Goal: Information Seeking & Learning: Learn about a topic

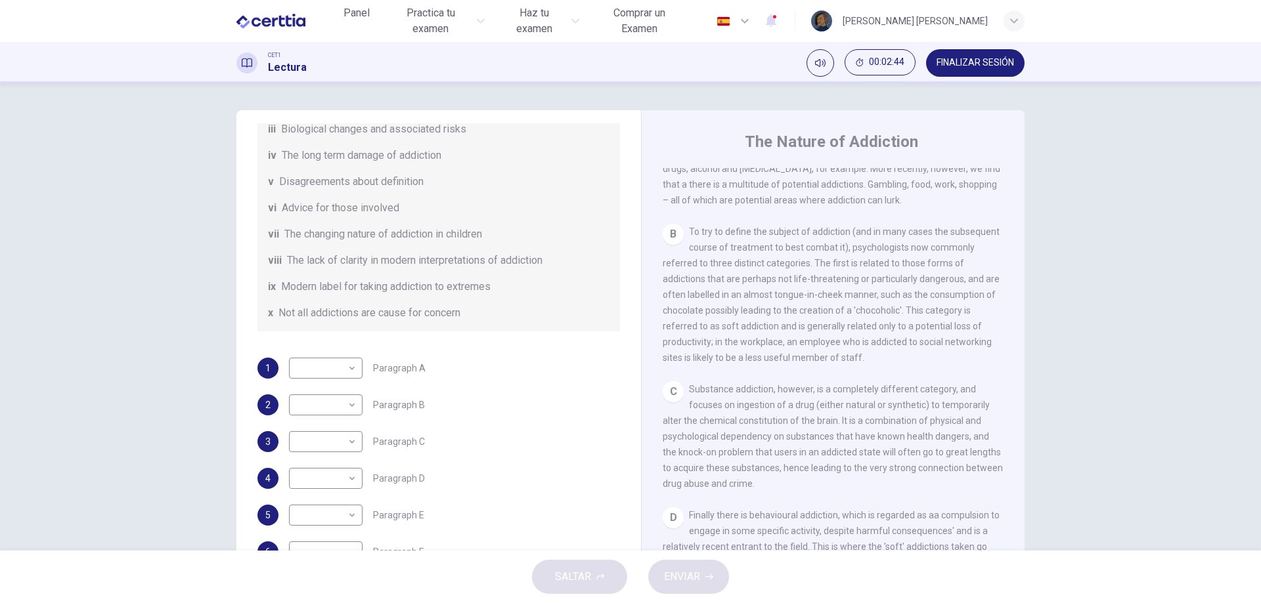
scroll to position [263, 0]
click at [355, 404] on div "​ ​" at bounding box center [326, 404] width 74 height 21
click at [349, 404] on body "Este sitio utiliza cookies, como se explica en nuestra Política de Privacidad .…" at bounding box center [630, 301] width 1261 height 603
click at [349, 404] on li "ii" at bounding box center [323, 414] width 74 height 21
click at [349, 404] on body "Este sitio utiliza cookies, como se explica en nuestra Política de Privacidad .…" at bounding box center [630, 301] width 1261 height 603
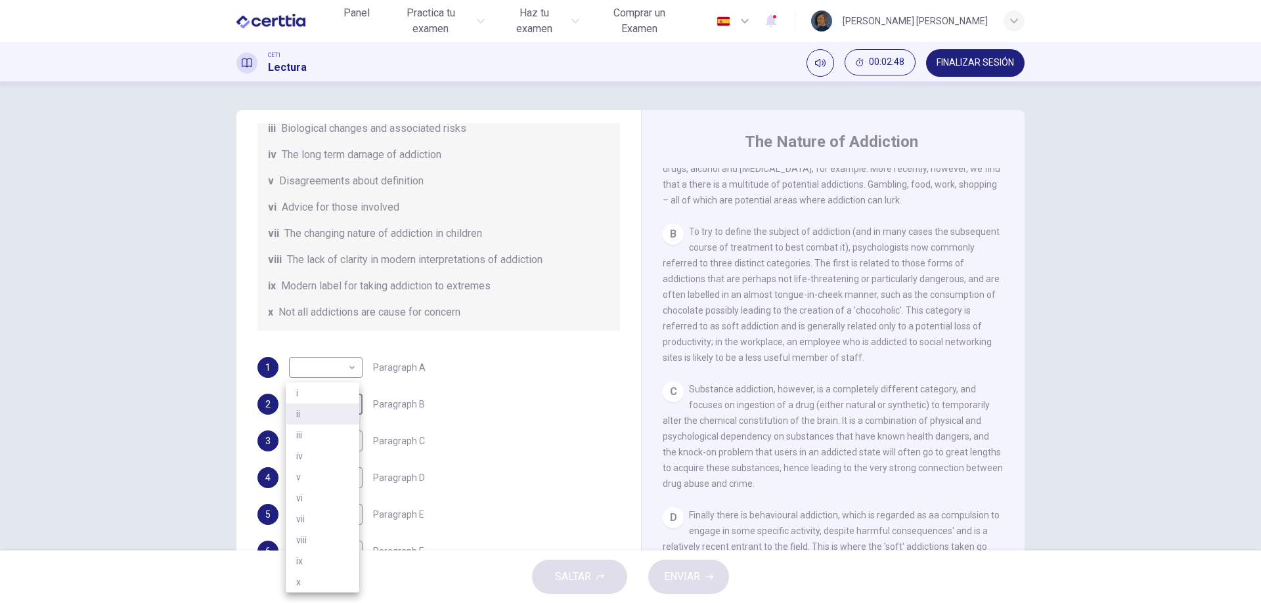
drag, startPoint x: 349, startPoint y: 404, endPoint x: 331, endPoint y: 594, distance: 191.3
click at [331, 594] on body "Este sitio utiliza cookies, como se explica en nuestra Política de Privacidad .…" at bounding box center [630, 301] width 1261 height 603
click at [330, 584] on li "x" at bounding box center [323, 582] width 74 height 21
type input "*"
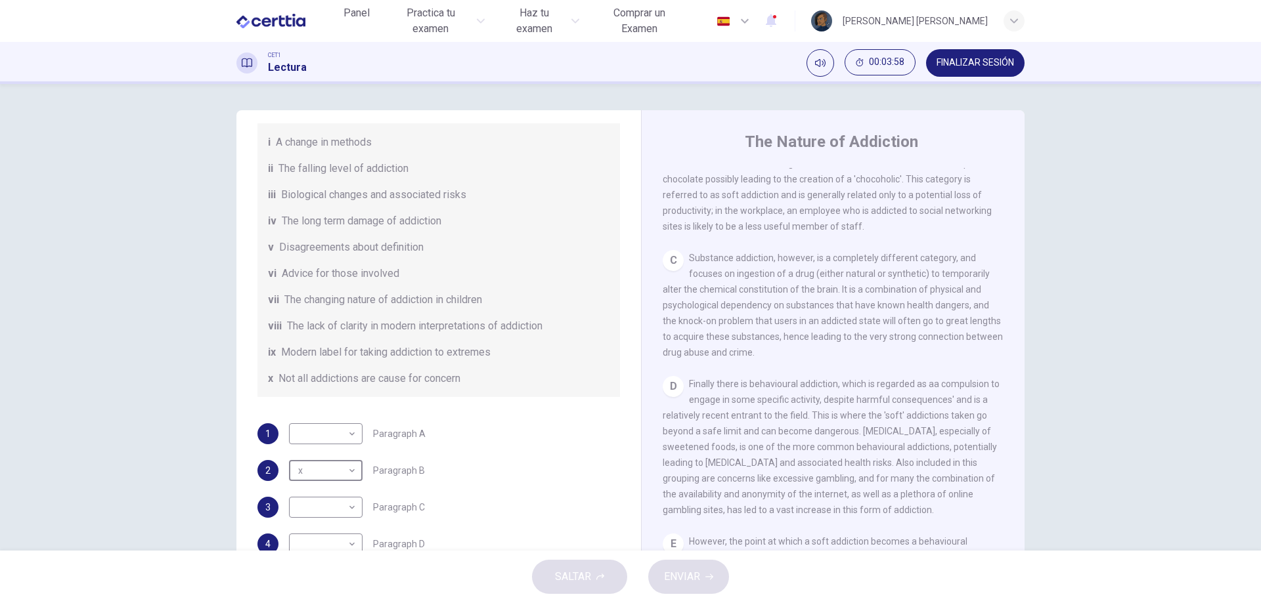
scroll to position [197, 0]
click at [351, 437] on body "Este sitio utiliza cookies, como se explica en nuestra Política de Privacidad .…" at bounding box center [630, 301] width 1261 height 603
click at [322, 516] on li "vii" at bounding box center [323, 519] width 74 height 21
type input "***"
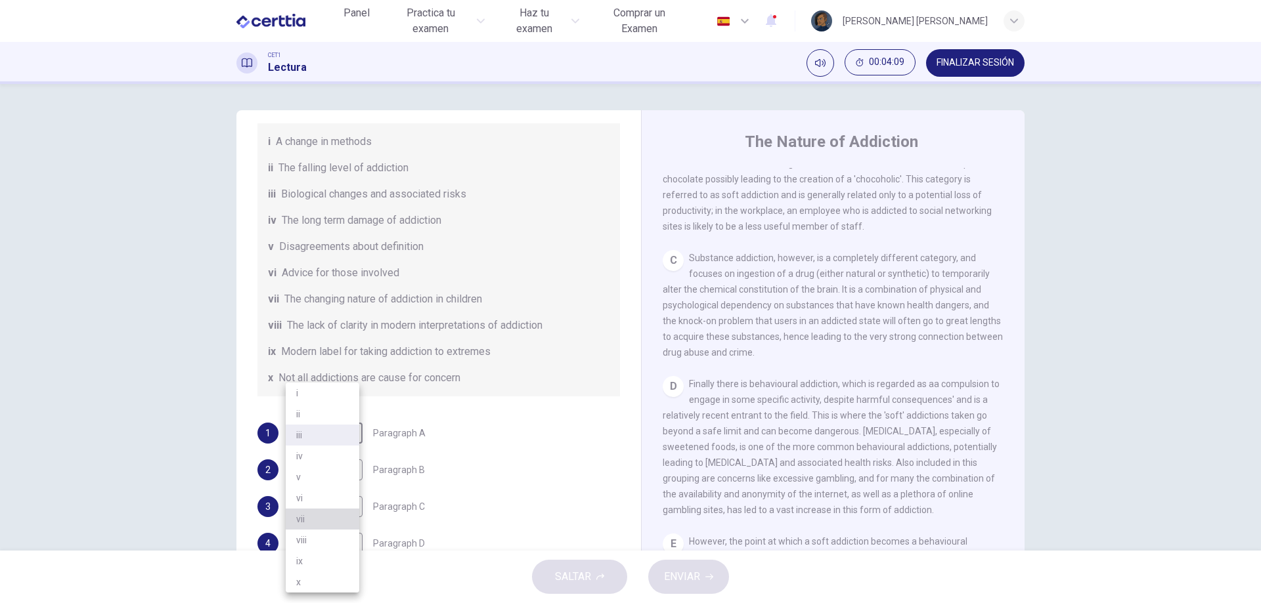
click at [322, 516] on li "vii" at bounding box center [323, 519] width 74 height 21
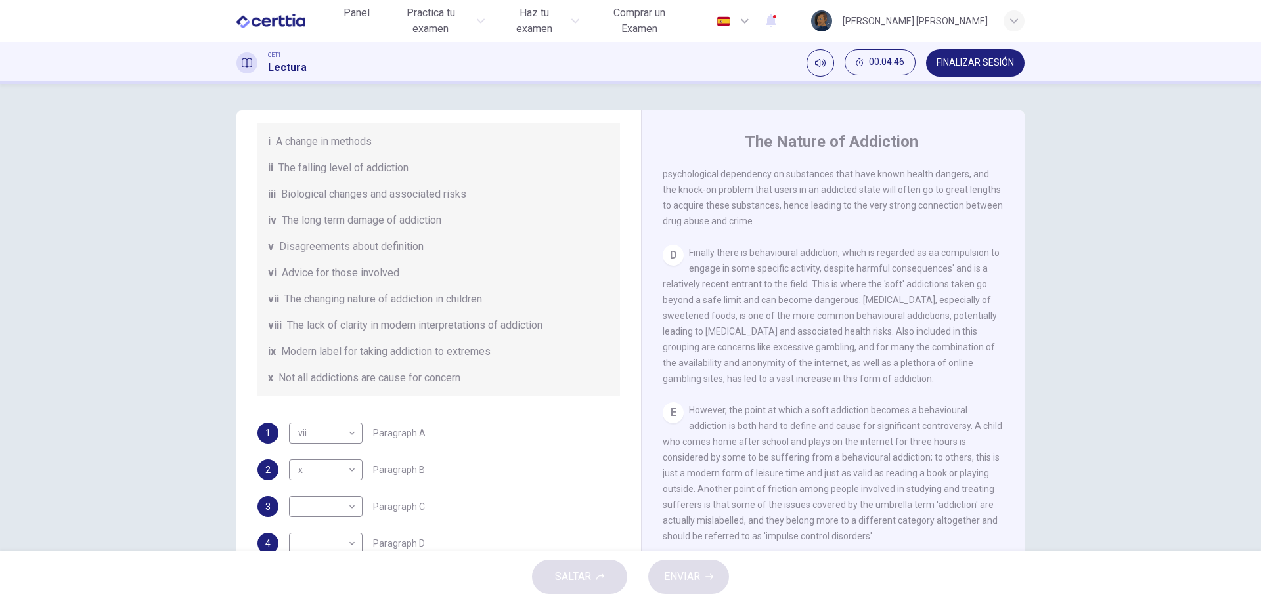
scroll to position [722, 0]
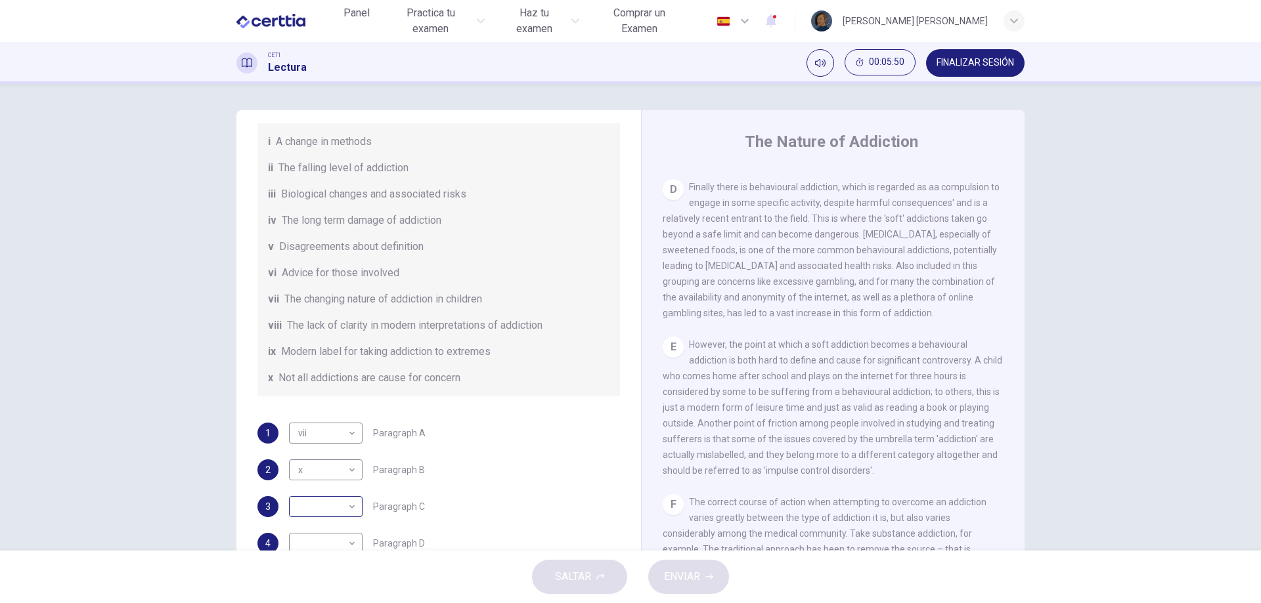
click at [337, 511] on body "Este sitio utiliza cookies, como se explica en nuestra Política de Privacidad .…" at bounding box center [630, 301] width 1261 height 603
click at [337, 511] on li "vii" at bounding box center [323, 519] width 74 height 21
click at [337, 513] on li "vii" at bounding box center [322, 519] width 55 height 12
click at [337, 511] on body "Este sitio utiliza cookies, como se explica en nuestra Política de Privacidad .…" at bounding box center [630, 301] width 1261 height 603
click at [337, 511] on li "vii" at bounding box center [323, 519] width 74 height 21
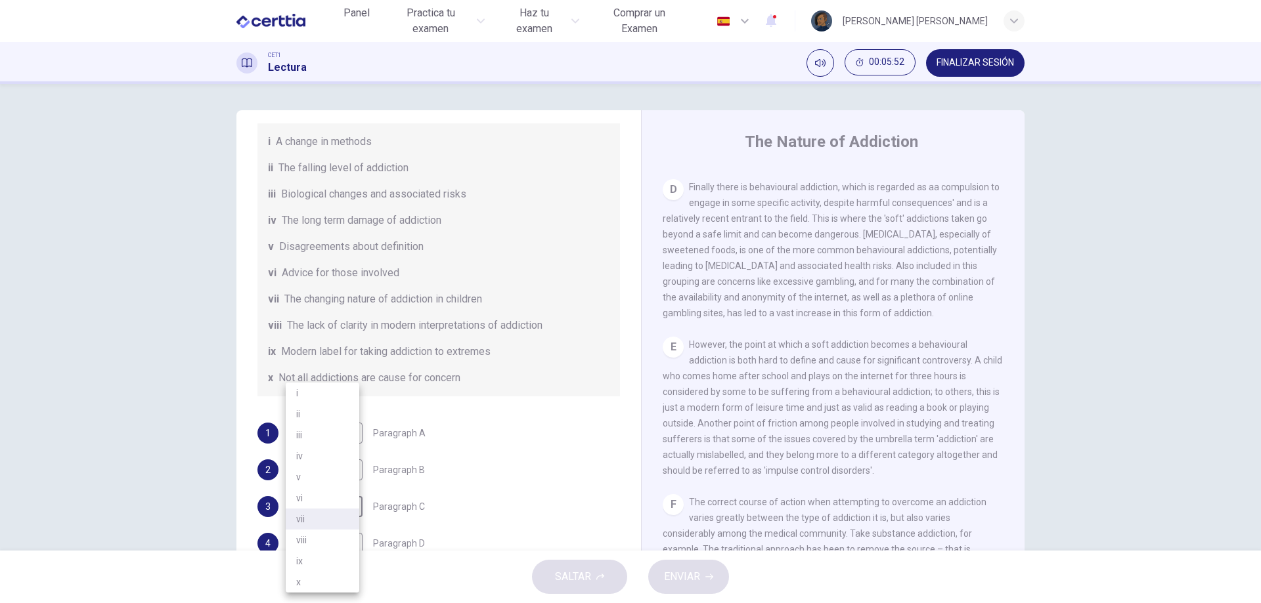
click at [338, 523] on li "vii" at bounding box center [323, 519] width 74 height 21
drag, startPoint x: 338, startPoint y: 527, endPoint x: 338, endPoint y: 553, distance: 26.3
click at [325, 500] on body "Este sitio utiliza cookies, como se explica en nuestra Política de Privacidad .…" at bounding box center [630, 301] width 1261 height 603
click at [313, 560] on li "ix" at bounding box center [323, 561] width 74 height 21
type input "**"
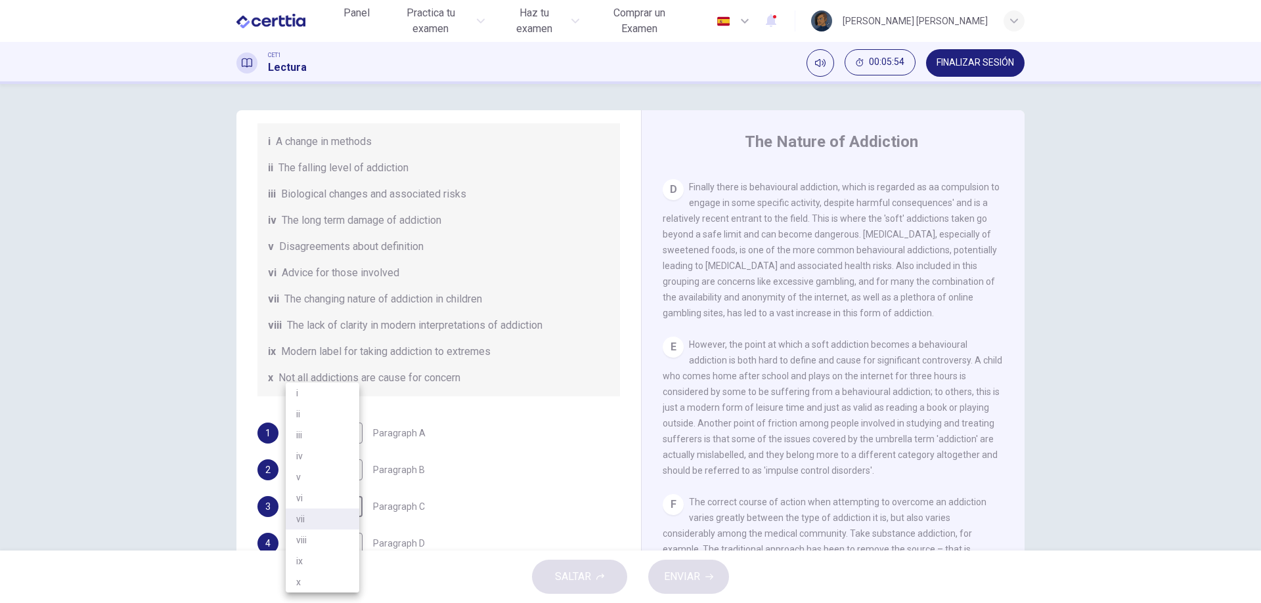
click at [313, 560] on li "ix" at bounding box center [323, 561] width 74 height 21
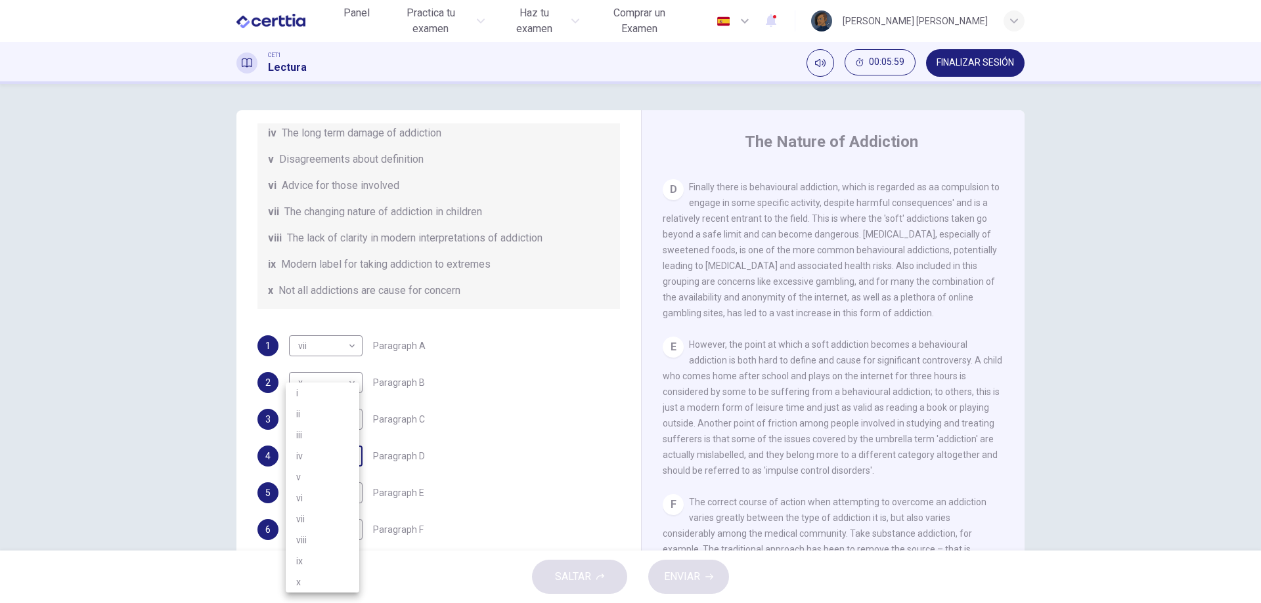
click at [339, 459] on body "Este sitio utiliza cookies, como se explica en nuestra Política de Privacidad .…" at bounding box center [630, 301] width 1261 height 603
click at [339, 459] on li "iv" at bounding box center [323, 456] width 74 height 21
click at [341, 458] on body "Este sitio utiliza cookies, como se explica en nuestra Política de Privacidad .…" at bounding box center [630, 301] width 1261 height 603
click at [341, 458] on li "iv" at bounding box center [323, 456] width 74 height 21
drag, startPoint x: 341, startPoint y: 458, endPoint x: 331, endPoint y: 557, distance: 99.7
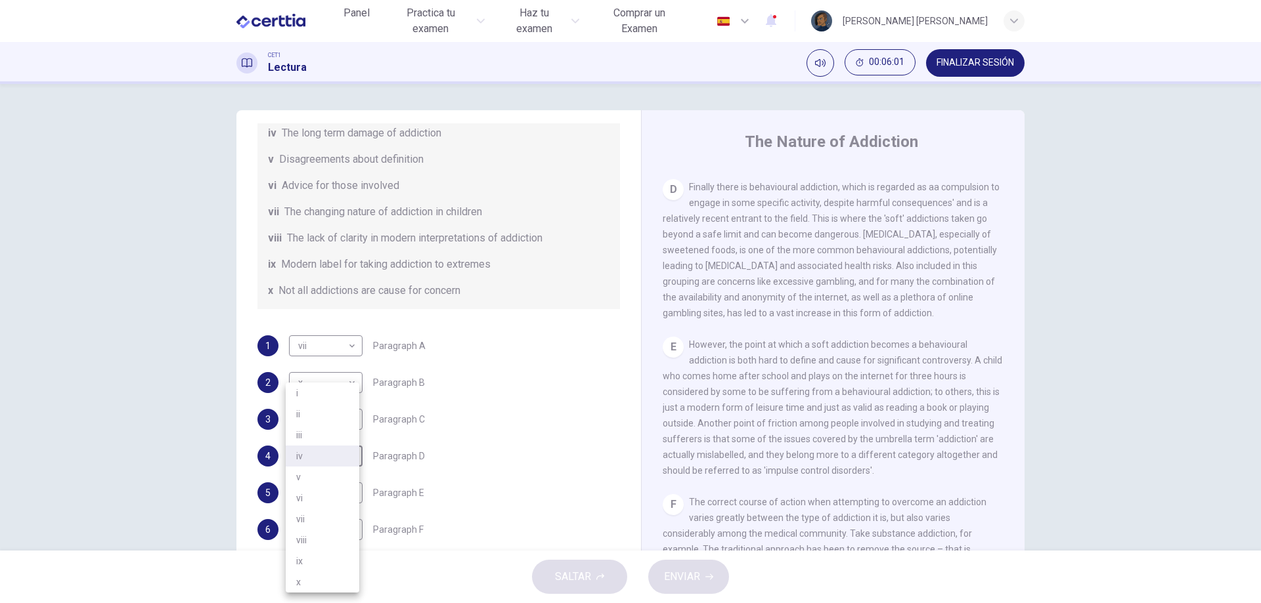
click at [331, 556] on body "Este sitio utiliza cookies, como se explica en nuestra Política de Privacidad .…" at bounding box center [630, 301] width 1261 height 603
click at [328, 567] on li "ix" at bounding box center [323, 561] width 74 height 21
type input "**"
click at [351, 421] on body "Este sitio utiliza cookies, como se explica en nuestra Política de Privacidad .…" at bounding box center [630, 301] width 1261 height 603
click at [507, 410] on div at bounding box center [630, 301] width 1261 height 603
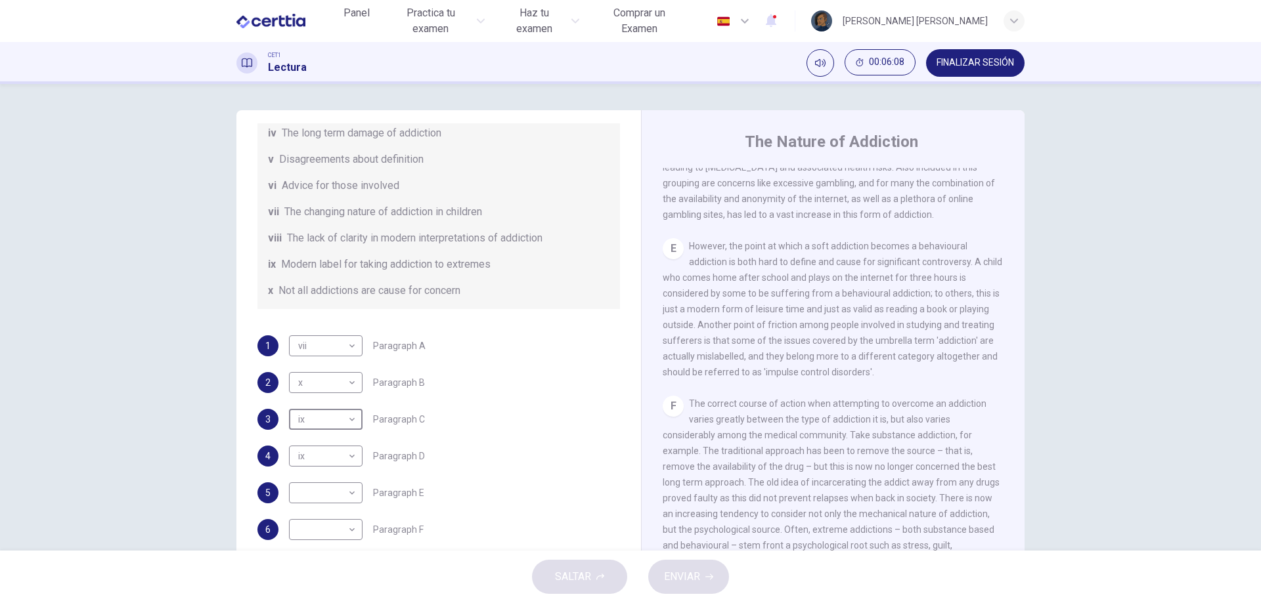
scroll to position [854, 0]
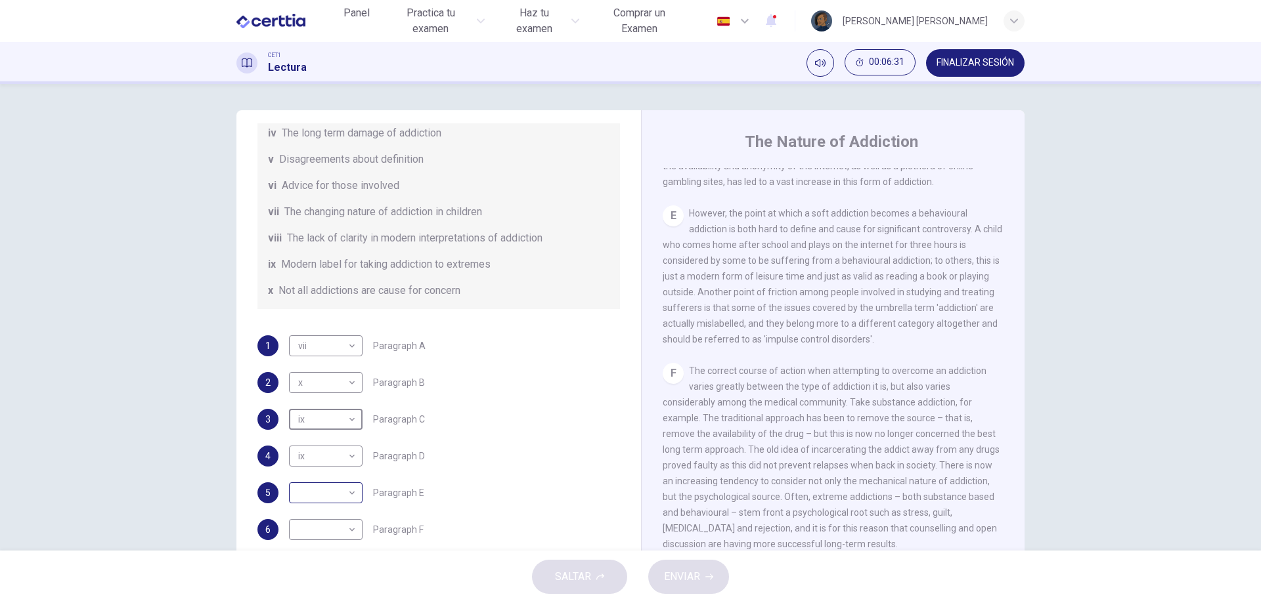
click at [337, 493] on body "Este sitio utiliza cookies, como se explica en nuestra Política de Privacidad .…" at bounding box center [630, 301] width 1261 height 603
drag, startPoint x: 337, startPoint y: 493, endPoint x: 327, endPoint y: 536, distance: 44.6
click at [327, 536] on body "Este sitio utiliza cookies, como se explica en nuestra Política de Privacidad .…" at bounding box center [630, 301] width 1261 height 603
click at [327, 536] on li "viii" at bounding box center [323, 540] width 74 height 21
type input "****"
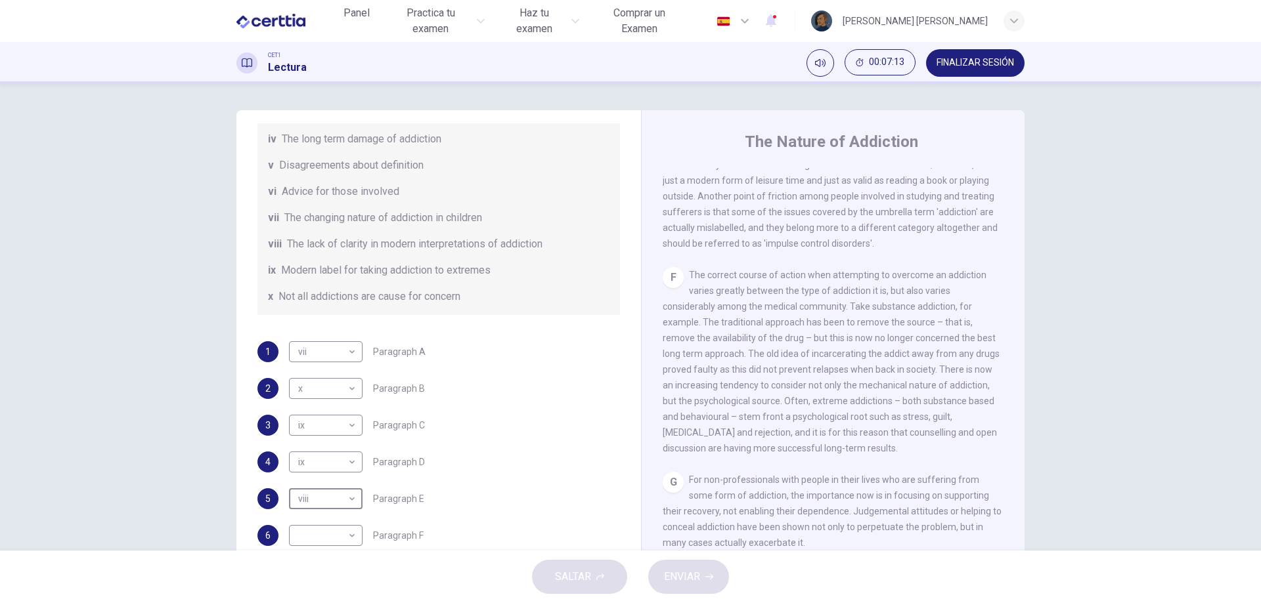
scroll to position [284, 0]
drag, startPoint x: 343, startPoint y: 536, endPoint x: 336, endPoint y: 388, distance: 147.9
click at [336, 388] on body "Este sitio utiliza cookies, como se explica en nuestra Política de Privacidad .…" at bounding box center [630, 301] width 1261 height 603
click at [336, 388] on li "i" at bounding box center [323, 393] width 74 height 21
type input "*"
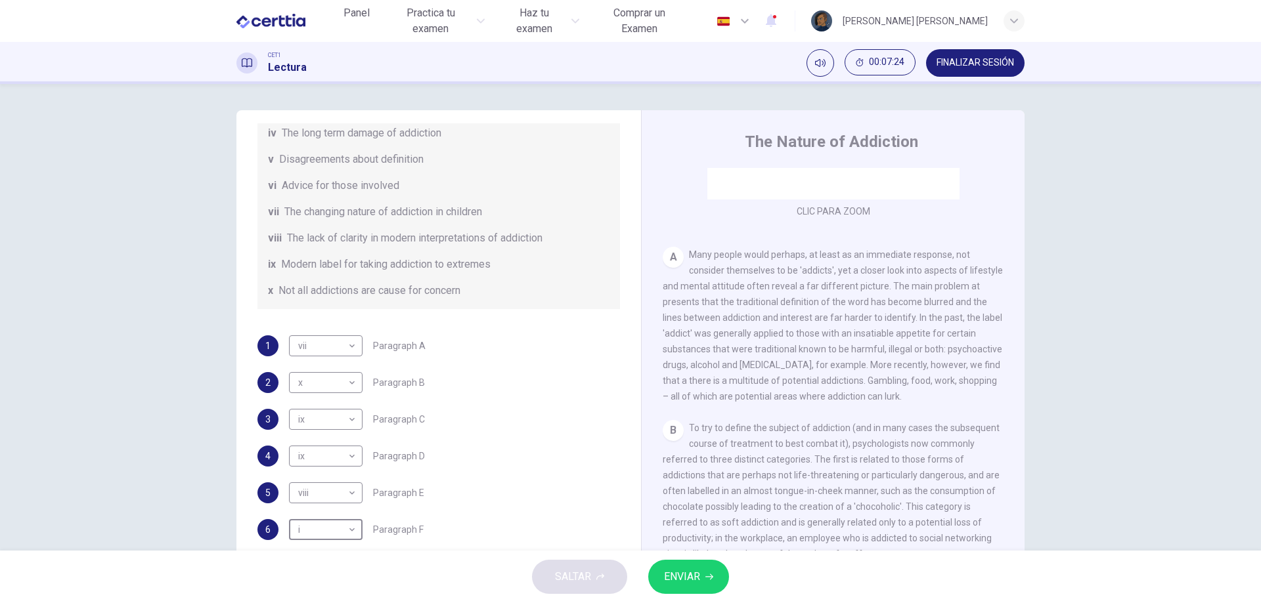
scroll to position [197, 0]
click at [351, 343] on body "Este sitio utiliza cookies, como se explica en nuestra Política de Privacidad .…" at bounding box center [630, 301] width 1261 height 603
click at [351, 343] on div at bounding box center [630, 301] width 1261 height 603
drag, startPoint x: 351, startPoint y: 343, endPoint x: 309, endPoint y: 537, distance: 198.8
click at [309, 537] on body "Este sitio utiliza cookies, como se explica en nuestra Política de Privacidad .…" at bounding box center [630, 301] width 1261 height 603
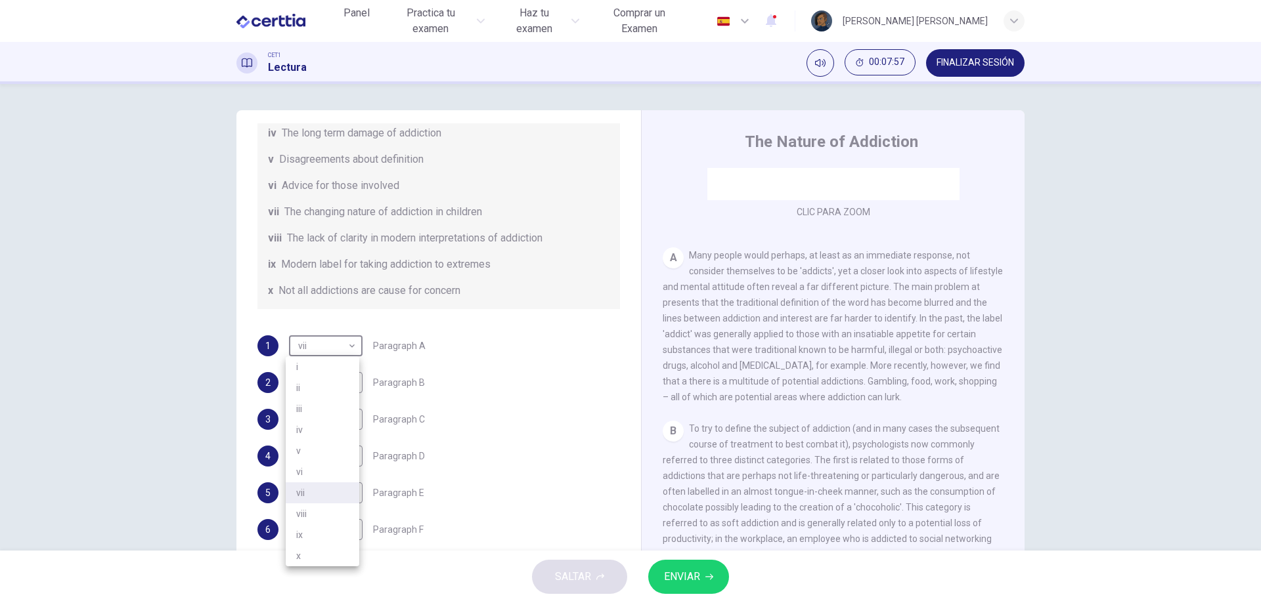
click at [309, 537] on li "ix" at bounding box center [323, 535] width 74 height 21
type input "**"
click at [309, 537] on li "ix" at bounding box center [323, 535] width 74 height 21
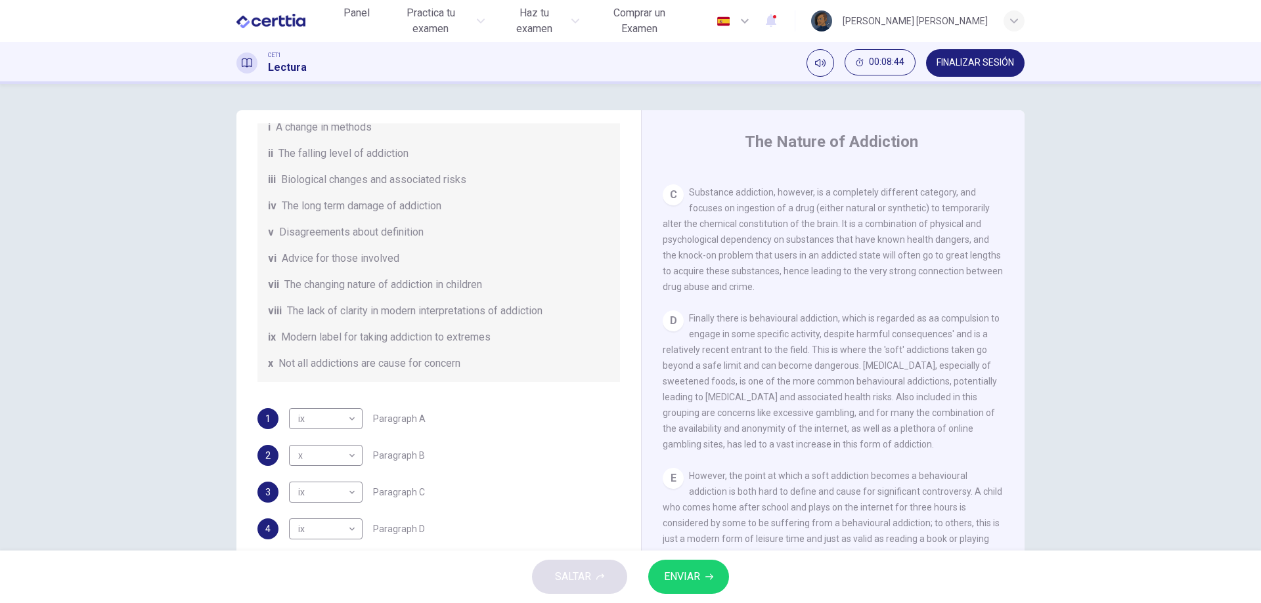
scroll to position [284, 0]
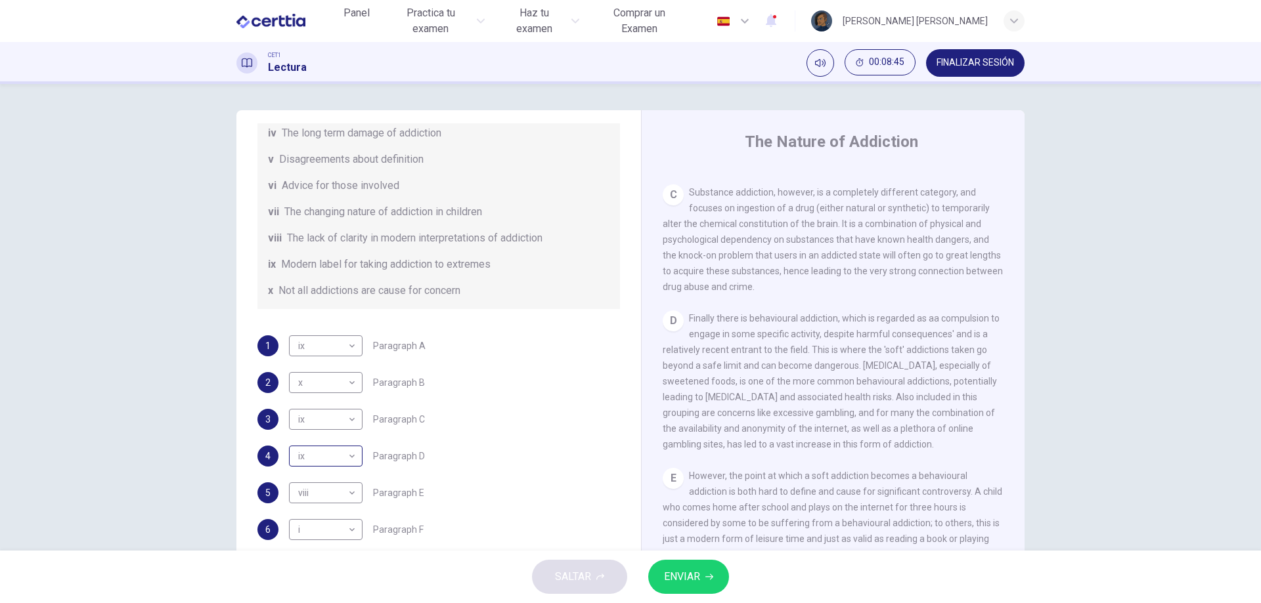
click at [349, 458] on body "Este sitio utiliza cookies, como se explica en nuestra Política de Privacidad .…" at bounding box center [630, 301] width 1261 height 603
click at [349, 458] on li "iv" at bounding box center [323, 456] width 74 height 21
click at [349, 458] on li "iv" at bounding box center [322, 461] width 55 height 12
click at [349, 458] on body "Este sitio utiliza cookies, como se explica en nuestra Política de Privacidad .…" at bounding box center [630, 301] width 1261 height 603
click at [343, 439] on li "iii" at bounding box center [323, 435] width 74 height 21
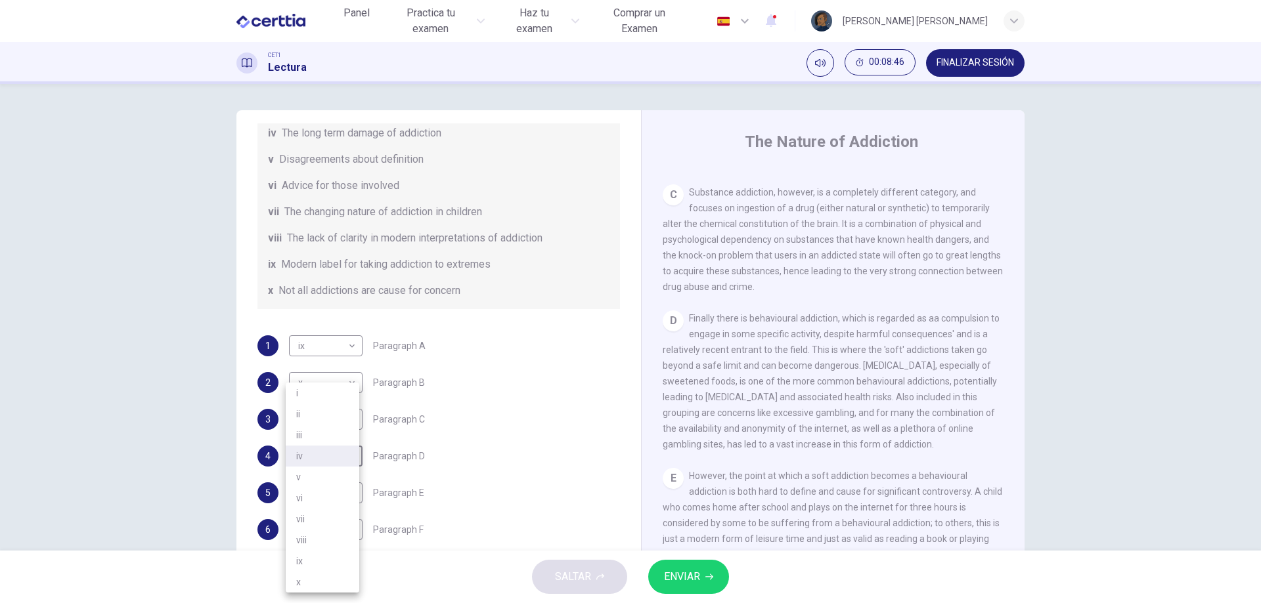
click at [343, 439] on li "iii" at bounding box center [323, 435] width 74 height 21
type input "***"
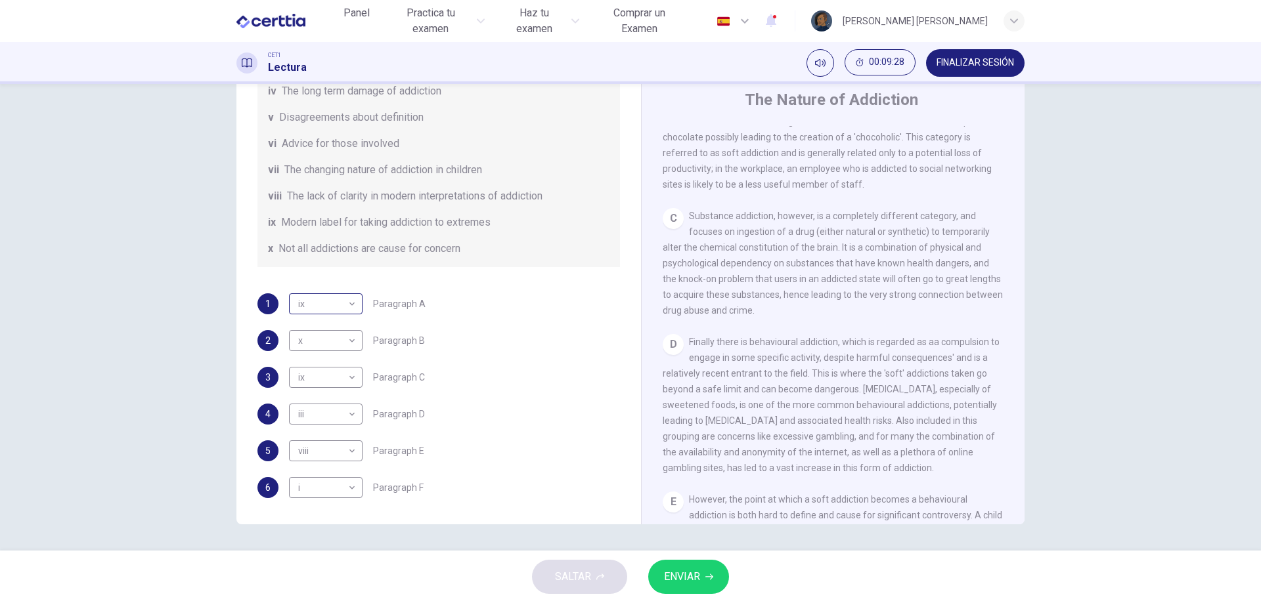
click at [345, 309] on body "Este sitio utiliza cookies, como se explica en nuestra Política de Privacidad .…" at bounding box center [630, 301] width 1261 height 603
click at [345, 309] on div at bounding box center [630, 301] width 1261 height 603
click at [339, 379] on body "Este sitio utiliza cookies, como se explica en nuestra Política de Privacidad .…" at bounding box center [630, 301] width 1261 height 603
drag, startPoint x: 339, startPoint y: 379, endPoint x: 307, endPoint y: 511, distance: 136.0
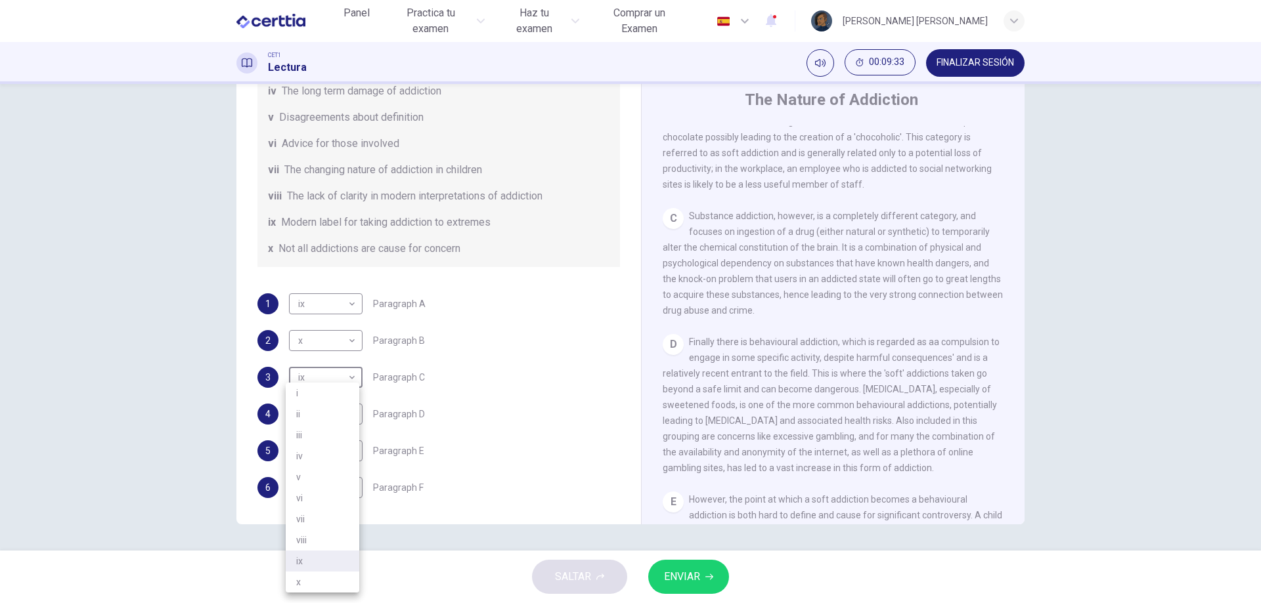
click at [307, 511] on div "i ii iii iv v vi vii viii ix x" at bounding box center [630, 301] width 1261 height 603
click at [300, 481] on li "v" at bounding box center [323, 477] width 74 height 21
click at [300, 474] on li "v" at bounding box center [323, 477] width 74 height 21
type input "*"
click at [300, 460] on ul "i ii iii iv v vi vii viii ix x" at bounding box center [322, 444] width 55 height 118
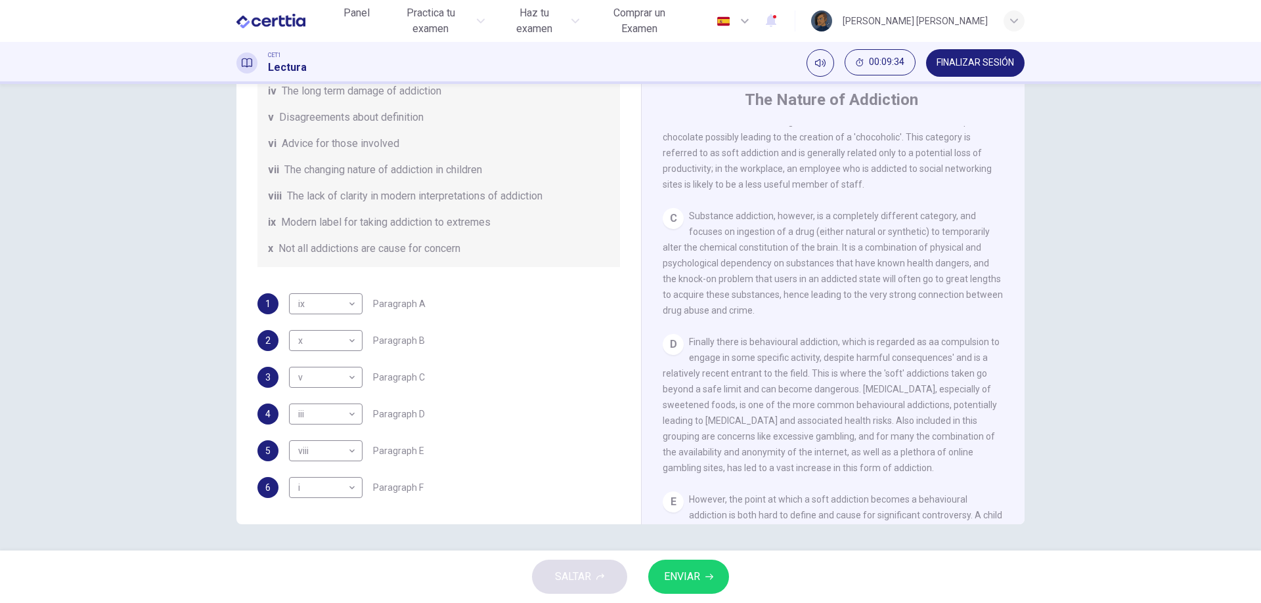
click at [300, 458] on body "Este sitio utiliza cookies, como se explica en nuestra Política de Privacidad .…" at bounding box center [630, 301] width 1261 height 603
click at [305, 441] on li "iii" at bounding box center [323, 435] width 74 height 21
type input "***"
drag, startPoint x: 322, startPoint y: 381, endPoint x: 303, endPoint y: 452, distance: 73.4
click at [303, 452] on body "Este sitio utiliza cookies, como se explica en nuestra Política de Privacidad .…" at bounding box center [630, 301] width 1261 height 603
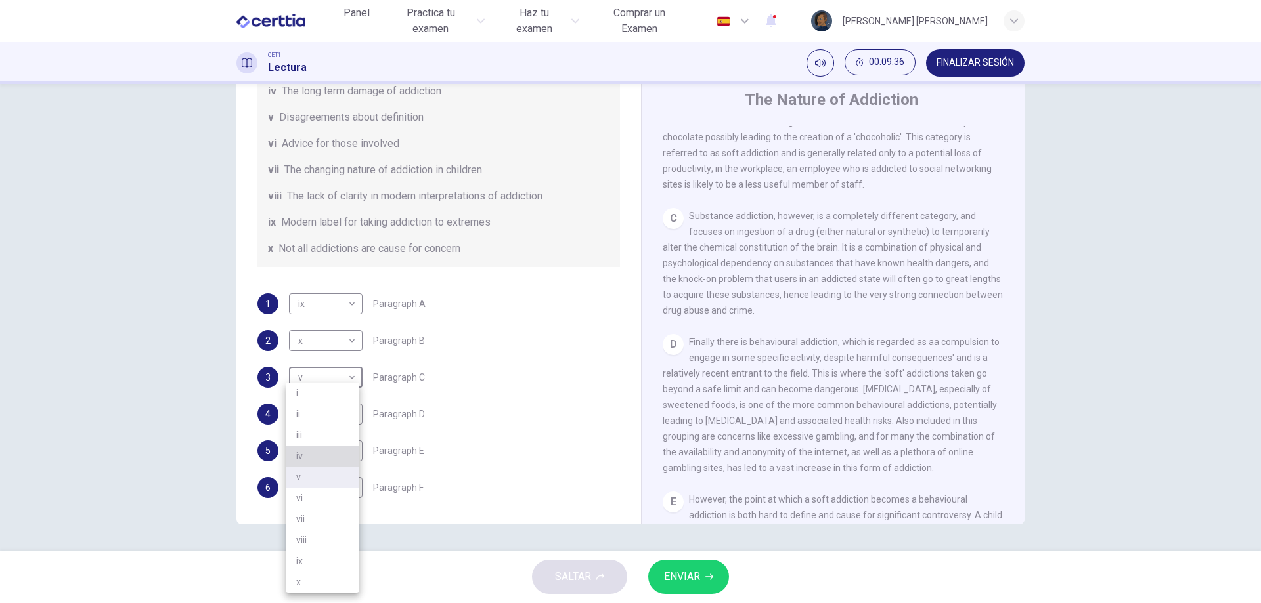
click at [303, 452] on li "iv" at bounding box center [323, 456] width 74 height 21
type input "**"
click at [689, 588] on button "ENVIAR" at bounding box center [688, 577] width 81 height 34
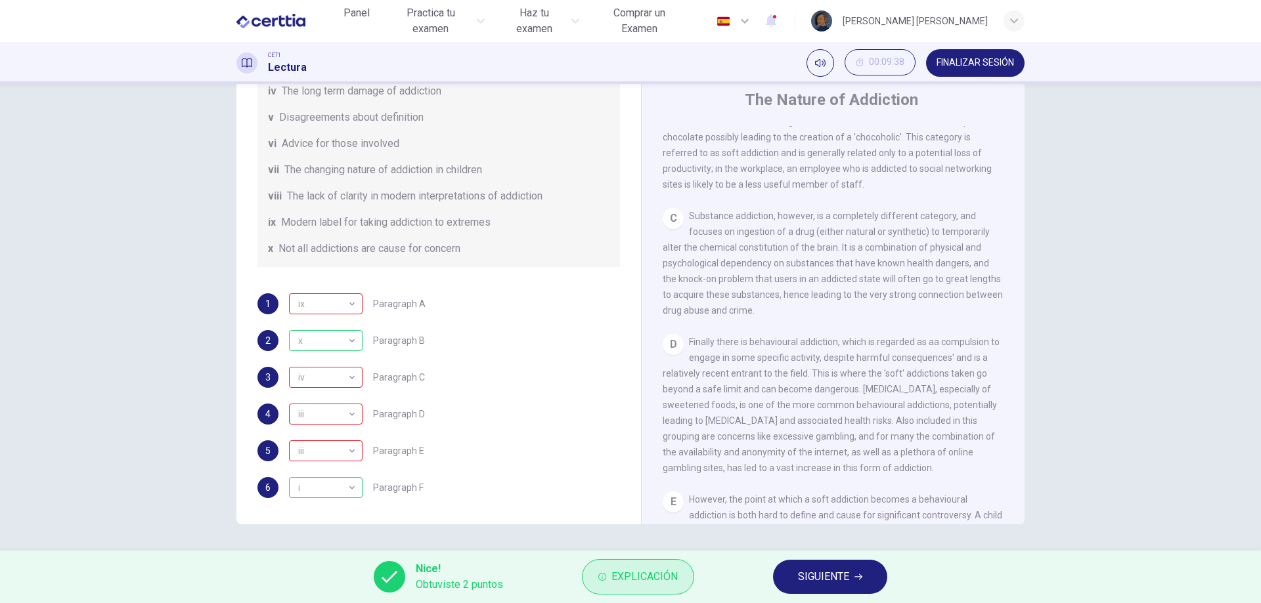
click at [620, 571] on span "Explicación" at bounding box center [644, 577] width 66 height 18
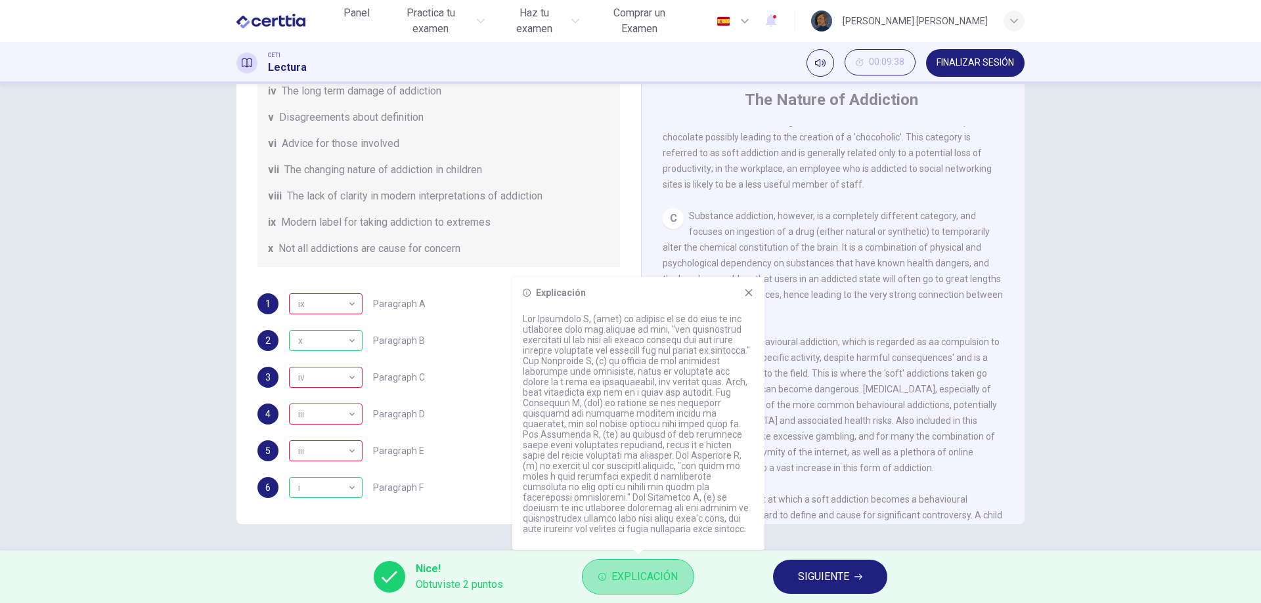
click at [620, 571] on span "Explicación" at bounding box center [644, 577] width 66 height 18
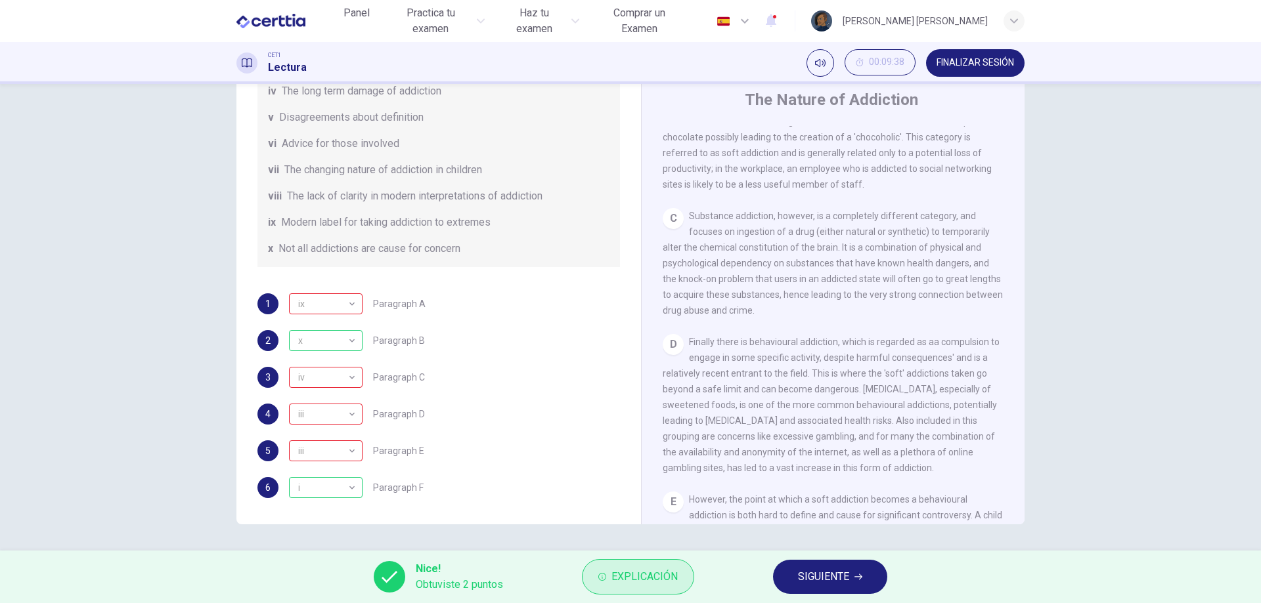
click at [620, 571] on span "Explicación" at bounding box center [644, 577] width 66 height 18
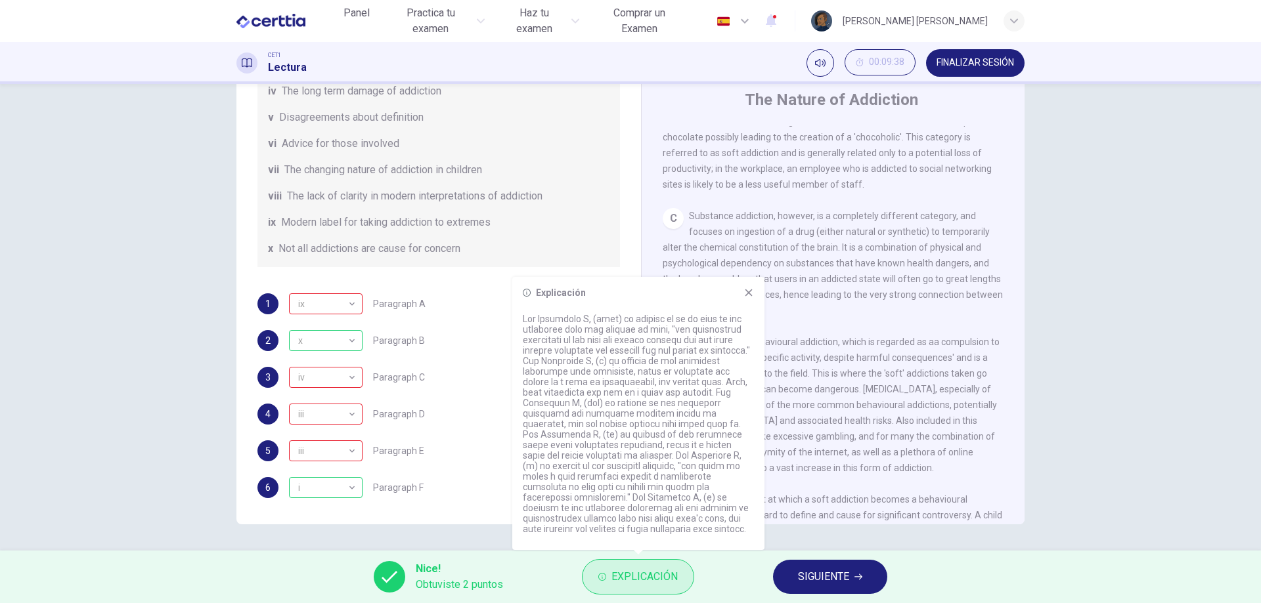
click at [620, 571] on span "Explicación" at bounding box center [644, 577] width 66 height 18
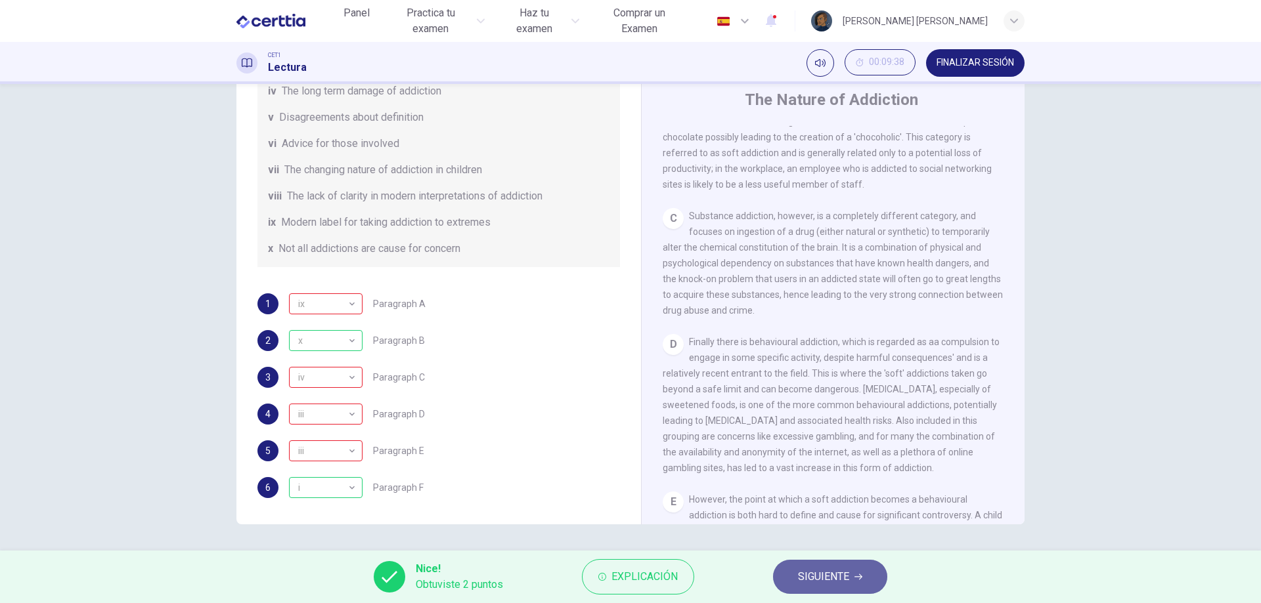
click at [781, 575] on button "SIGUIENTE" at bounding box center [830, 577] width 114 height 34
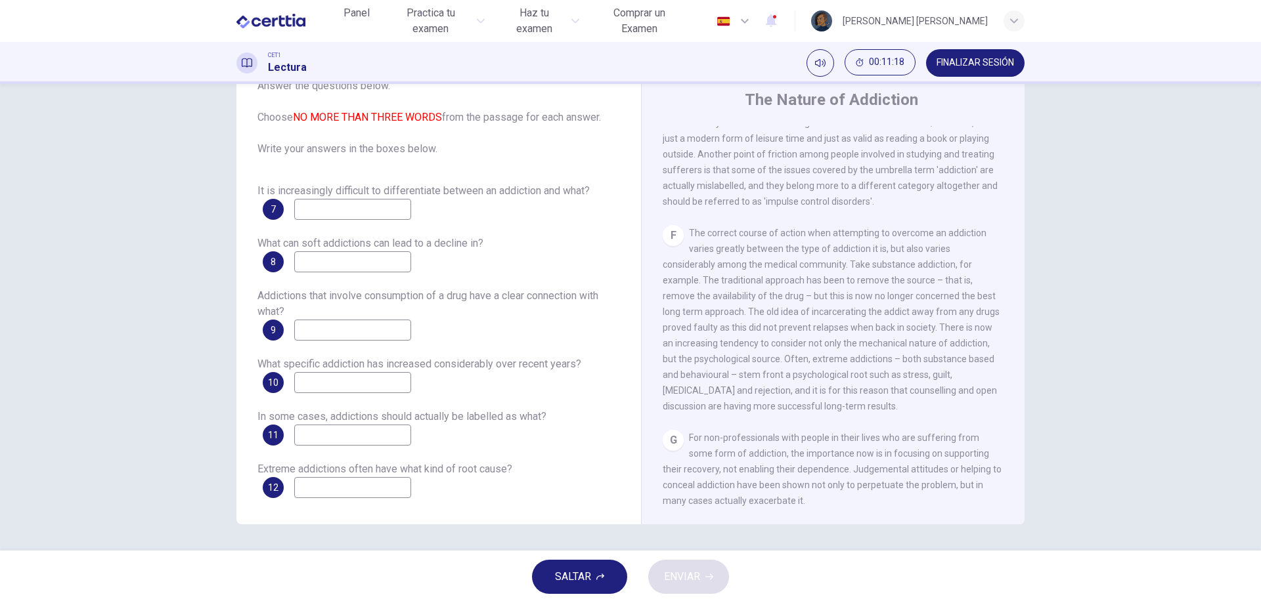
scroll to position [924, 0]
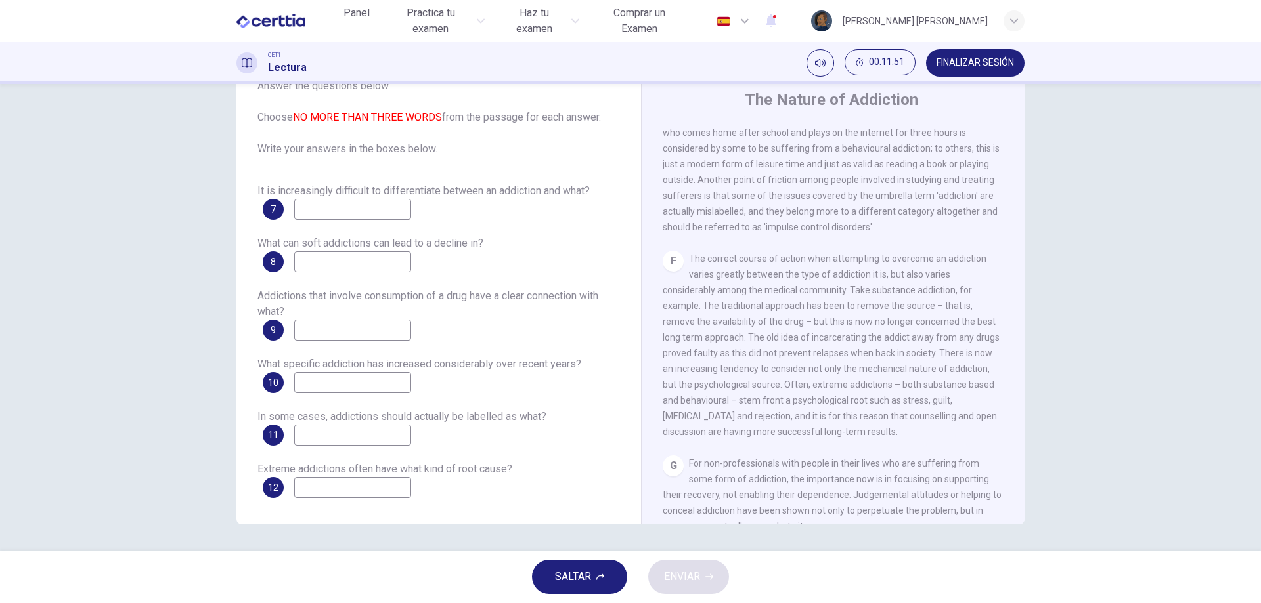
drag, startPoint x: 788, startPoint y: 437, endPoint x: 849, endPoint y: 447, distance: 61.9
click at [823, 427] on div "F The correct course of action when attempting to overcome an addiction varies …" at bounding box center [833, 345] width 341 height 189
click at [840, 437] on span "The correct course of action when attempting to overcome an addiction varies gr…" at bounding box center [831, 345] width 337 height 184
click at [357, 490] on input at bounding box center [352, 487] width 117 height 21
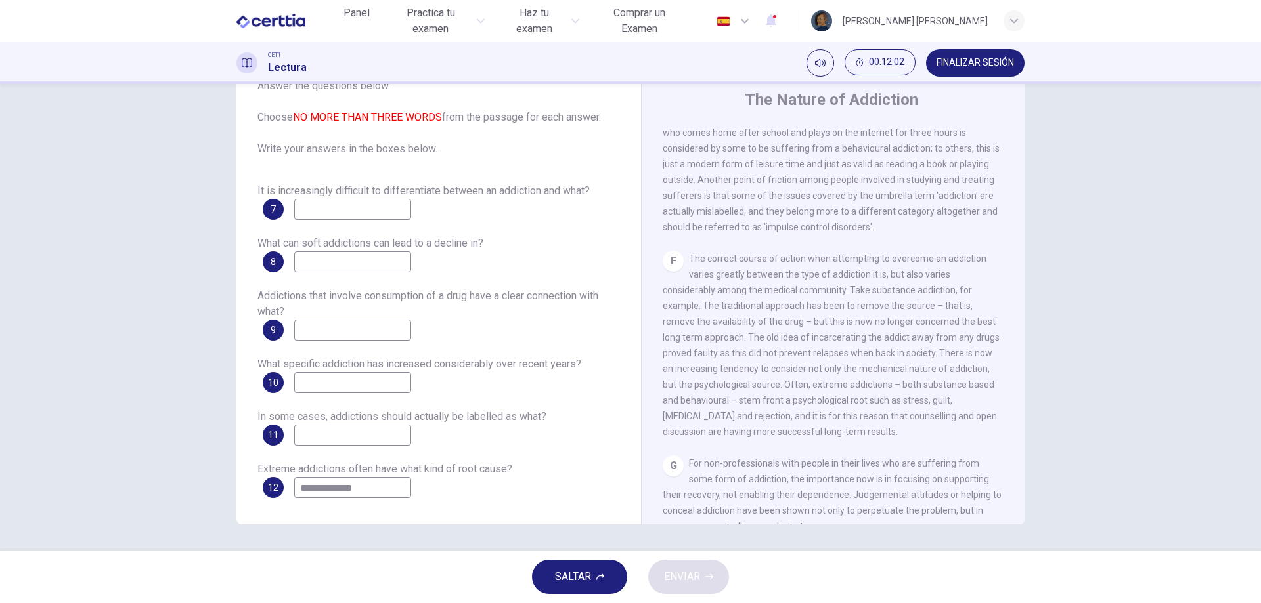
type input "**********"
click at [376, 426] on input at bounding box center [352, 435] width 117 height 21
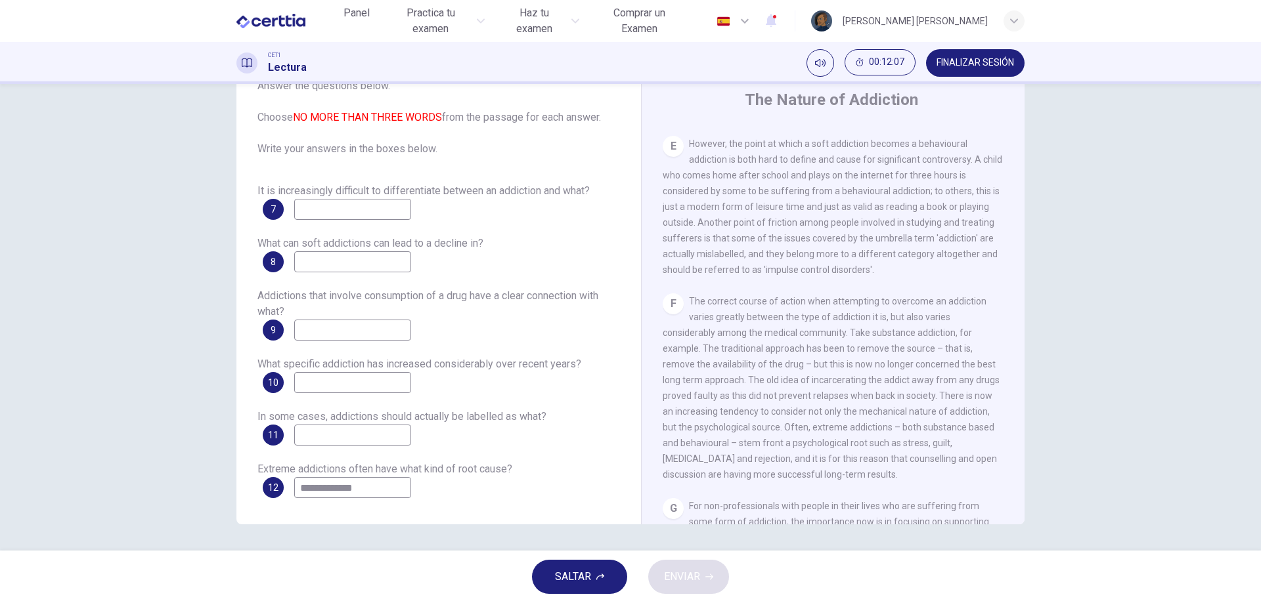
scroll to position [858, 0]
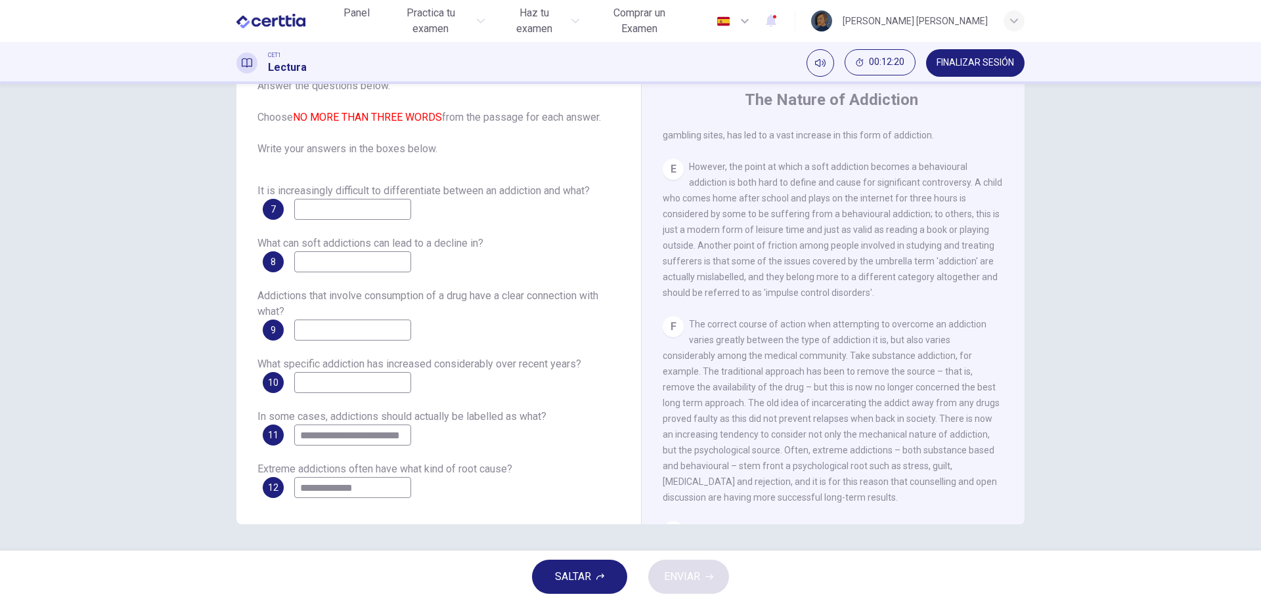
type input "**********"
click at [376, 382] on input at bounding box center [352, 382] width 117 height 21
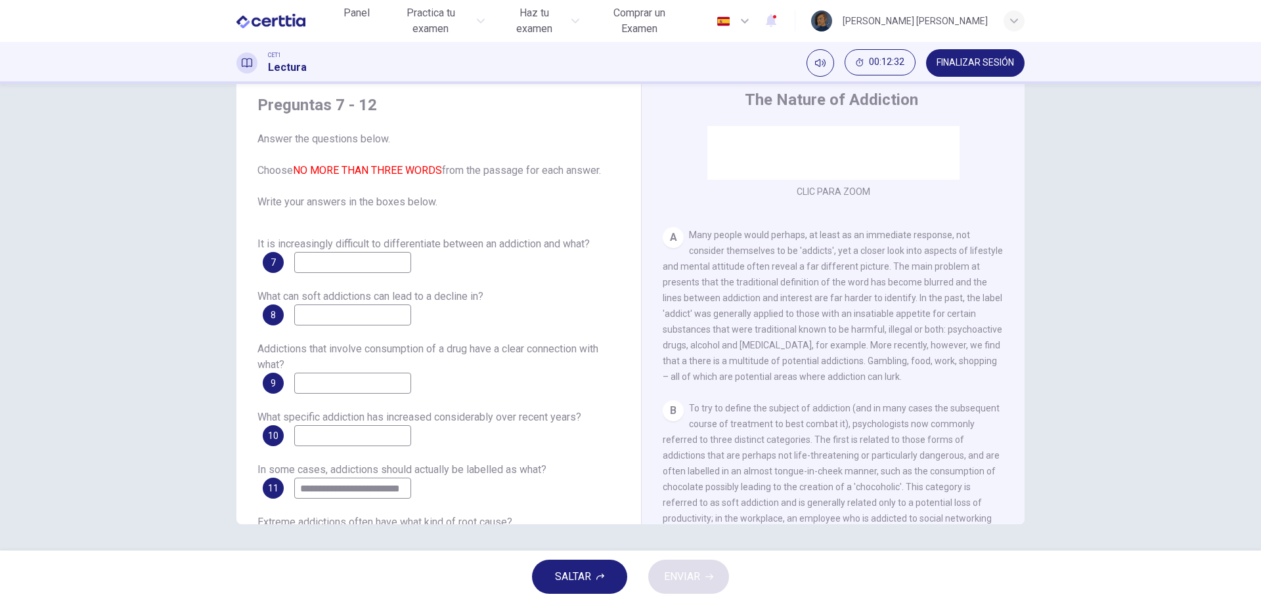
scroll to position [202, 0]
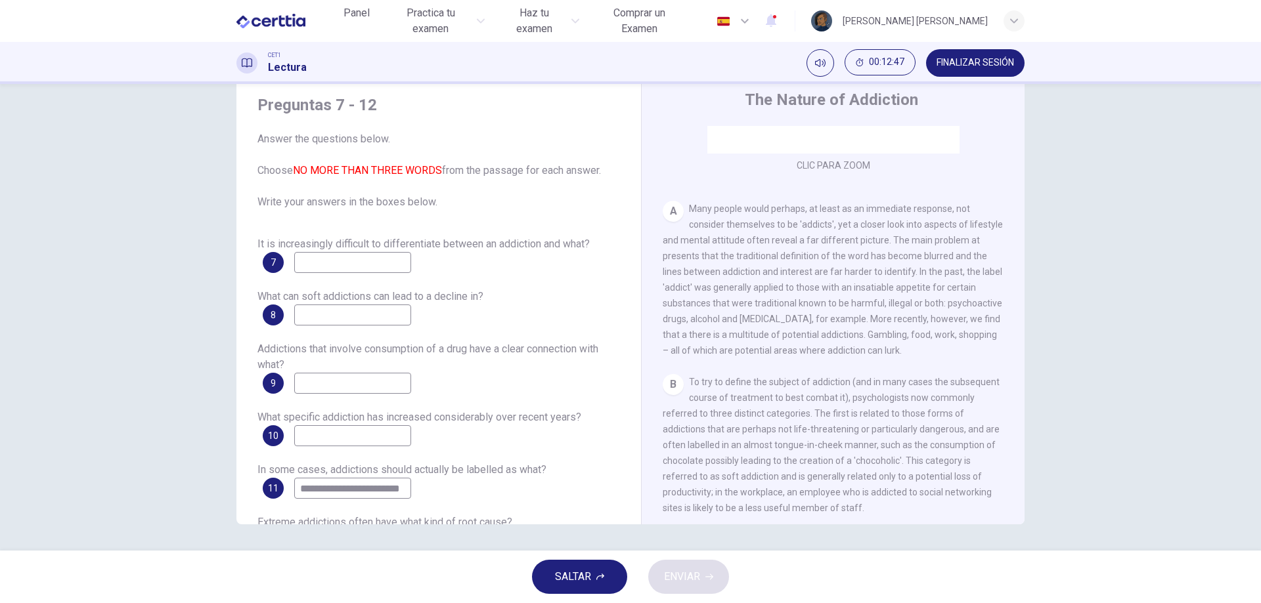
click at [355, 265] on input at bounding box center [352, 262] width 117 height 21
type input "********"
click at [387, 318] on input at bounding box center [352, 315] width 117 height 21
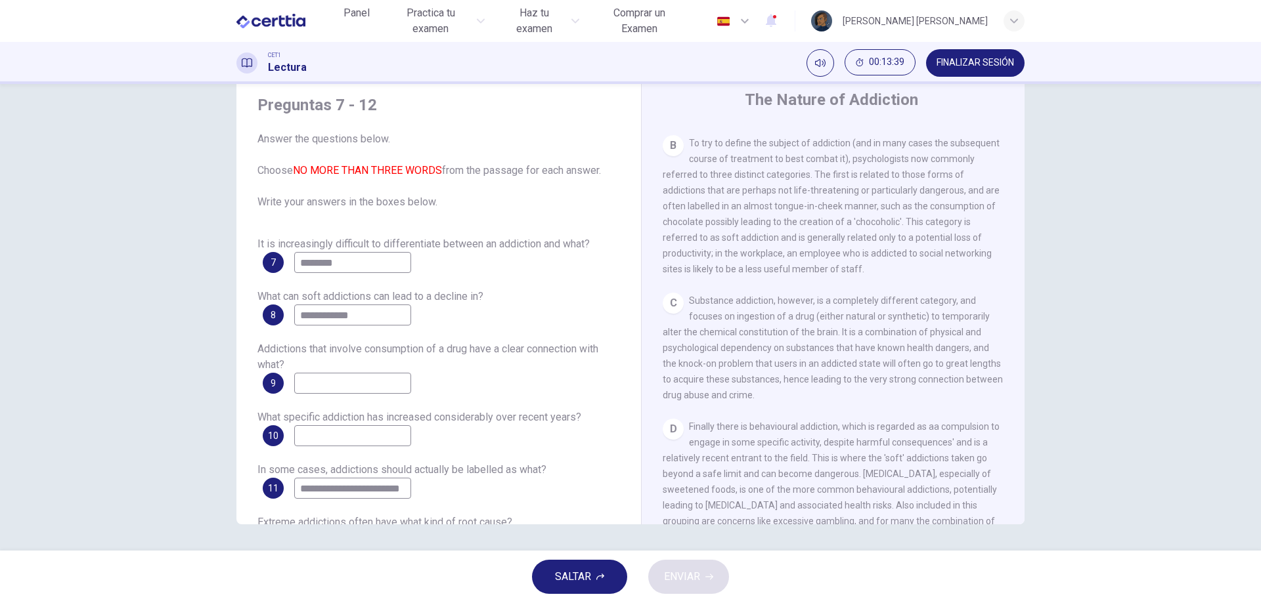
scroll to position [464, 0]
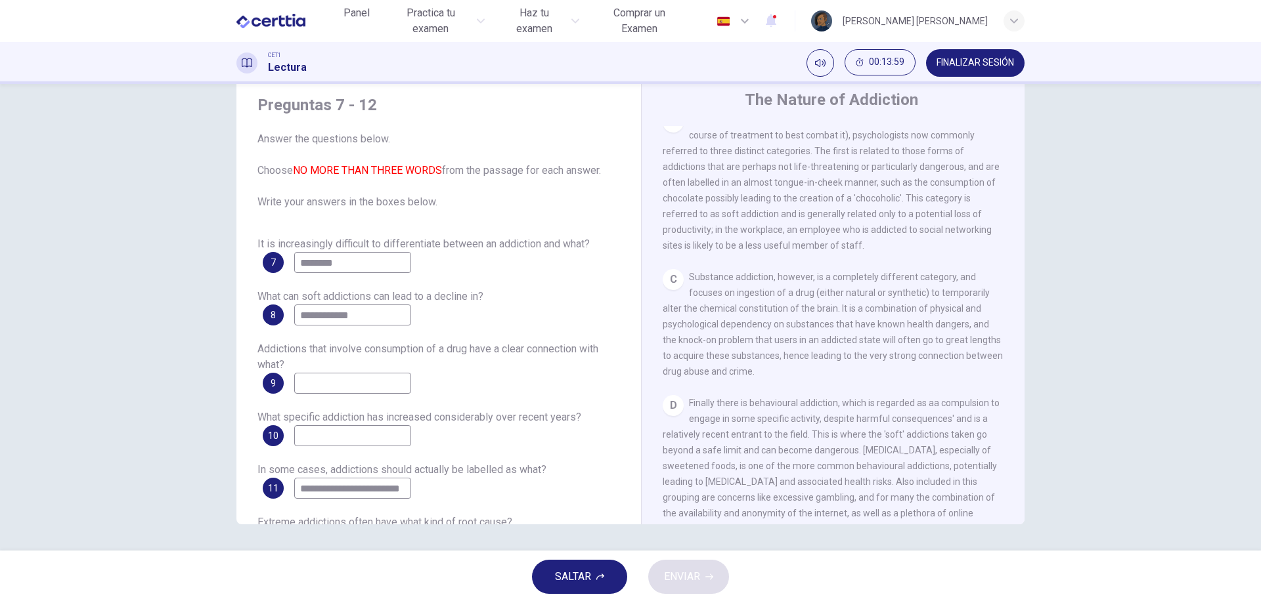
type input "**********"
click at [360, 383] on input at bounding box center [352, 383] width 117 height 21
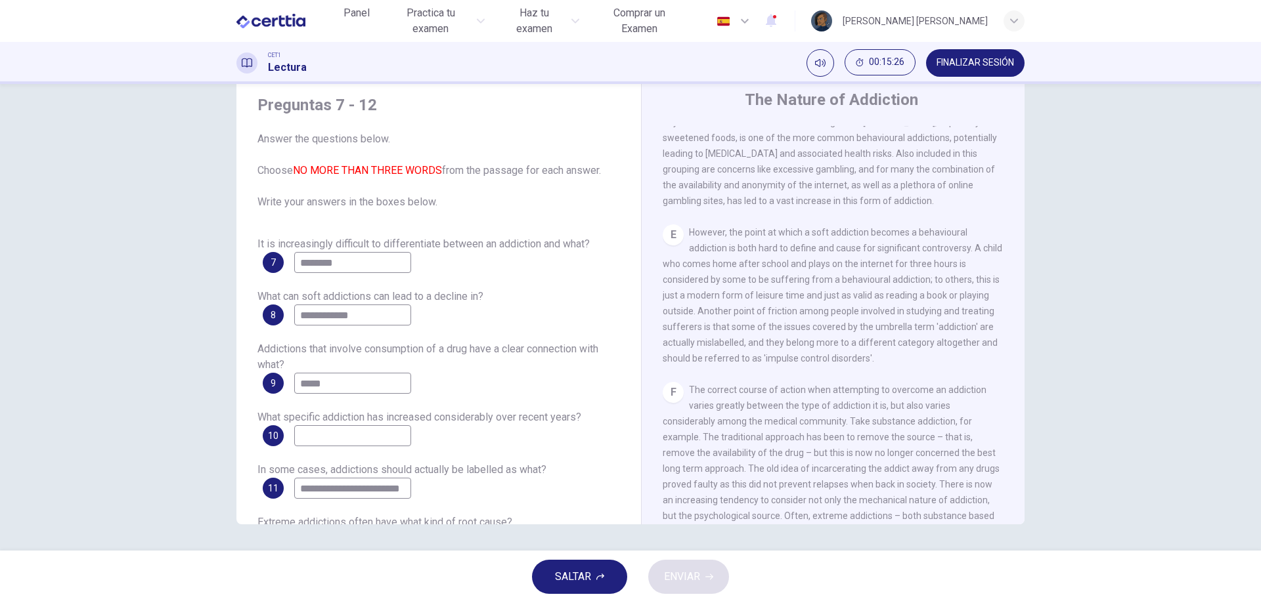
scroll to position [858, 0]
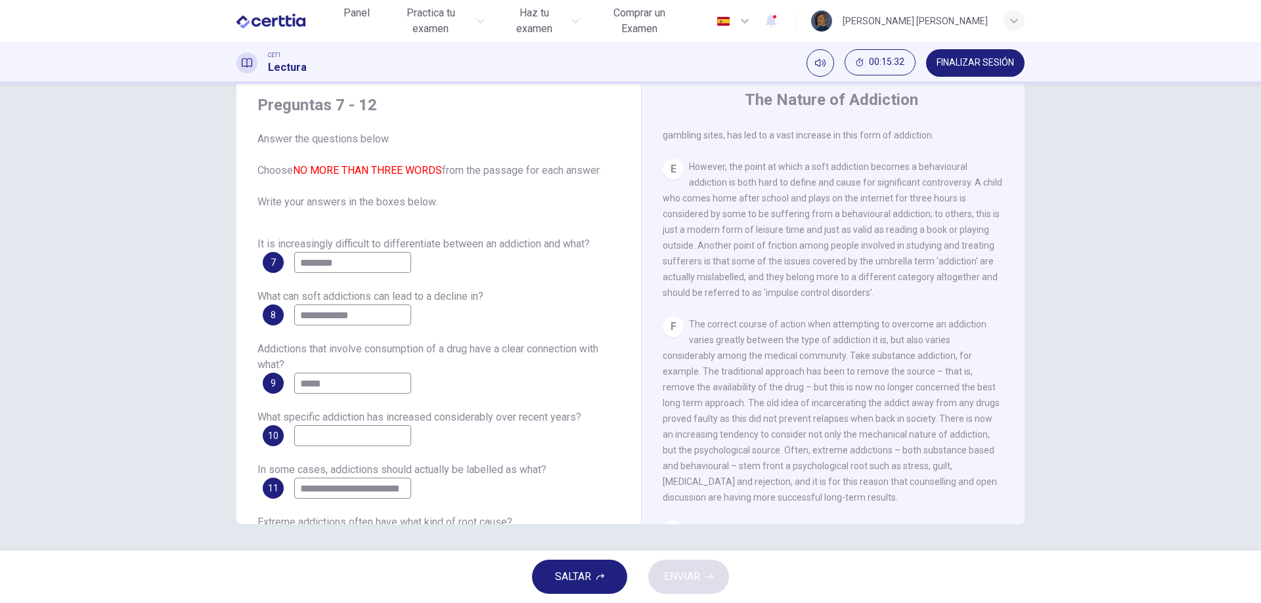
type input "*****"
click at [338, 436] on input at bounding box center [352, 435] width 117 height 21
type input "********"
click at [691, 569] on span "ENVIAR" at bounding box center [682, 577] width 36 height 18
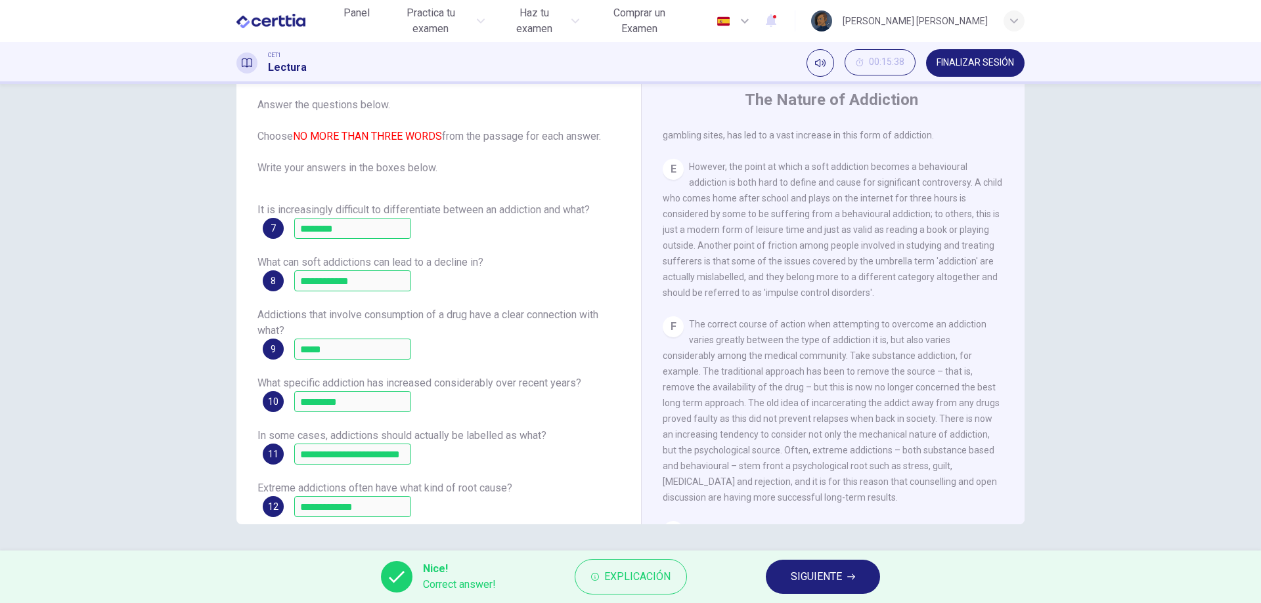
scroll to position [53, 0]
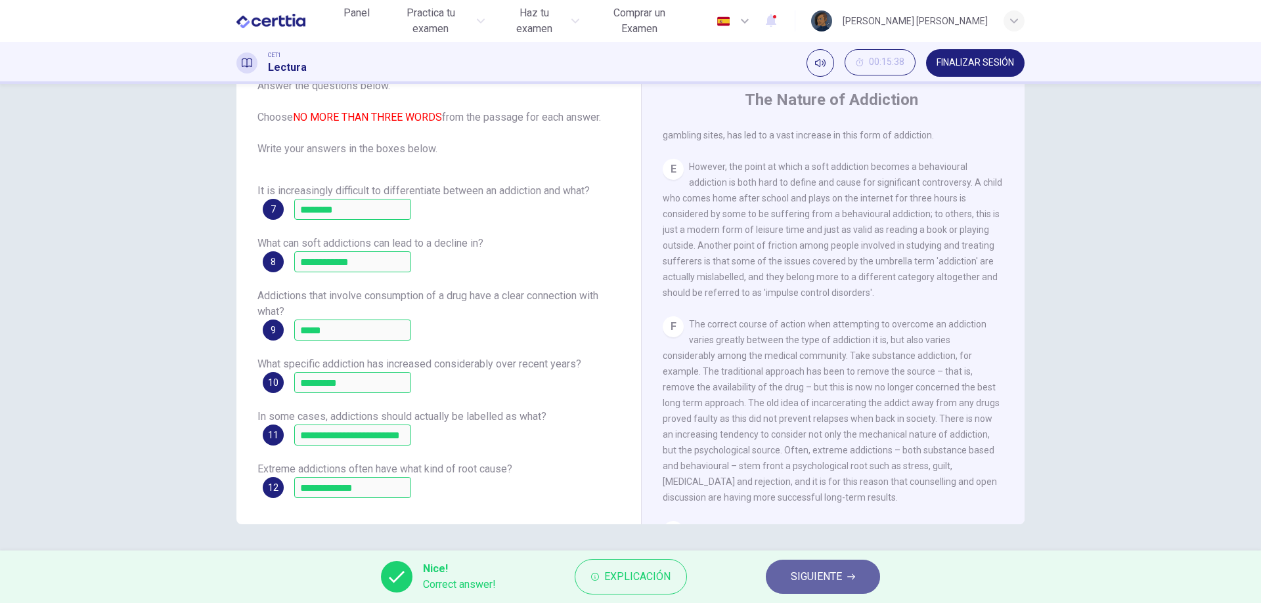
click at [812, 568] on span "SIGUIENTE" at bounding box center [816, 577] width 51 height 18
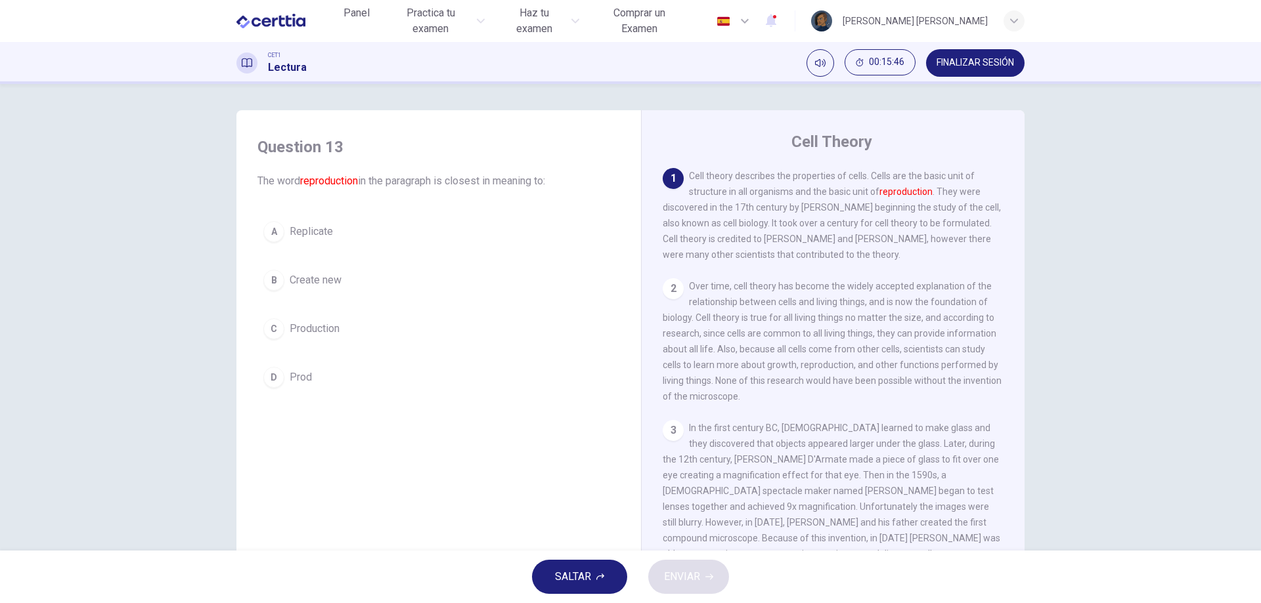
click at [351, 225] on button "A Replicate" at bounding box center [438, 231] width 362 height 33
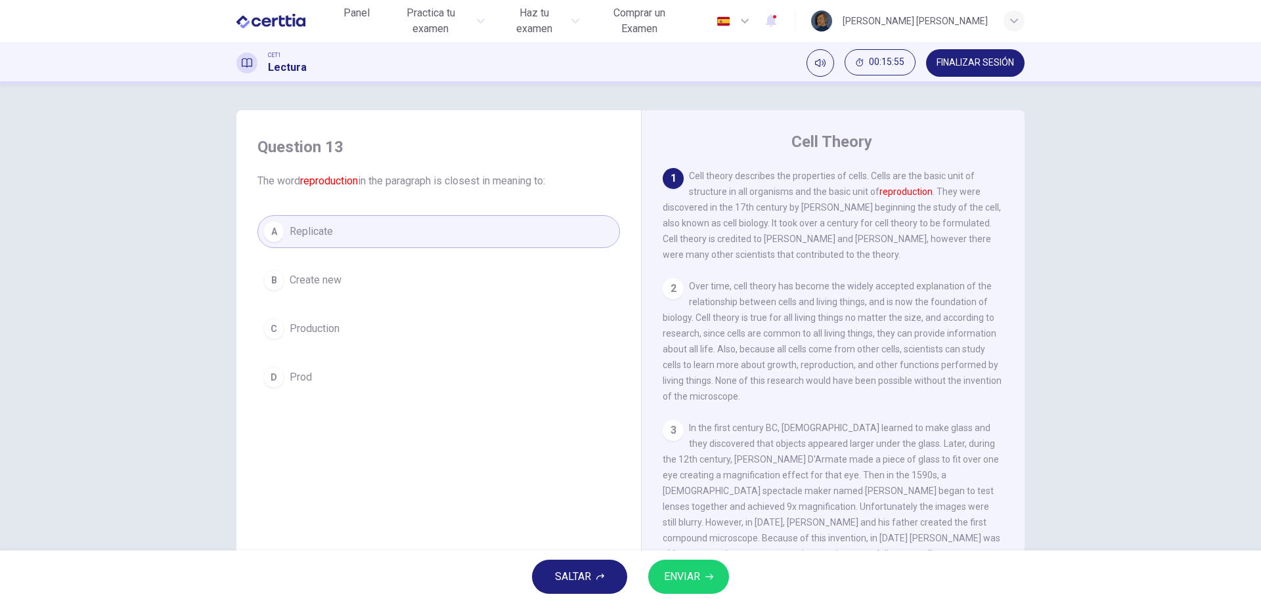
click at [414, 278] on button "B Create new" at bounding box center [438, 280] width 362 height 33
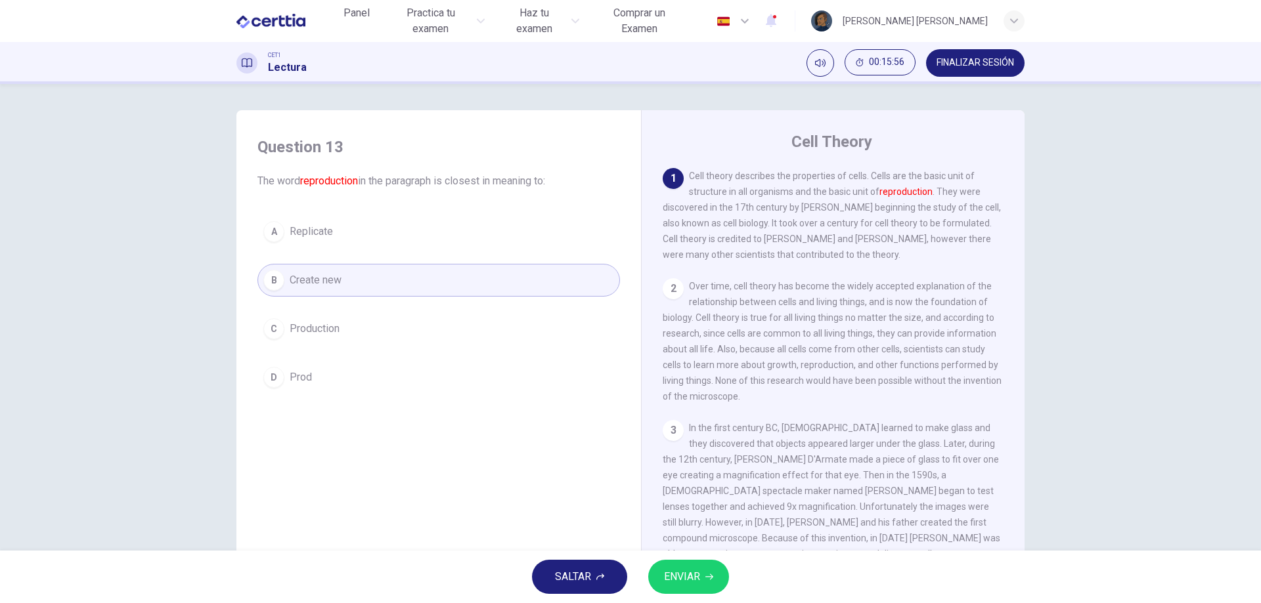
click at [697, 579] on span "ENVIAR" at bounding box center [682, 577] width 36 height 18
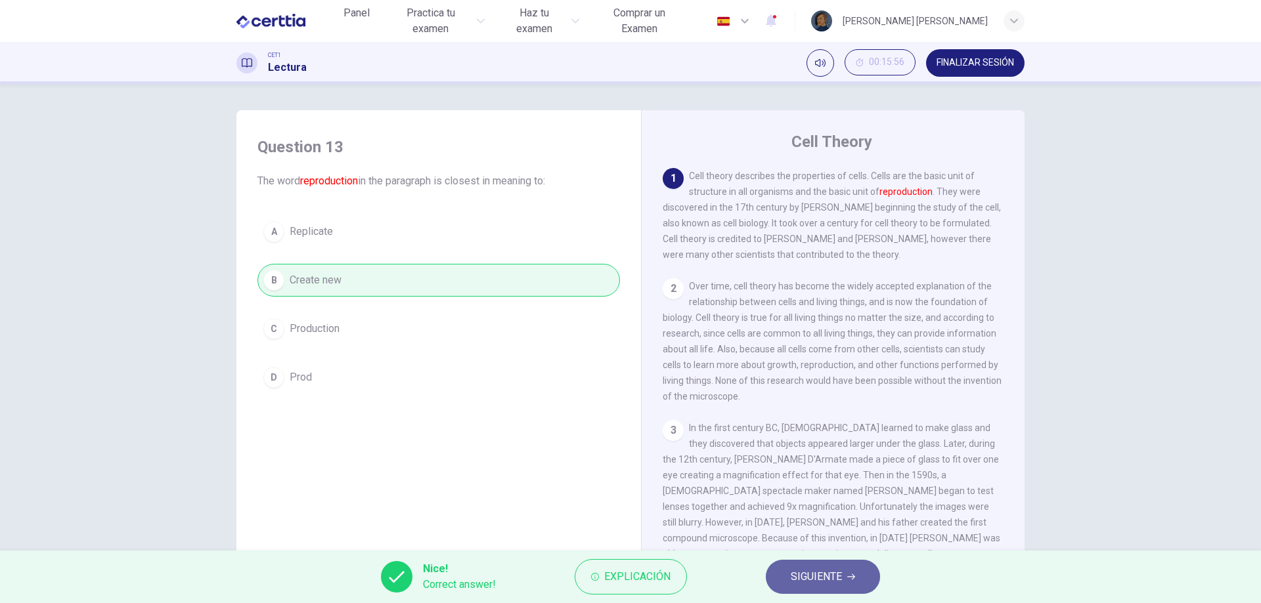
click at [846, 583] on button "SIGUIENTE" at bounding box center [823, 577] width 114 height 34
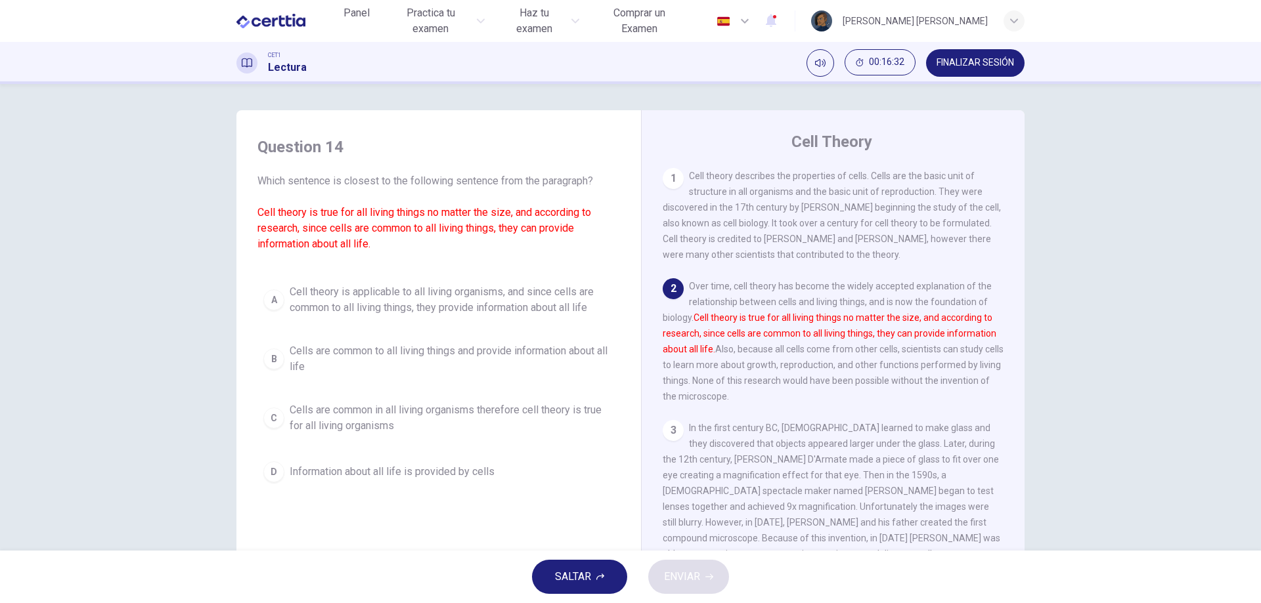
click at [485, 303] on span "Cell theory is applicable to all living organisms, and since cells are common t…" at bounding box center [452, 300] width 324 height 32
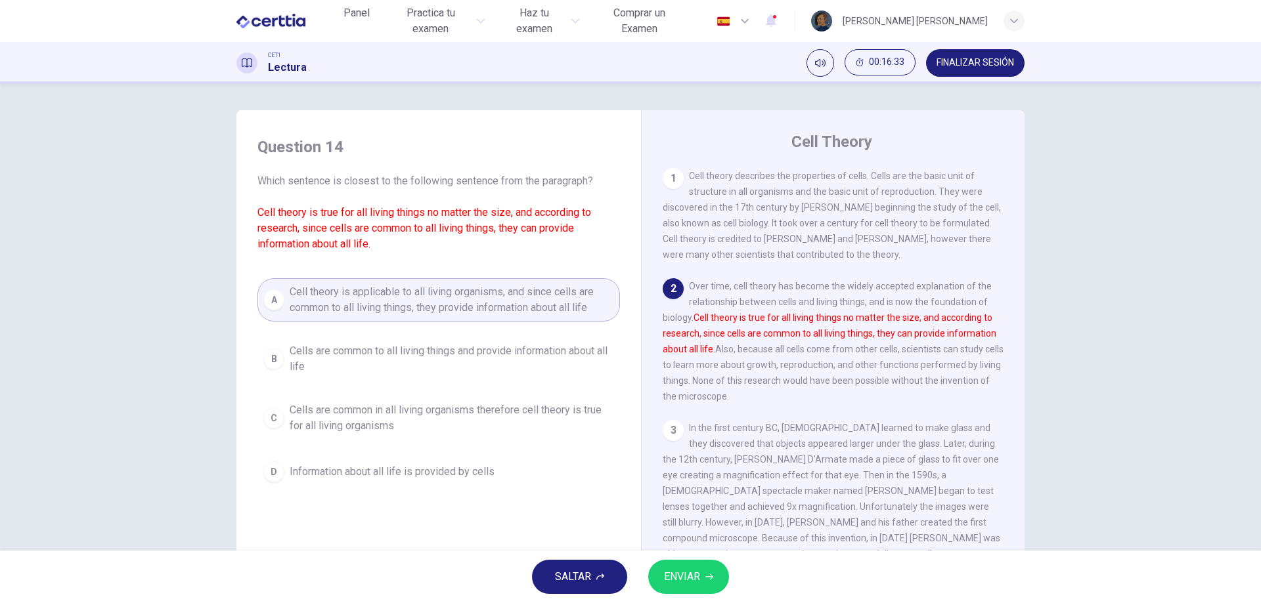
click at [717, 576] on button "ENVIAR" at bounding box center [688, 577] width 81 height 34
click at [717, 576] on div "Processing your response..." at bounding box center [630, 577] width 1261 height 53
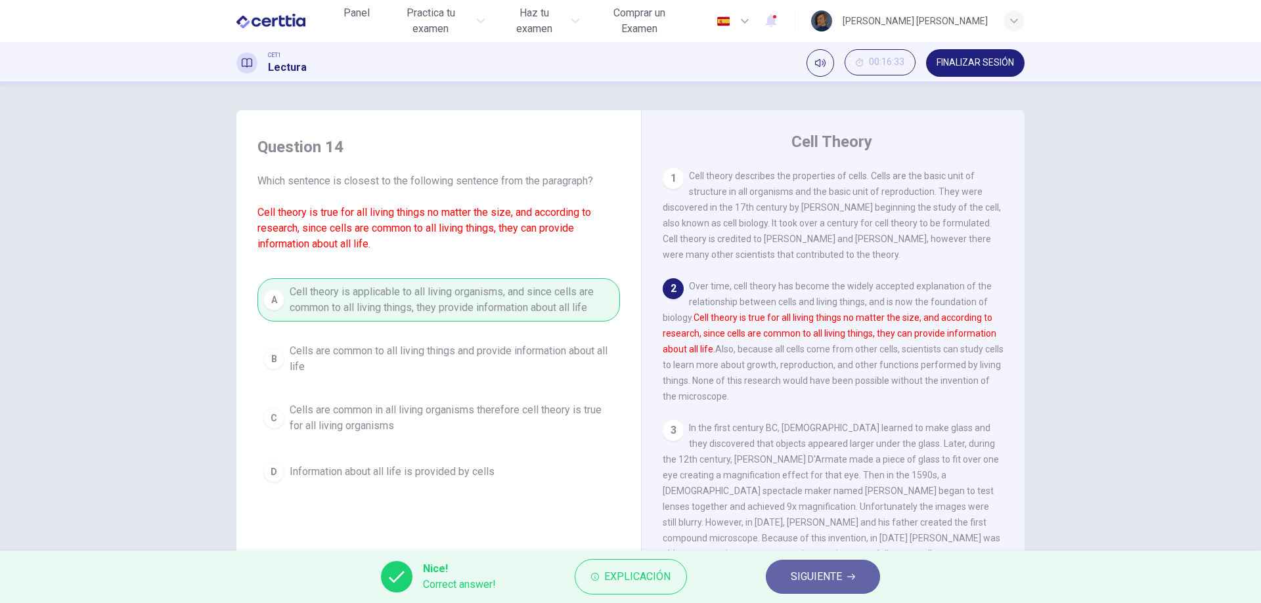
click at [804, 571] on span "SIGUIENTE" at bounding box center [816, 577] width 51 height 18
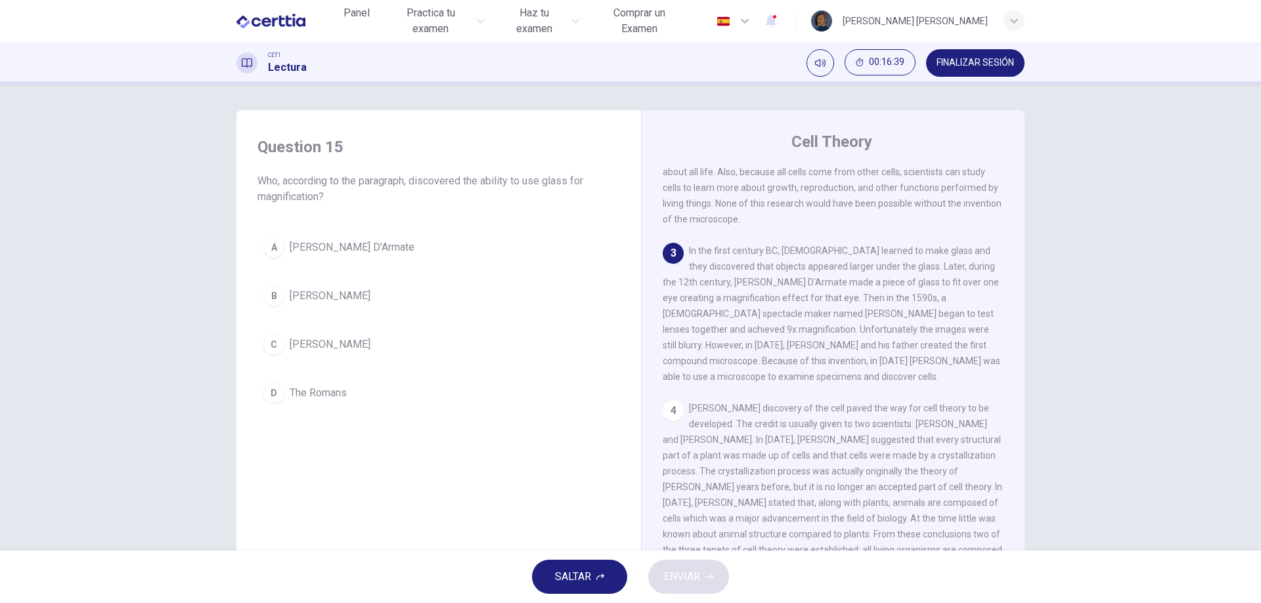
scroll to position [197, 0]
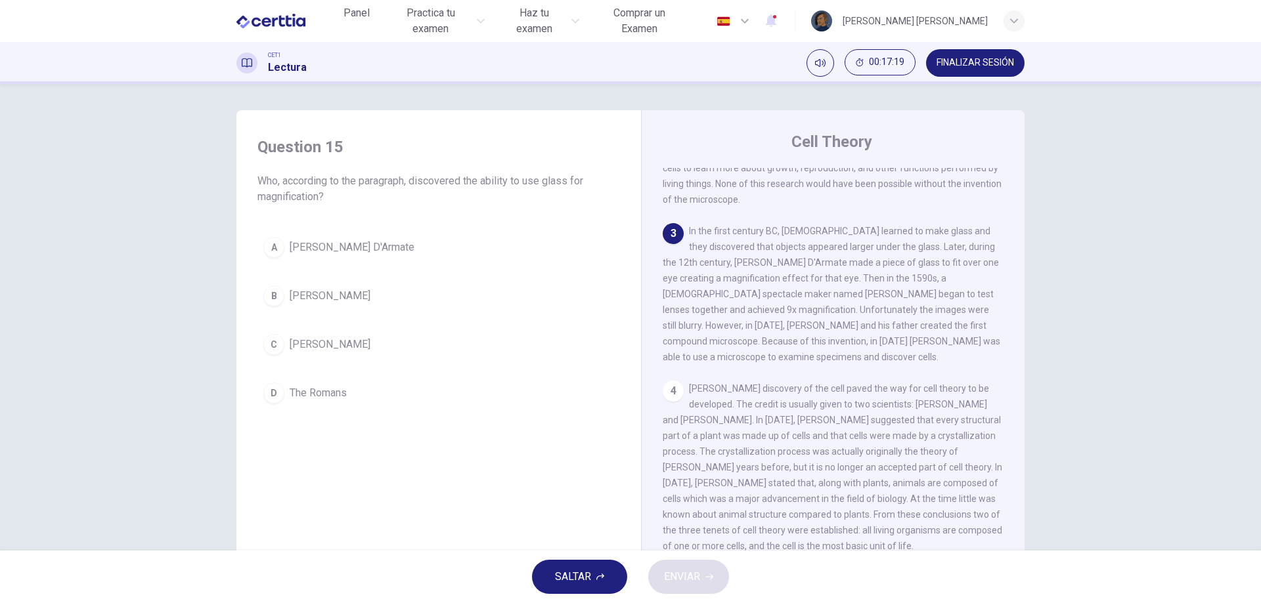
click at [313, 382] on button "D The Romans" at bounding box center [438, 393] width 362 height 33
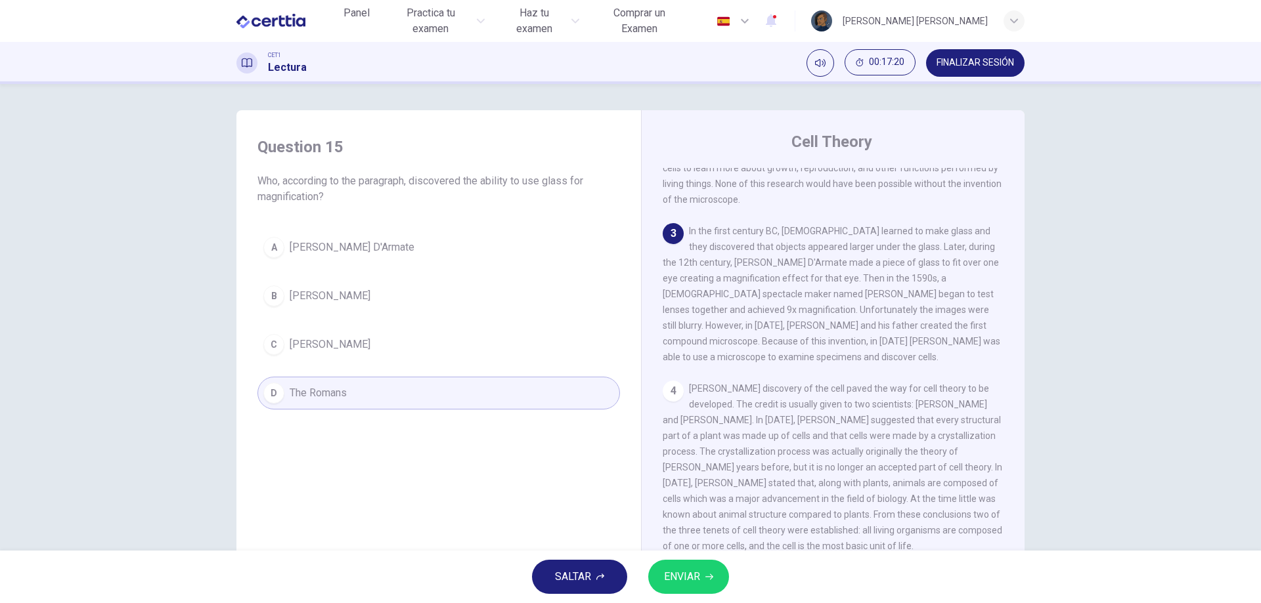
click at [716, 582] on button "ENVIAR" at bounding box center [688, 577] width 81 height 34
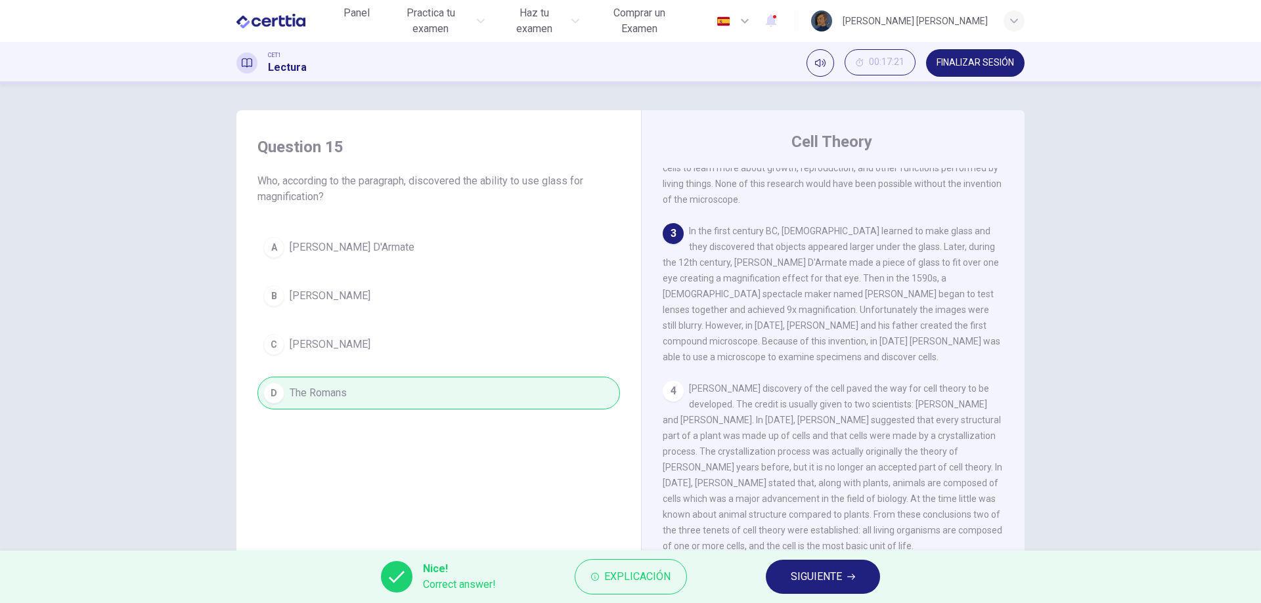
click at [856, 584] on button "SIGUIENTE" at bounding box center [823, 577] width 114 height 34
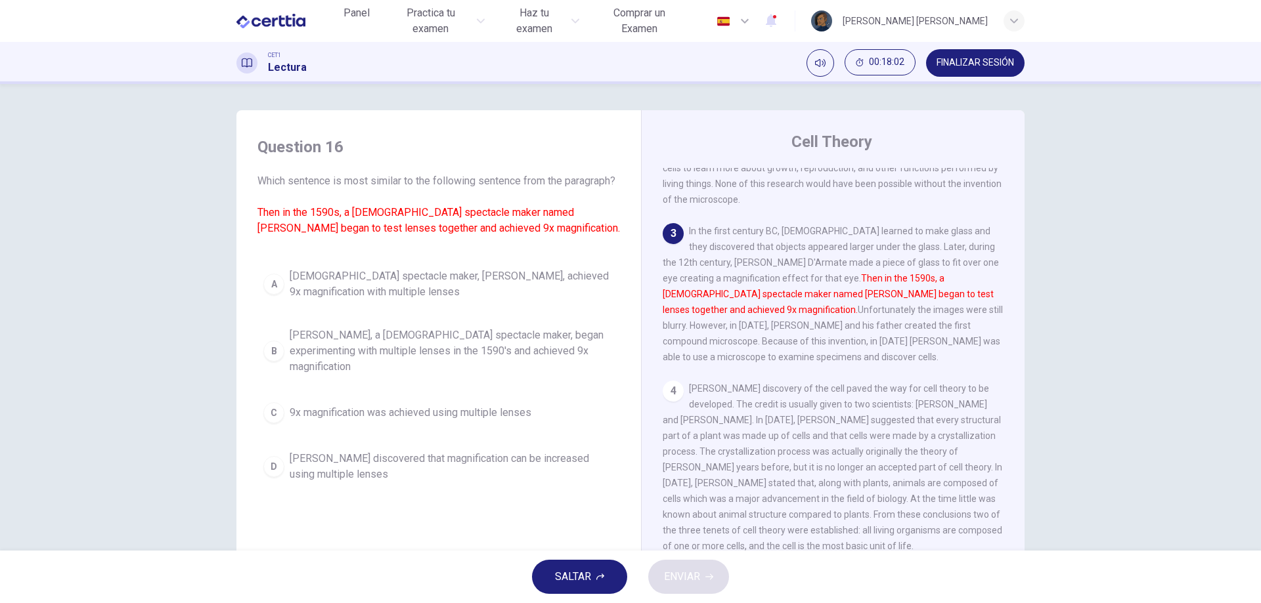
click at [531, 367] on span "Zacharias Jansen, a Dutch spectacle maker, began experimenting with multiple le…" at bounding box center [452, 351] width 324 height 47
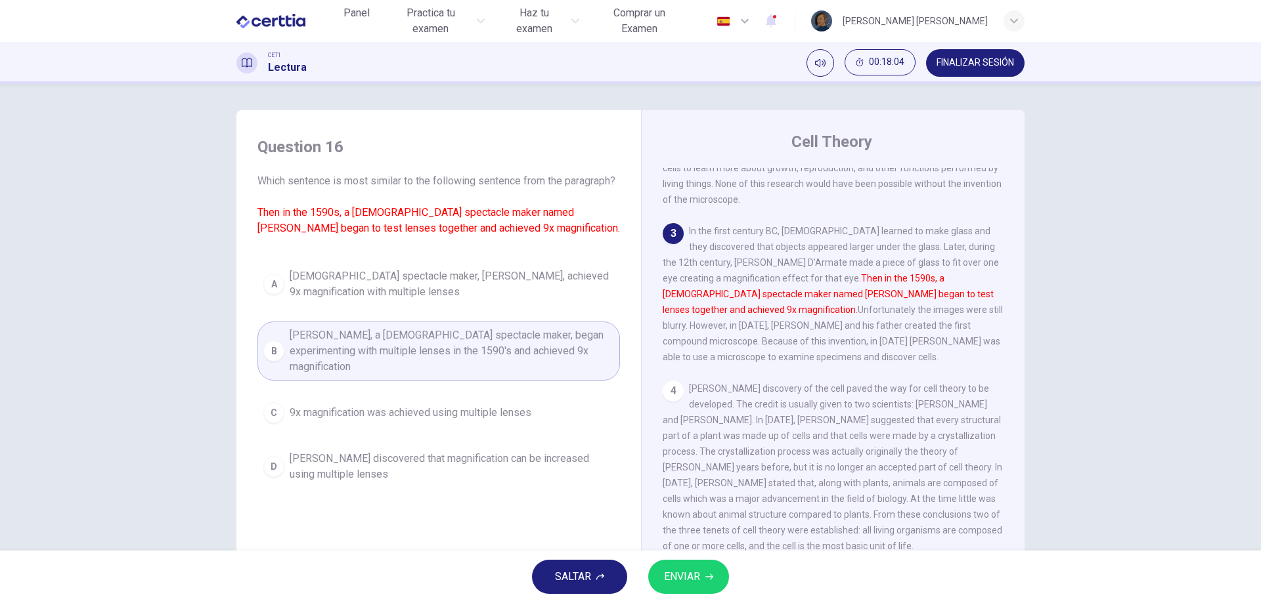
click at [696, 576] on span "ENVIAR" at bounding box center [682, 577] width 36 height 18
click at [696, 576] on span "Processing your response..." at bounding box center [652, 577] width 128 height 16
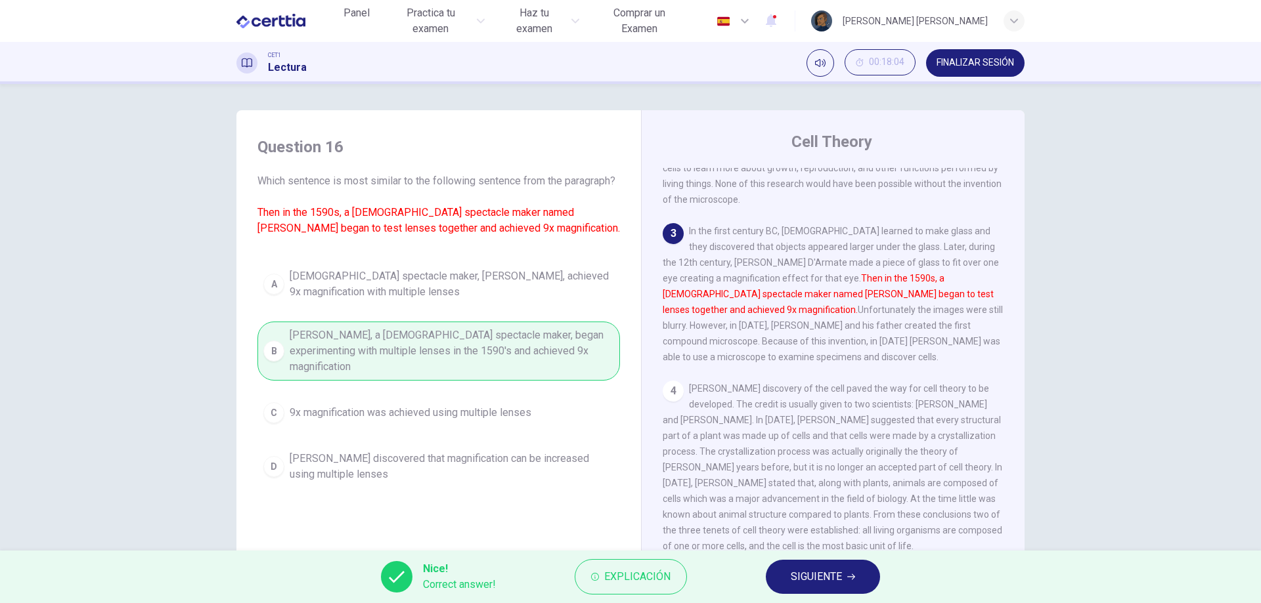
click at [782, 582] on button "SIGUIENTE" at bounding box center [823, 577] width 114 height 34
click at [782, 582] on div "Nice! Correct answer! Explicación SIGUIENTE" at bounding box center [630, 577] width 1261 height 53
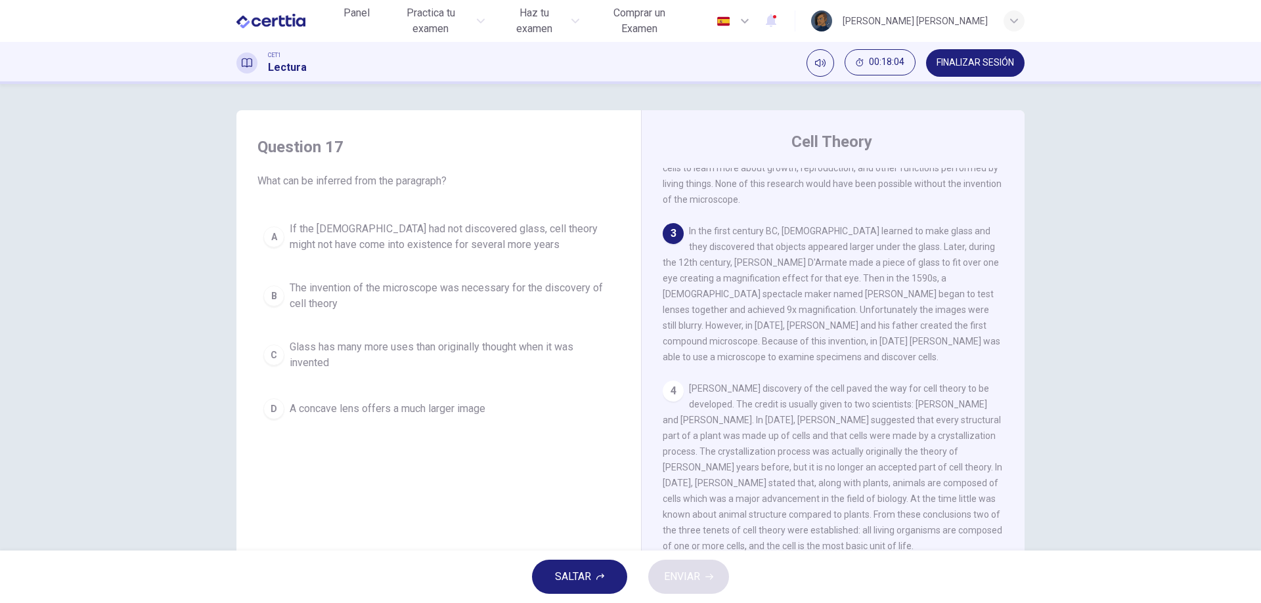
click at [782, 582] on div "SALTAR ENVIAR" at bounding box center [630, 577] width 1261 height 53
click at [408, 300] on span "The invention of the microscope was necessary for the discovery of cell theory" at bounding box center [452, 296] width 324 height 32
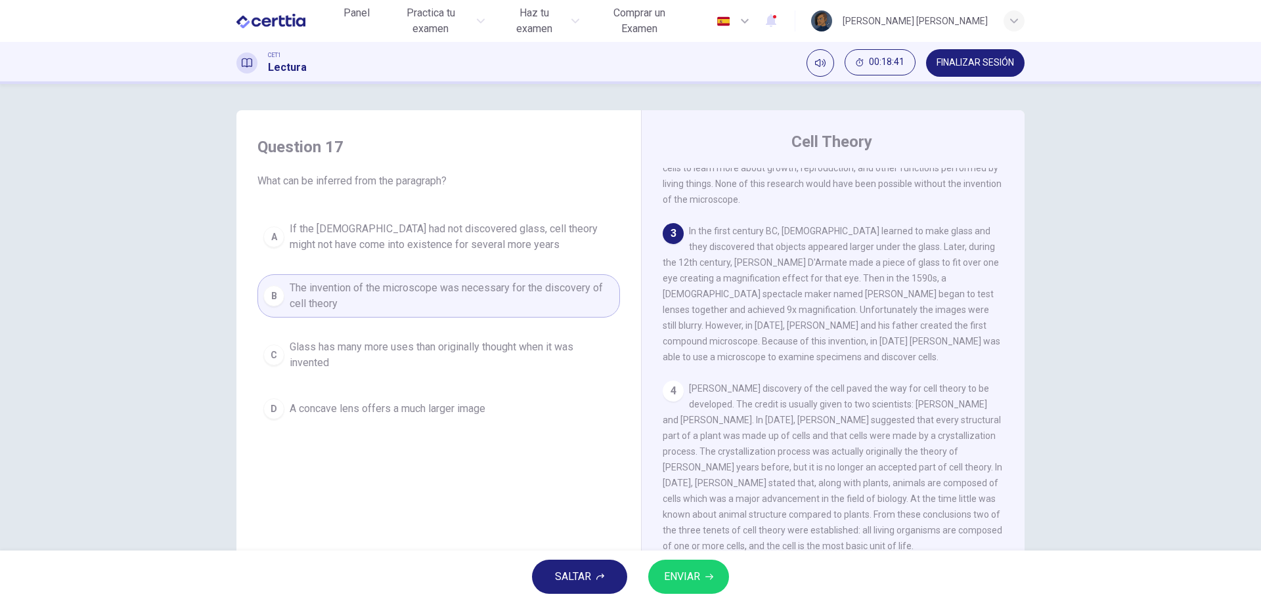
click at [699, 584] on span "ENVIAR" at bounding box center [682, 577] width 36 height 18
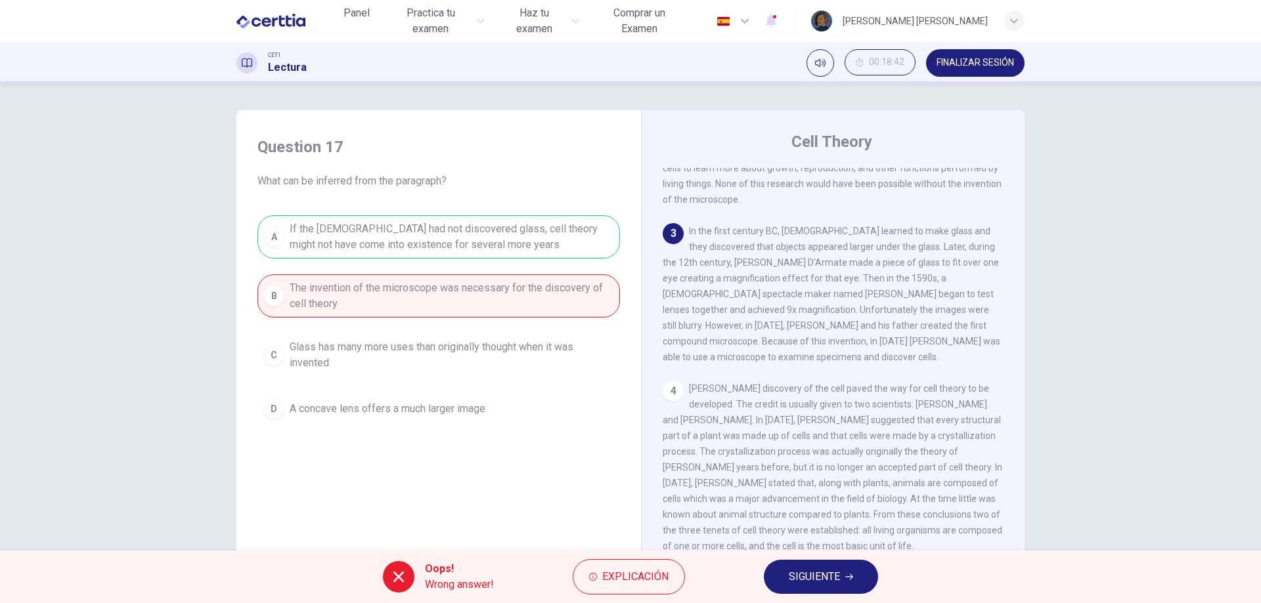
click at [786, 579] on button "SIGUIENTE" at bounding box center [821, 577] width 114 height 34
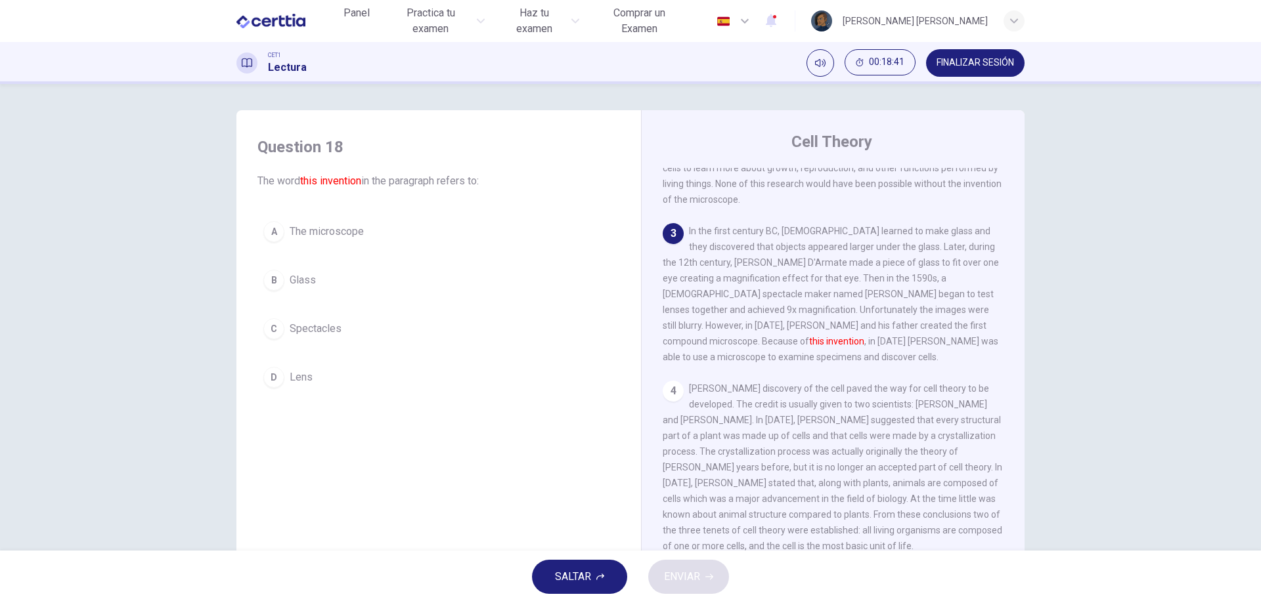
click at [786, 579] on div "SALTAR ENVIAR" at bounding box center [630, 577] width 1261 height 53
click at [345, 232] on span "The microscope" at bounding box center [327, 232] width 74 height 16
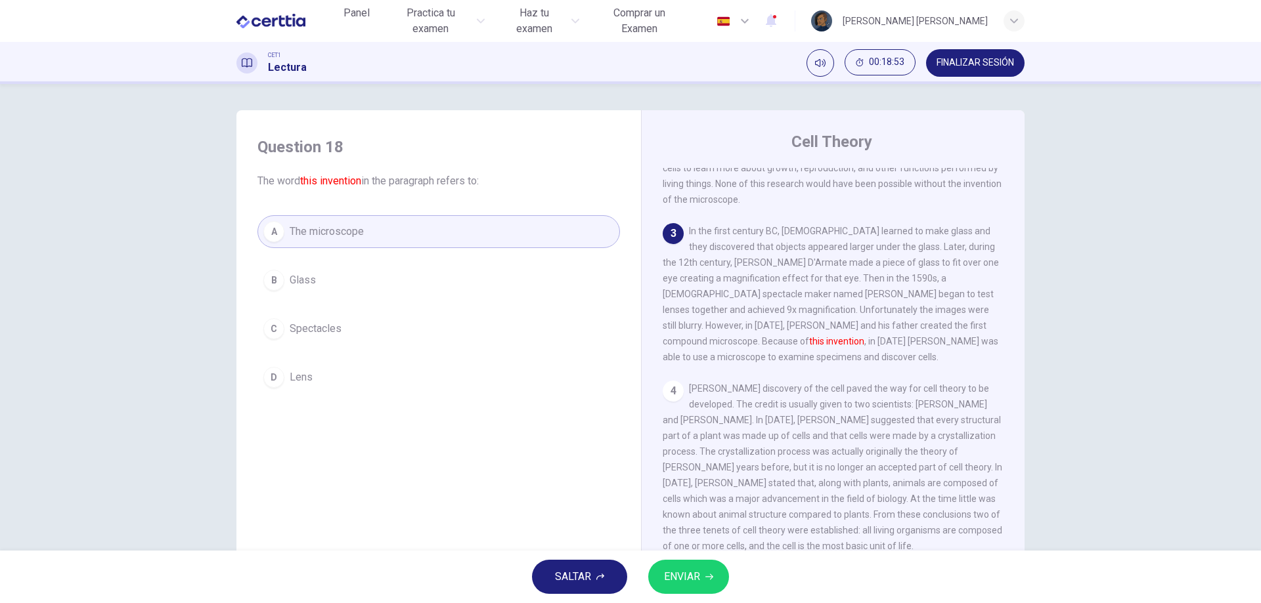
click at [676, 573] on span "ENVIAR" at bounding box center [682, 577] width 36 height 18
click at [676, 573] on span "Processing your response..." at bounding box center [652, 577] width 128 height 16
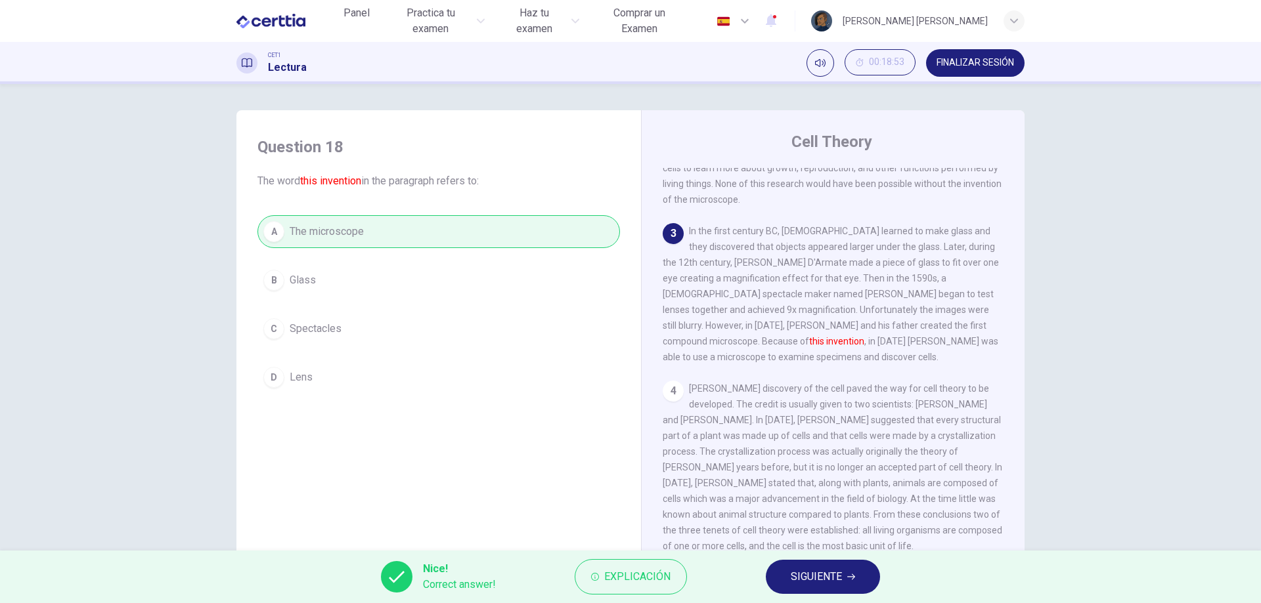
click at [787, 581] on button "SIGUIENTE" at bounding box center [823, 577] width 114 height 34
click at [787, 581] on div "Nice! Correct answer! Explicación SIGUIENTE" at bounding box center [630, 577] width 1261 height 53
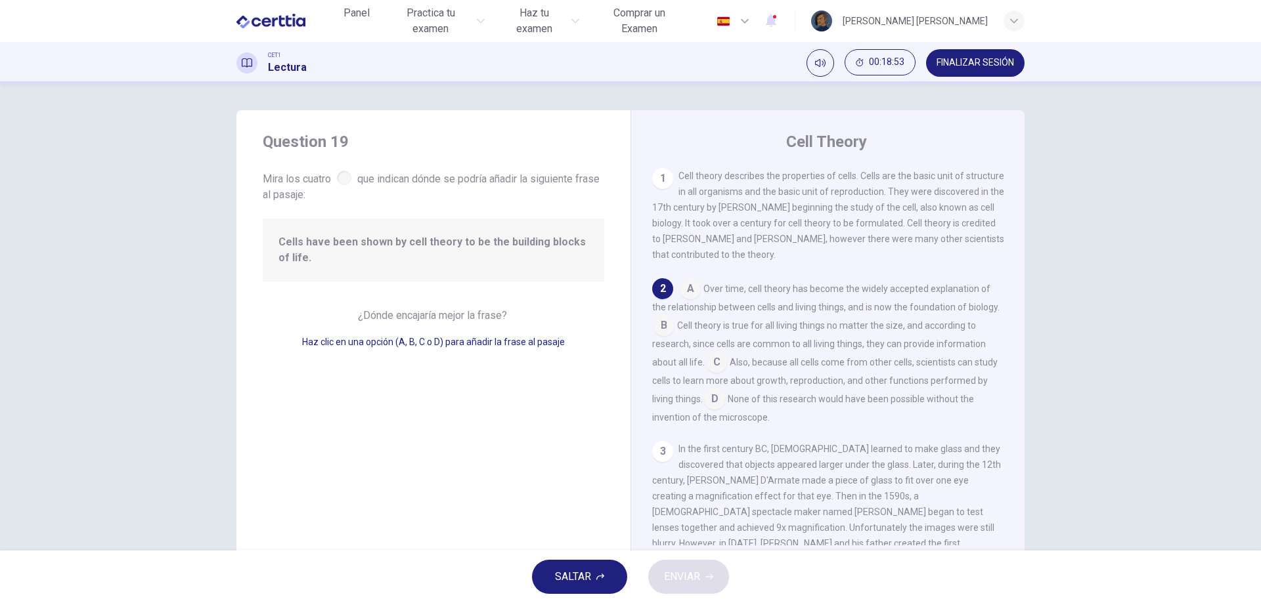
scroll to position [114, 0]
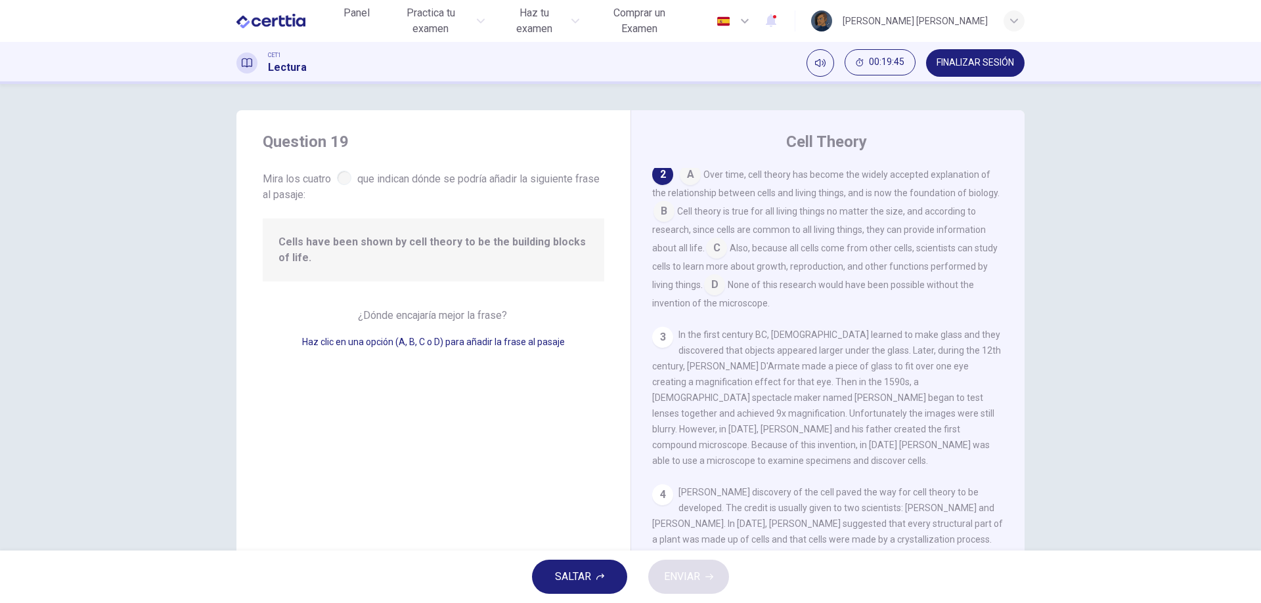
click at [725, 286] on input at bounding box center [714, 286] width 21 height 21
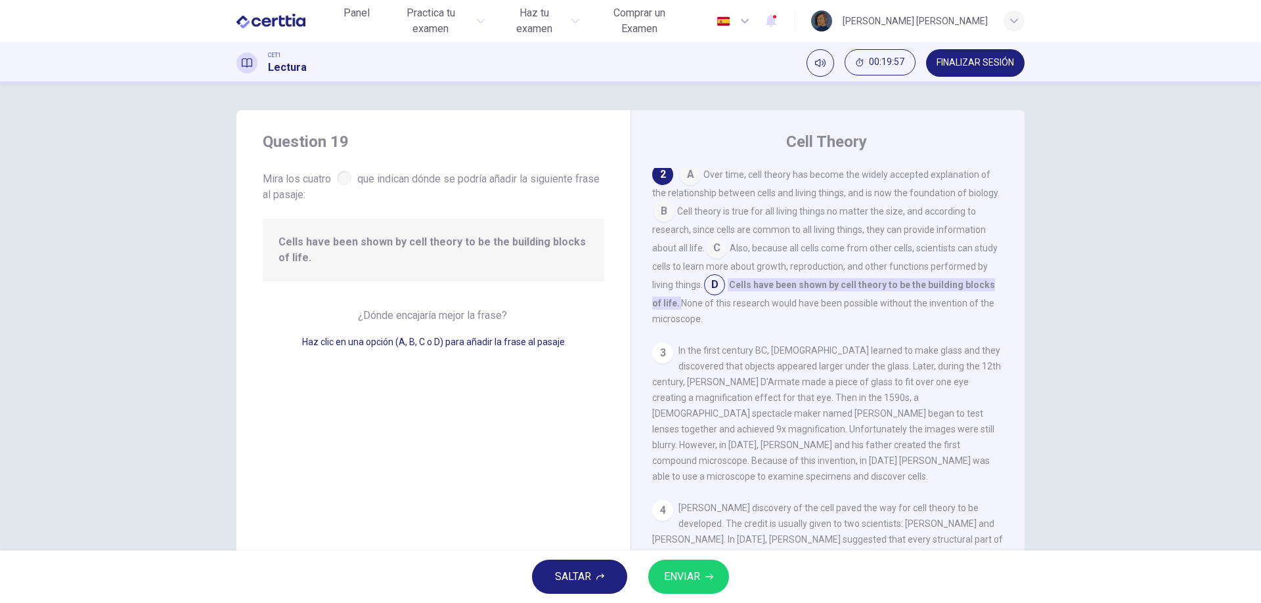
click at [689, 576] on span "ENVIAR" at bounding box center [682, 577] width 36 height 18
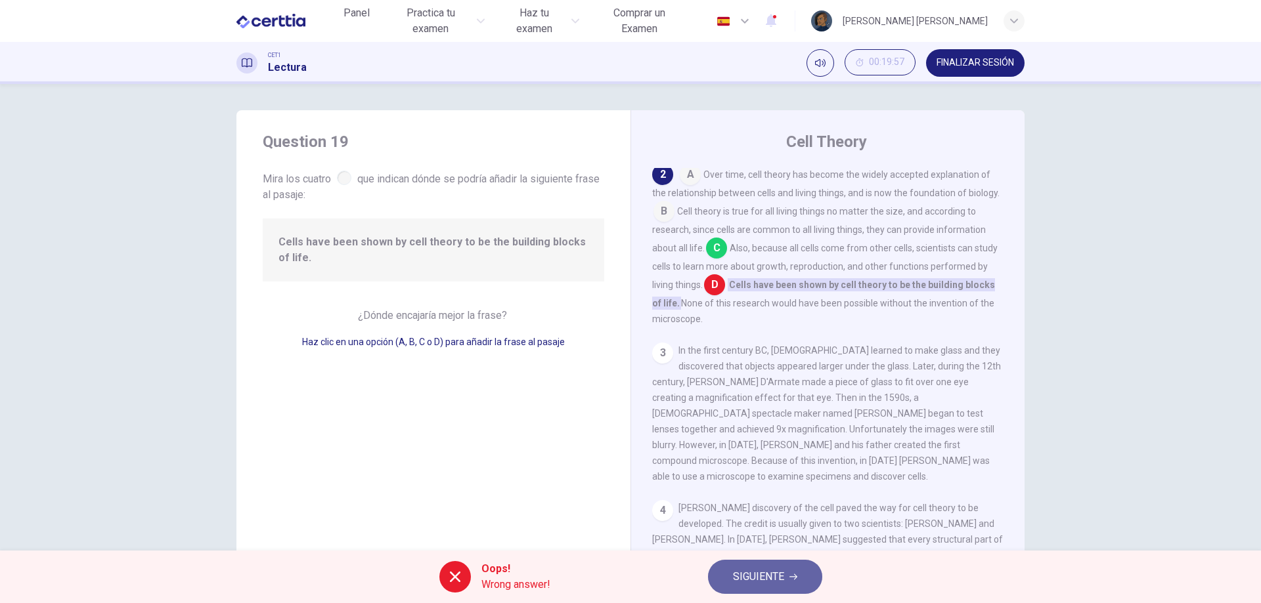
click at [766, 573] on span "SIGUIENTE" at bounding box center [758, 577] width 51 height 18
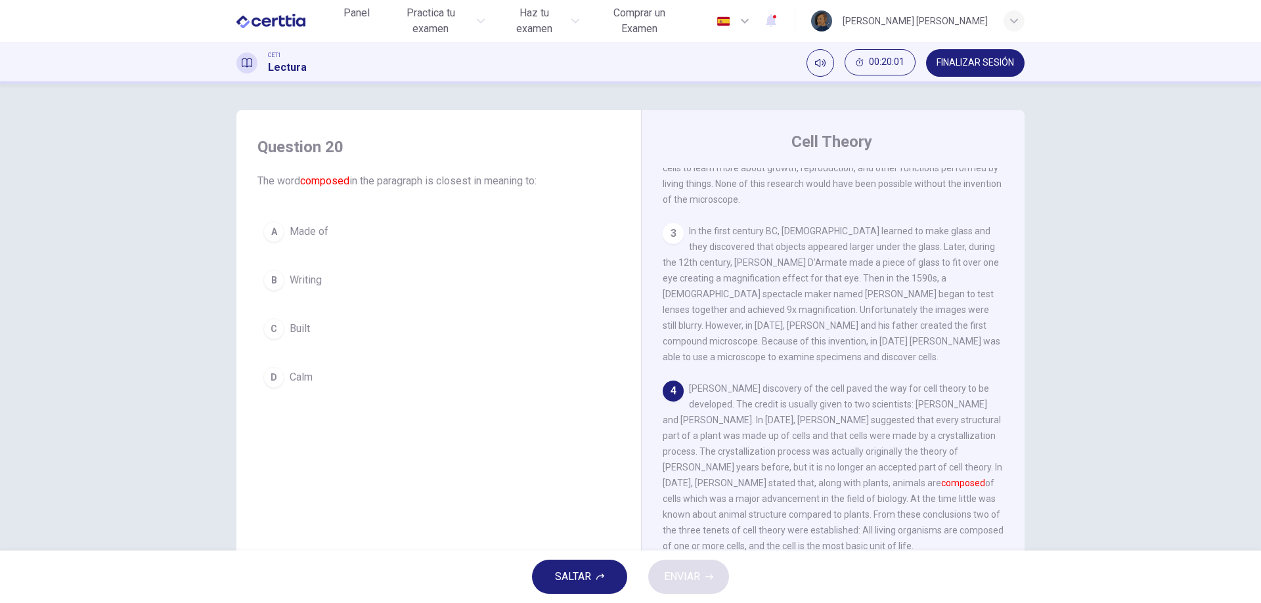
scroll to position [223, 0]
click at [330, 240] on button "A Made of" at bounding box center [438, 231] width 362 height 33
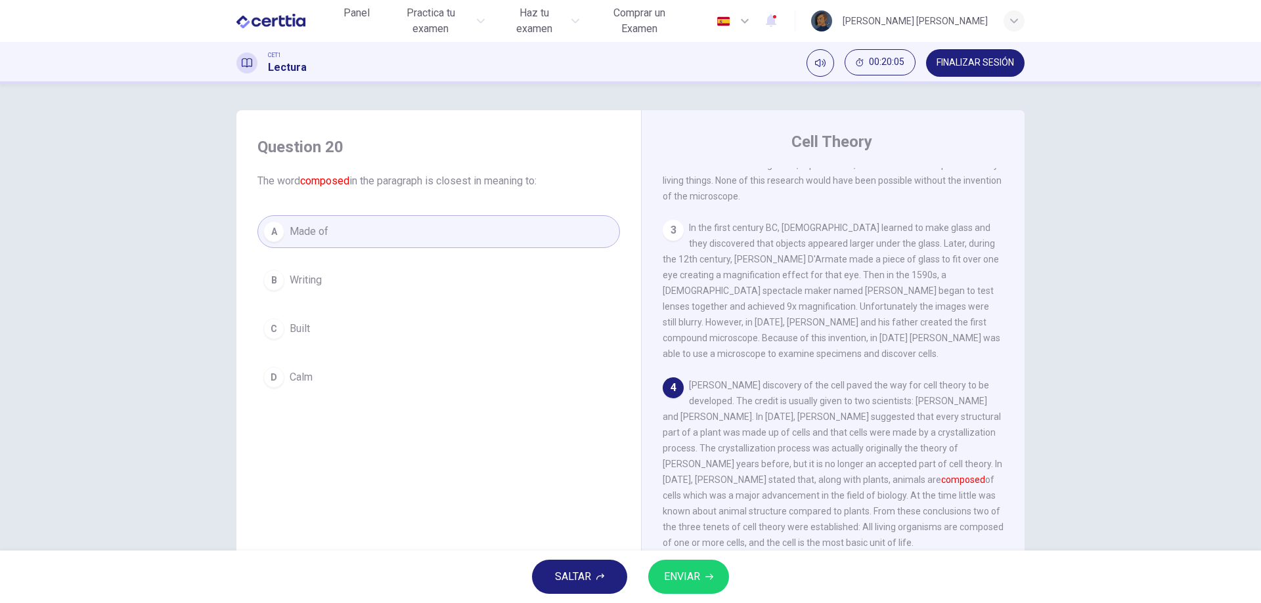
click at [691, 589] on button "ENVIAR" at bounding box center [688, 577] width 81 height 34
click at [691, 589] on div "SALTAR ENVIAR" at bounding box center [630, 577] width 1261 height 53
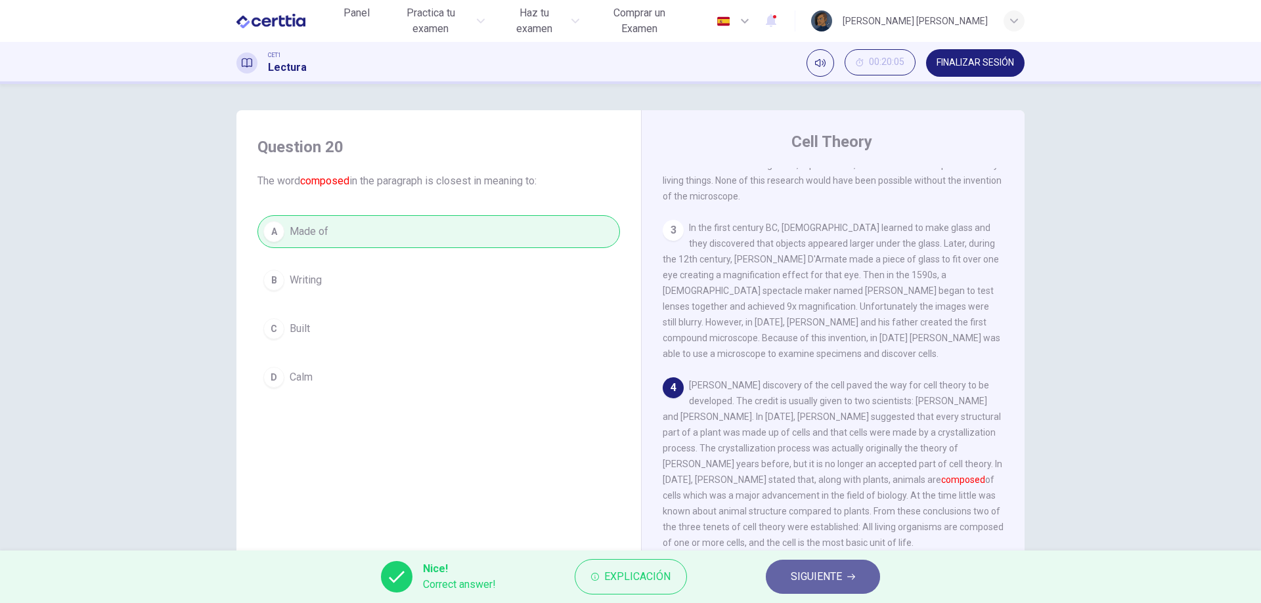
click at [801, 575] on span "SIGUIENTE" at bounding box center [816, 577] width 51 height 18
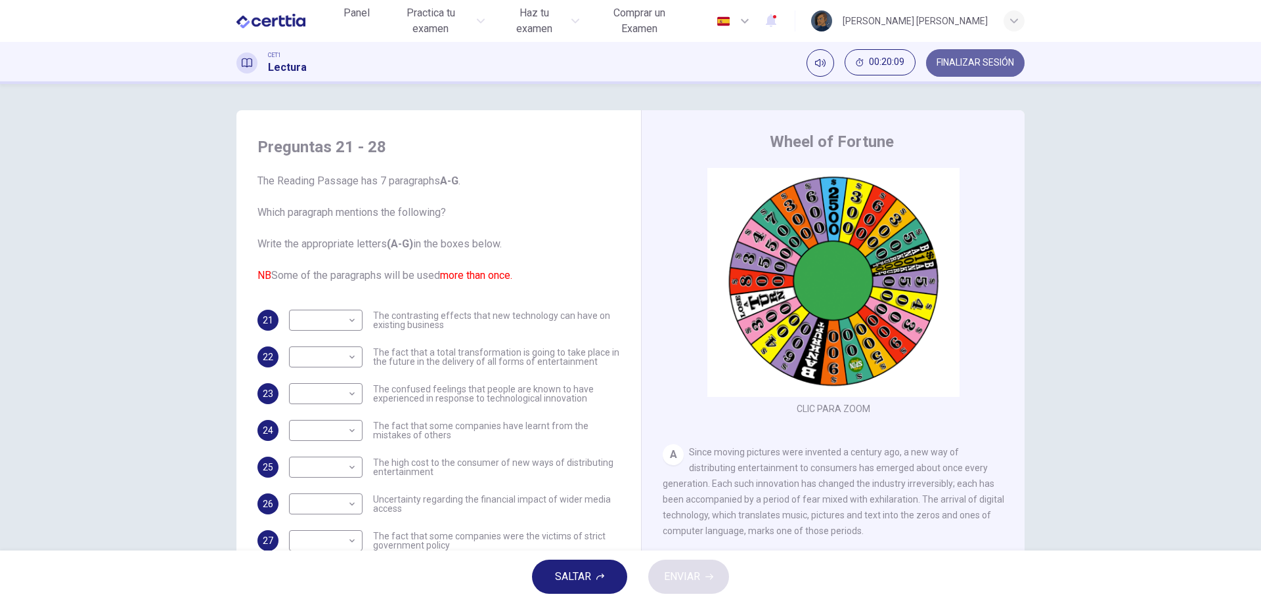
click at [973, 67] on span "FINALIZAR SESIÓN" at bounding box center [974, 63] width 77 height 11
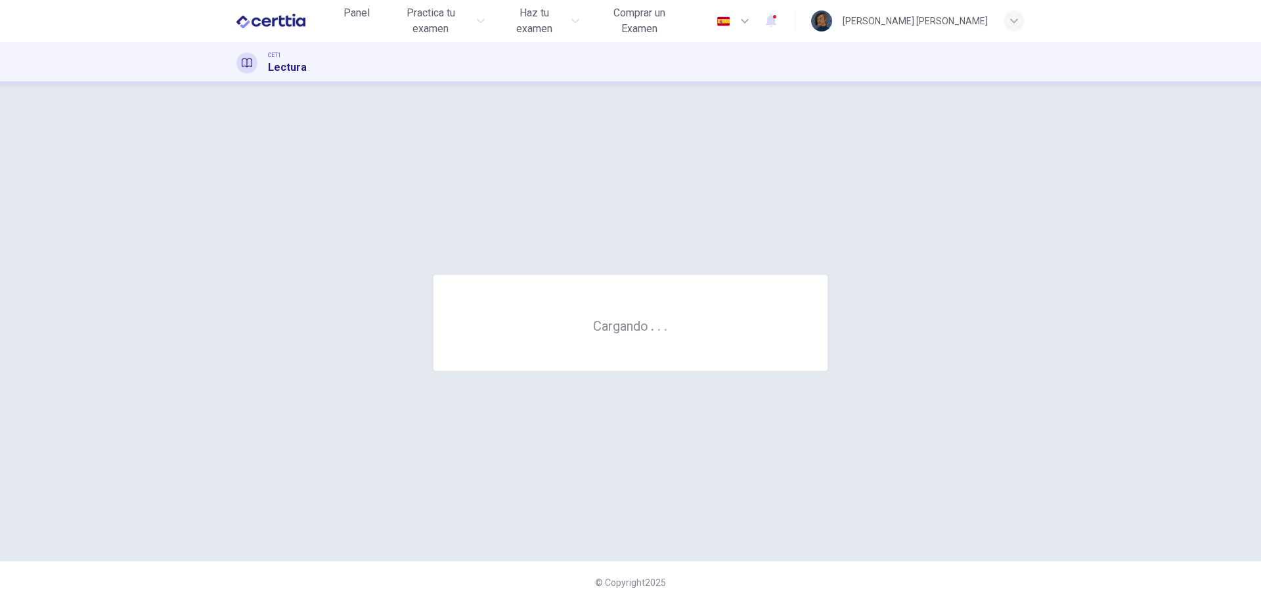
click at [676, 54] on div "CET1 Lectura" at bounding box center [630, 63] width 830 height 25
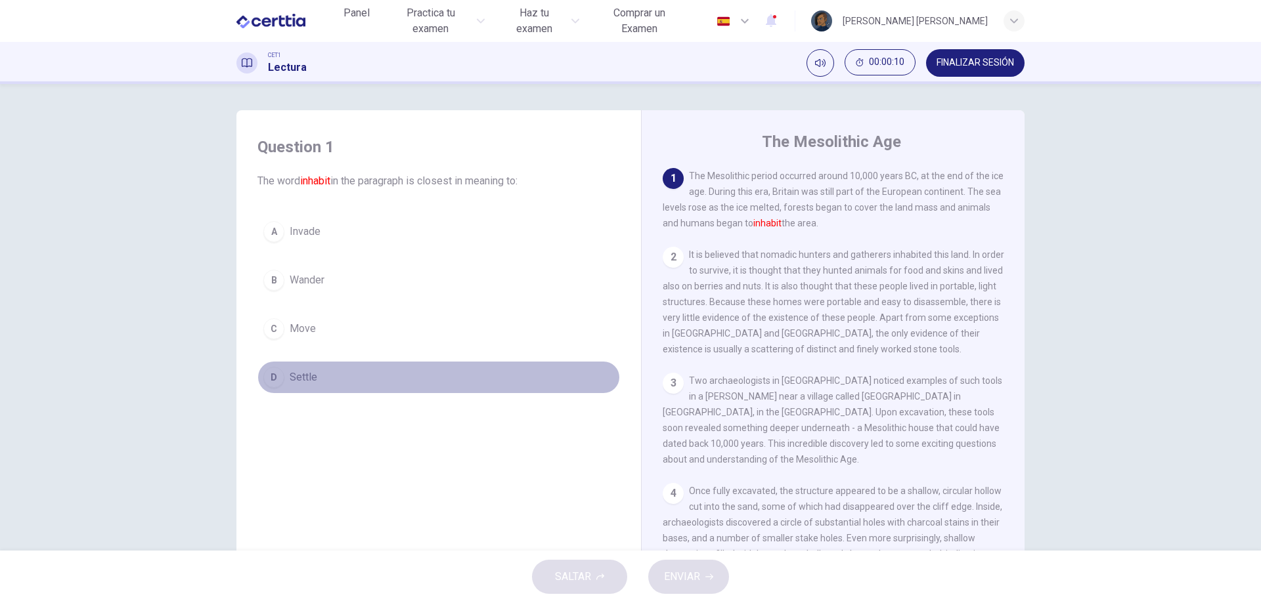
click at [320, 372] on button "D Settle" at bounding box center [438, 377] width 362 height 33
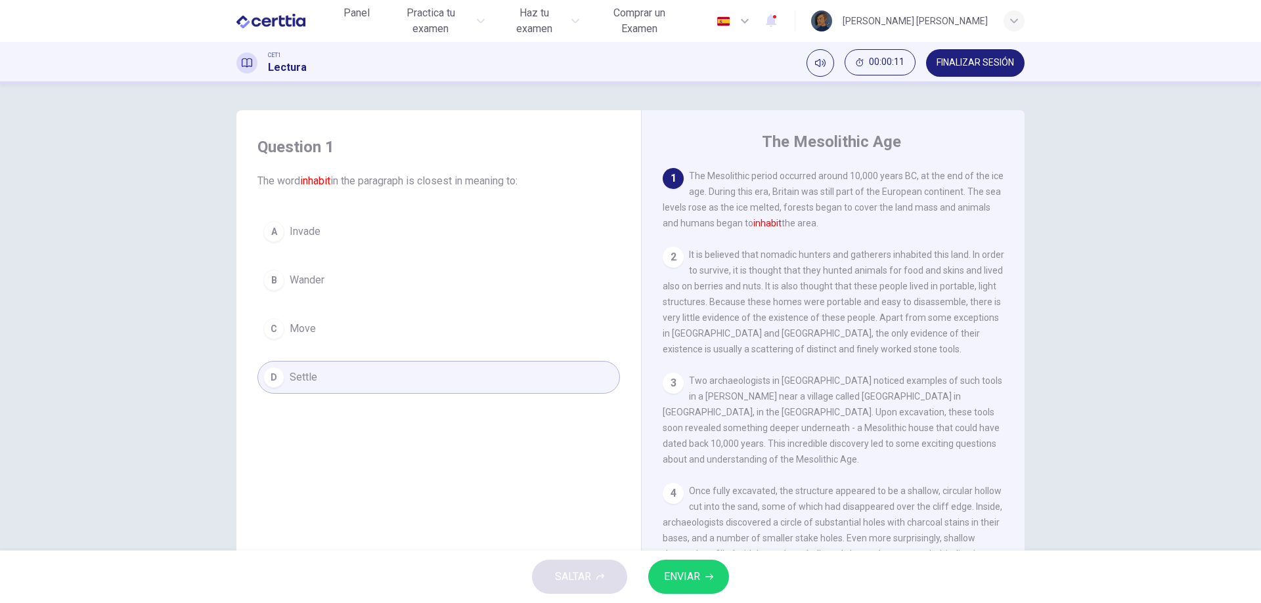
click at [705, 578] on button "ENVIAR" at bounding box center [688, 577] width 81 height 34
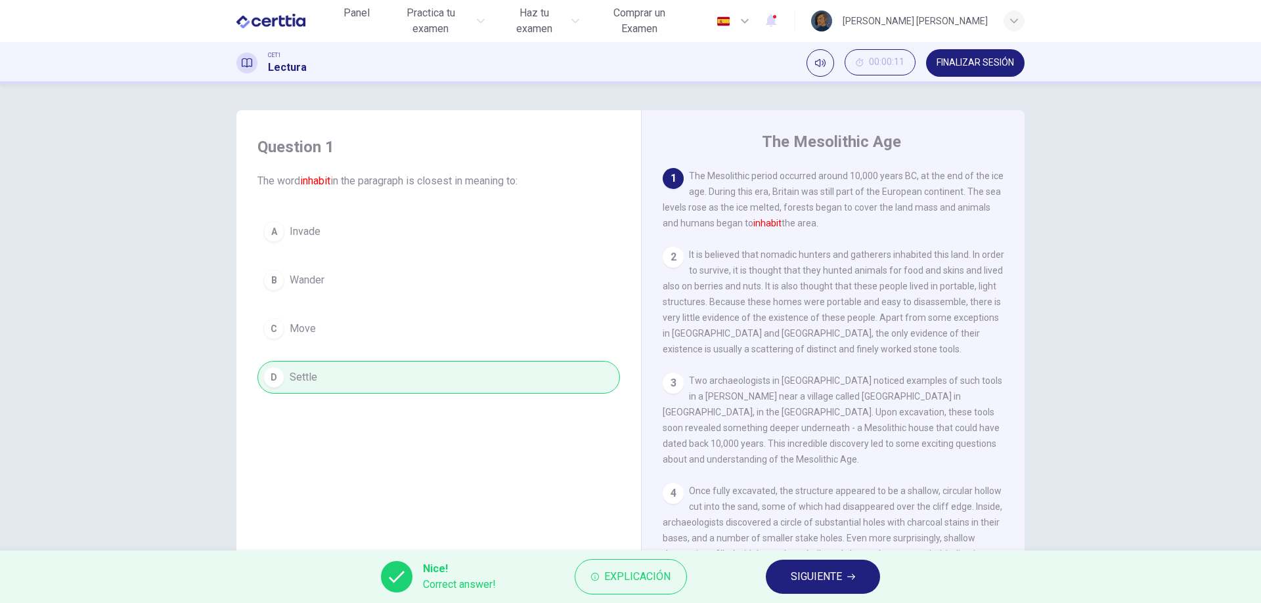
click at [810, 581] on span "SIGUIENTE" at bounding box center [816, 577] width 51 height 18
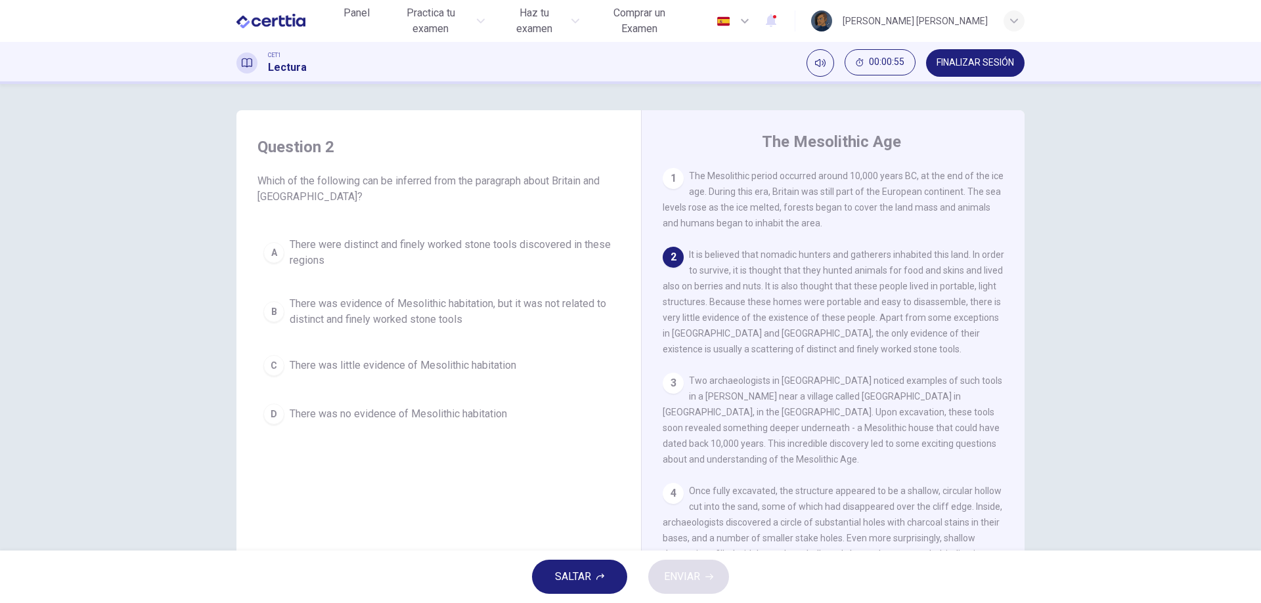
click at [488, 367] on span "There was little evidence of Mesolithic habitation" at bounding box center [403, 366] width 227 height 16
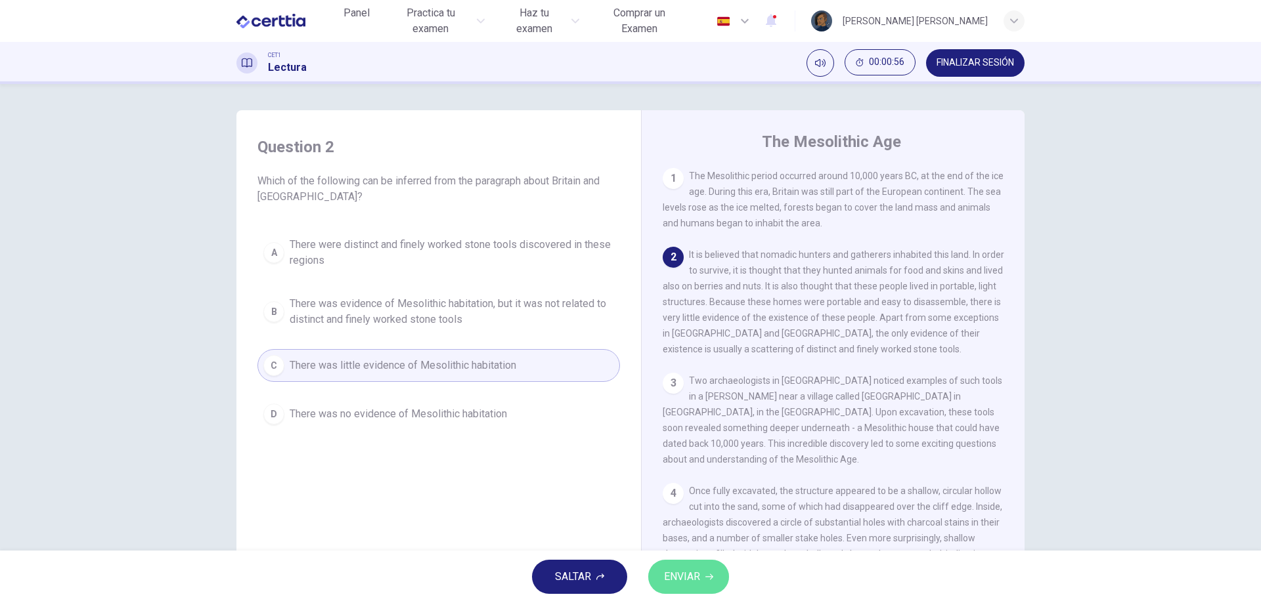
click at [685, 578] on span "ENVIAR" at bounding box center [682, 577] width 36 height 18
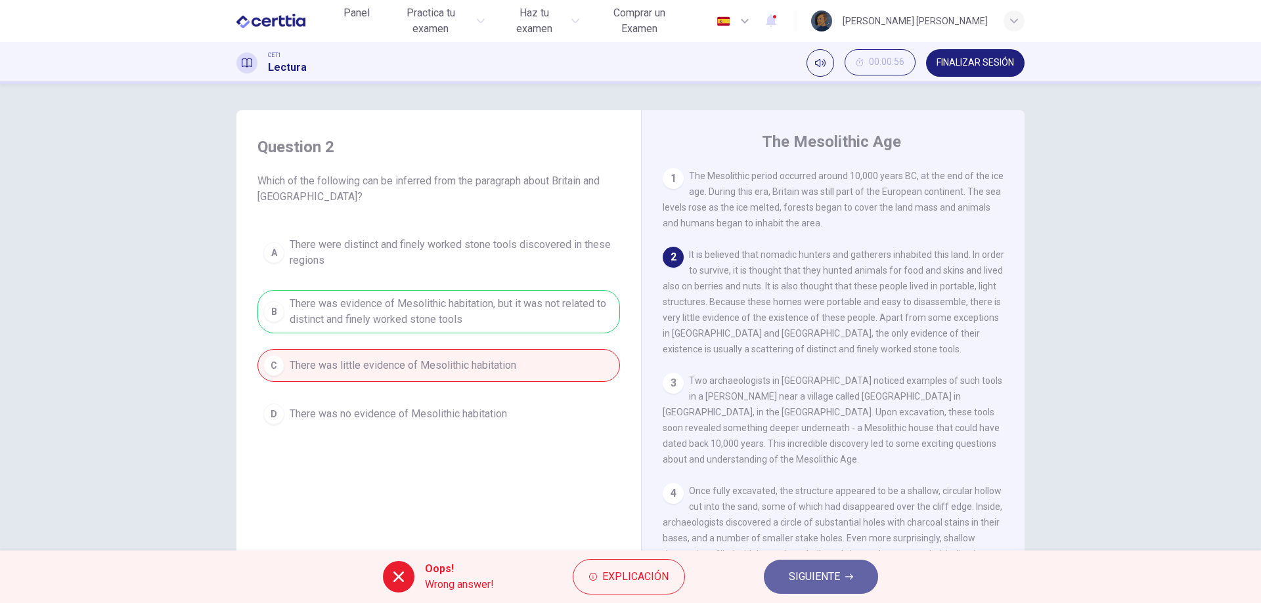
click at [789, 582] on span "SIGUIENTE" at bounding box center [814, 577] width 51 height 18
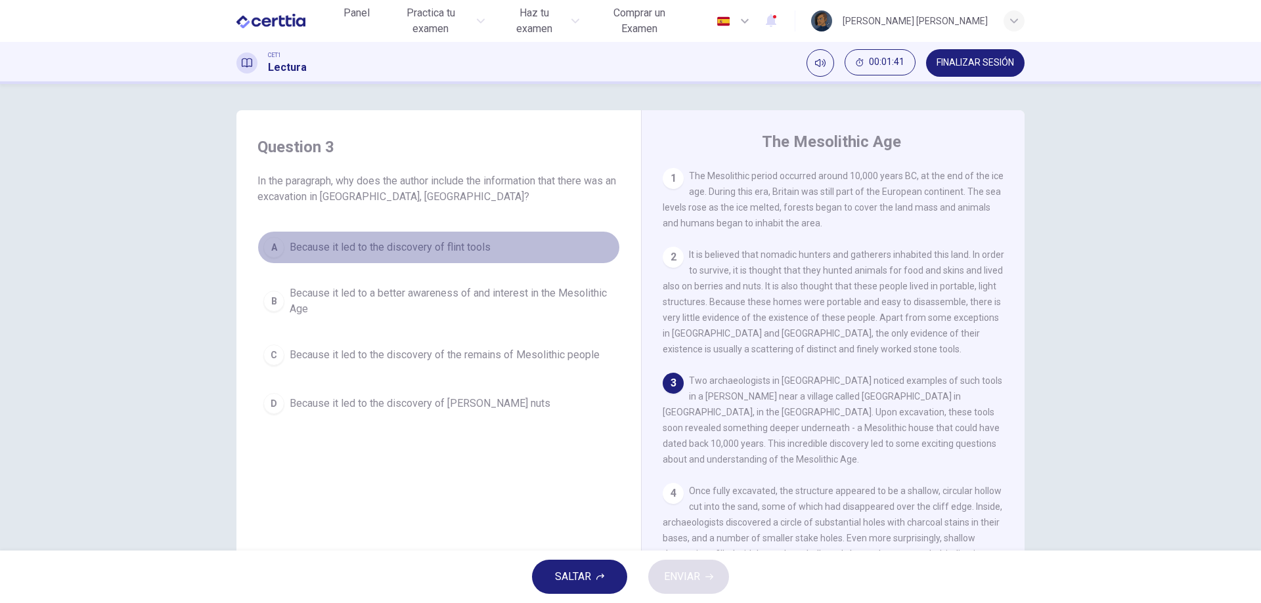
click at [456, 255] on button "A Because it led to the discovery of flint tools" at bounding box center [438, 247] width 362 height 33
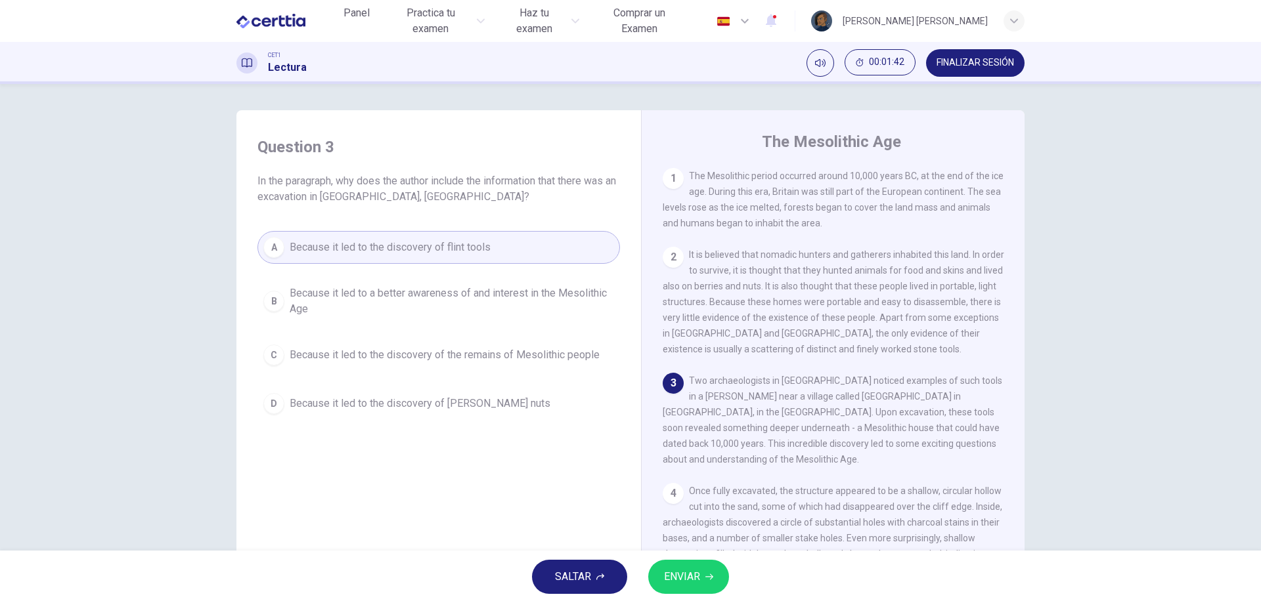
click at [694, 575] on span "ENVIAR" at bounding box center [682, 577] width 36 height 18
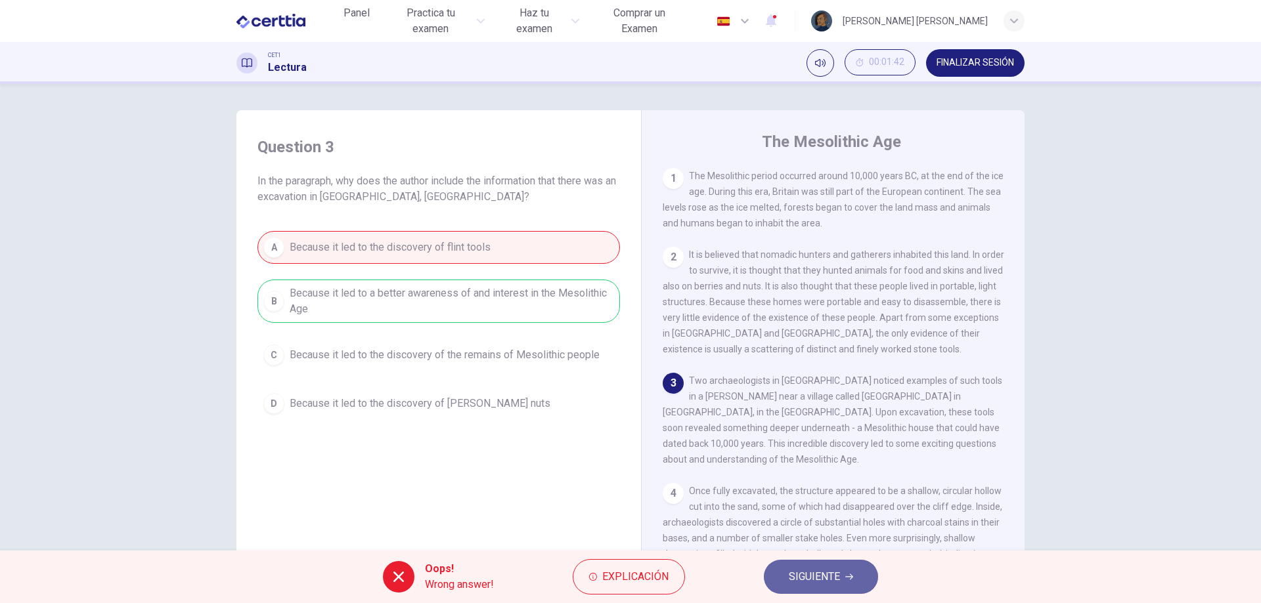
click at [794, 578] on span "SIGUIENTE" at bounding box center [814, 577] width 51 height 18
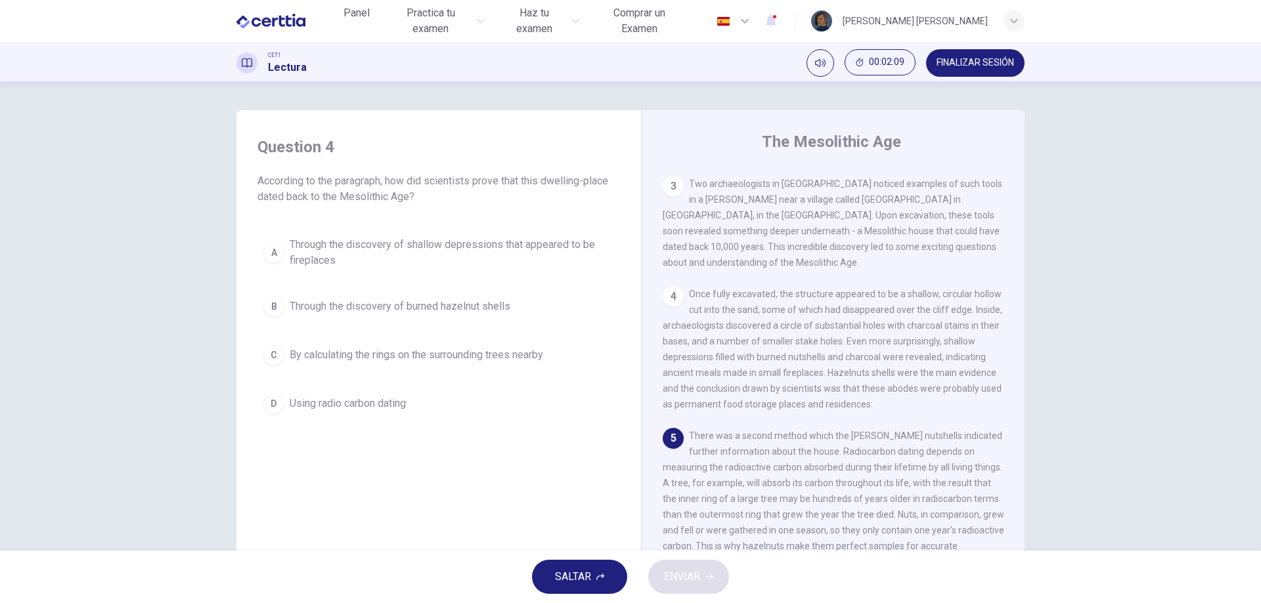
scroll to position [394, 0]
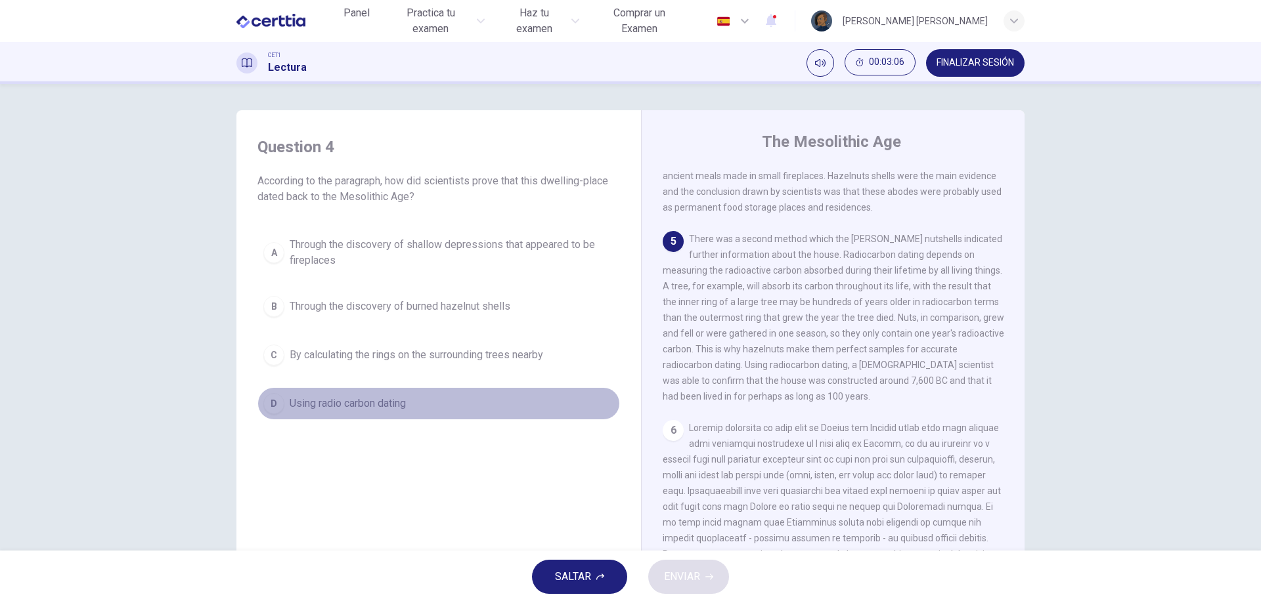
click at [376, 398] on span "Using radio carbon dating" at bounding box center [348, 404] width 116 height 16
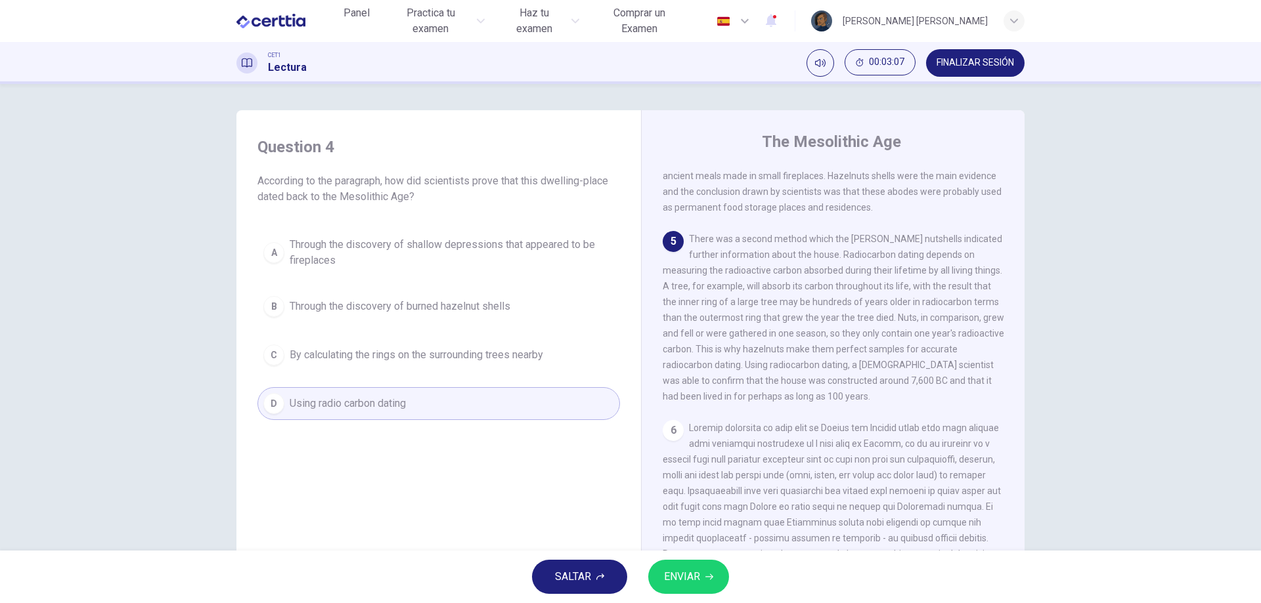
click at [703, 571] on button "ENVIAR" at bounding box center [688, 577] width 81 height 34
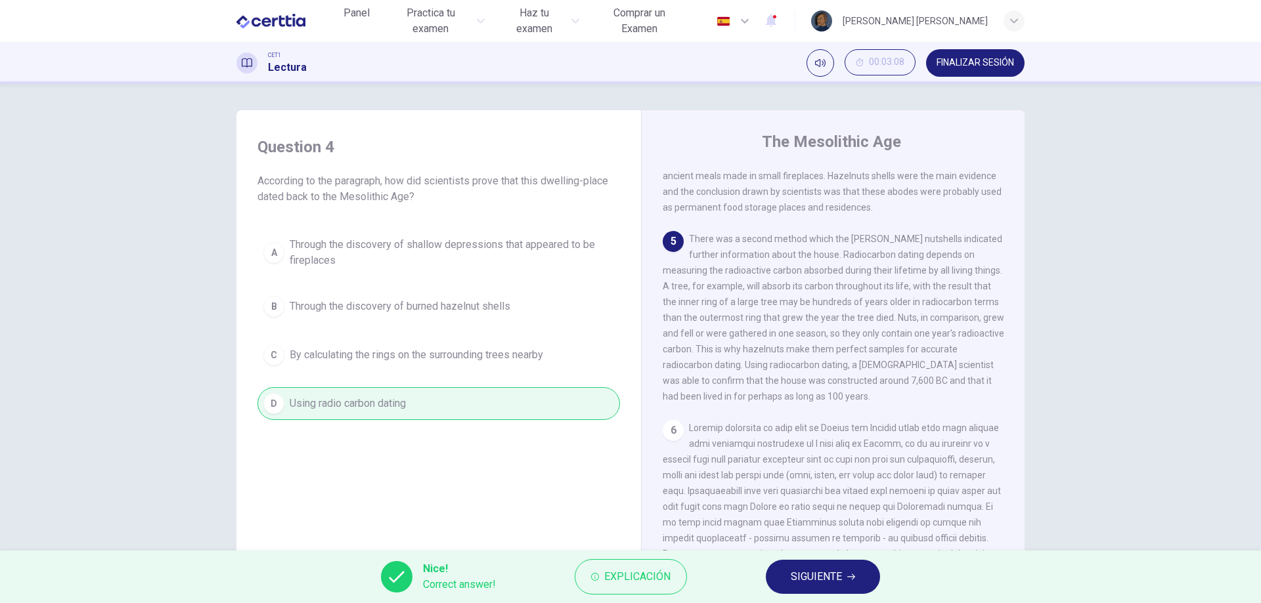
click at [827, 577] on span "SIGUIENTE" at bounding box center [816, 577] width 51 height 18
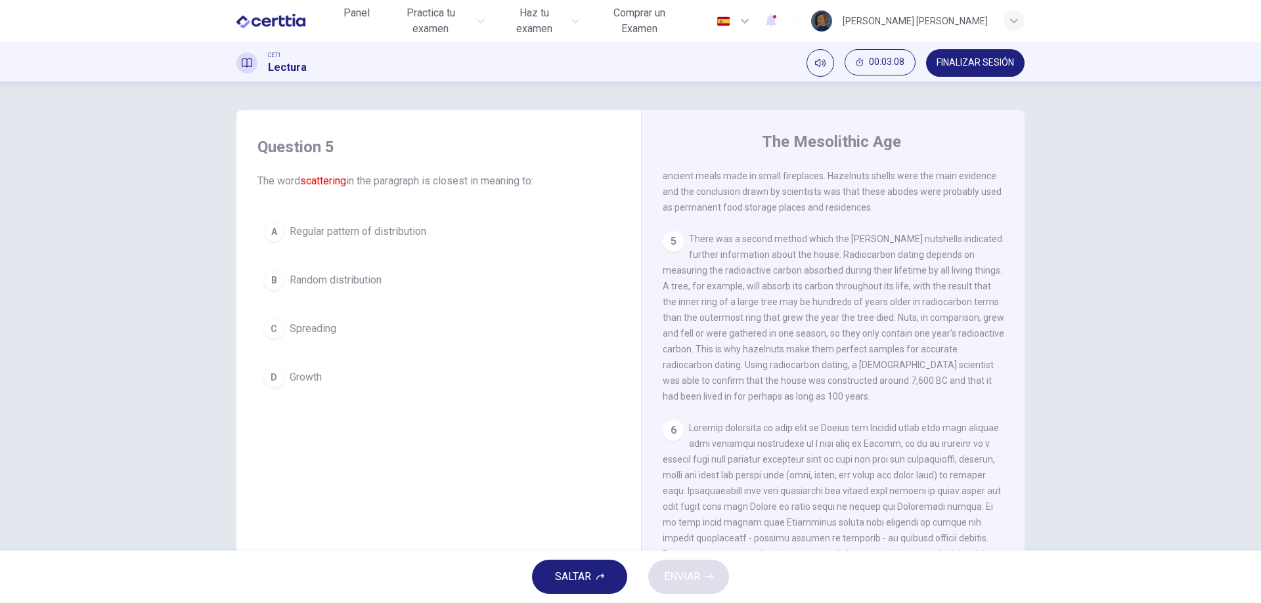
click at [827, 577] on div "SALTAR ENVIAR" at bounding box center [630, 577] width 1261 height 53
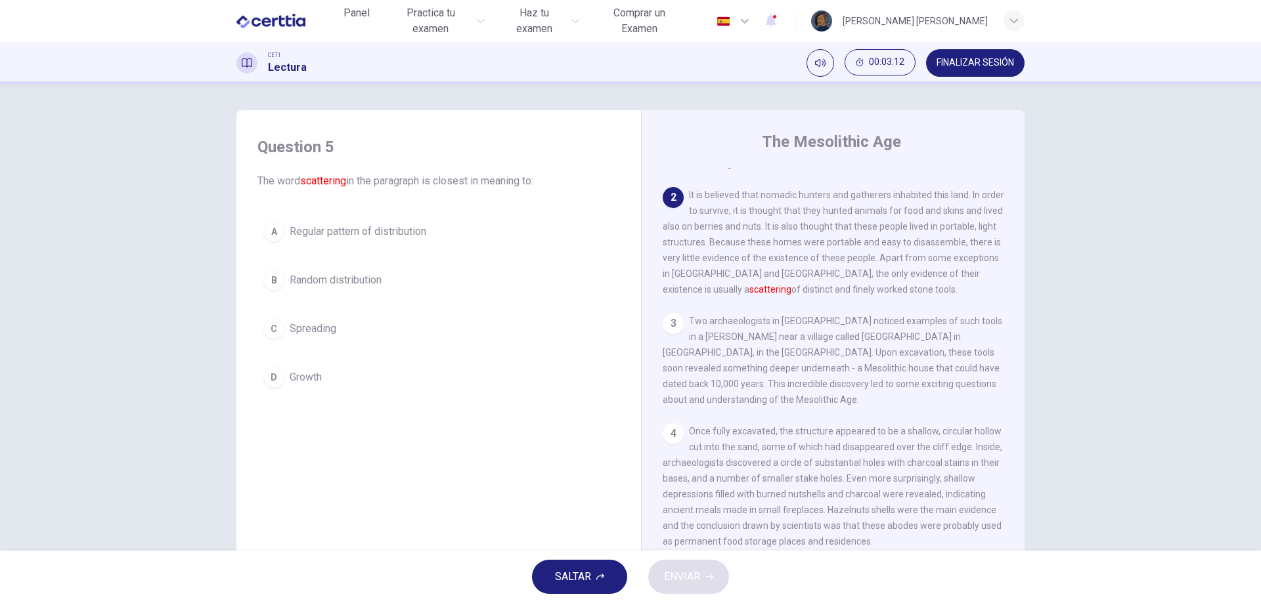
scroll to position [40, 0]
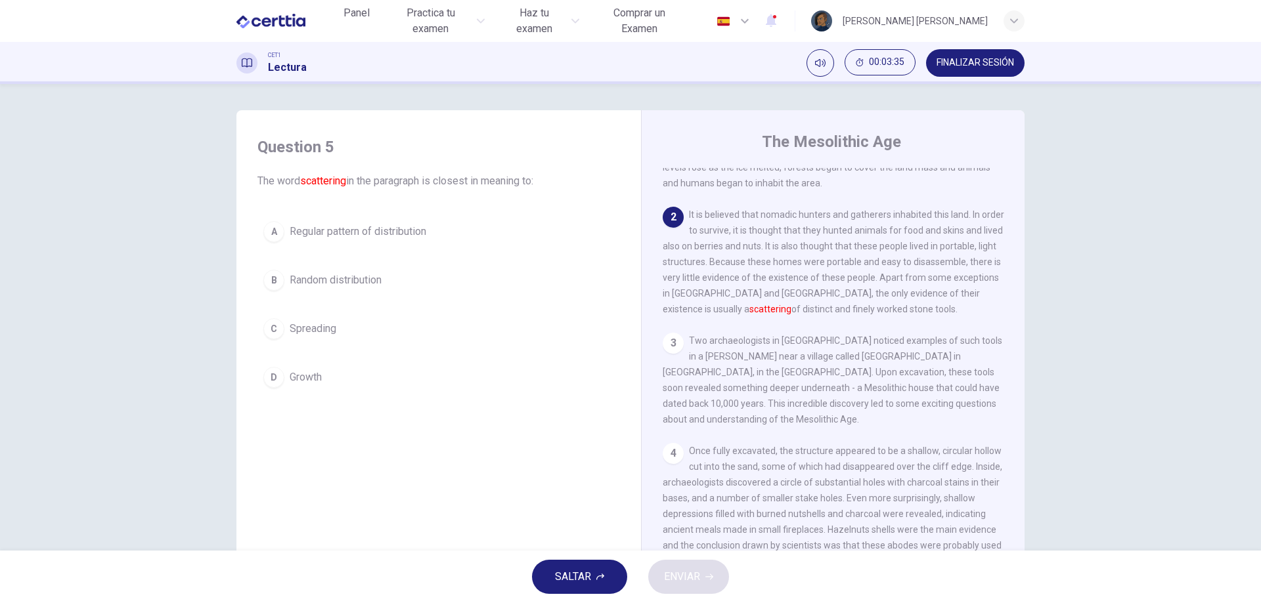
click at [382, 281] on button "B Random distribution" at bounding box center [438, 280] width 362 height 33
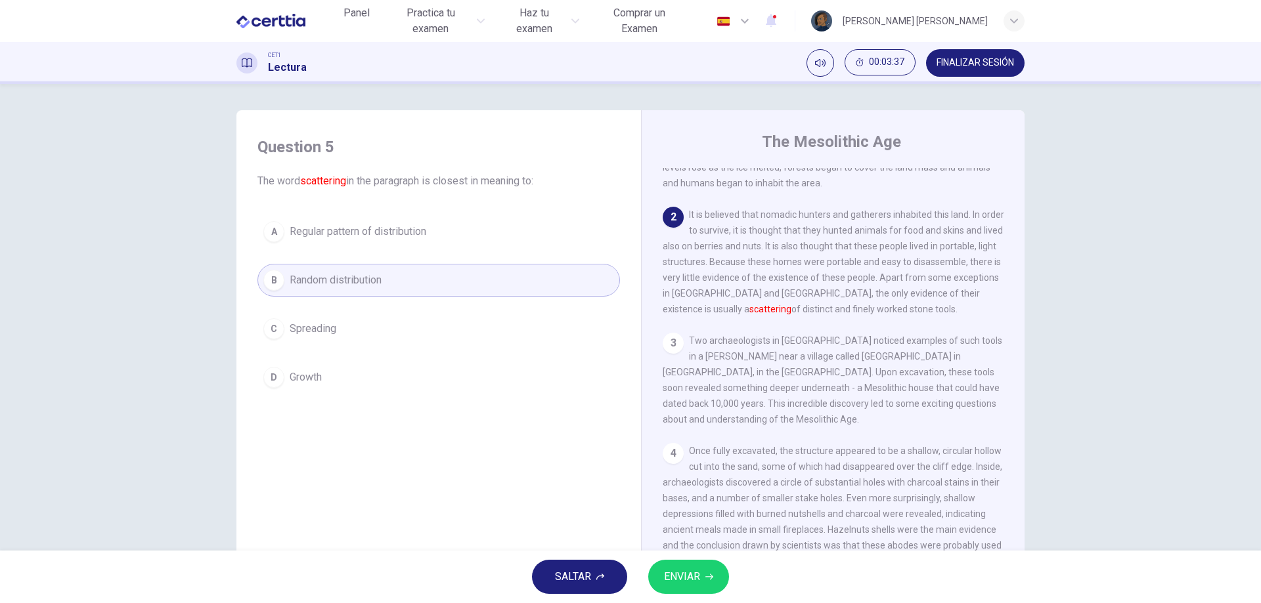
click at [383, 333] on button "C Spreading" at bounding box center [438, 329] width 362 height 33
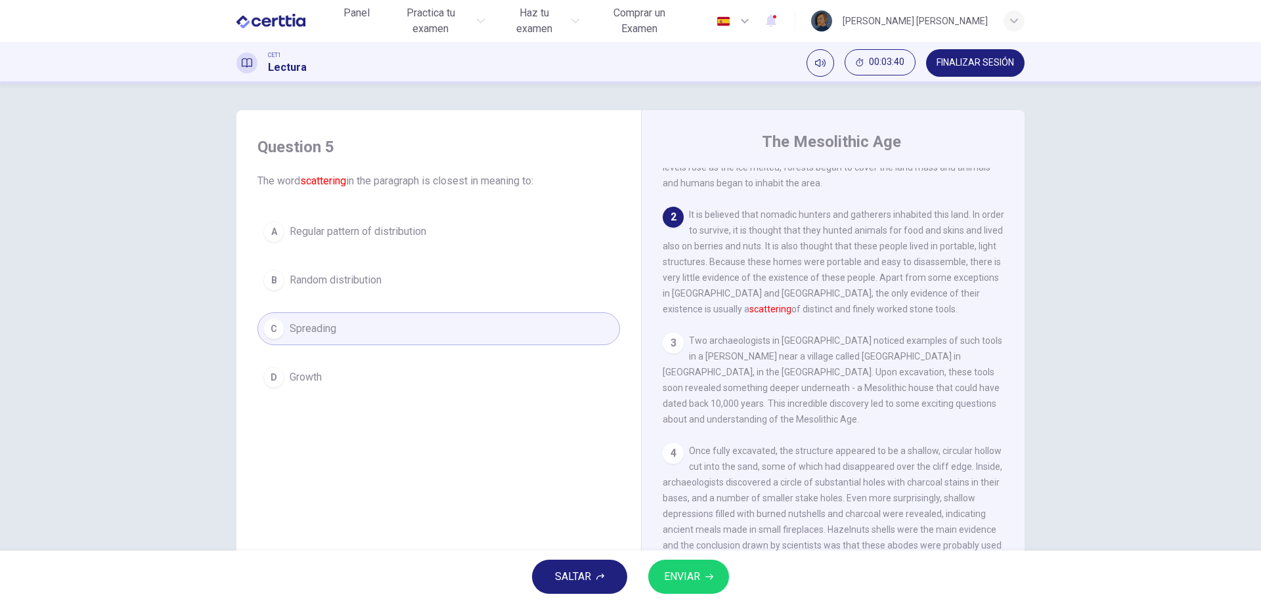
click at [669, 572] on span "ENVIAR" at bounding box center [682, 577] width 36 height 18
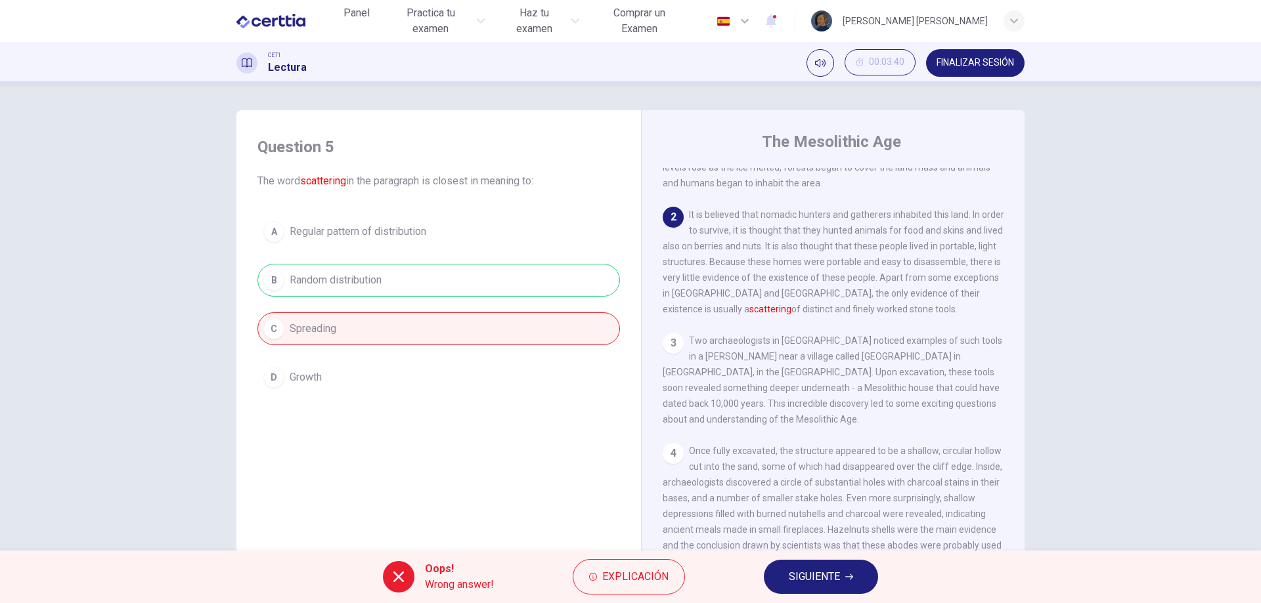
click at [809, 571] on span "SIGUIENTE" at bounding box center [814, 577] width 51 height 18
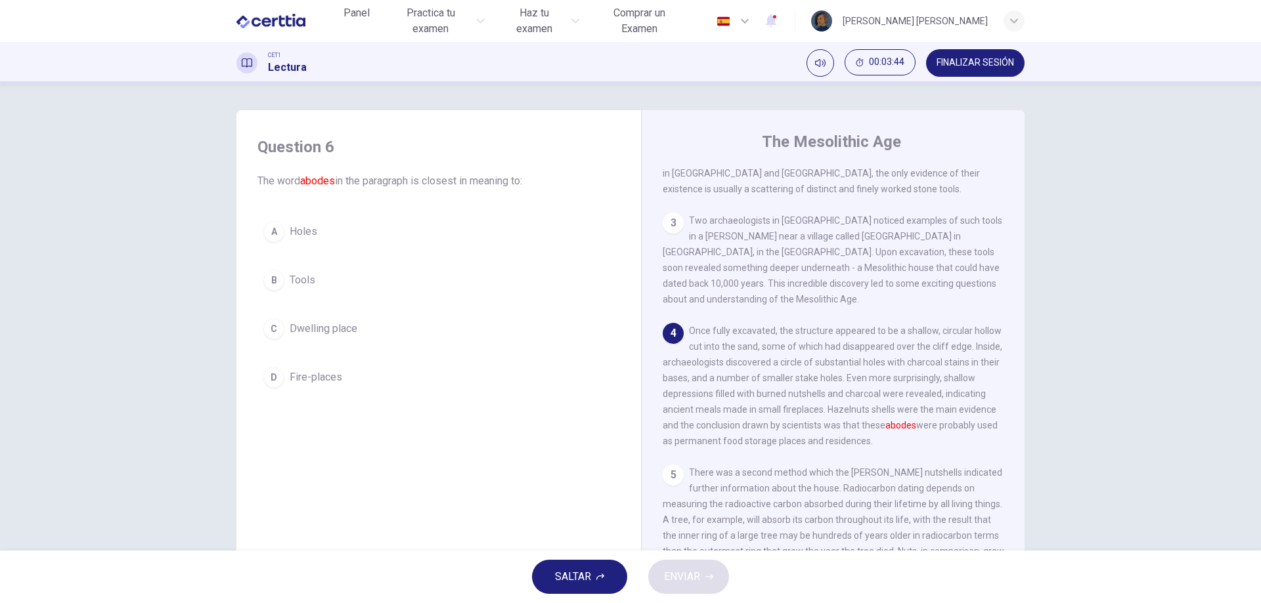
scroll to position [328, 0]
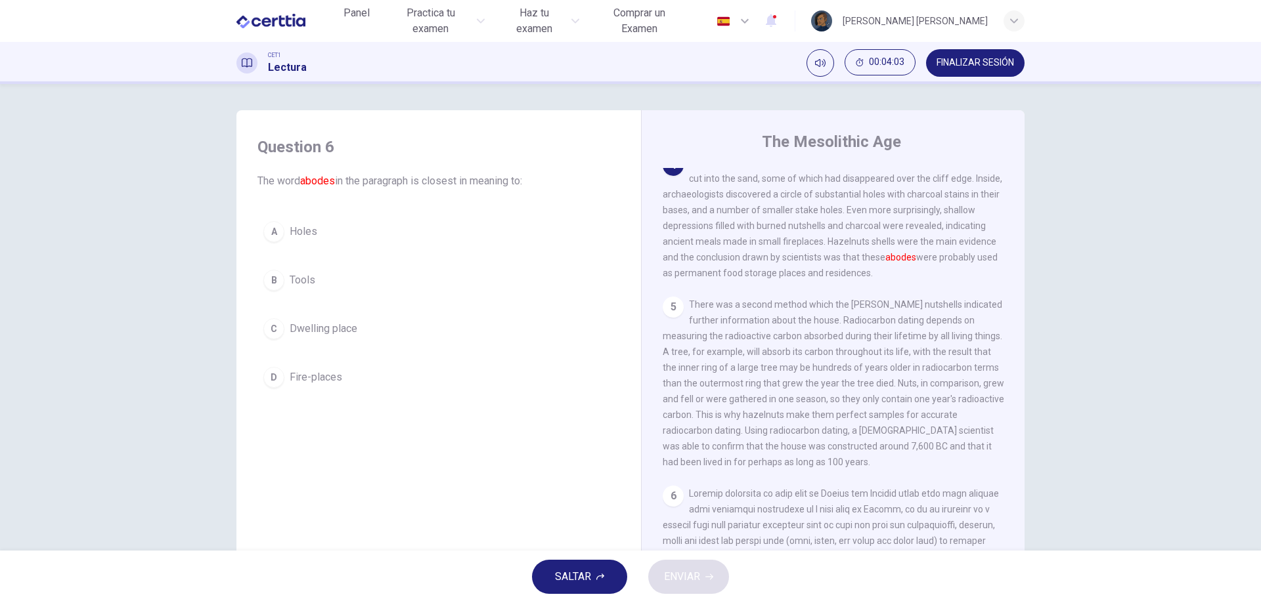
click at [338, 238] on button "A Holes" at bounding box center [438, 231] width 362 height 33
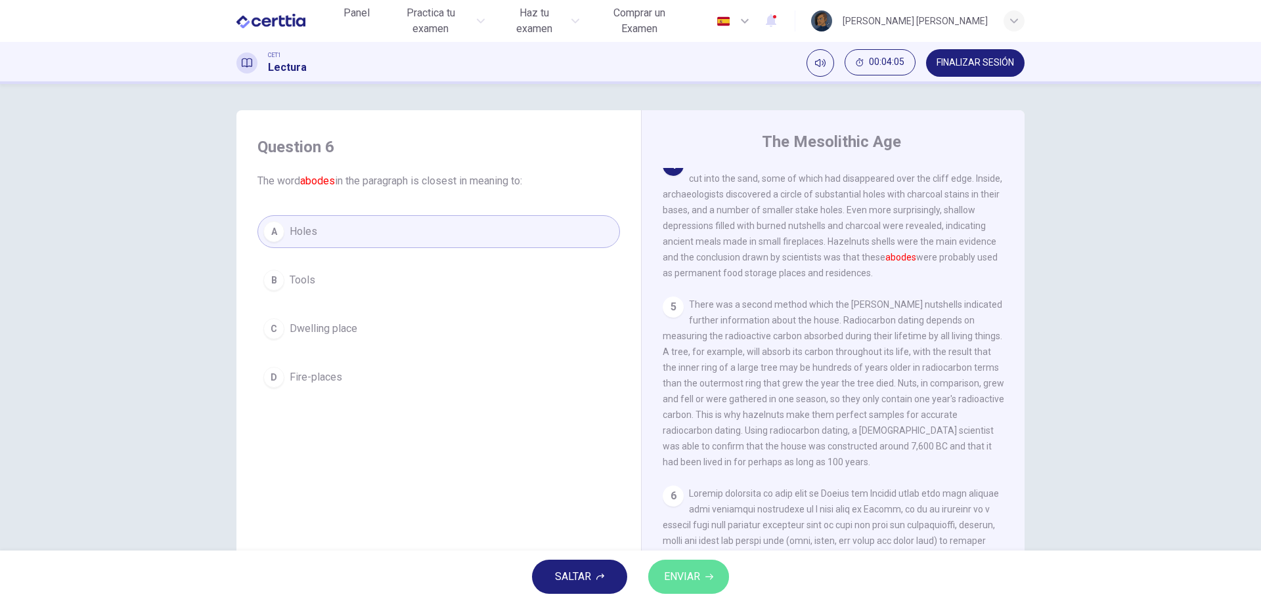
click at [666, 586] on button "ENVIAR" at bounding box center [688, 577] width 81 height 34
click at [666, 586] on div "SALTAR ENVIAR" at bounding box center [630, 577] width 1261 height 53
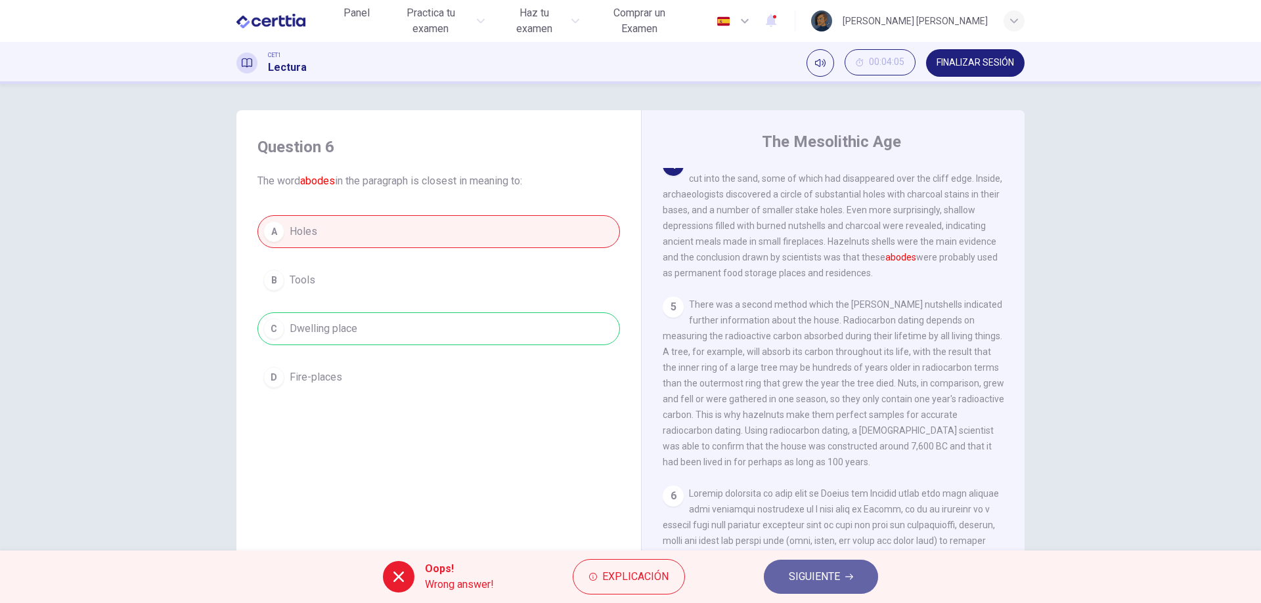
click at [798, 572] on span "SIGUIENTE" at bounding box center [814, 577] width 51 height 18
click at [798, 572] on div "Oops! Wrong answer! Explicación SIGUIENTE" at bounding box center [630, 577] width 1261 height 53
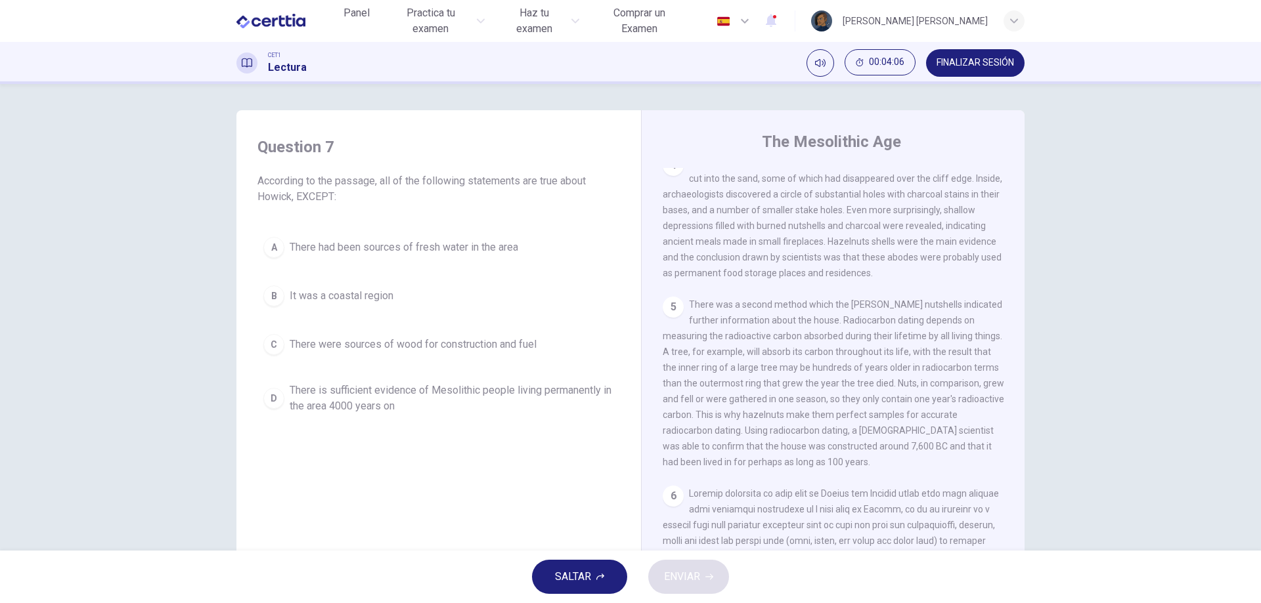
click at [974, 62] on span "FINALIZAR SESIÓN" at bounding box center [974, 63] width 77 height 11
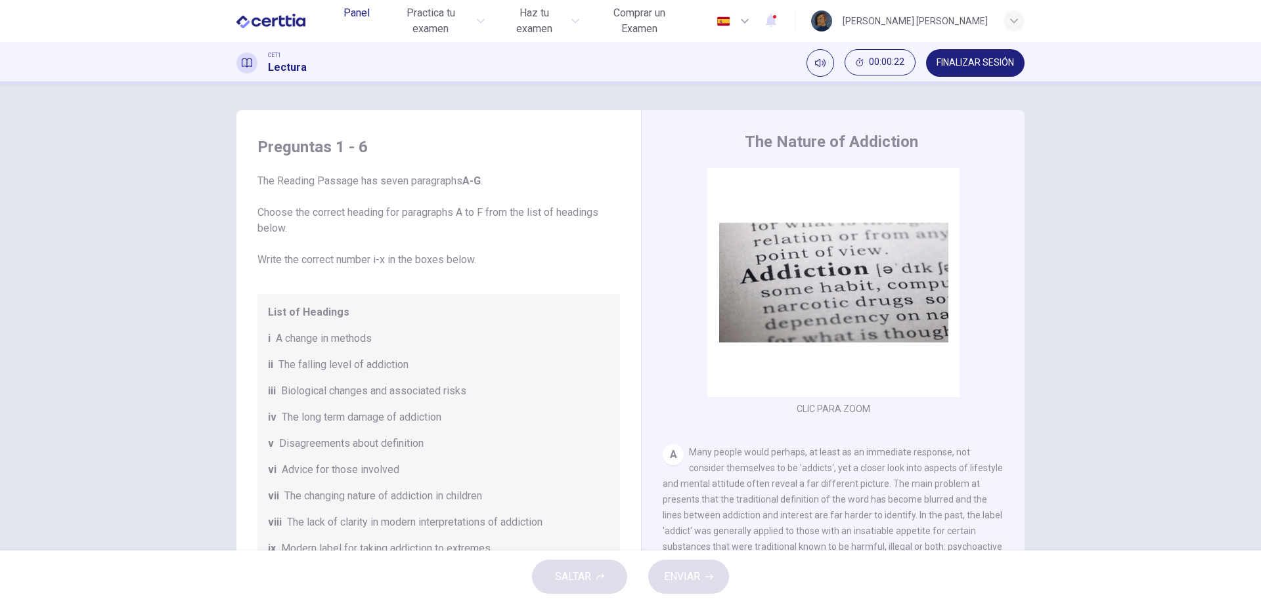
click at [357, 16] on span "Panel" at bounding box center [356, 13] width 26 height 16
click at [743, 89] on div "Preguntas 1 - 6 The Reading Passage has seven paragraphs A-G . Choose the corre…" at bounding box center [630, 317] width 1261 height 467
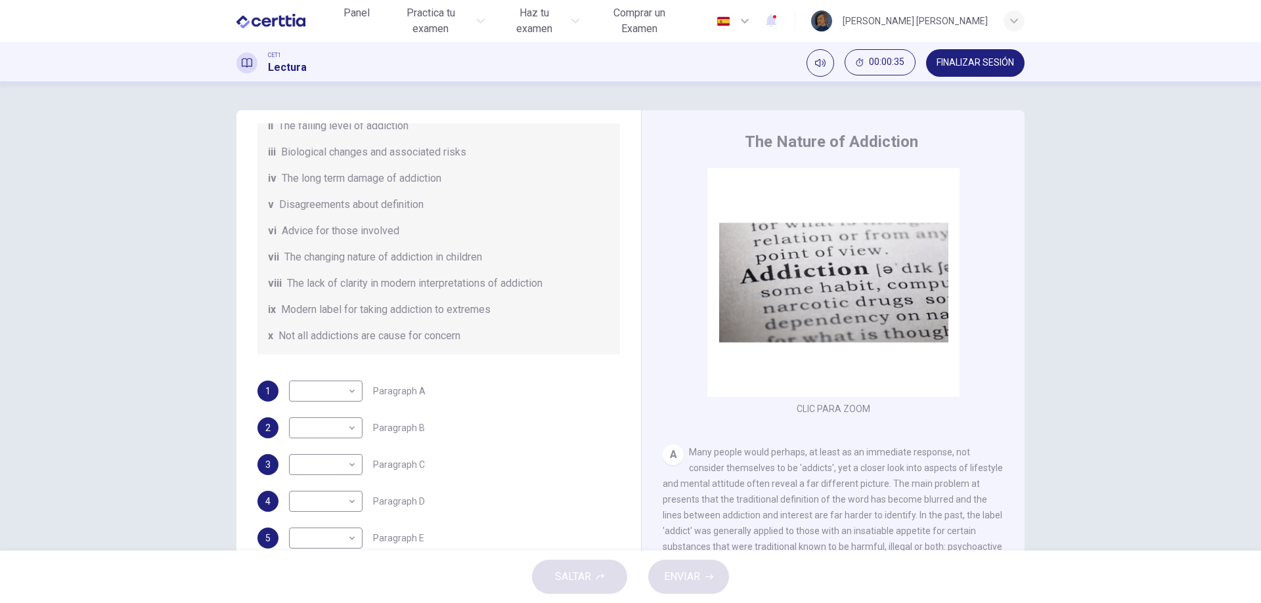
scroll to position [263, 0]
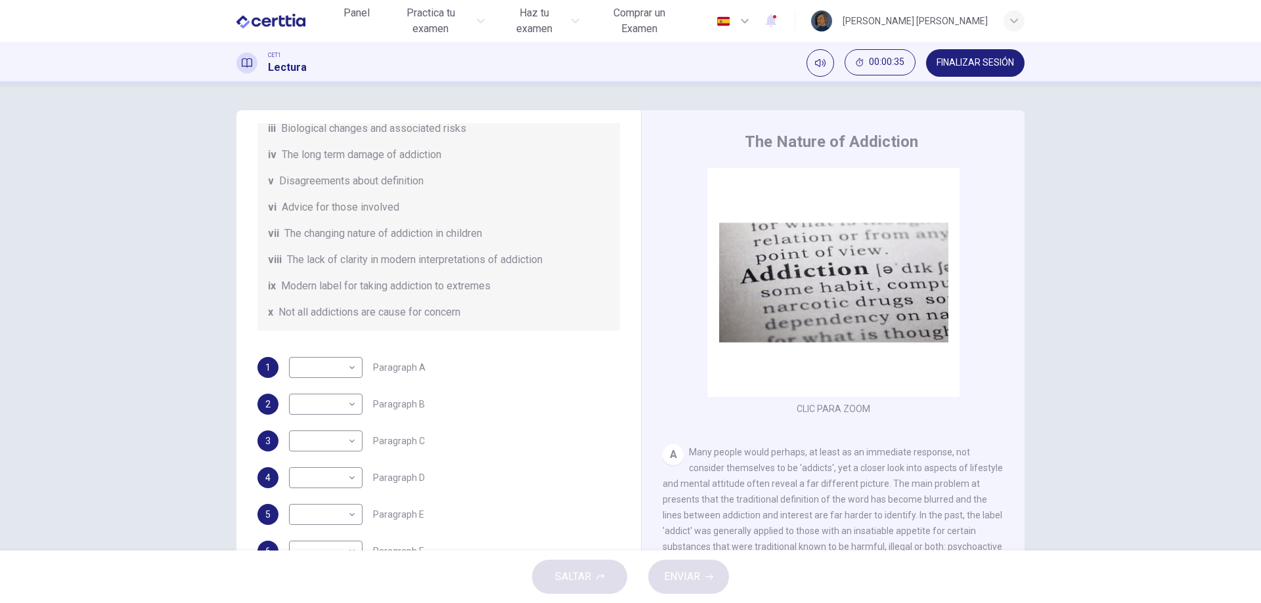
click at [1004, 55] on button "FINALIZAR SESIÓN" at bounding box center [975, 63] width 98 height 28
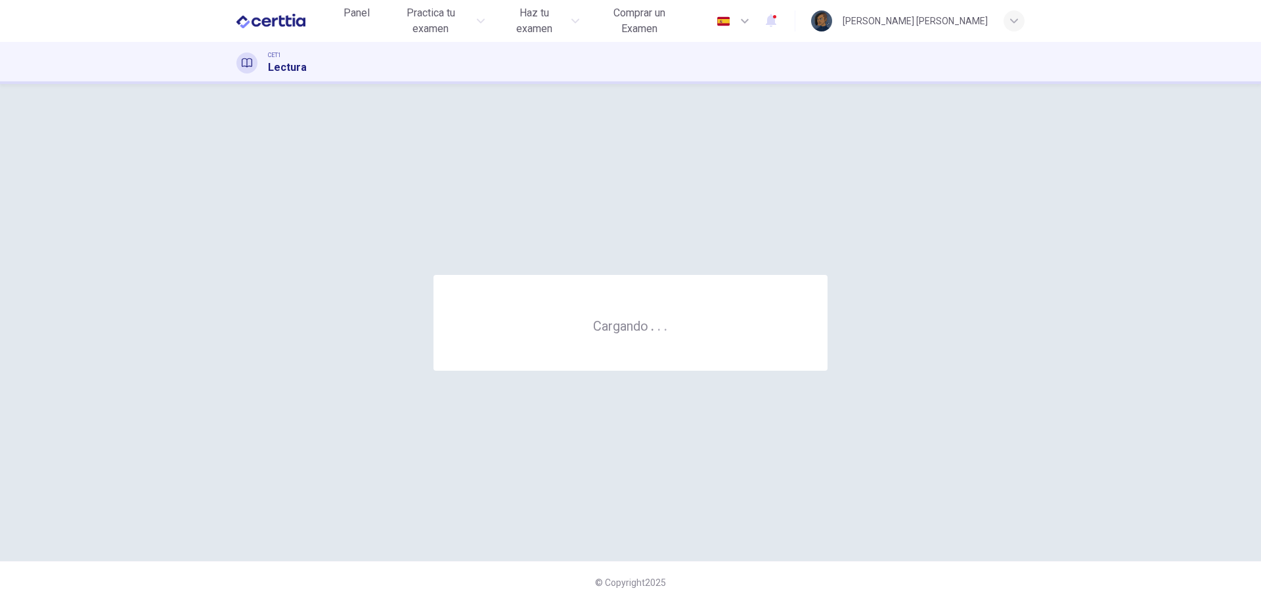
click at [696, 54] on div "CET1 Lectura" at bounding box center [630, 63] width 830 height 25
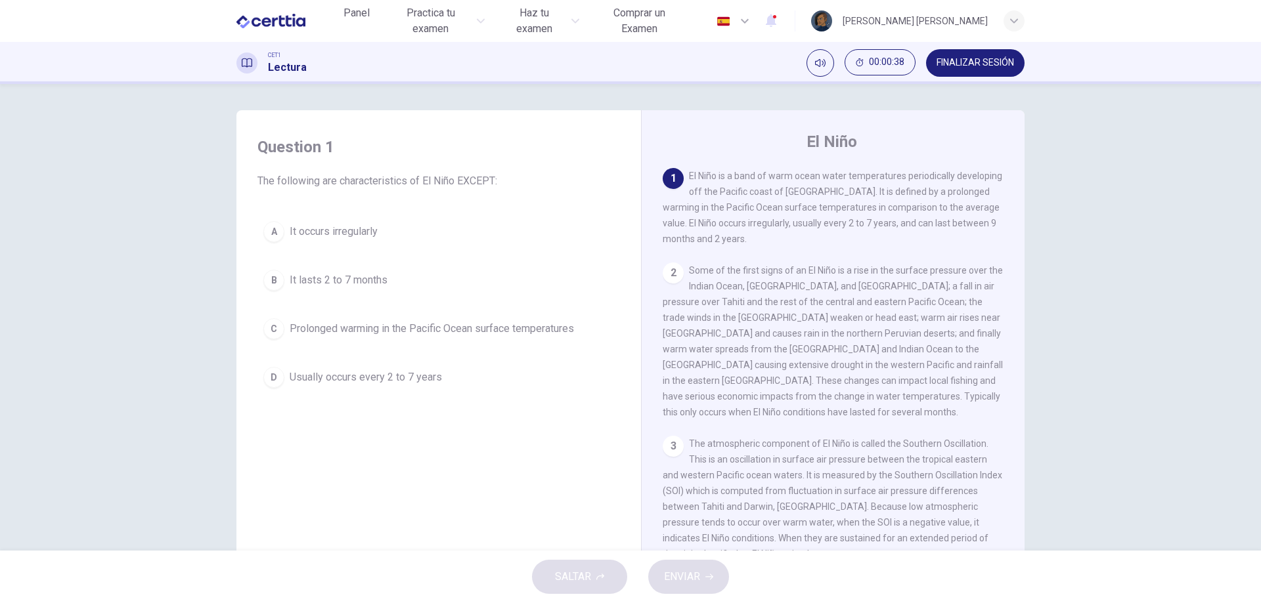
click at [380, 286] on span "It lasts 2 to 7 months" at bounding box center [339, 280] width 98 height 16
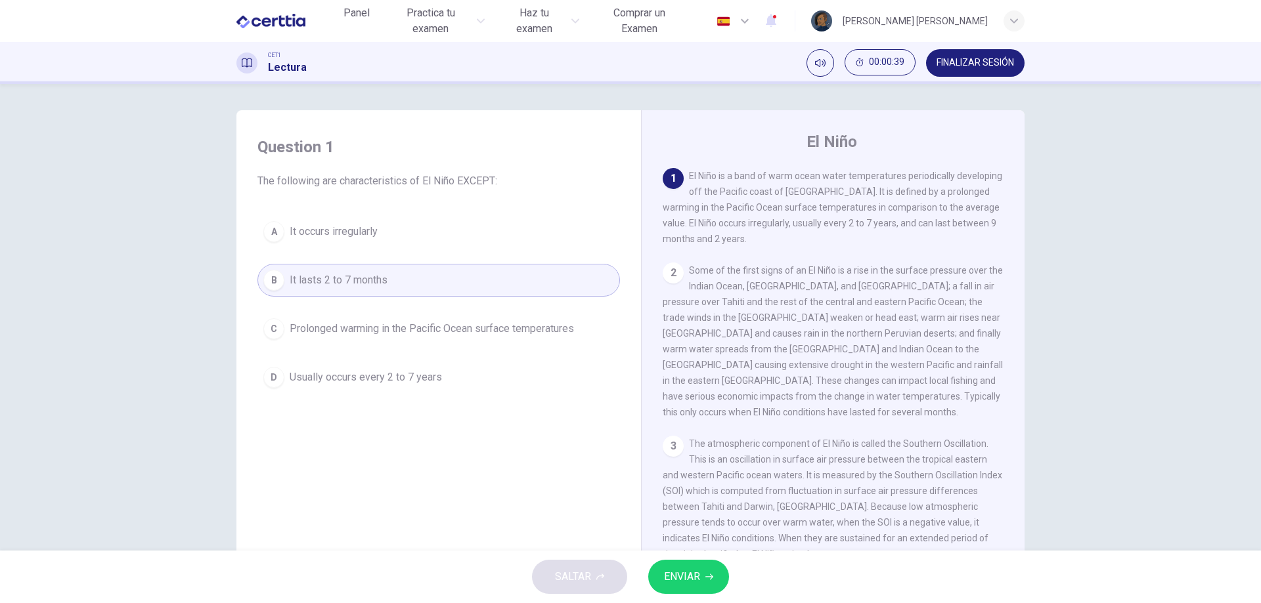
click at [705, 580] on icon "button" at bounding box center [709, 577] width 8 height 8
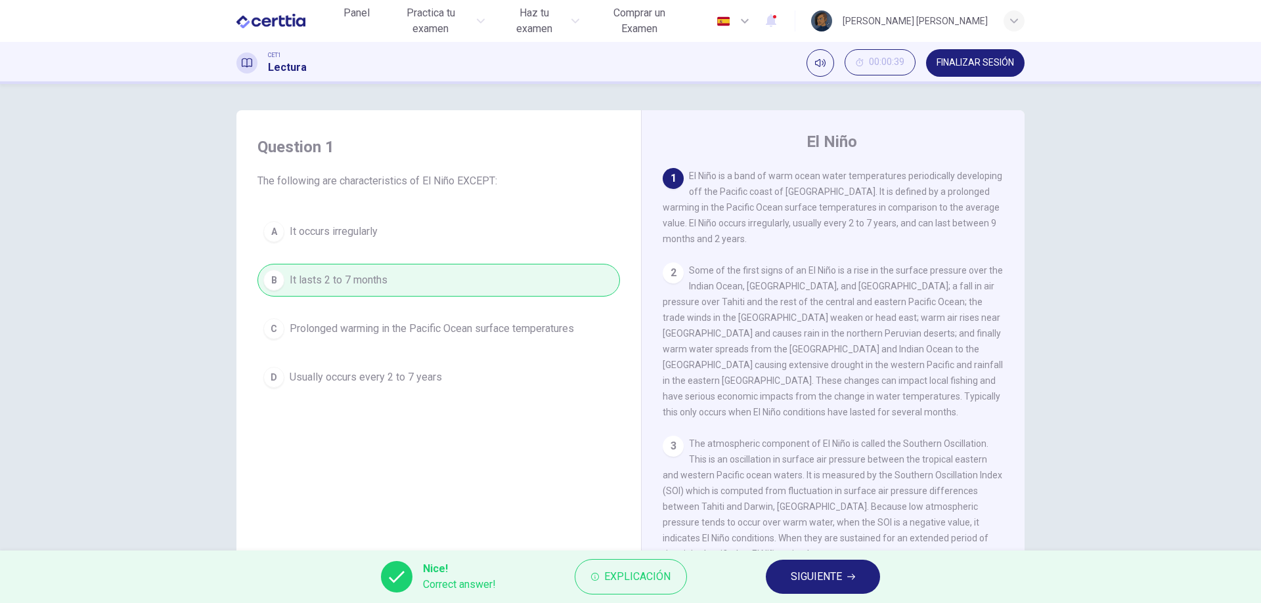
click at [798, 586] on span "SIGUIENTE" at bounding box center [816, 577] width 51 height 18
click at [798, 586] on div "Nice! Correct answer! Explicación SIGUIENTE" at bounding box center [630, 577] width 1261 height 53
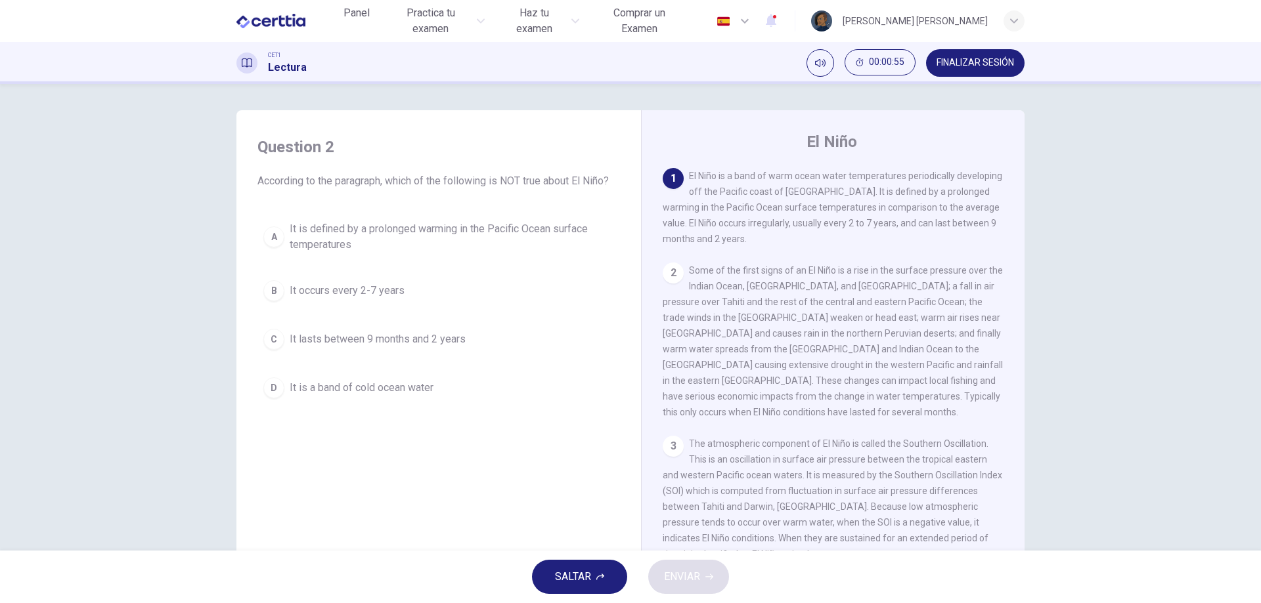
click at [405, 391] on span "It is a band of cold ocean water" at bounding box center [362, 388] width 144 height 16
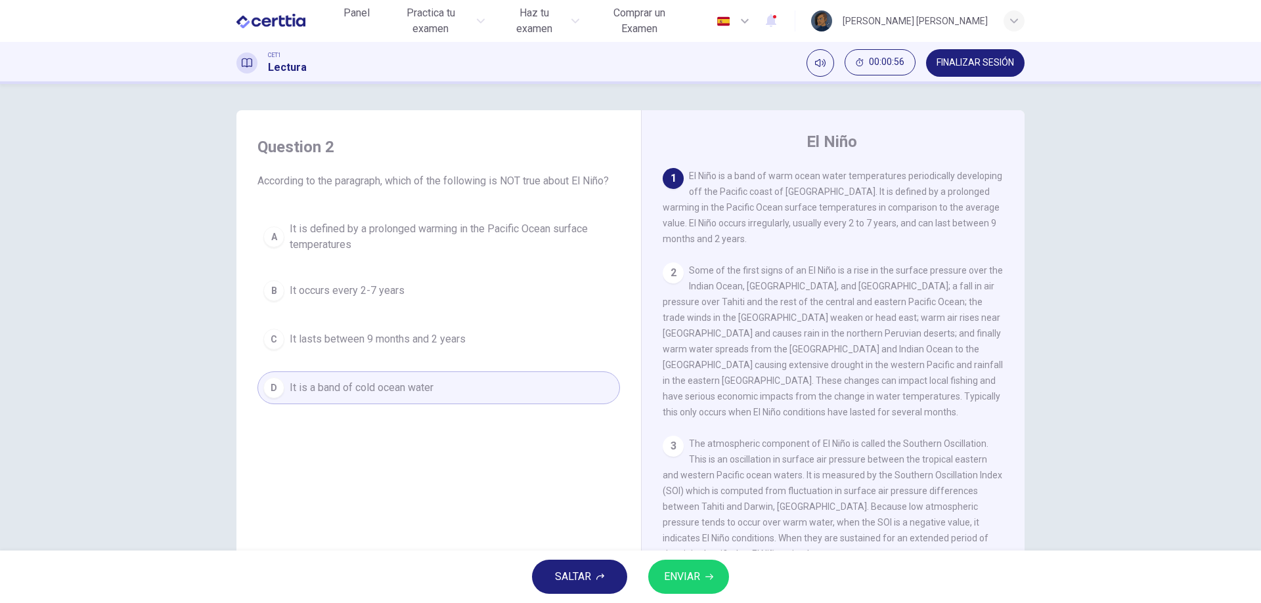
click at [684, 576] on span "ENVIAR" at bounding box center [682, 577] width 36 height 18
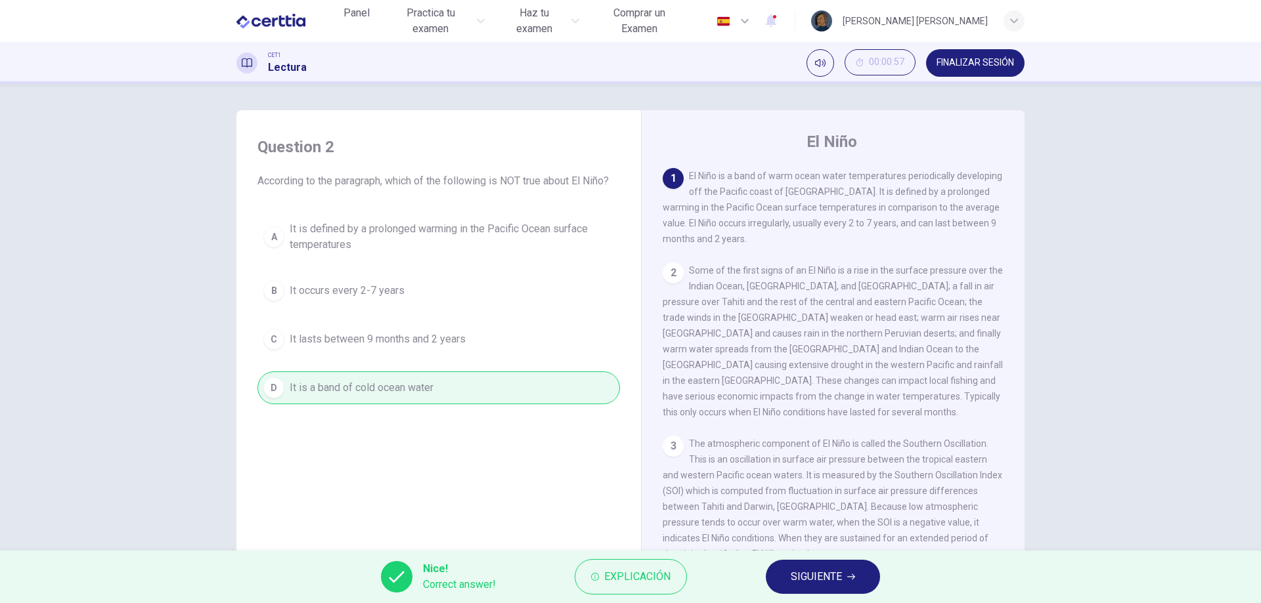
click at [810, 573] on span "SIGUIENTE" at bounding box center [816, 577] width 51 height 18
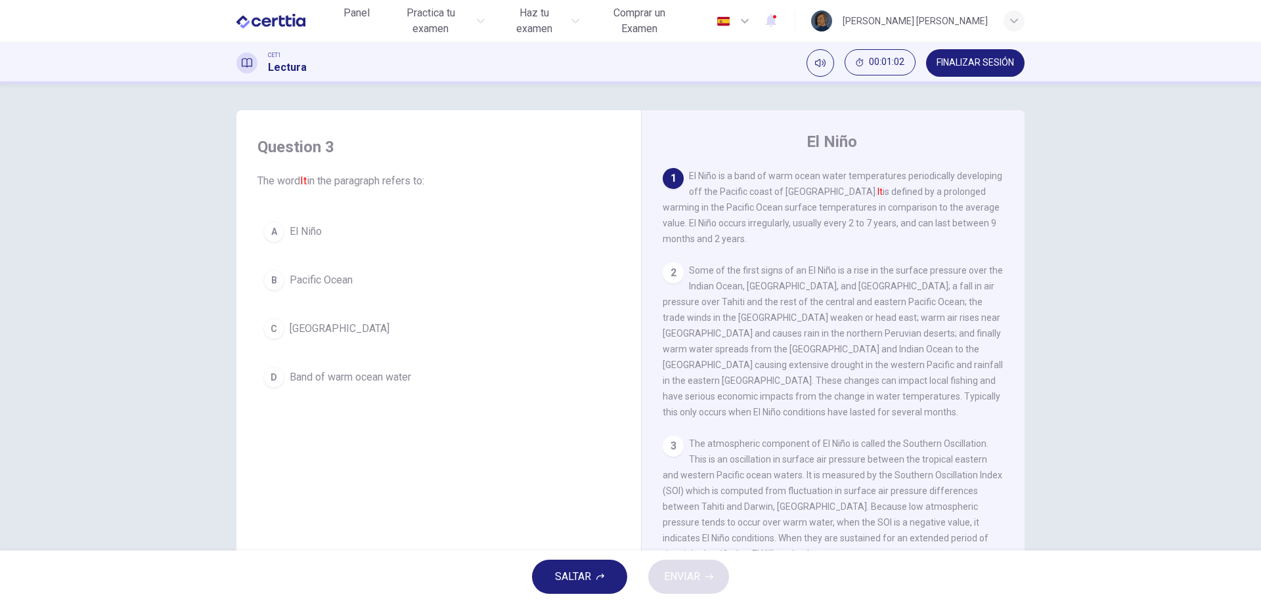
click at [334, 244] on button "A El Niño" at bounding box center [438, 231] width 362 height 33
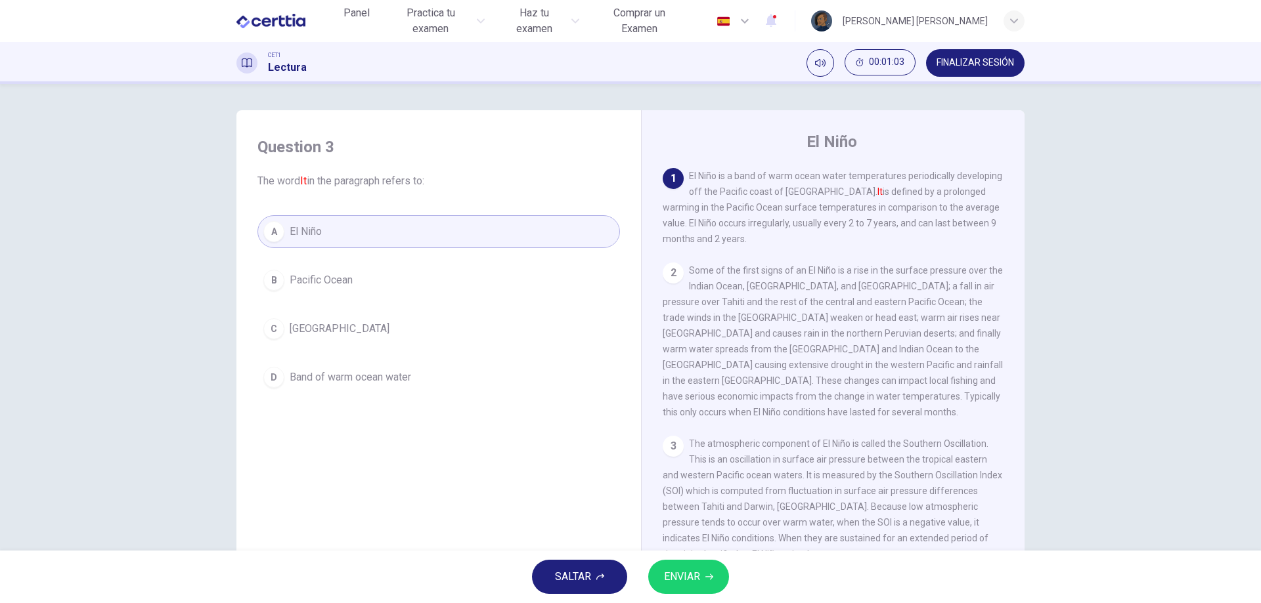
click at [678, 584] on span "ENVIAR" at bounding box center [682, 577] width 36 height 18
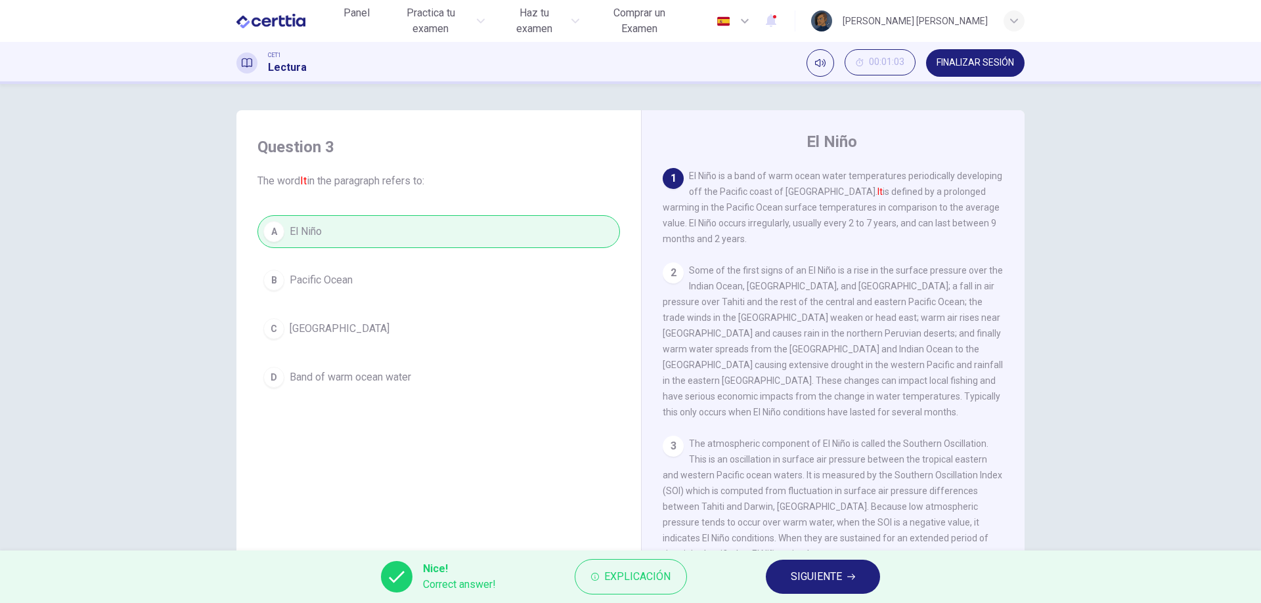
click at [785, 579] on button "SIGUIENTE" at bounding box center [823, 577] width 114 height 34
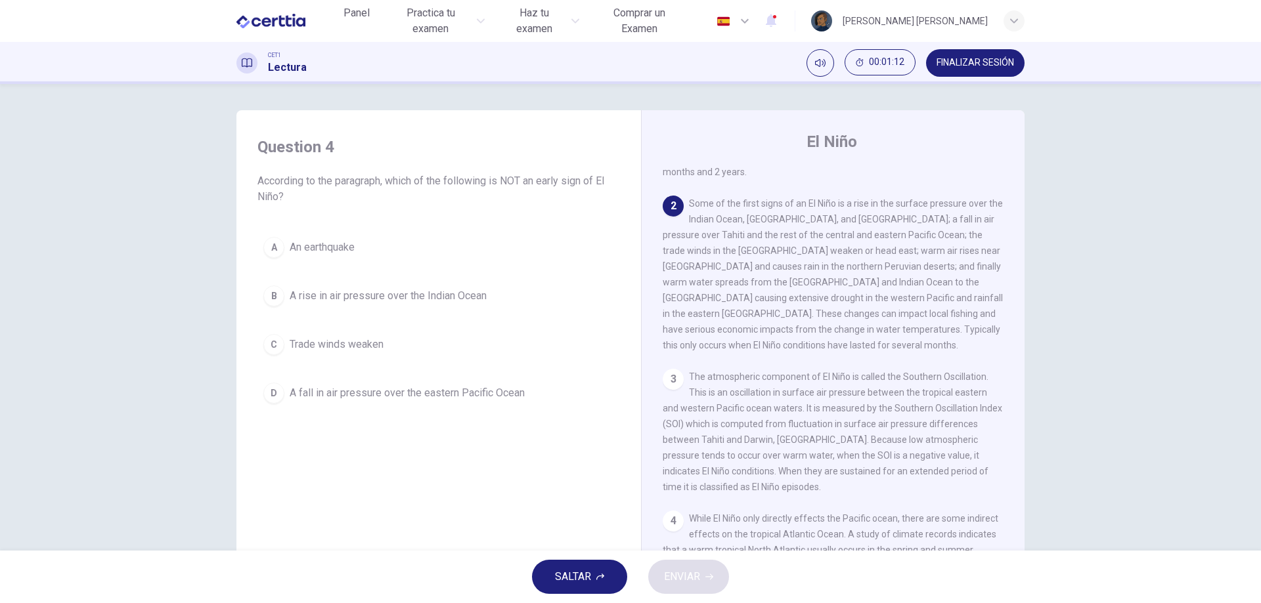
scroll to position [66, 0]
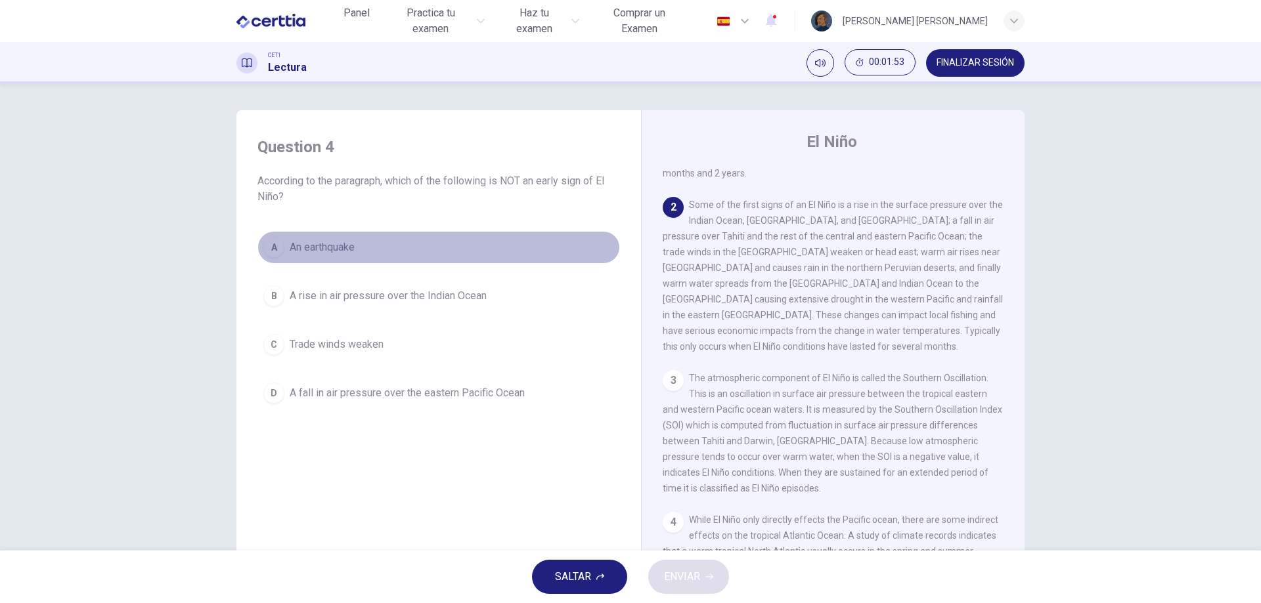
click at [341, 251] on span "An earthquake" at bounding box center [322, 248] width 65 height 16
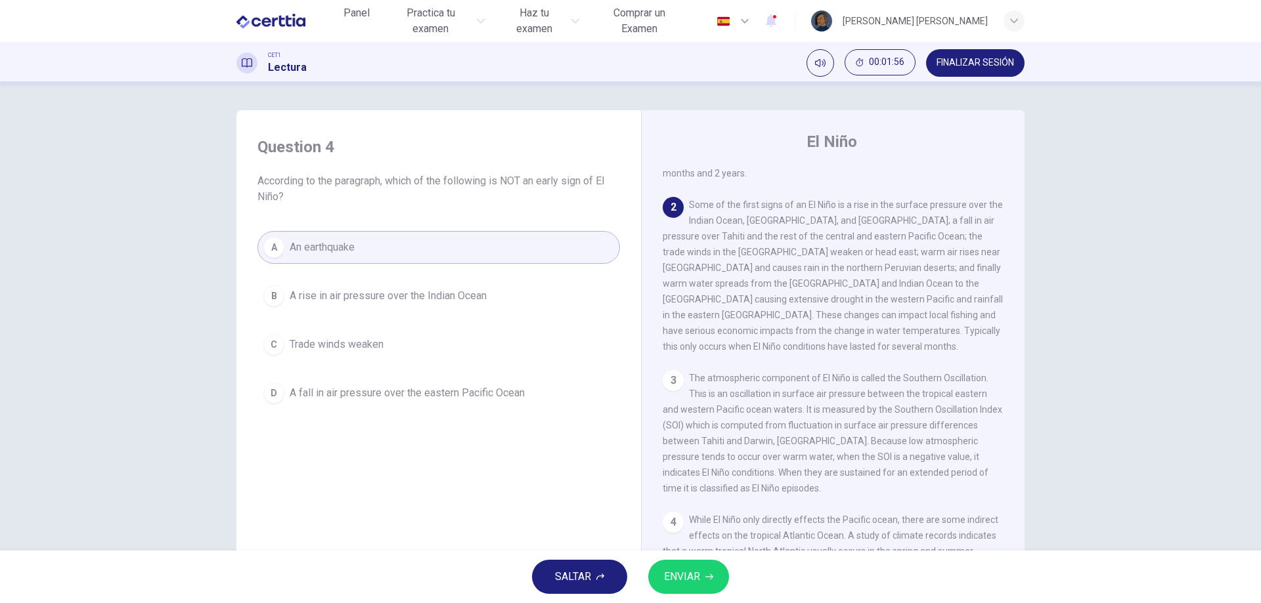
click at [714, 579] on button "ENVIAR" at bounding box center [688, 577] width 81 height 34
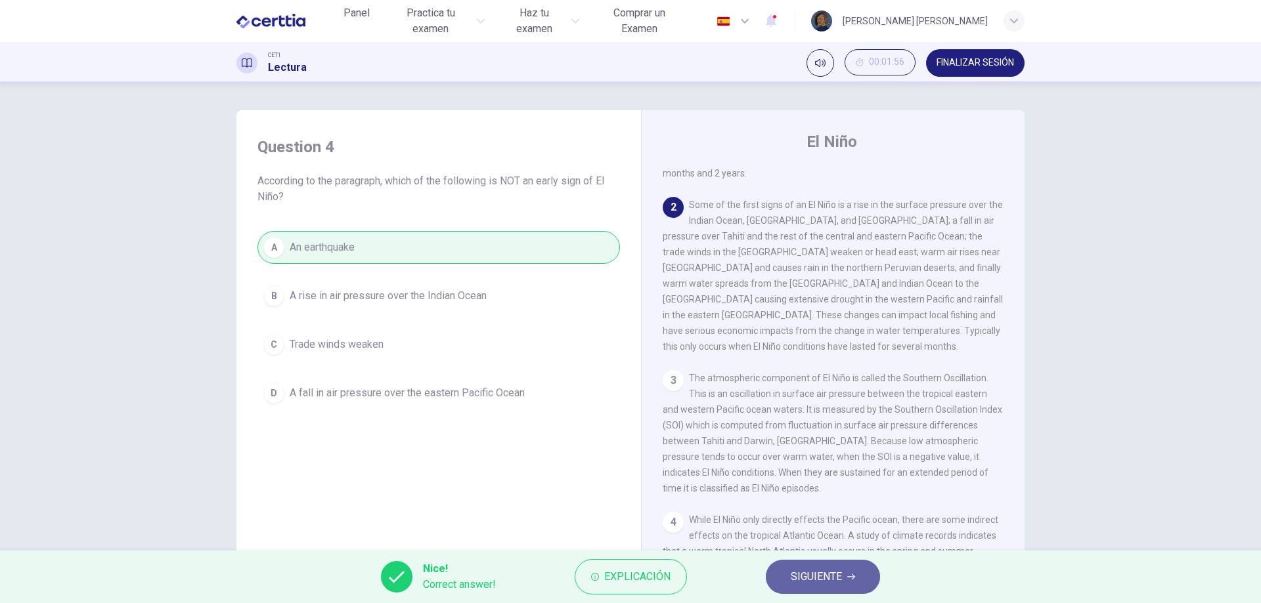
click at [776, 575] on button "SIGUIENTE" at bounding box center [823, 577] width 114 height 34
click at [776, 575] on div "Nice! Correct answer! Explicación SIGUIENTE" at bounding box center [630, 577] width 1261 height 53
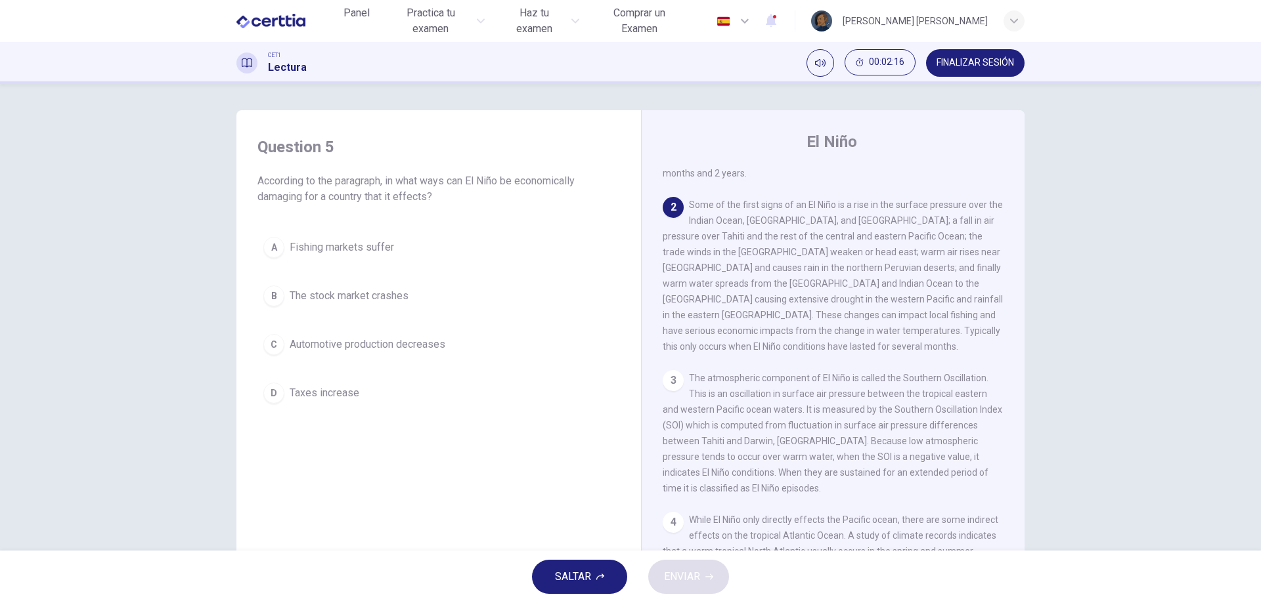
click at [391, 245] on button "A Fishing markets suffer" at bounding box center [438, 247] width 362 height 33
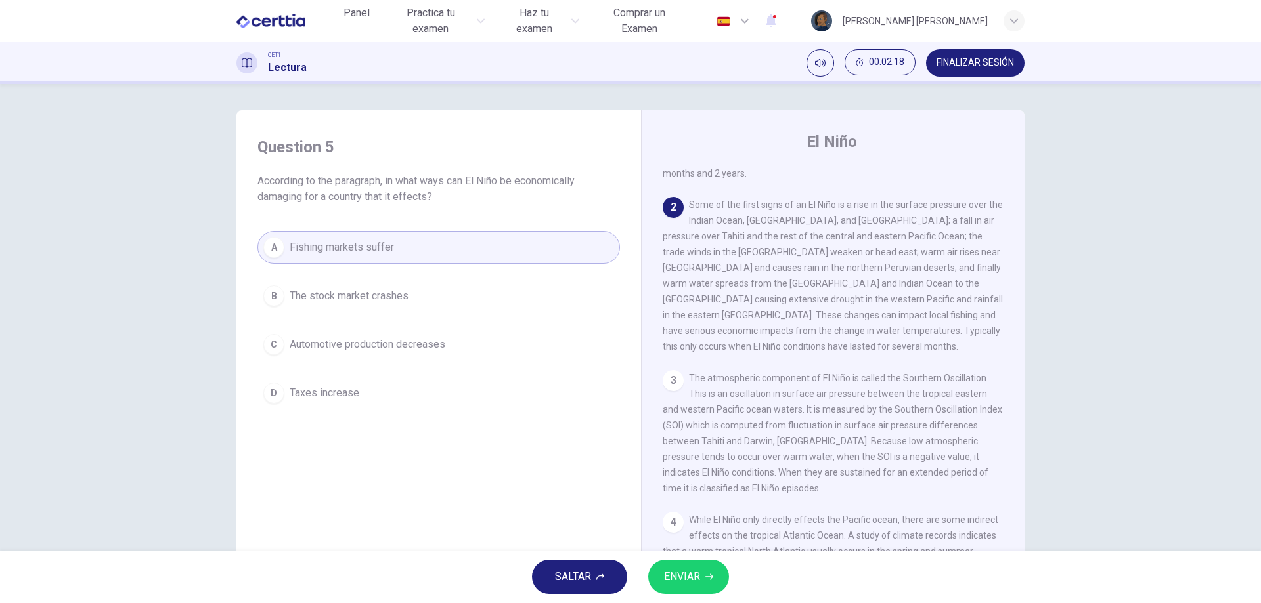
click at [690, 569] on span "ENVIAR" at bounding box center [682, 577] width 36 height 18
click at [689, 570] on span "Processing your response..." at bounding box center [652, 577] width 128 height 16
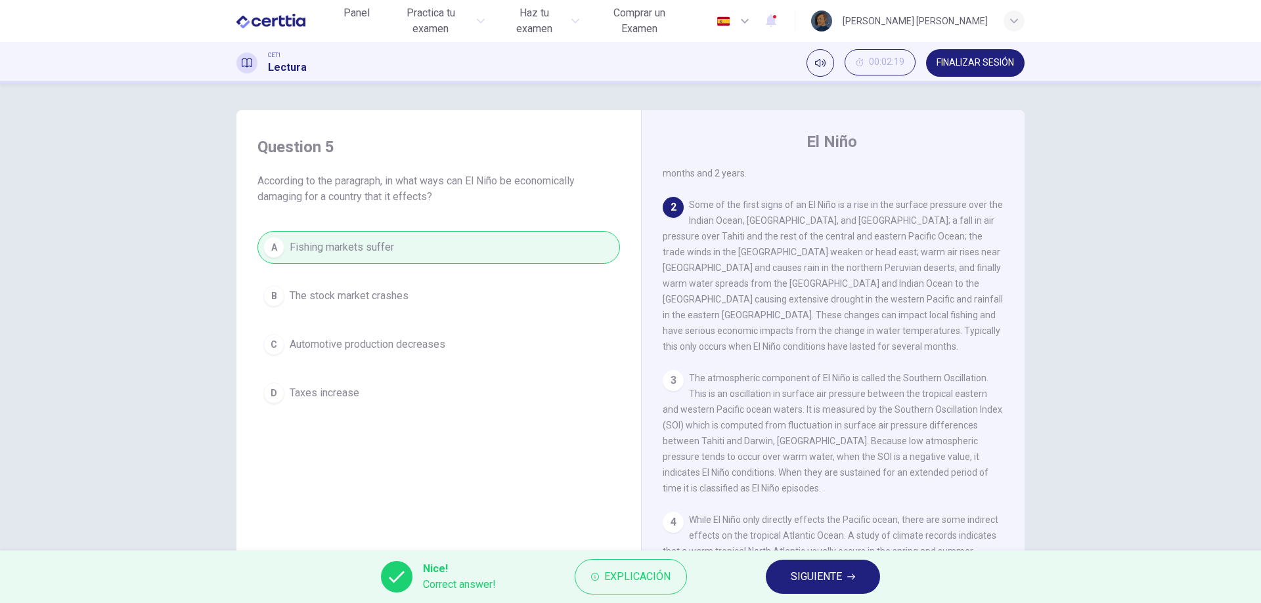
click at [786, 573] on button "SIGUIENTE" at bounding box center [823, 577] width 114 height 34
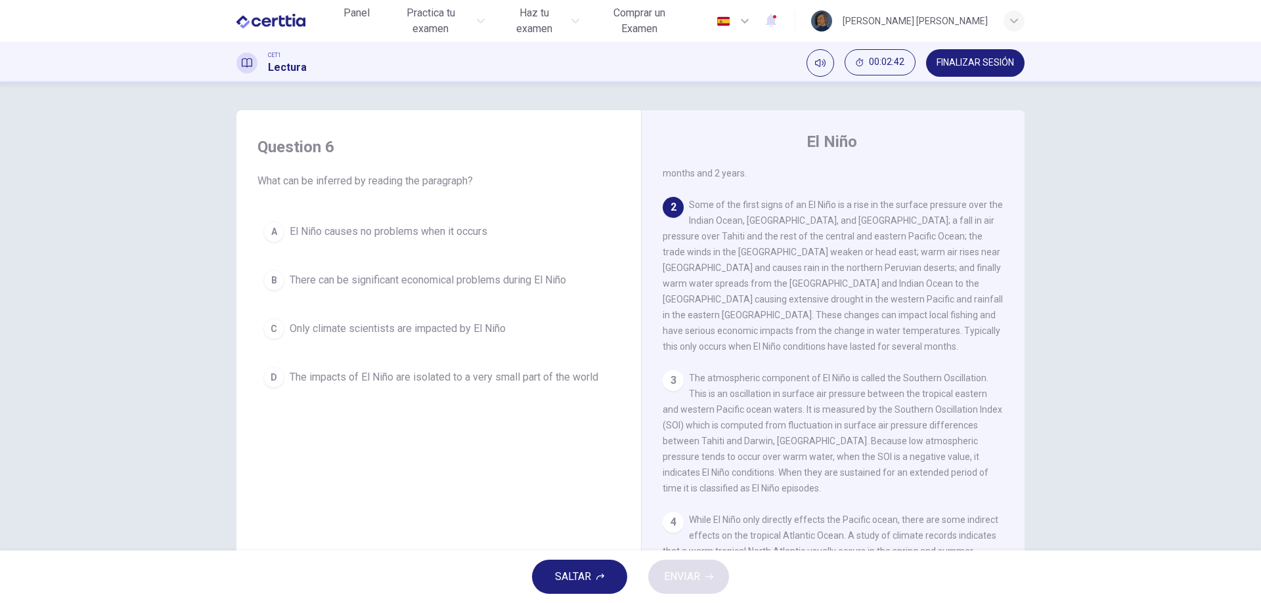
click at [422, 286] on span "There can be significant economical problems during El Niño" at bounding box center [428, 280] width 276 height 16
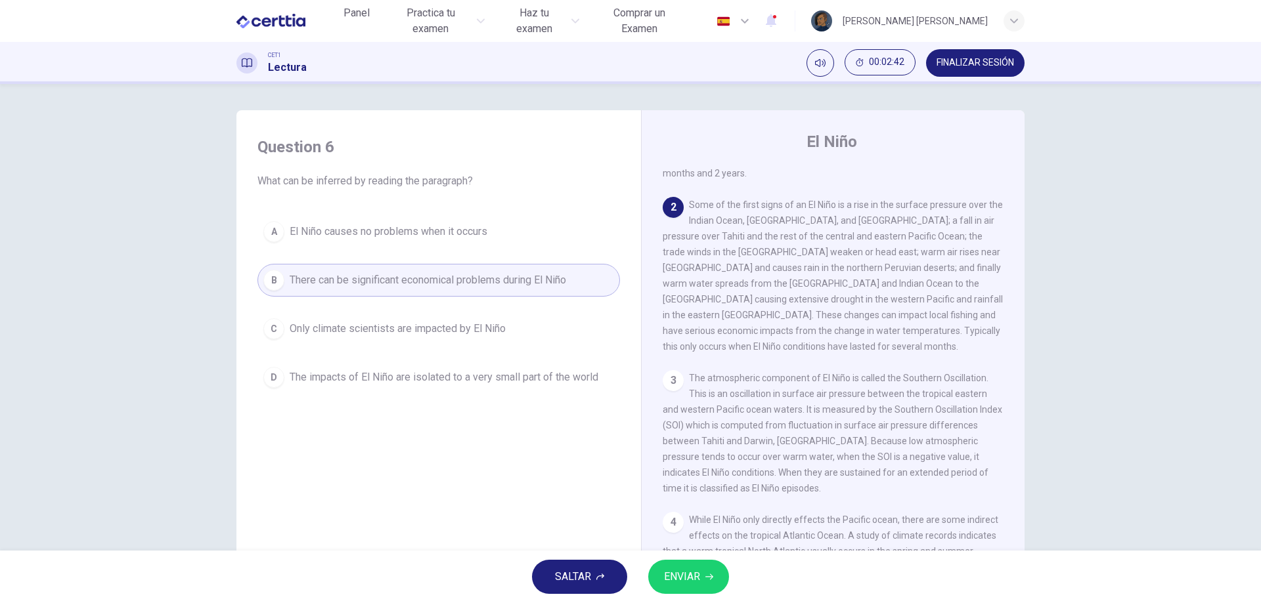
click at [422, 286] on span "There can be significant economical problems during El Niño" at bounding box center [428, 280] width 276 height 16
click at [694, 582] on span "ENVIAR" at bounding box center [682, 577] width 36 height 18
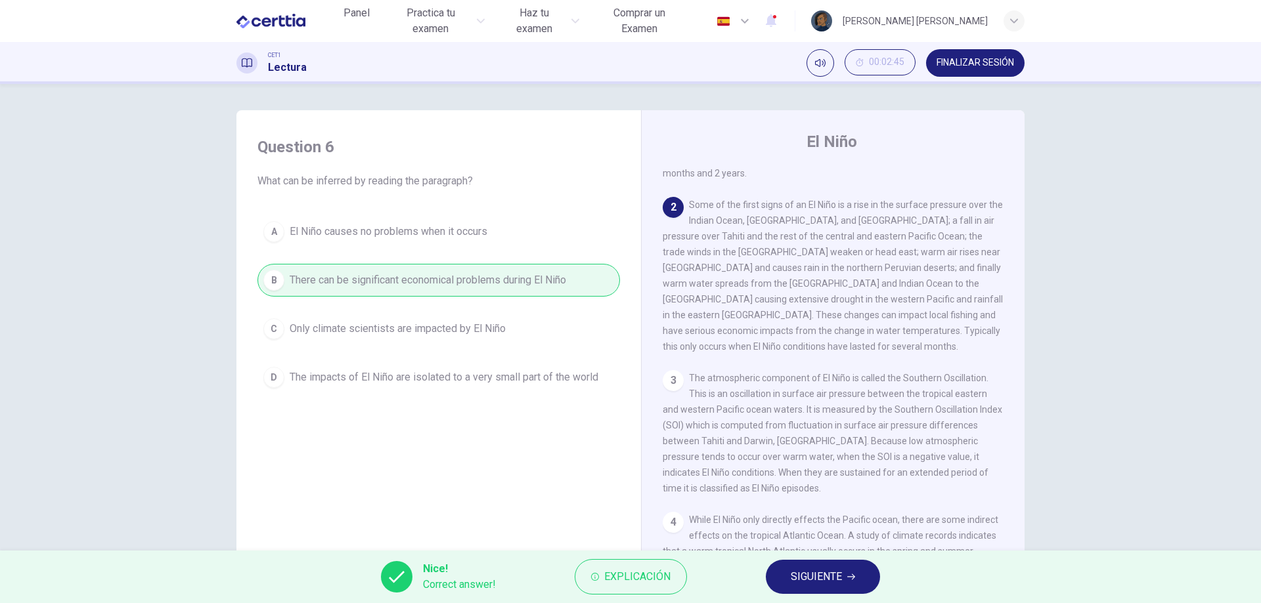
click at [807, 573] on span "SIGUIENTE" at bounding box center [816, 577] width 51 height 18
click at [807, 573] on div "Nice! Correct answer! Explicación SIGUIENTE" at bounding box center [630, 577] width 1261 height 53
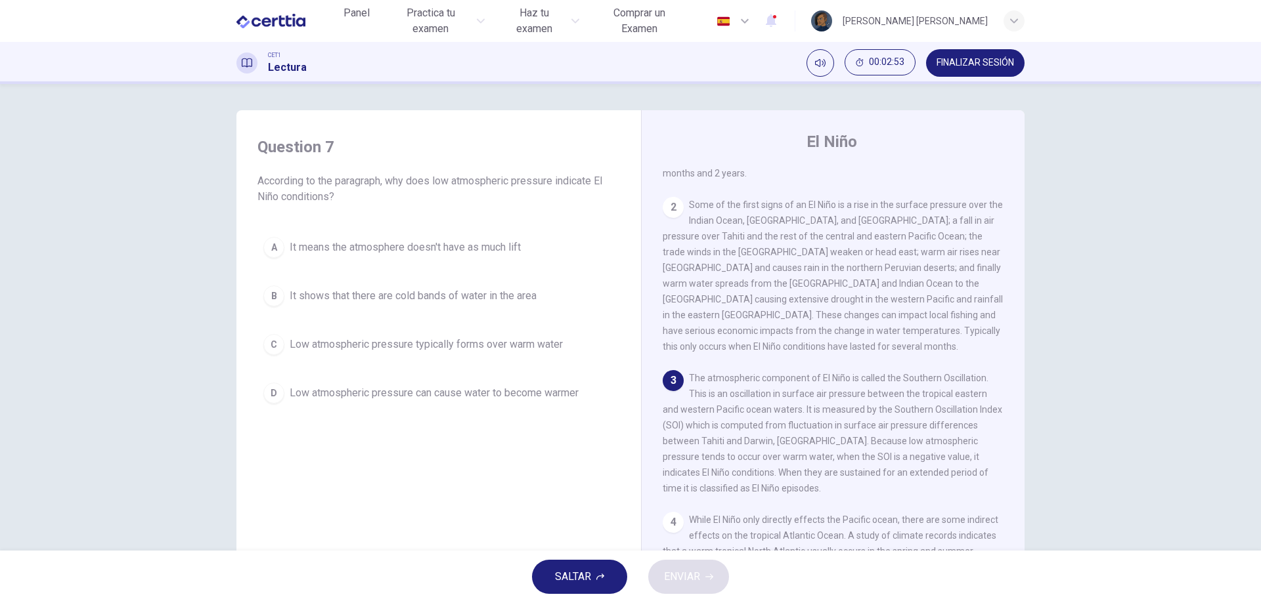
scroll to position [131, 0]
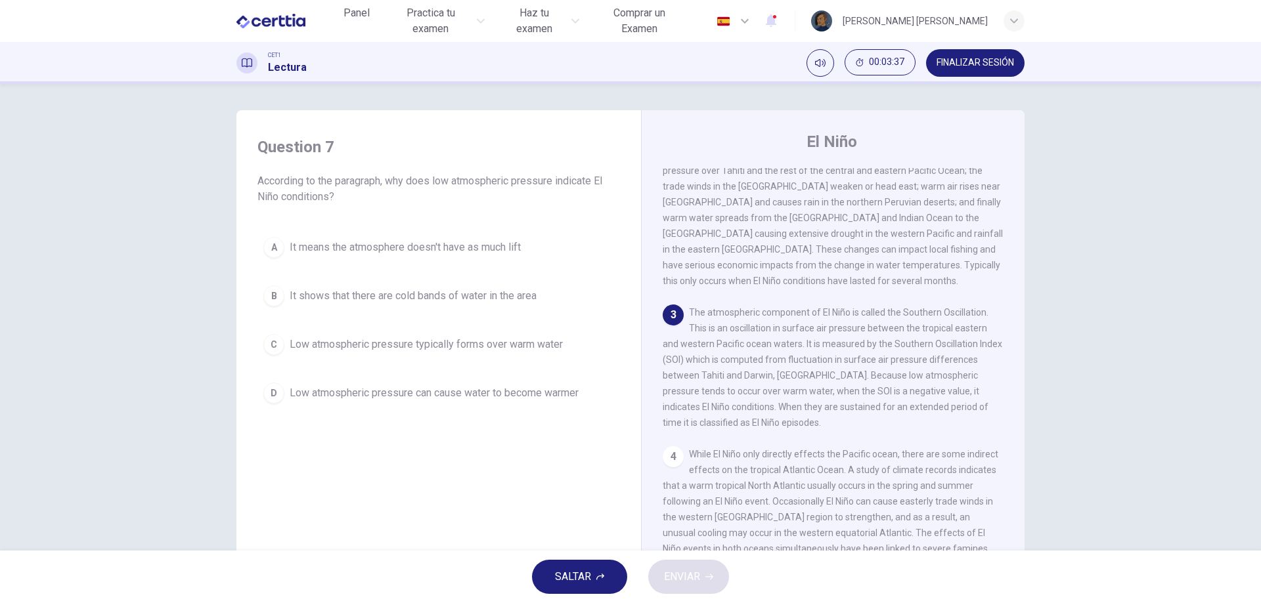
click at [397, 353] on button "C Low atmospheric pressure typically forms over warm water" at bounding box center [438, 344] width 362 height 33
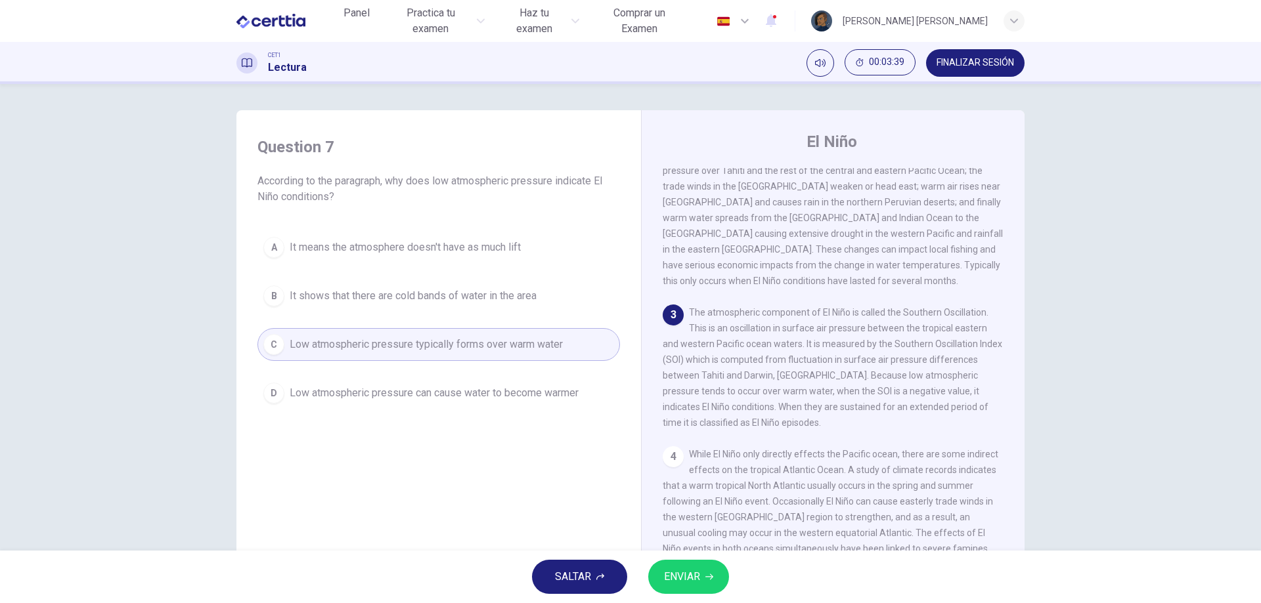
click at [704, 586] on button "ENVIAR" at bounding box center [688, 577] width 81 height 34
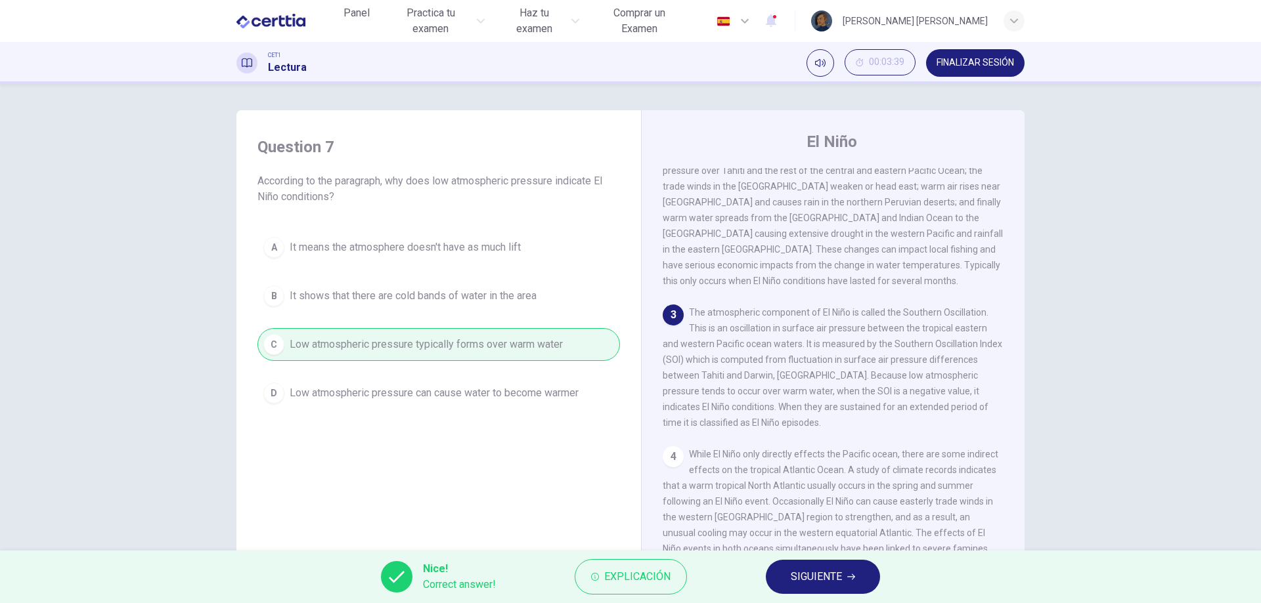
click at [796, 586] on span "SIGUIENTE" at bounding box center [816, 577] width 51 height 18
click at [796, 586] on div "Nice! Correct answer! Explicación SIGUIENTE" at bounding box center [630, 577] width 1261 height 53
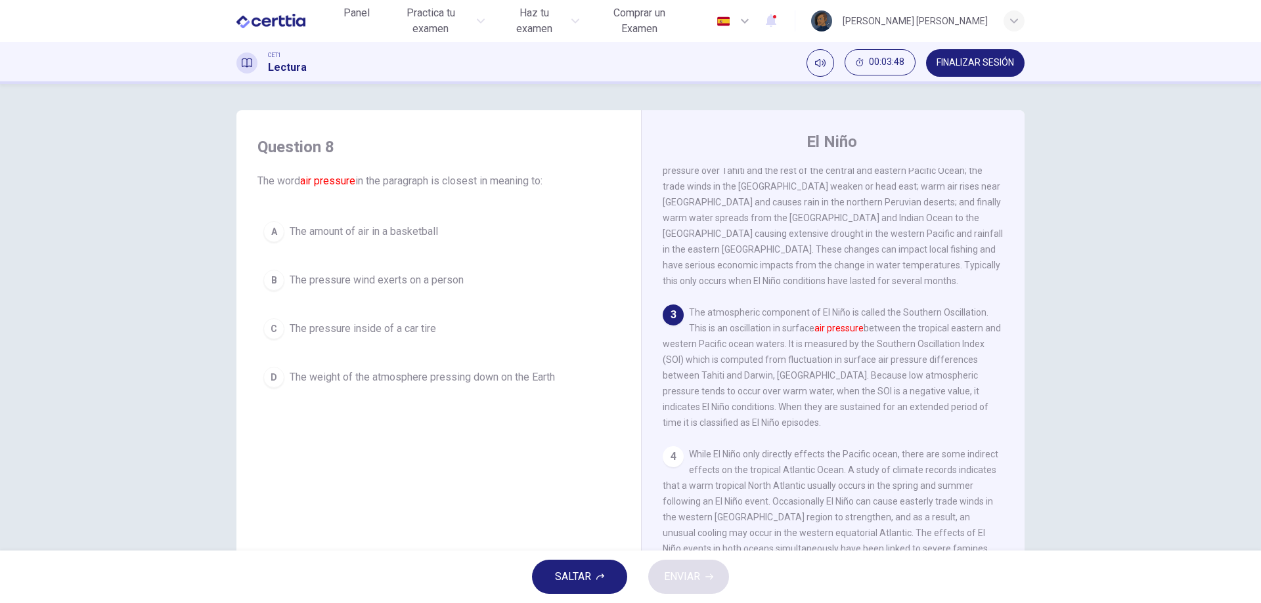
click at [450, 383] on span "The weight of the atmosphere pressing down on the Earth" at bounding box center [422, 378] width 265 height 16
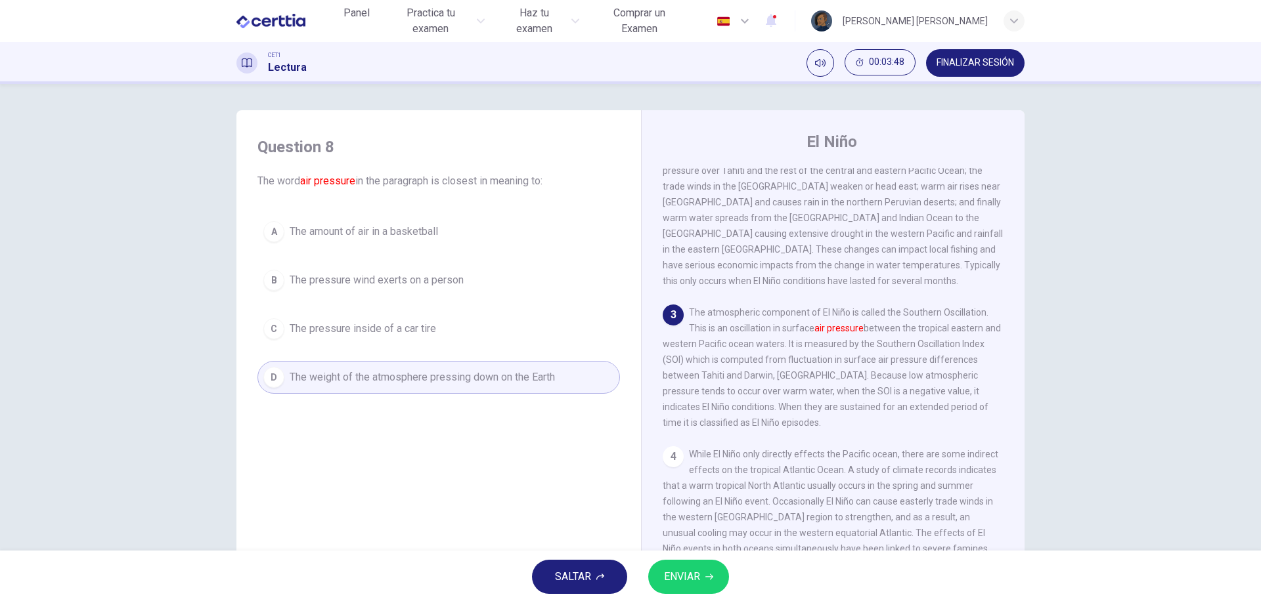
click at [450, 383] on span "The weight of the atmosphere pressing down on the Earth" at bounding box center [422, 378] width 265 height 16
click at [676, 568] on span "ENVIAR" at bounding box center [682, 577] width 36 height 18
click at [676, 568] on div "SALTAR ENVIAR" at bounding box center [630, 577] width 1261 height 53
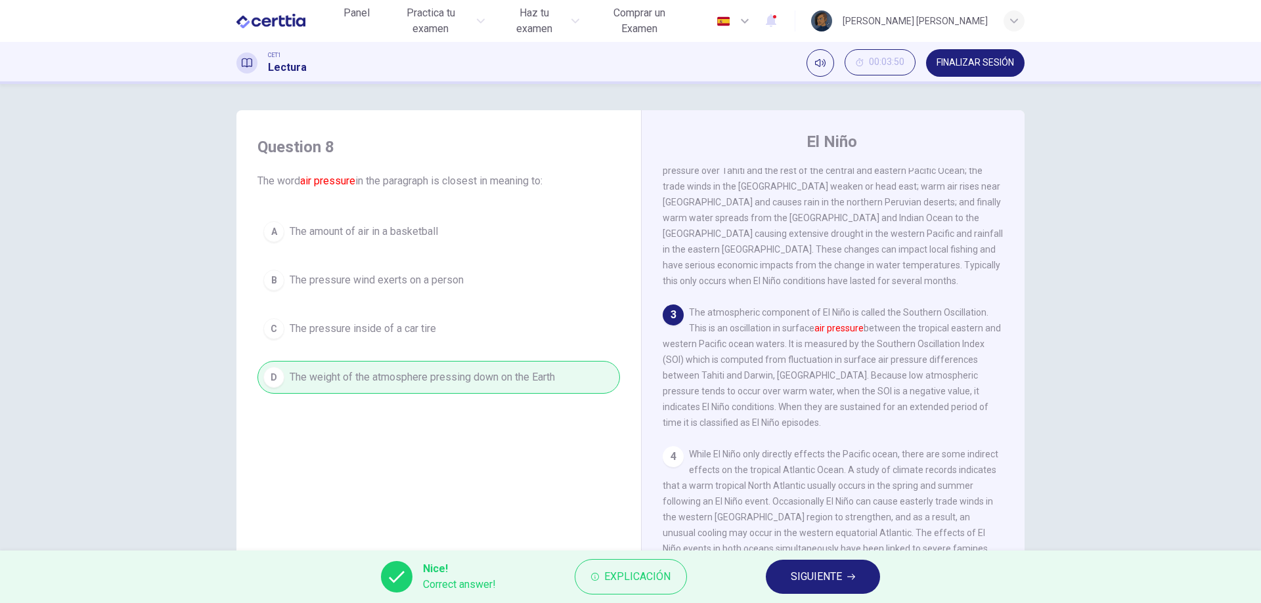
click at [797, 567] on button "SIGUIENTE" at bounding box center [823, 577] width 114 height 34
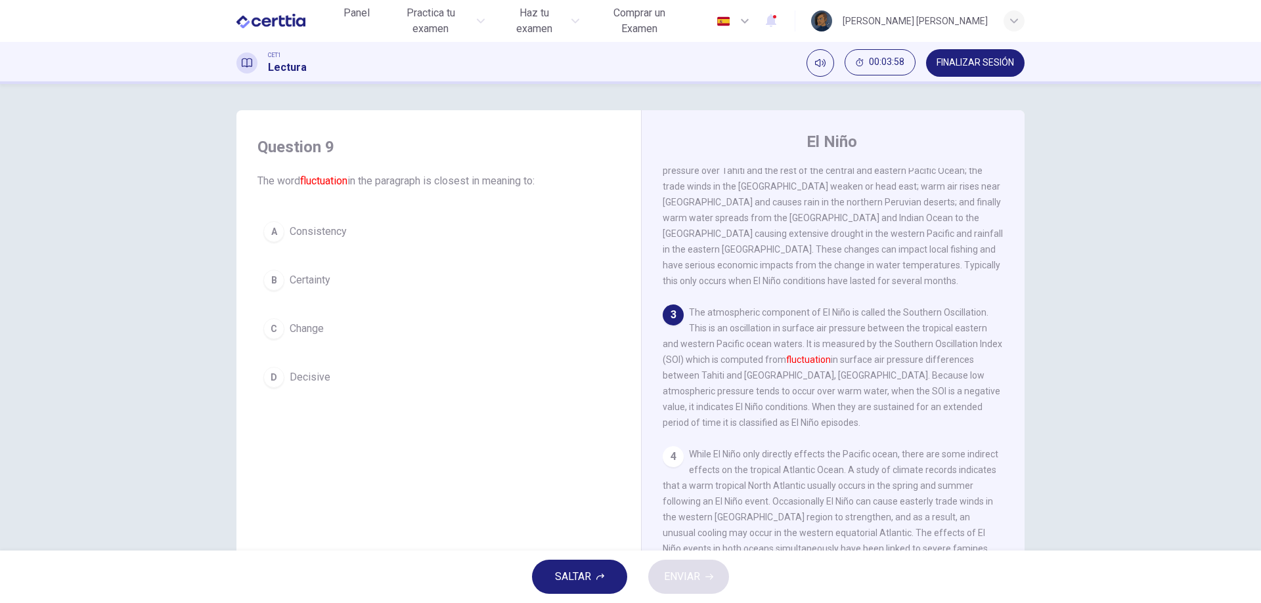
click at [320, 332] on span "Change" at bounding box center [307, 329] width 34 height 16
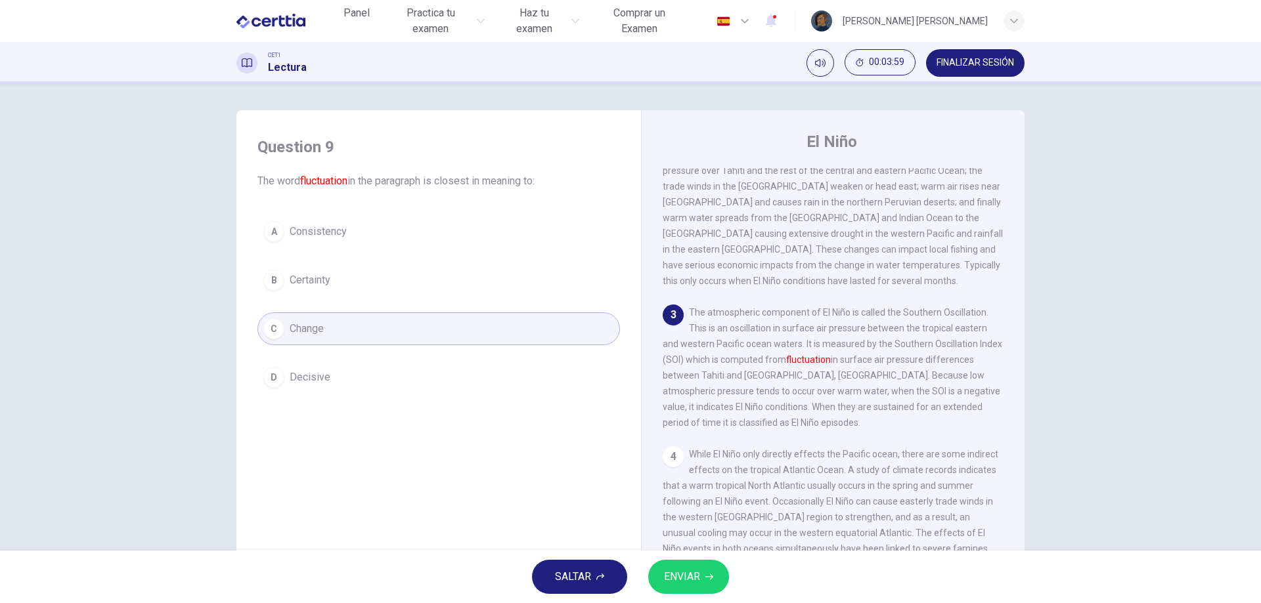
click at [680, 566] on button "ENVIAR" at bounding box center [688, 577] width 81 height 34
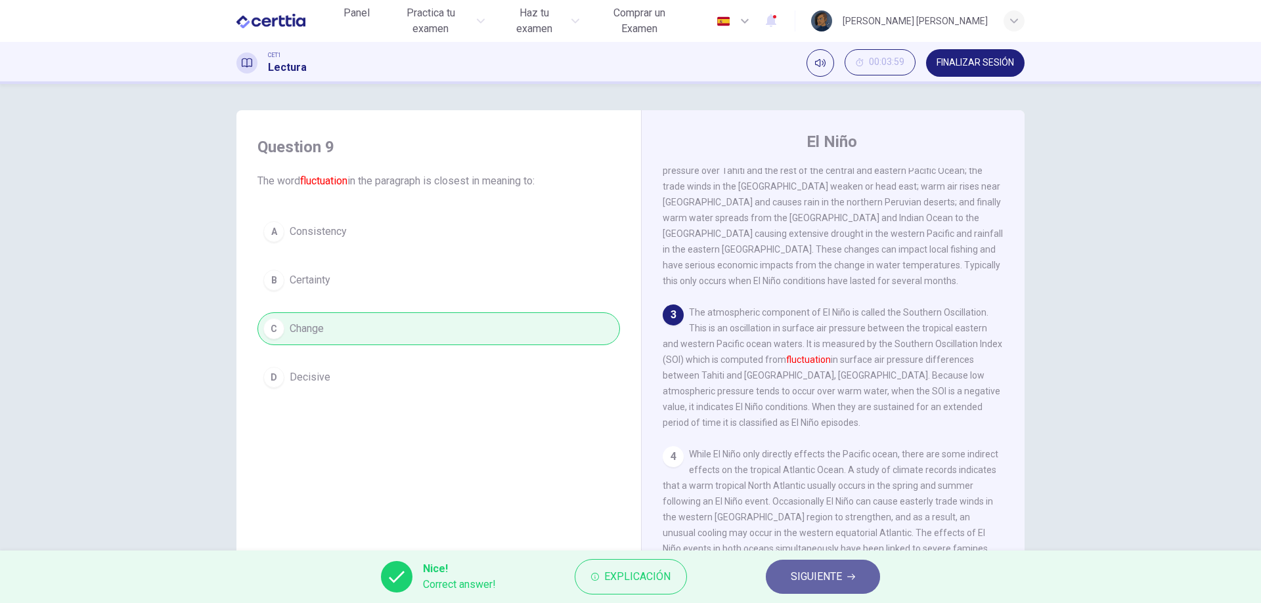
click at [835, 578] on span "SIGUIENTE" at bounding box center [816, 577] width 51 height 18
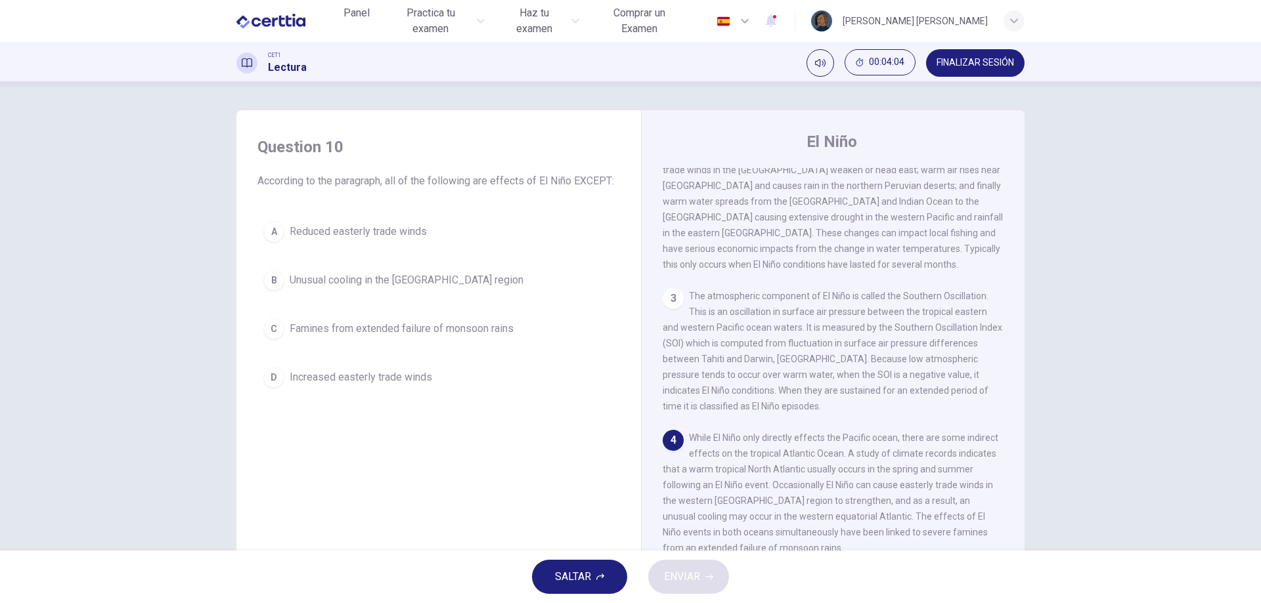
scroll to position [157, 0]
click at [379, 230] on span "Reduced easterly trade winds" at bounding box center [358, 232] width 137 height 16
drag, startPoint x: 379, startPoint y: 230, endPoint x: 416, endPoint y: 266, distance: 52.0
click at [379, 230] on span "Reduced easterly trade winds" at bounding box center [358, 232] width 137 height 16
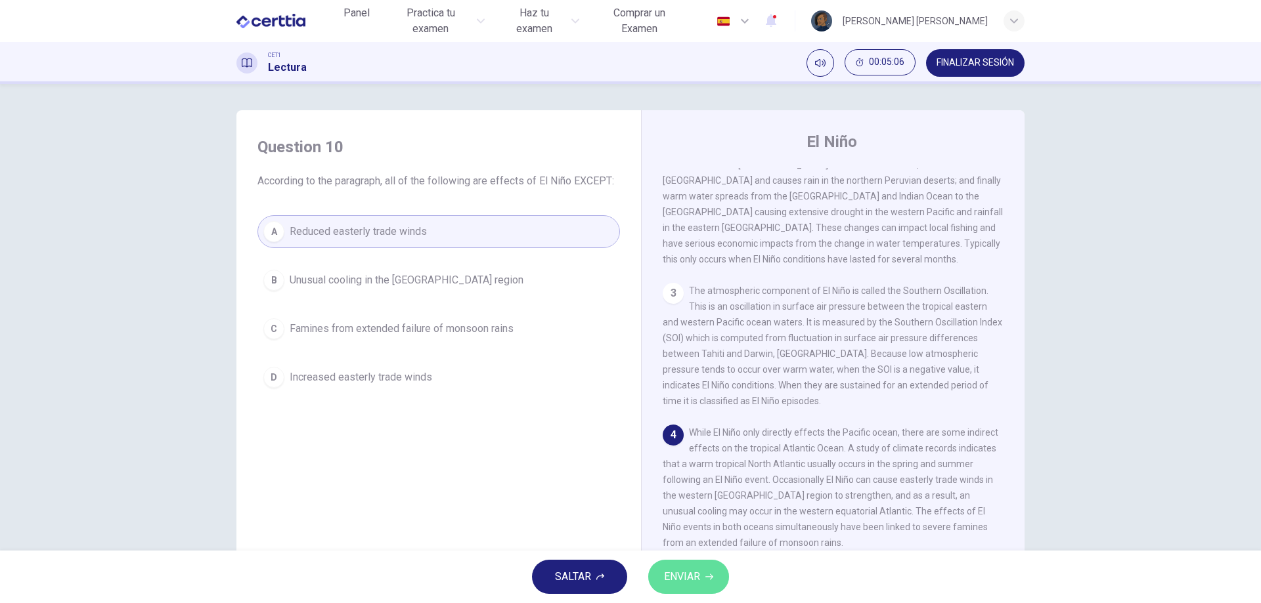
click at [680, 567] on button "ENVIAR" at bounding box center [688, 577] width 81 height 34
click at [680, 567] on div "SALTAR ENVIAR" at bounding box center [630, 577] width 1261 height 53
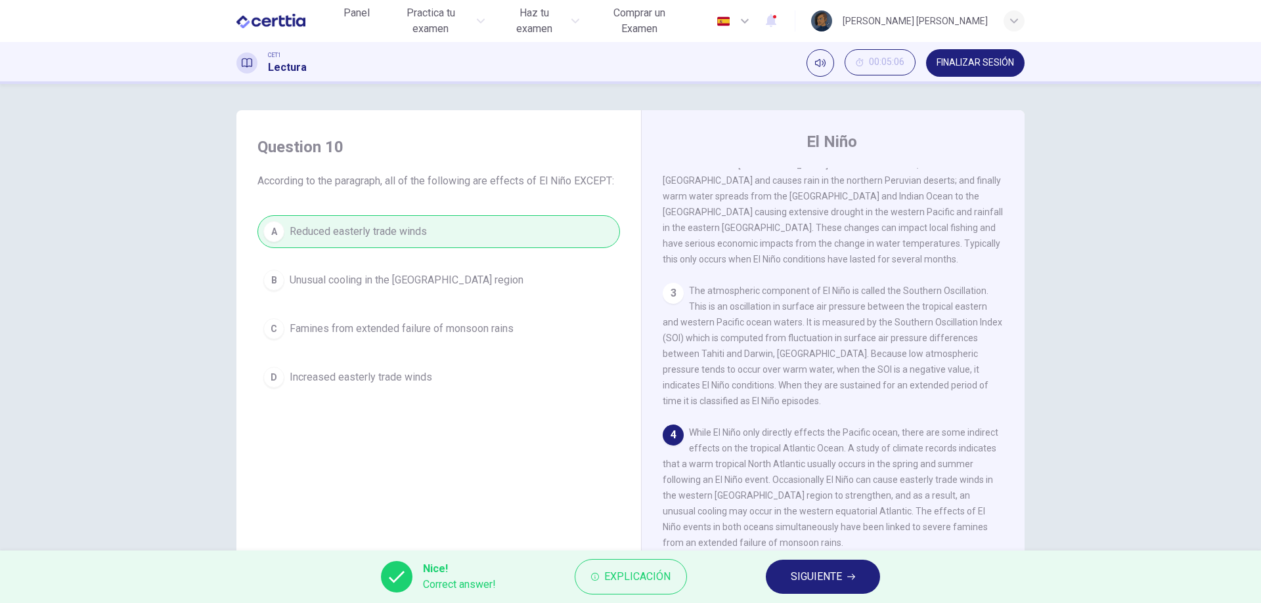
click at [833, 576] on span "SIGUIENTE" at bounding box center [816, 577] width 51 height 18
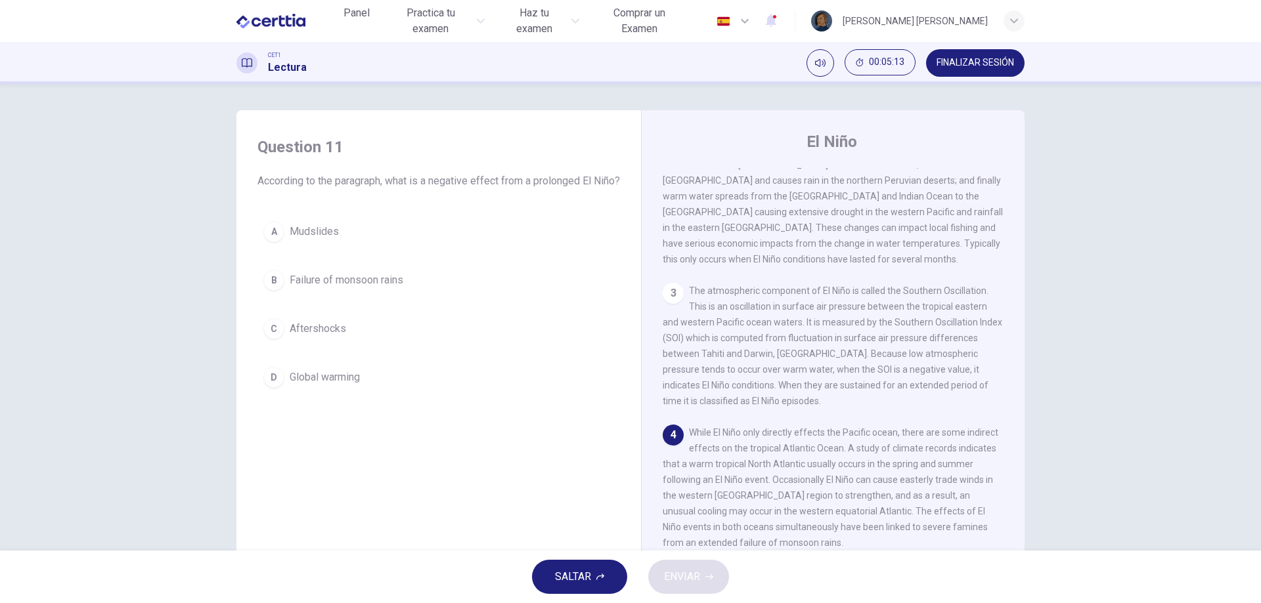
click at [359, 288] on span "Failure of monsoon rains" at bounding box center [347, 280] width 114 height 16
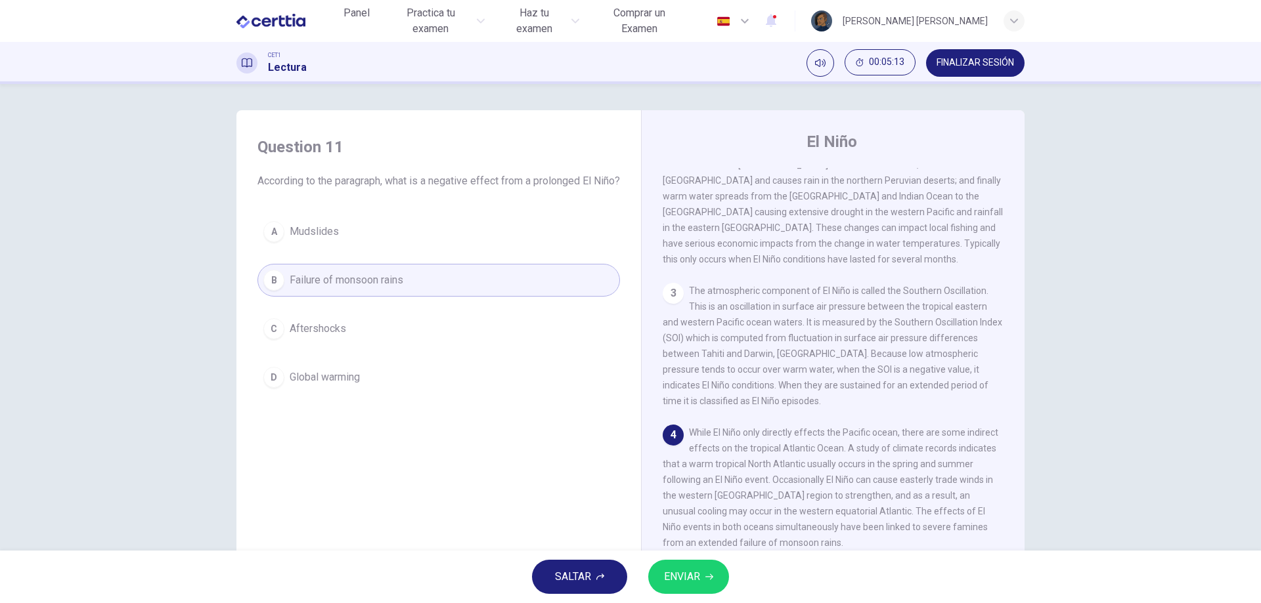
click at [683, 565] on button "ENVIAR" at bounding box center [688, 577] width 81 height 34
click at [683, 565] on div "SALTAR ENVIAR" at bounding box center [630, 577] width 1261 height 53
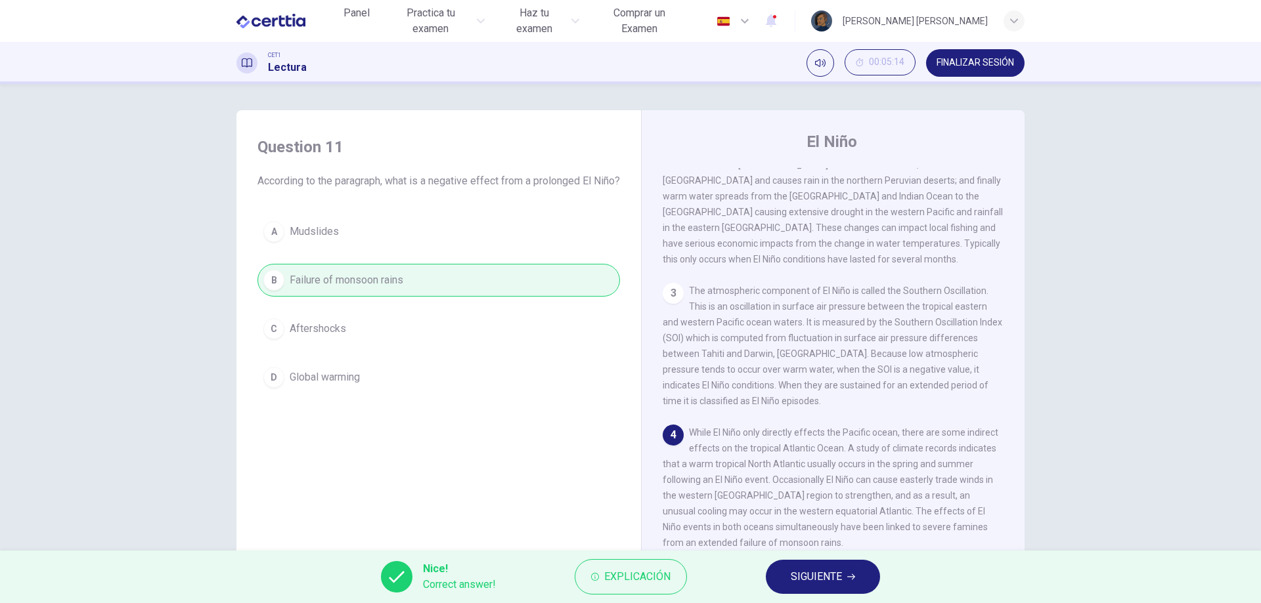
click at [796, 590] on button "SIGUIENTE" at bounding box center [823, 577] width 114 height 34
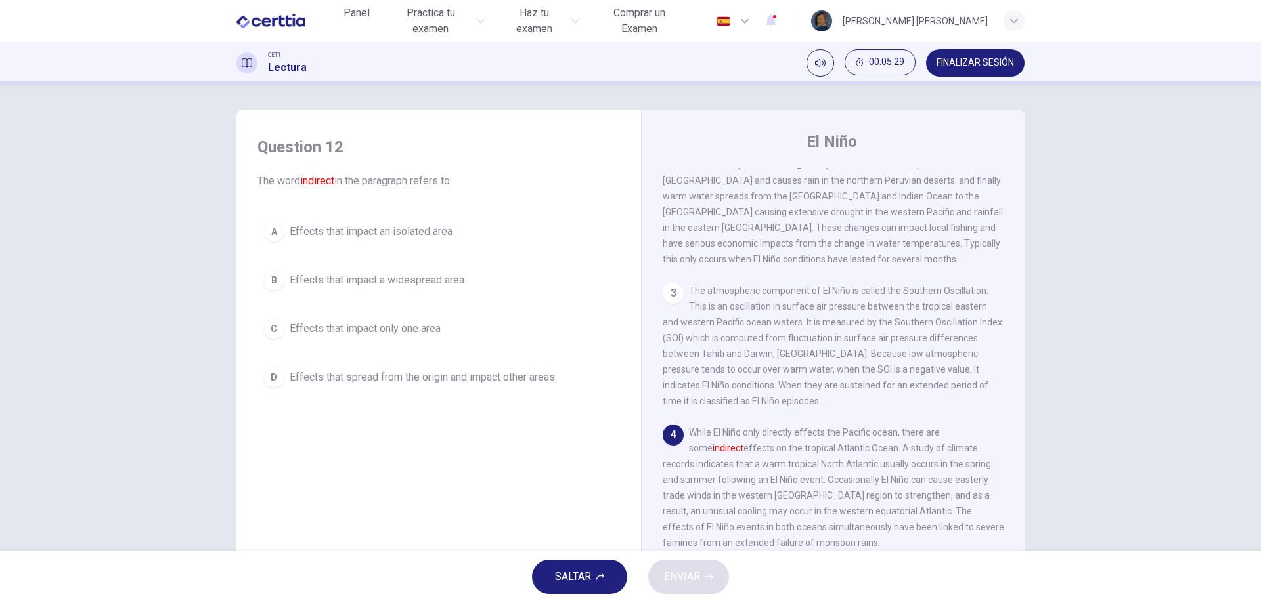
click at [494, 378] on span "Effects that spread from the origin and impact other areas" at bounding box center [422, 378] width 265 height 16
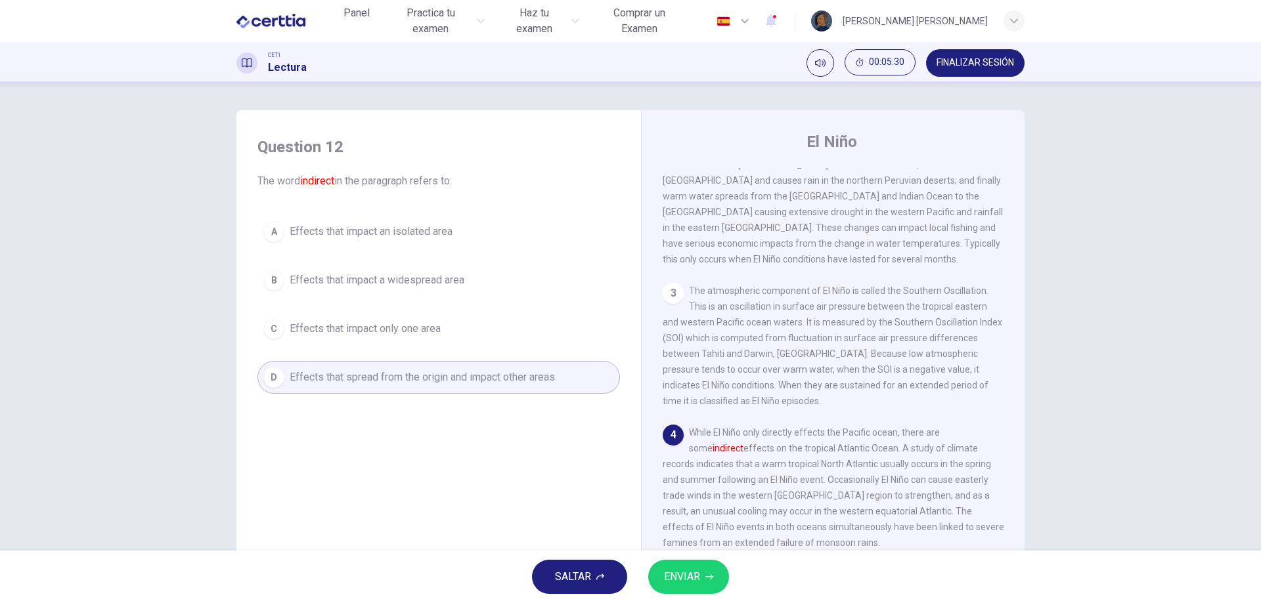
click at [724, 573] on button "ENVIAR" at bounding box center [688, 577] width 81 height 34
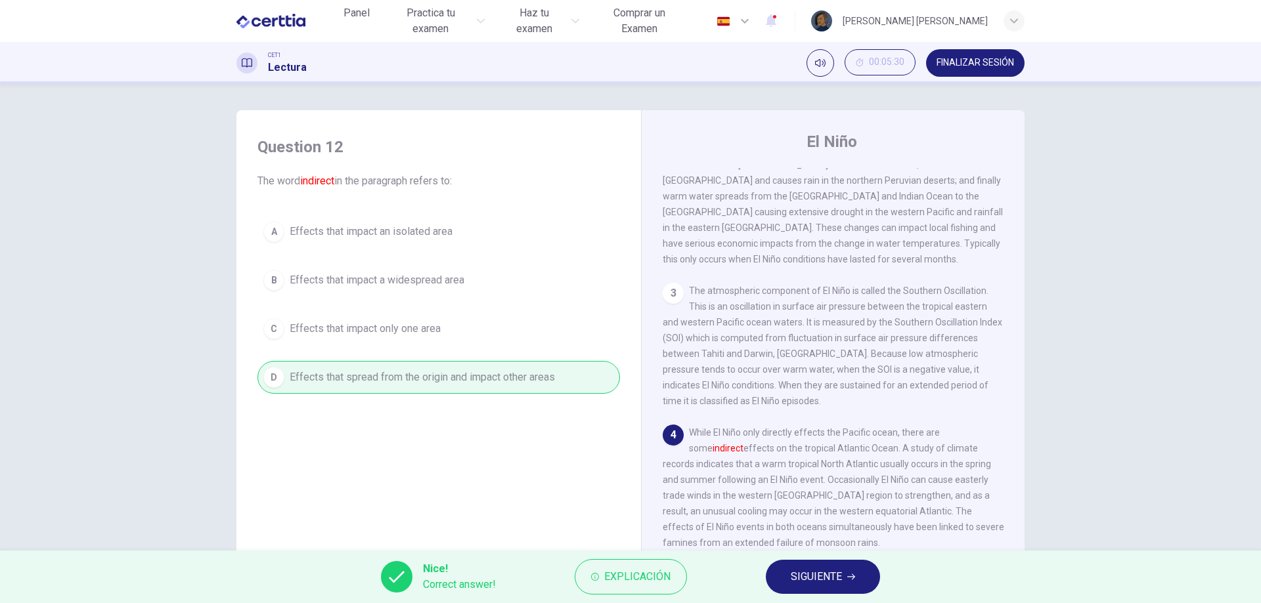
click at [803, 589] on button "SIGUIENTE" at bounding box center [823, 577] width 114 height 34
click at [803, 589] on div "Nice! Correct answer! Explicación SIGUIENTE" at bounding box center [630, 577] width 1261 height 53
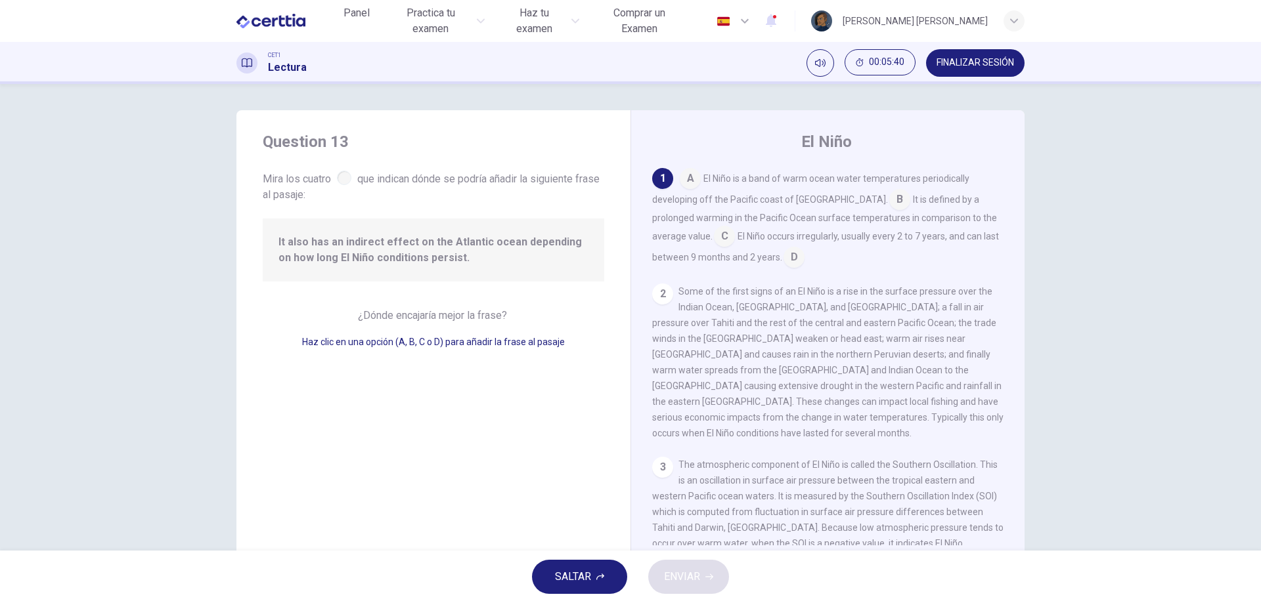
click at [691, 177] on input at bounding box center [690, 179] width 21 height 21
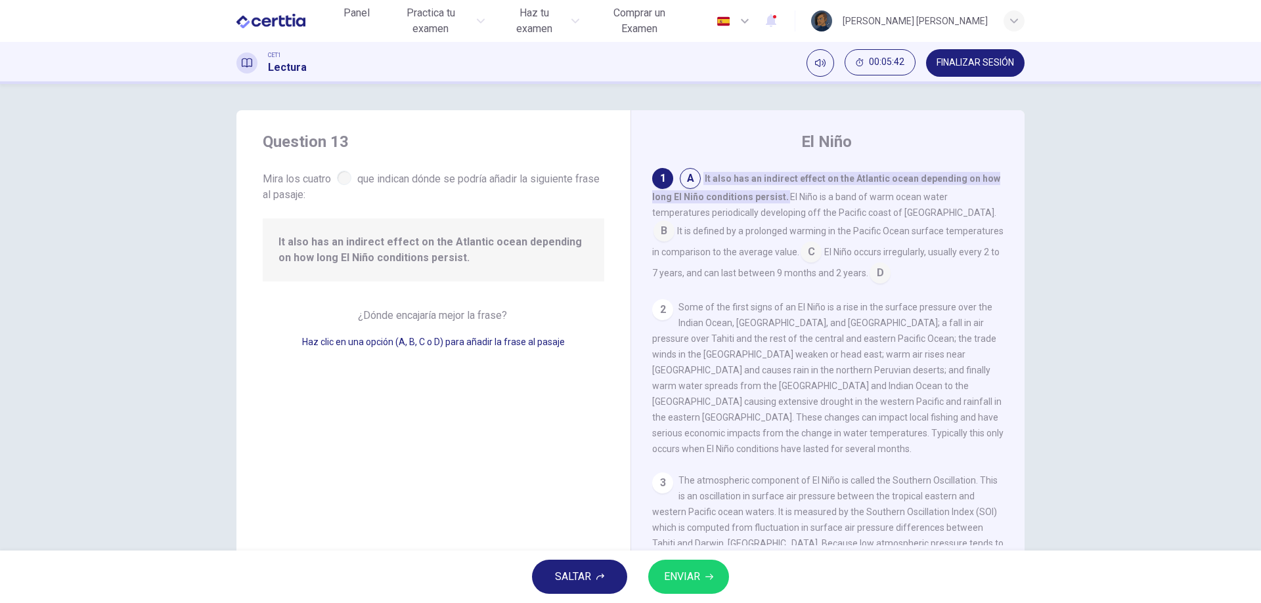
click at [683, 182] on input at bounding box center [690, 179] width 21 height 21
click at [674, 222] on input at bounding box center [663, 232] width 21 height 21
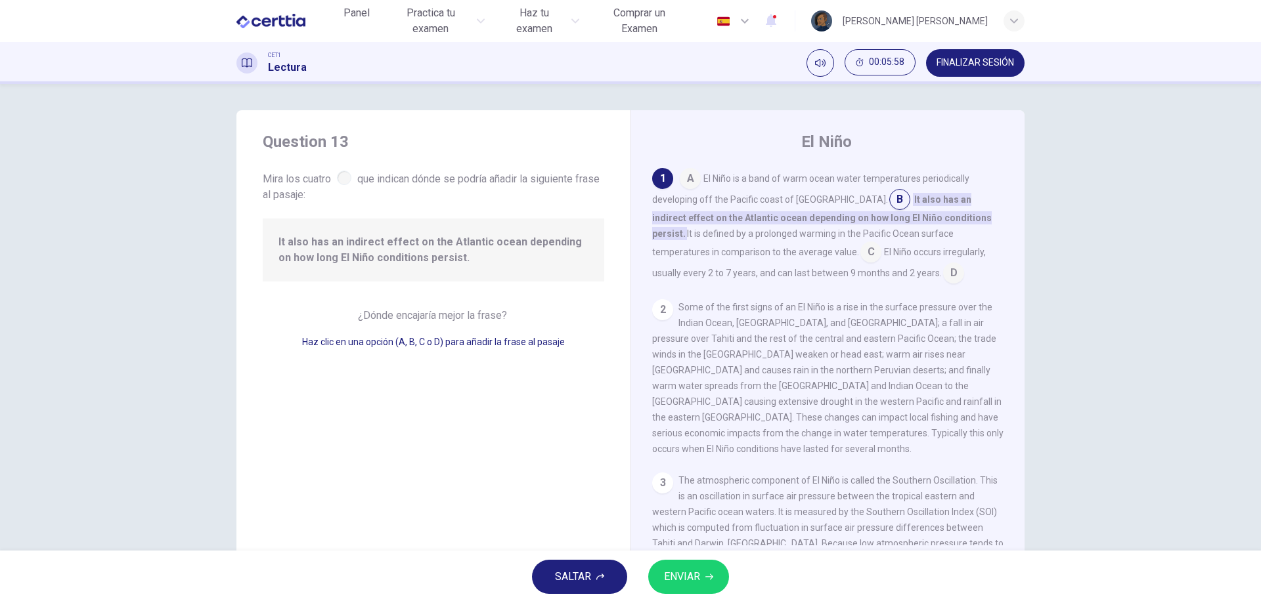
click at [860, 251] on input at bounding box center [870, 253] width 21 height 21
click at [793, 251] on span "El Niño occurs irregularly, usually every 2 to 7 years, and can last between 9 …" at bounding box center [819, 263] width 334 height 32
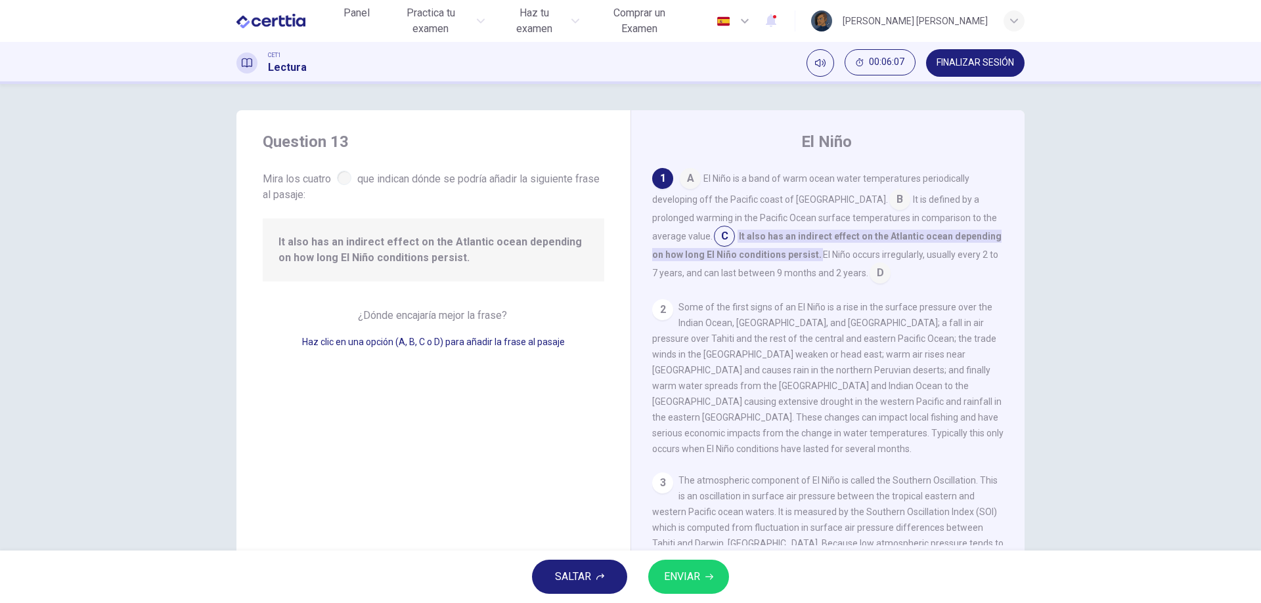
click at [869, 272] on input at bounding box center [879, 274] width 21 height 21
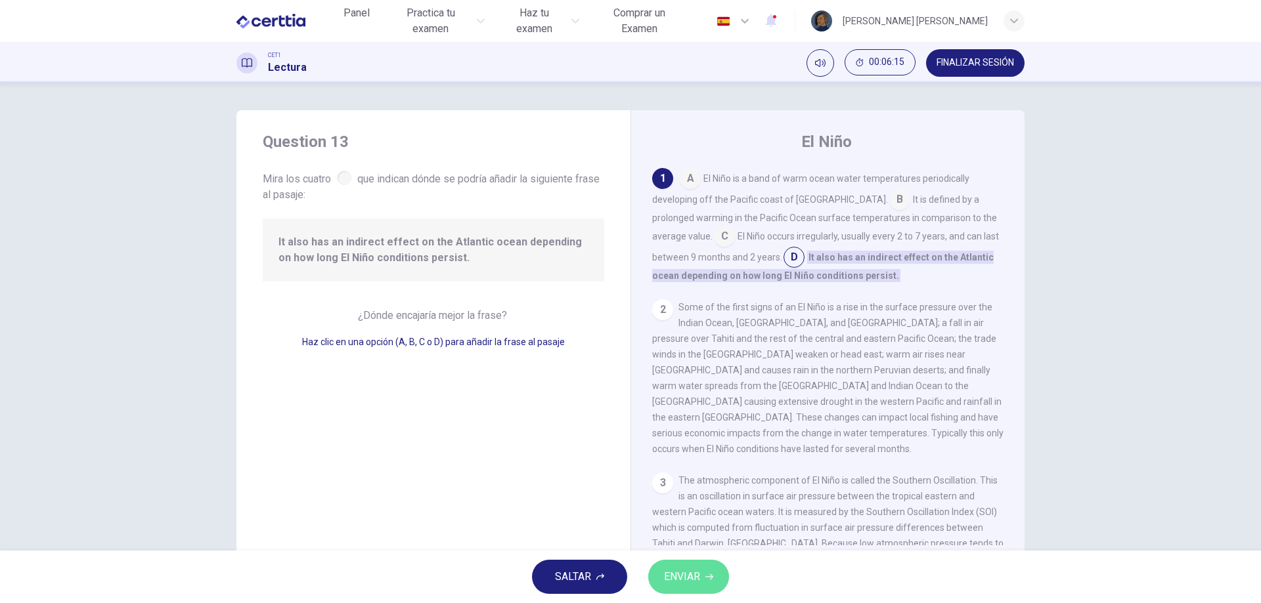
click at [684, 582] on span "ENVIAR" at bounding box center [682, 577] width 36 height 18
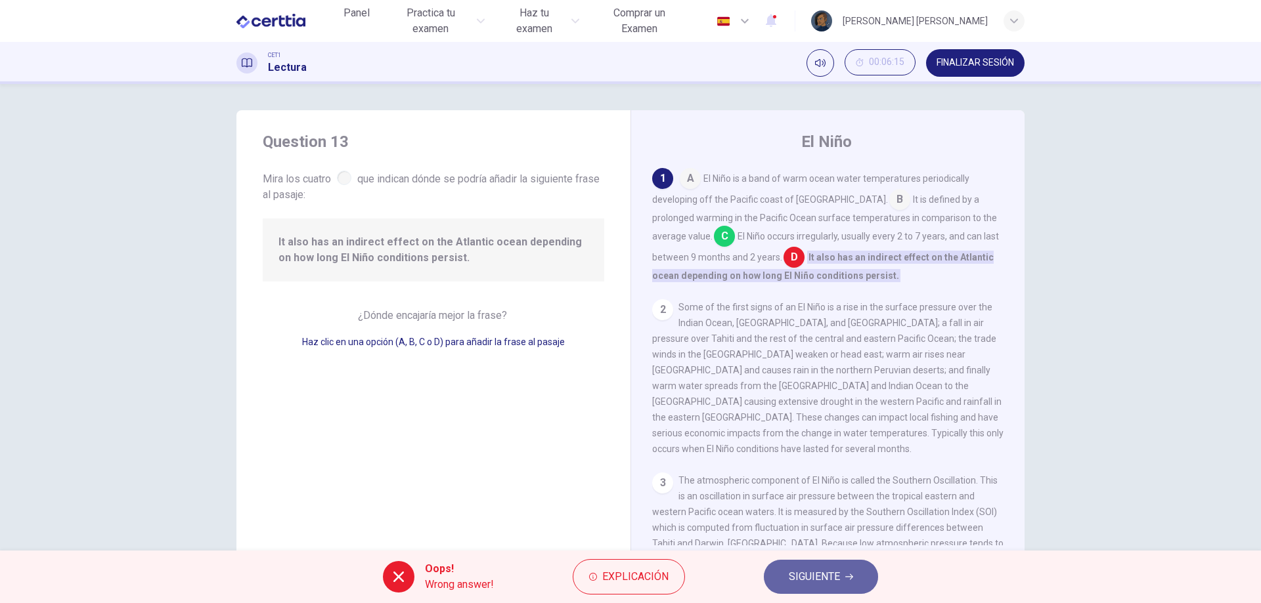
click at [808, 577] on span "SIGUIENTE" at bounding box center [814, 577] width 51 height 18
click at [808, 577] on div "Oops! Wrong answer! Explicación SIGUIENTE" at bounding box center [630, 577] width 1261 height 53
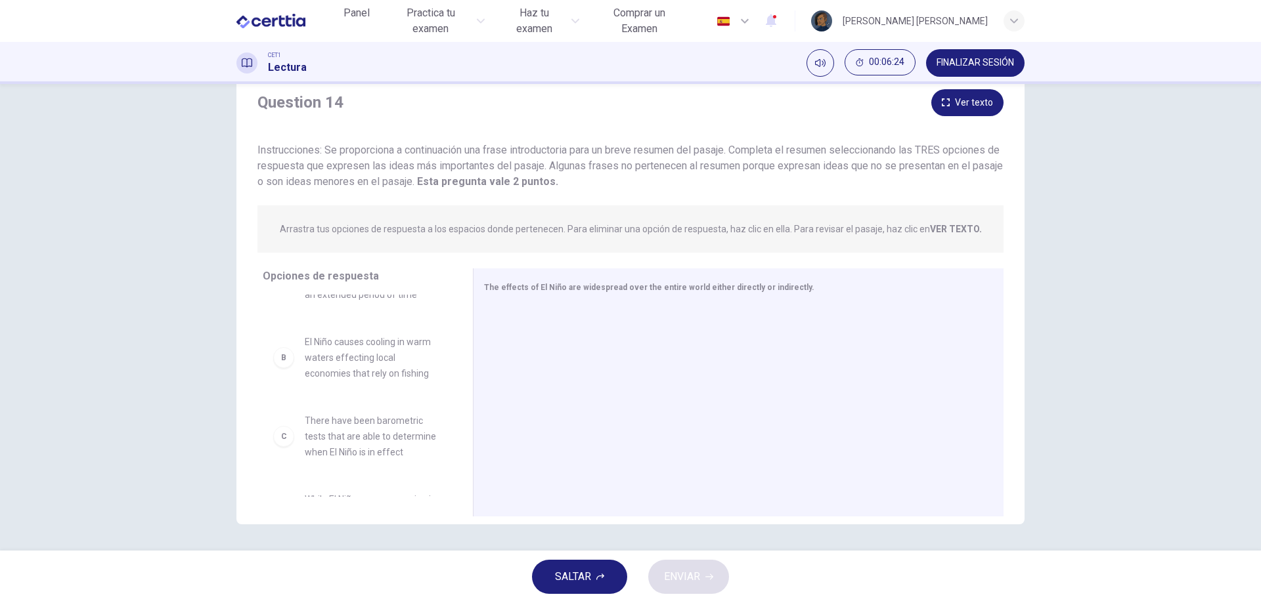
scroll to position [131, 0]
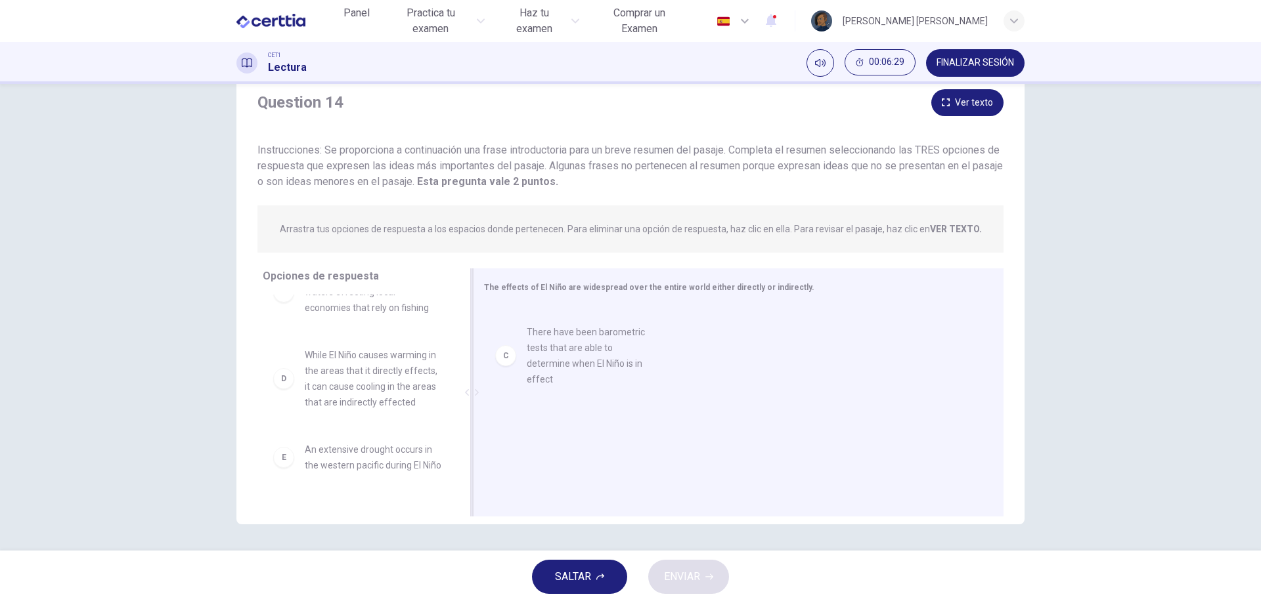
drag, startPoint x: 395, startPoint y: 381, endPoint x: 626, endPoint y: 355, distance: 233.2
click at [626, 355] on div at bounding box center [733, 394] width 498 height 176
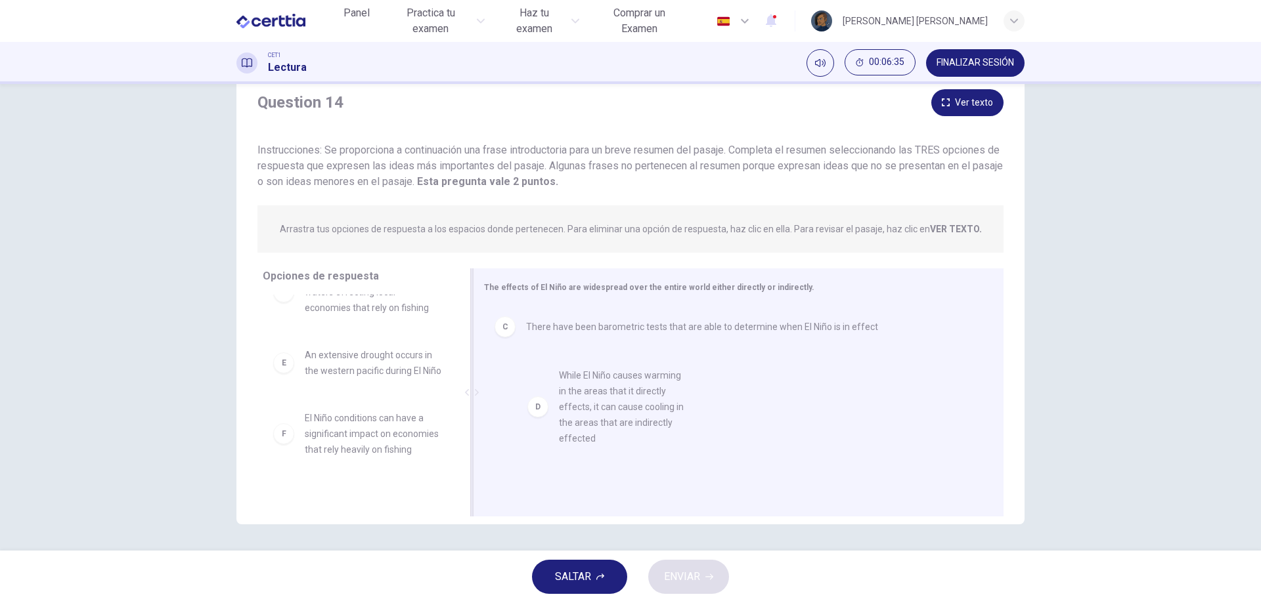
drag, startPoint x: 361, startPoint y: 406, endPoint x: 651, endPoint y: 429, distance: 290.4
click at [651, 429] on div "C There have been barometric tests that are able to determine when El Niño is i…" at bounding box center [733, 394] width 498 height 176
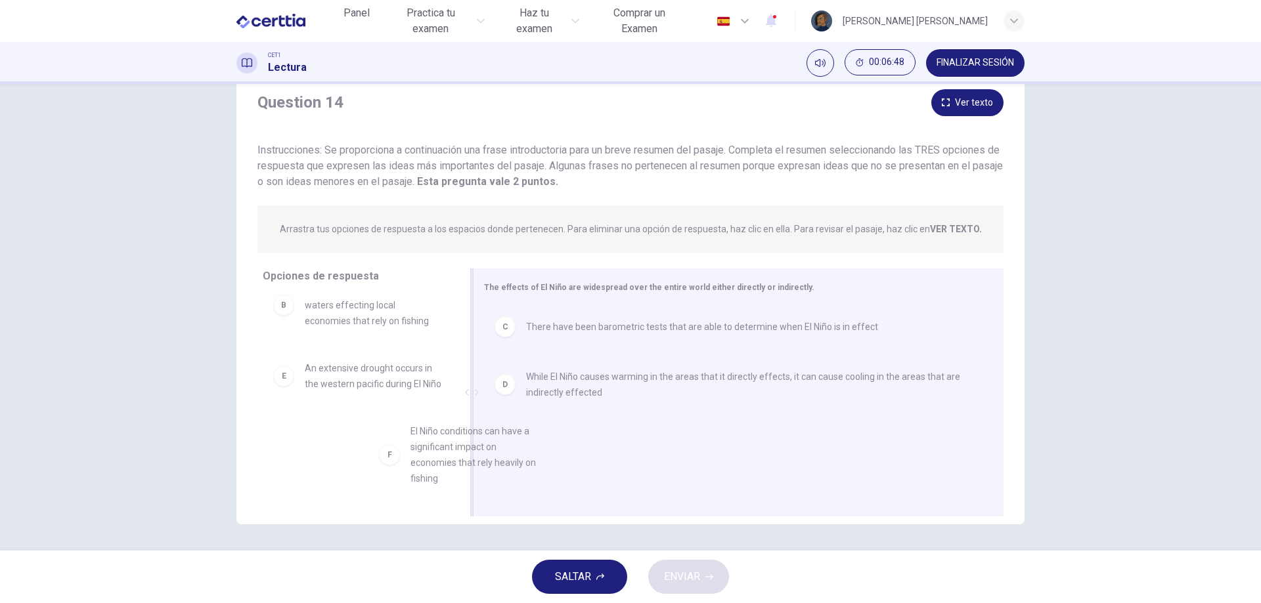
scroll to position [11, 0]
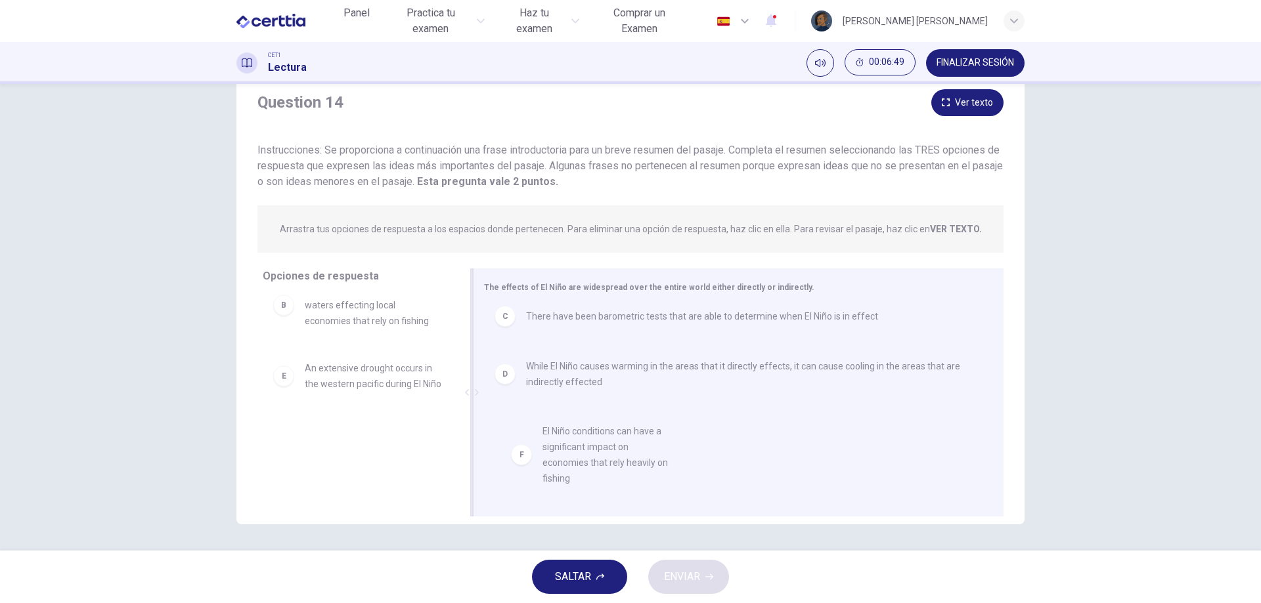
drag, startPoint x: 359, startPoint y: 450, endPoint x: 613, endPoint y: 450, distance: 254.1
click at [613, 450] on div "C There have been barometric tests that are able to determine when El Niño is i…" at bounding box center [733, 383] width 498 height 176
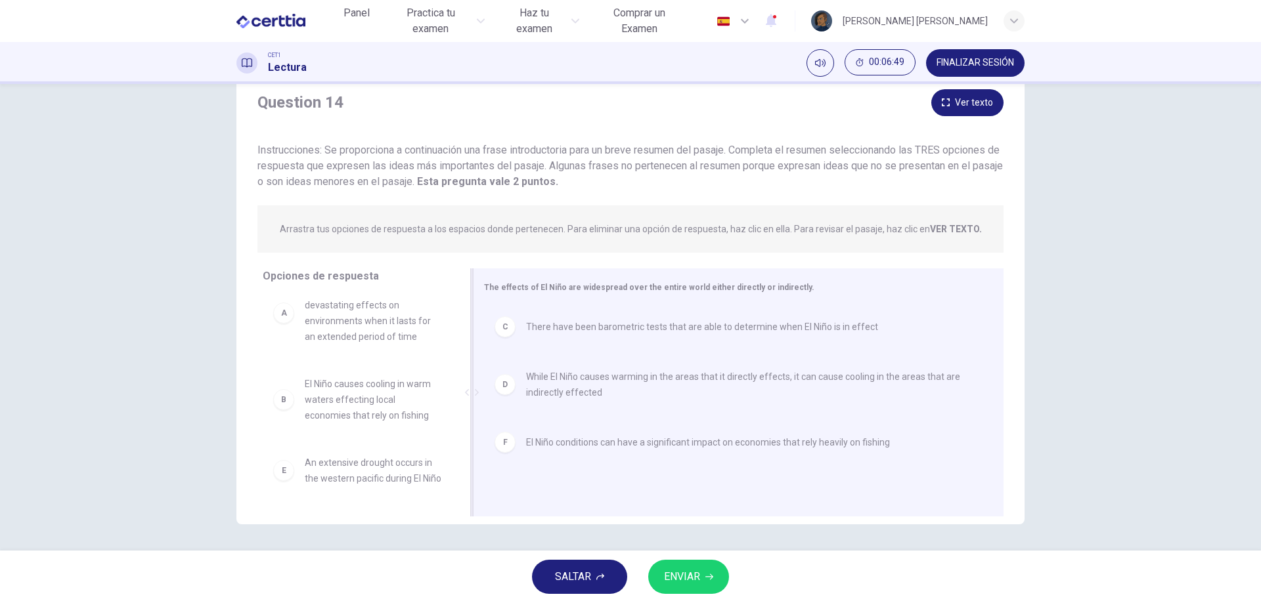
scroll to position [39, 0]
click at [701, 590] on button "ENVIAR" at bounding box center [688, 577] width 81 height 34
click at [701, 590] on div "SALTAR ENVIAR" at bounding box center [630, 577] width 1261 height 53
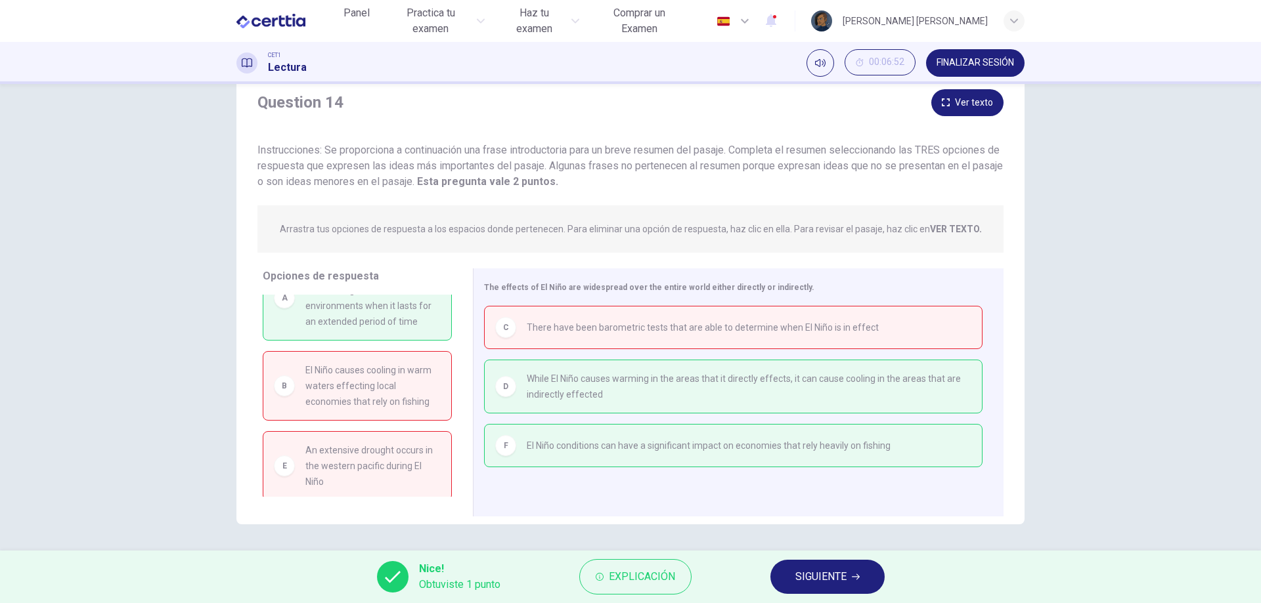
scroll to position [0, 0]
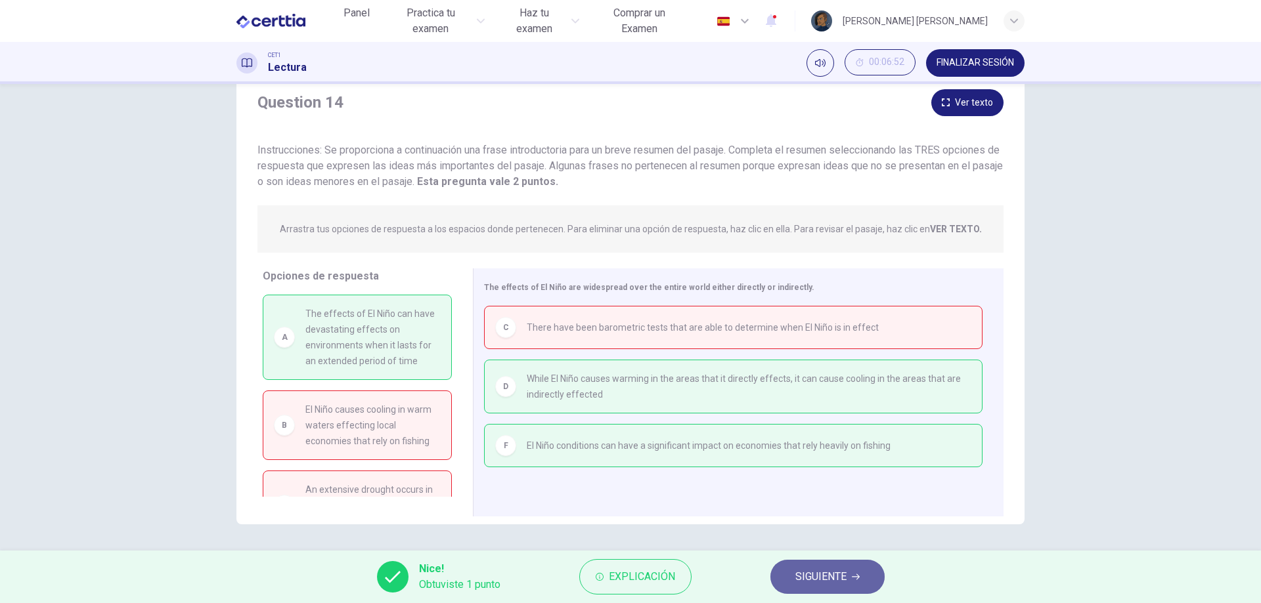
click at [821, 576] on span "SIGUIENTE" at bounding box center [820, 577] width 51 height 18
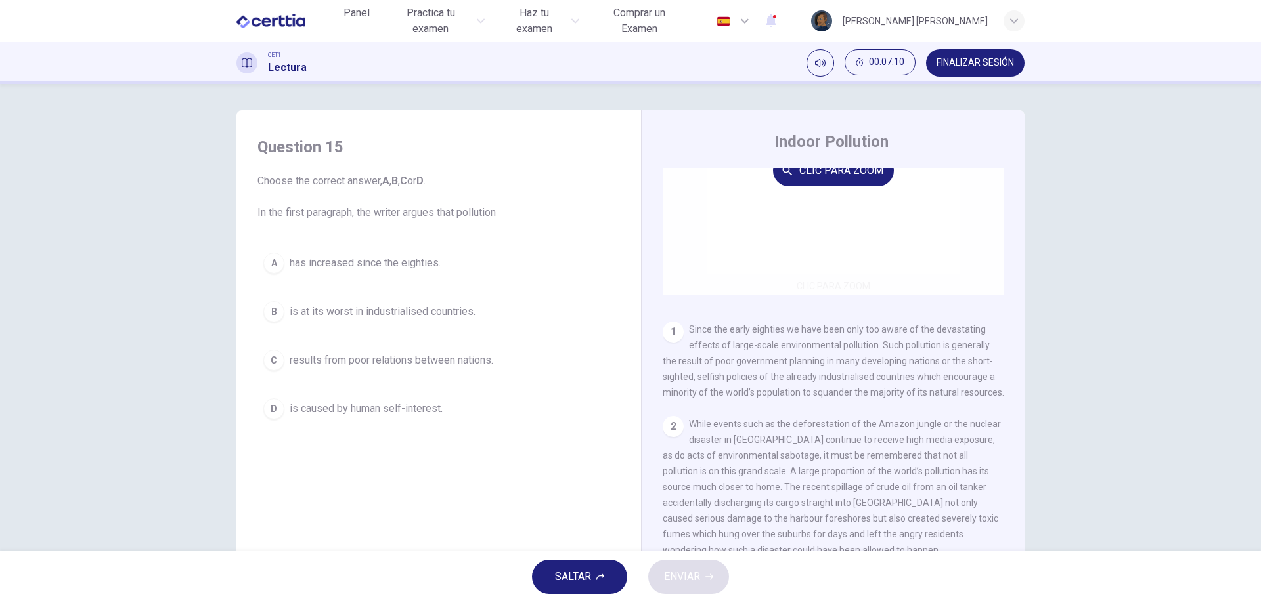
scroll to position [131, 0]
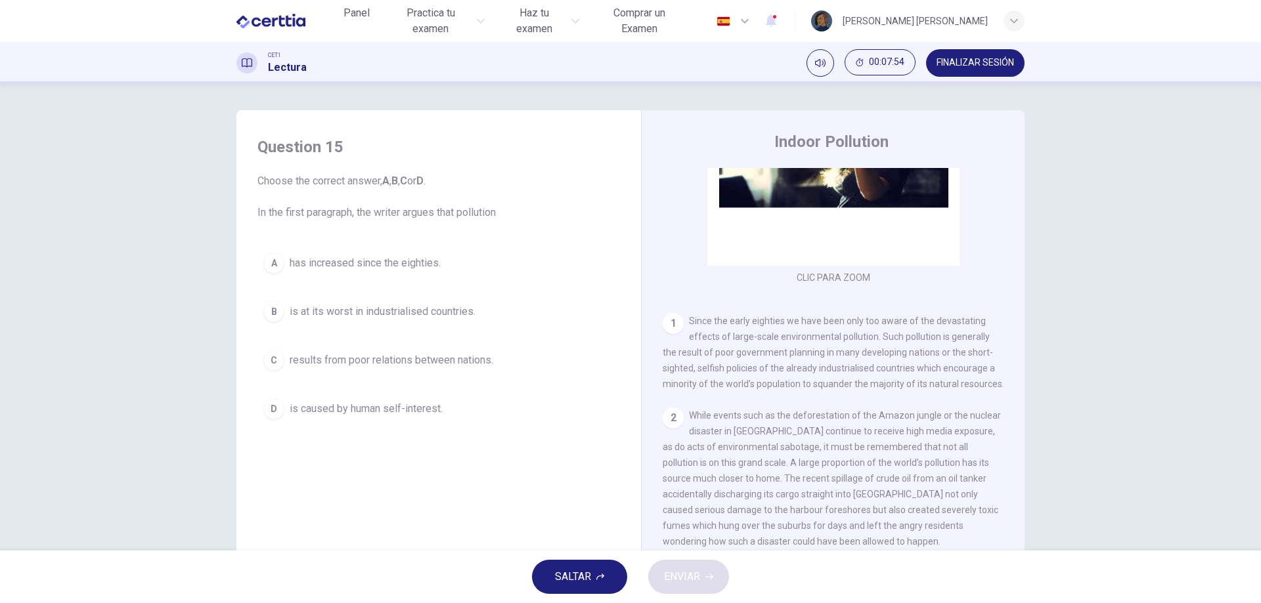
click at [399, 395] on button "D is caused by human self-interest." at bounding box center [438, 409] width 362 height 33
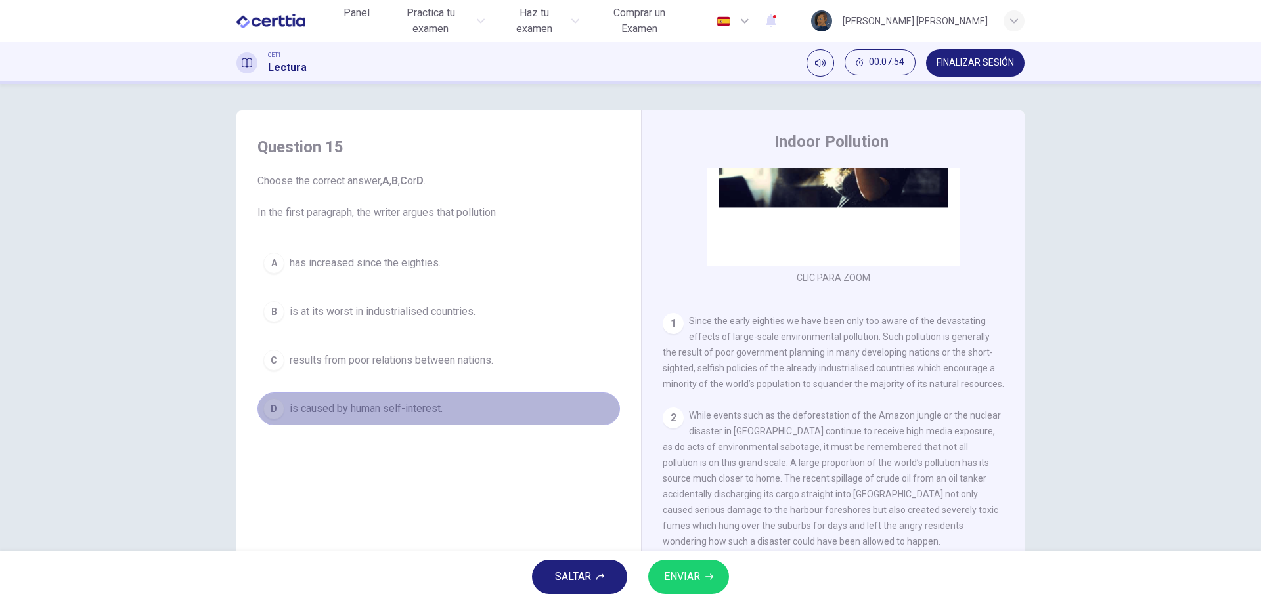
click at [399, 395] on button "D is caused by human self-interest." at bounding box center [438, 409] width 362 height 33
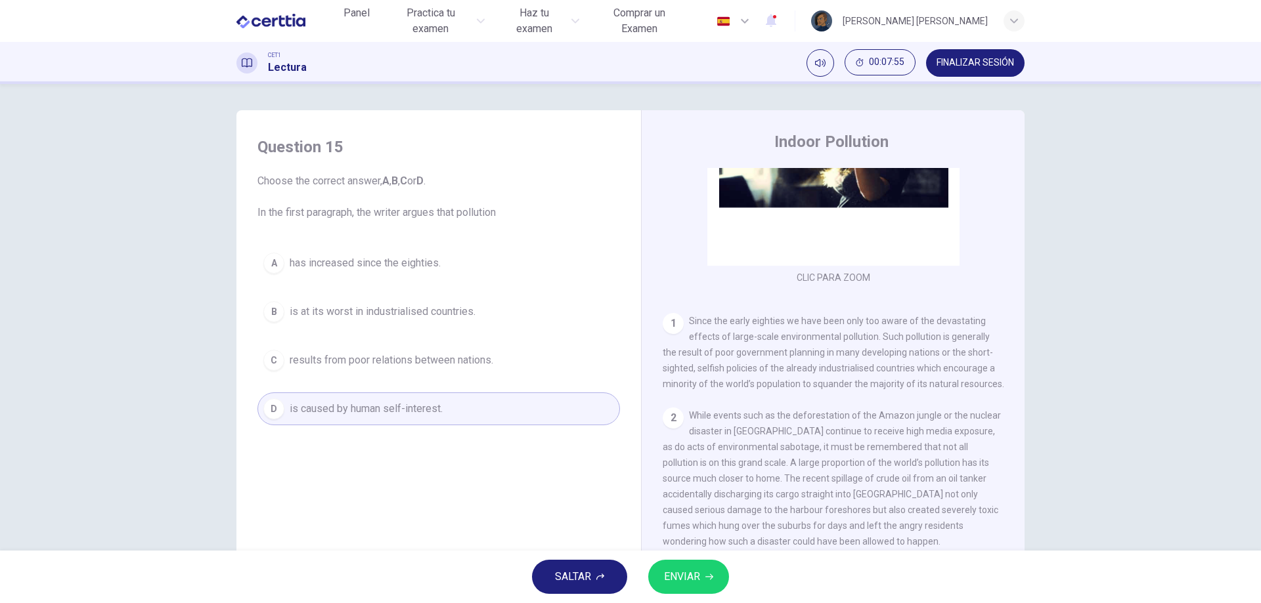
click at [694, 586] on span "ENVIAR" at bounding box center [682, 577] width 36 height 18
click at [694, 586] on div "SALTAR ENVIAR" at bounding box center [630, 577] width 1261 height 53
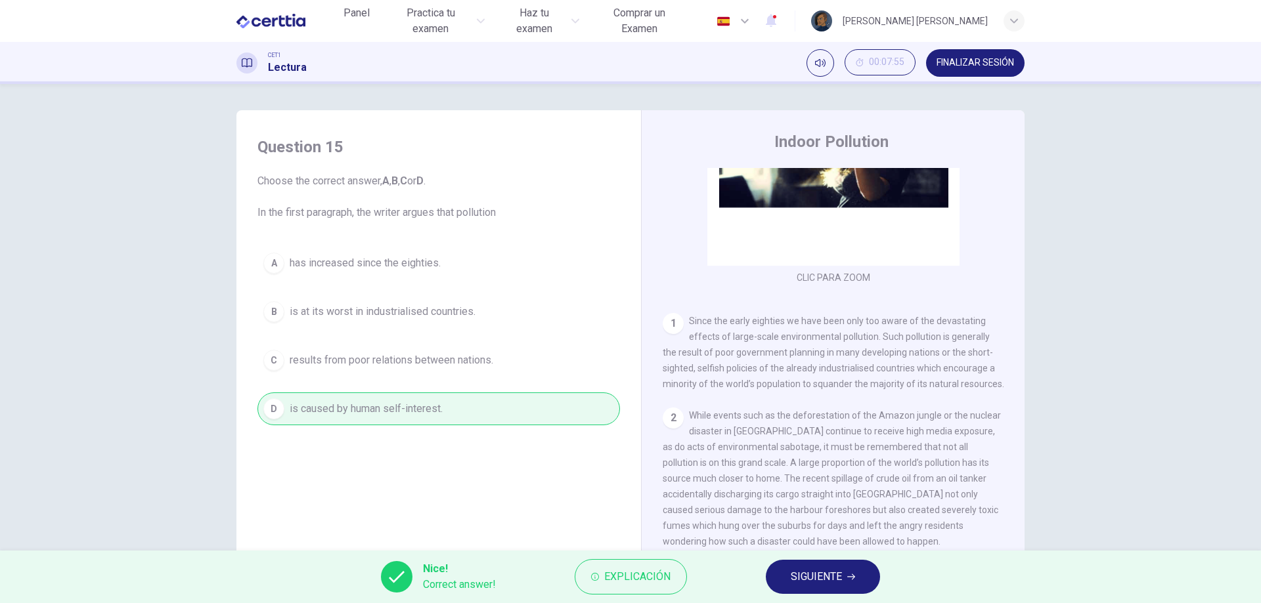
click at [817, 582] on span "SIGUIENTE" at bounding box center [816, 577] width 51 height 18
click at [817, 582] on div "Nice! Correct answer! Explicación SIGUIENTE" at bounding box center [630, 577] width 1261 height 53
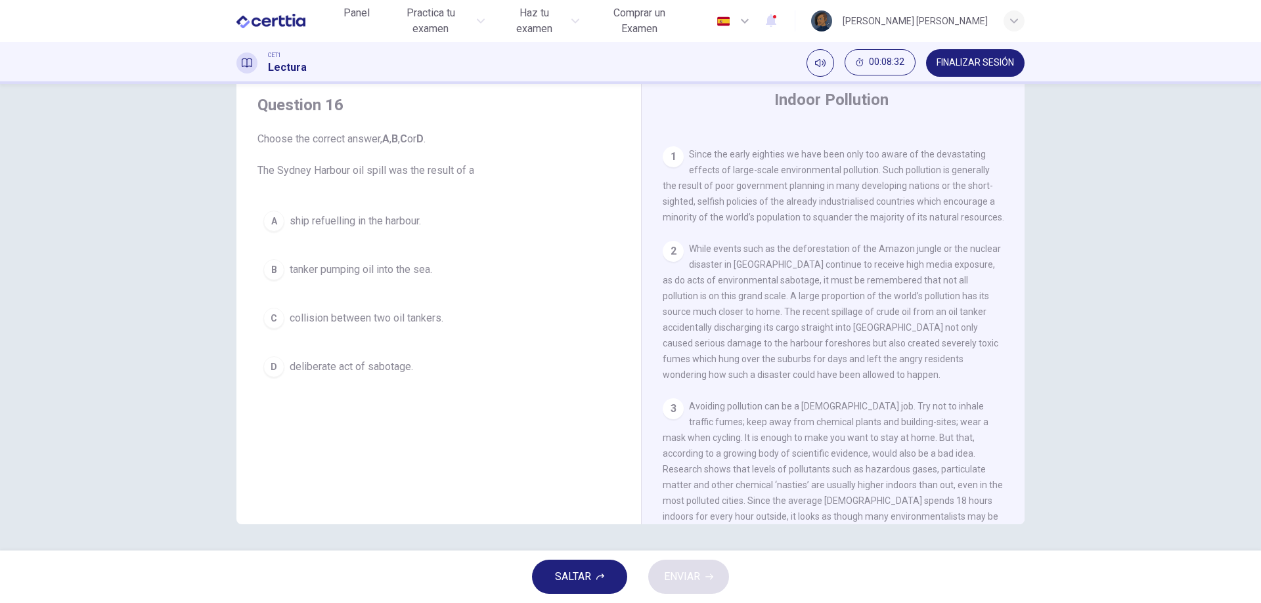
scroll to position [232, 0]
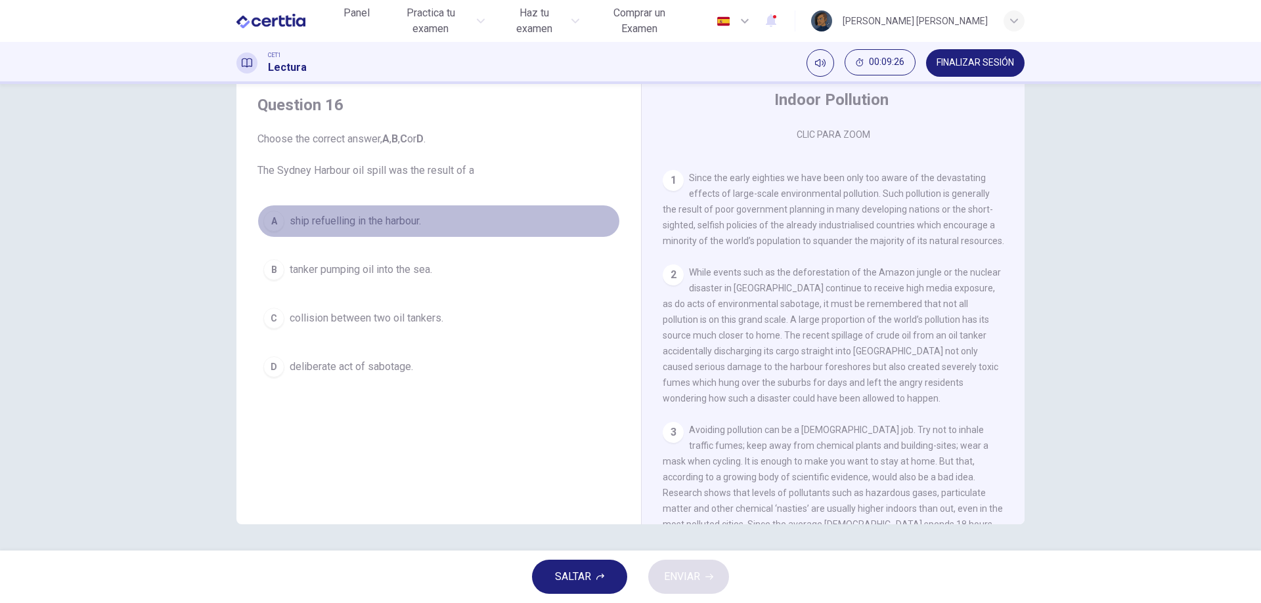
click at [379, 221] on span "ship refuelling in the harbour." at bounding box center [355, 221] width 131 height 16
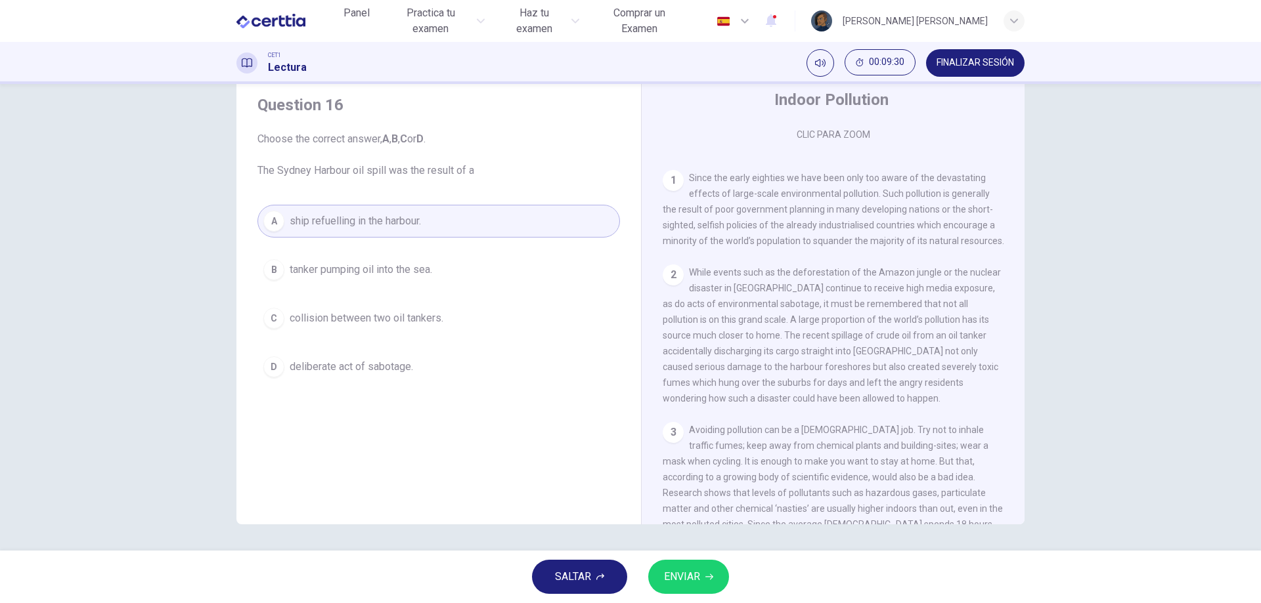
click at [704, 579] on button "ENVIAR" at bounding box center [688, 577] width 81 height 34
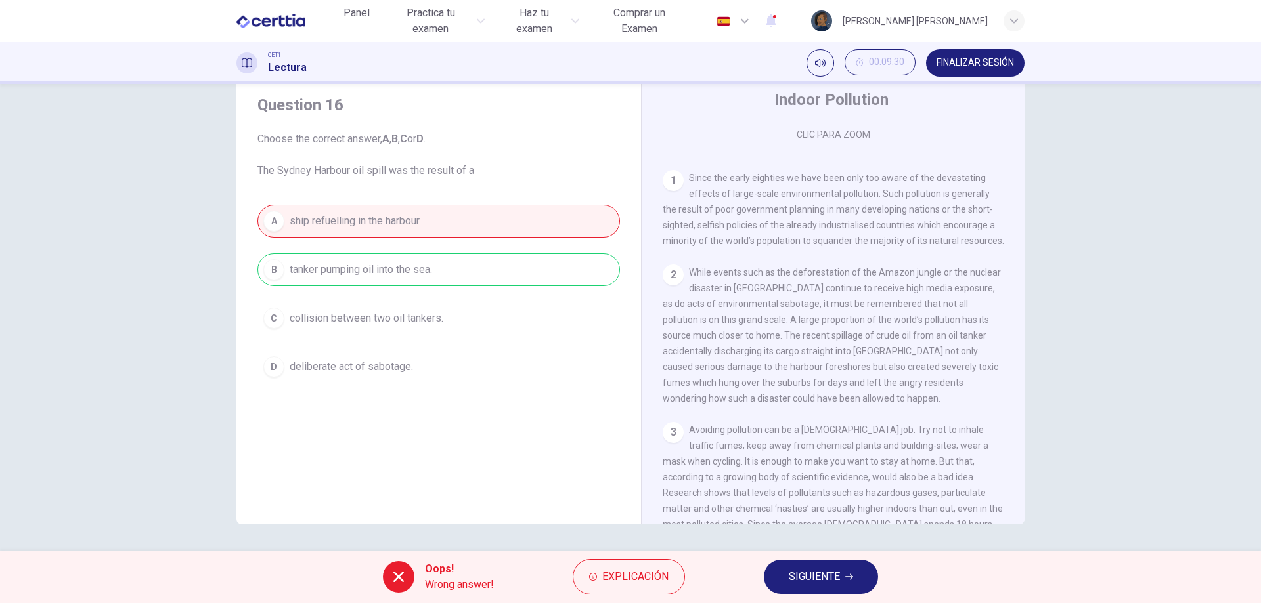
click at [822, 566] on button "SIGUIENTE" at bounding box center [821, 577] width 114 height 34
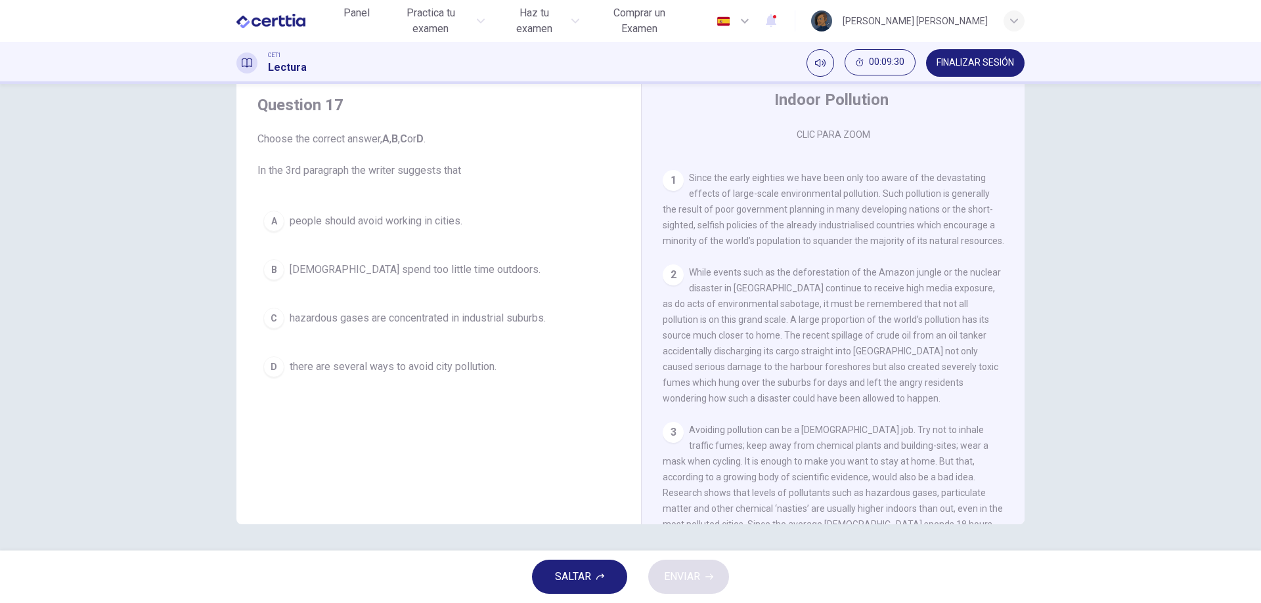
click at [822, 566] on div "SALTAR ENVIAR" at bounding box center [630, 577] width 1261 height 53
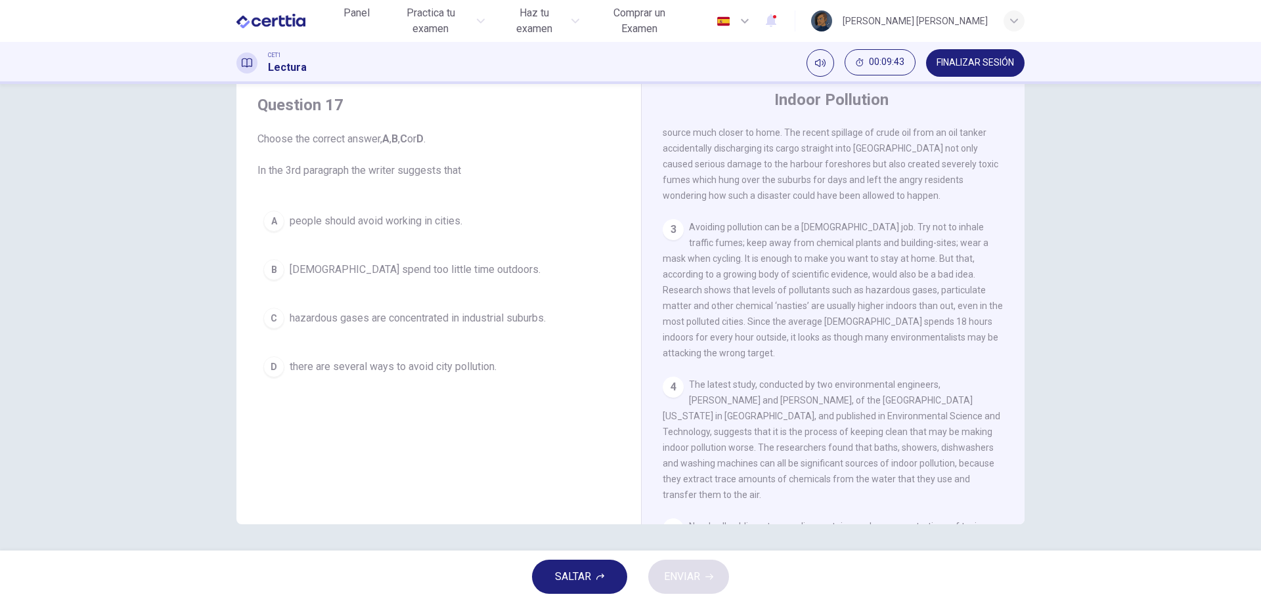
scroll to position [429, 0]
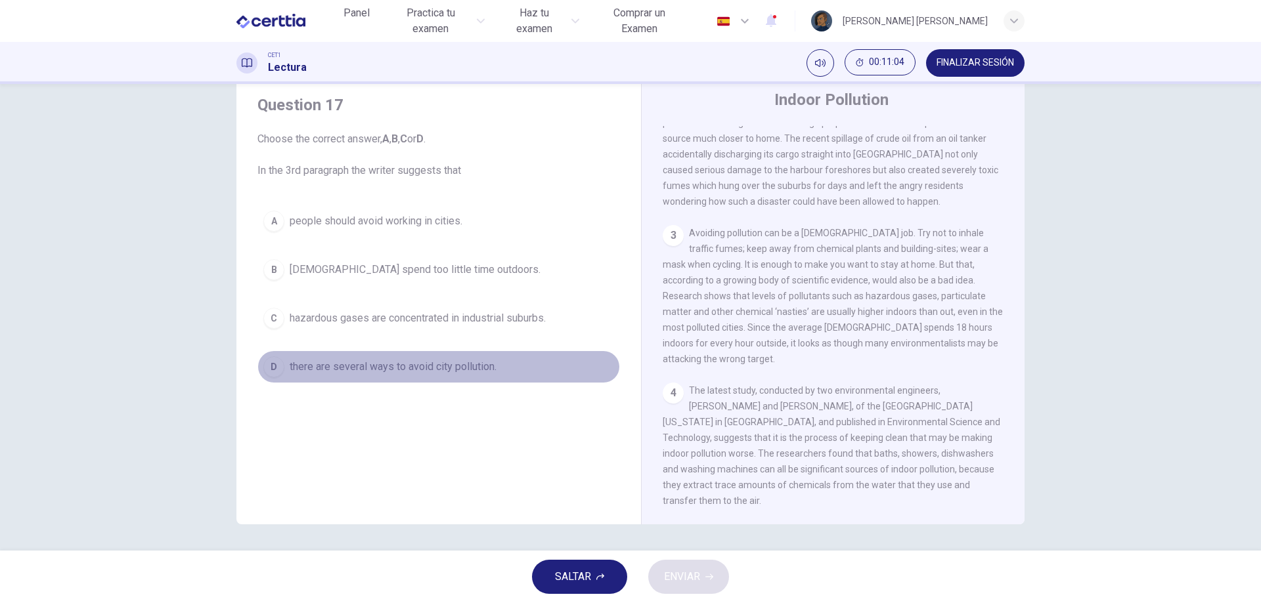
click at [416, 364] on span "there are several ways to avoid city pollution." at bounding box center [393, 367] width 207 height 16
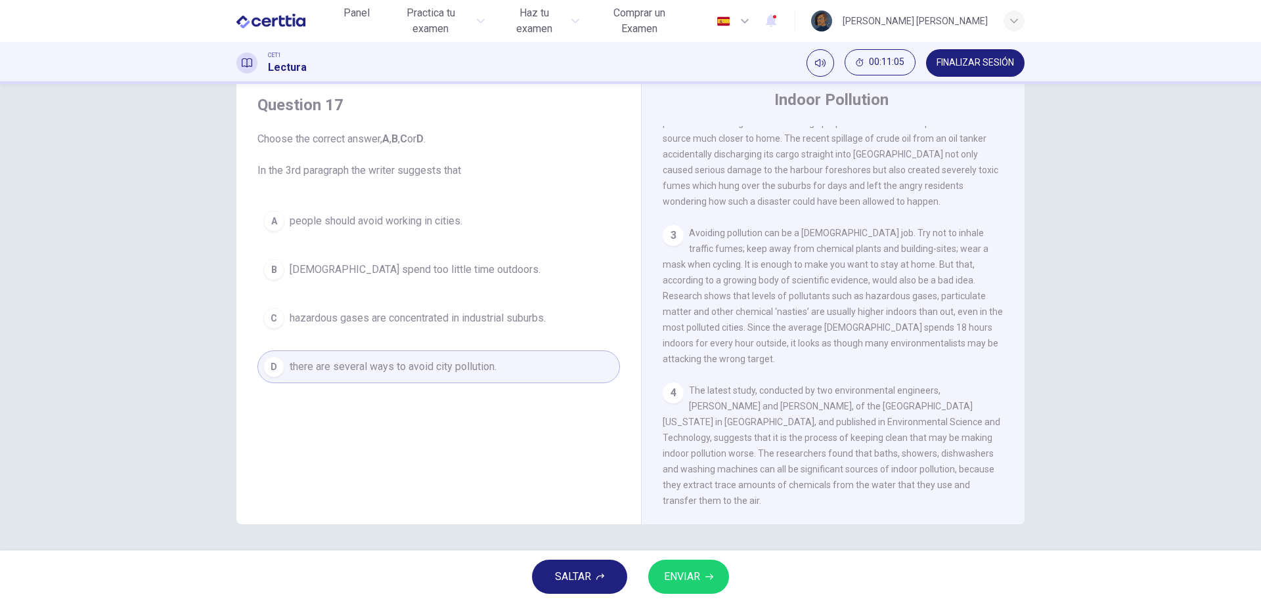
click at [720, 580] on button "ENVIAR" at bounding box center [688, 577] width 81 height 34
click at [720, 580] on div "SALTAR ENVIAR" at bounding box center [630, 577] width 1261 height 53
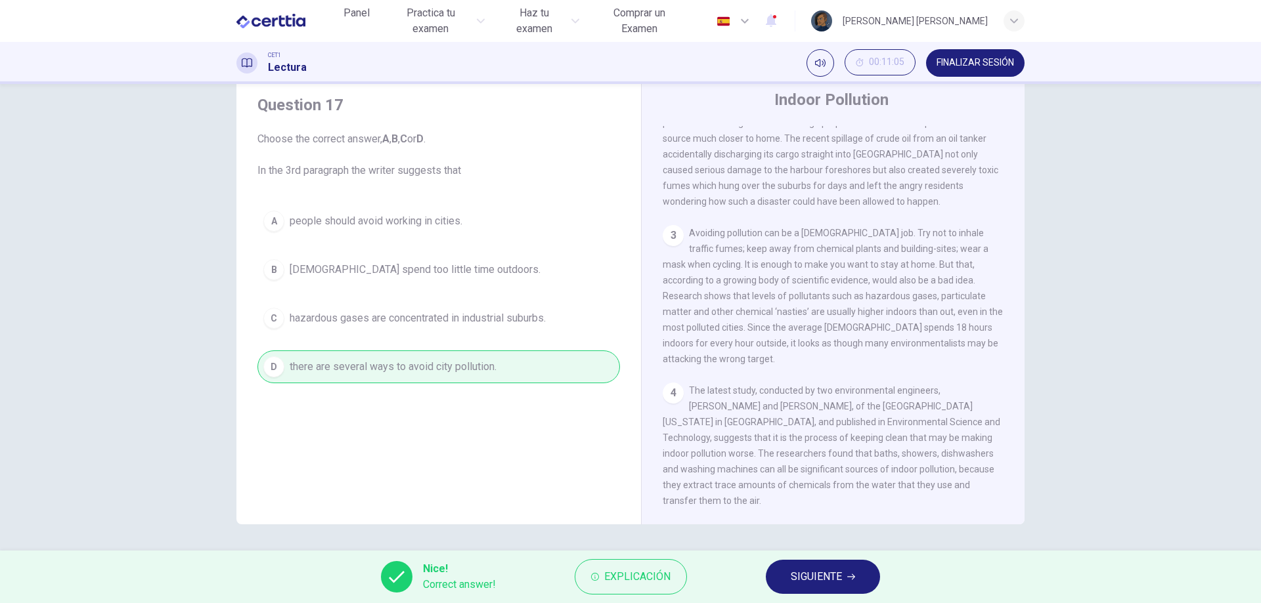
click at [871, 567] on button "SIGUIENTE" at bounding box center [823, 577] width 114 height 34
click at [871, 567] on div "Nice! Correct answer! Explicación SIGUIENTE" at bounding box center [630, 577] width 1261 height 53
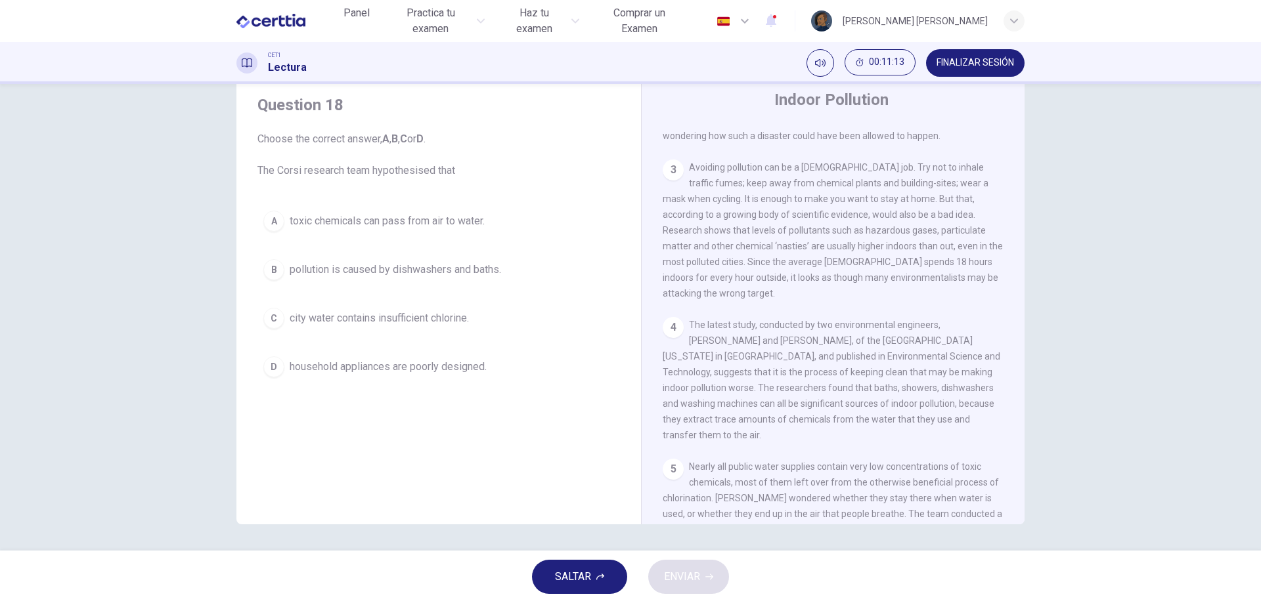
scroll to position [561, 0]
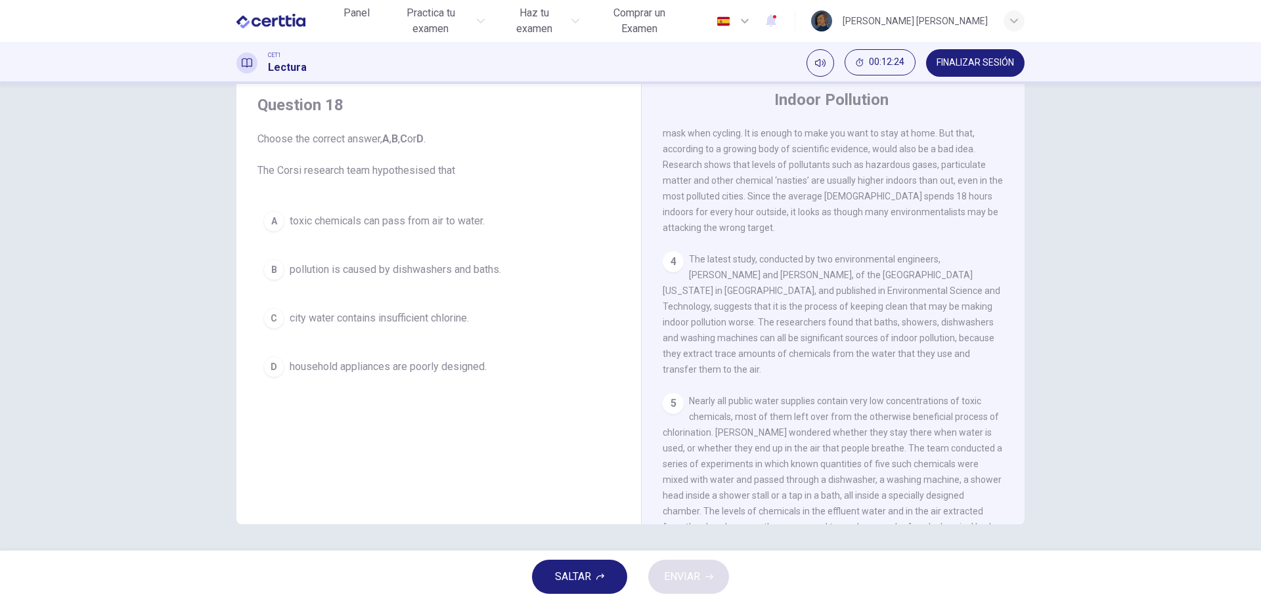
click at [473, 282] on button "B pollution is caused by dishwashers and baths." at bounding box center [438, 269] width 362 height 33
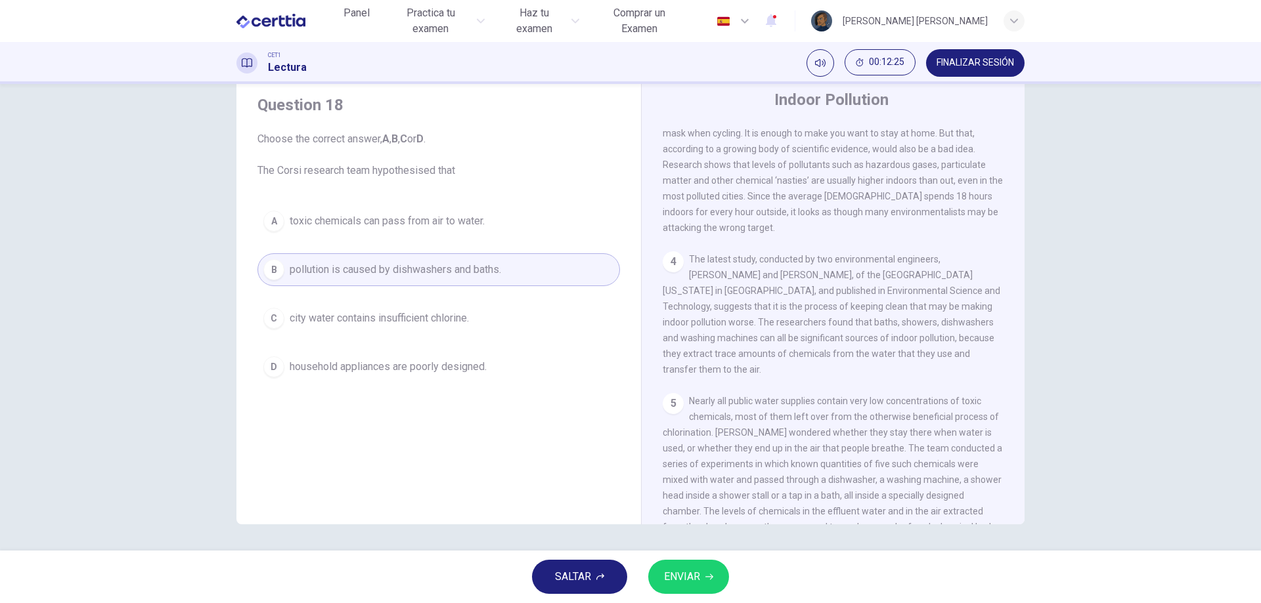
click at [710, 582] on button "ENVIAR" at bounding box center [688, 577] width 81 height 34
click at [710, 582] on span "Processing your response..." at bounding box center [652, 577] width 128 height 16
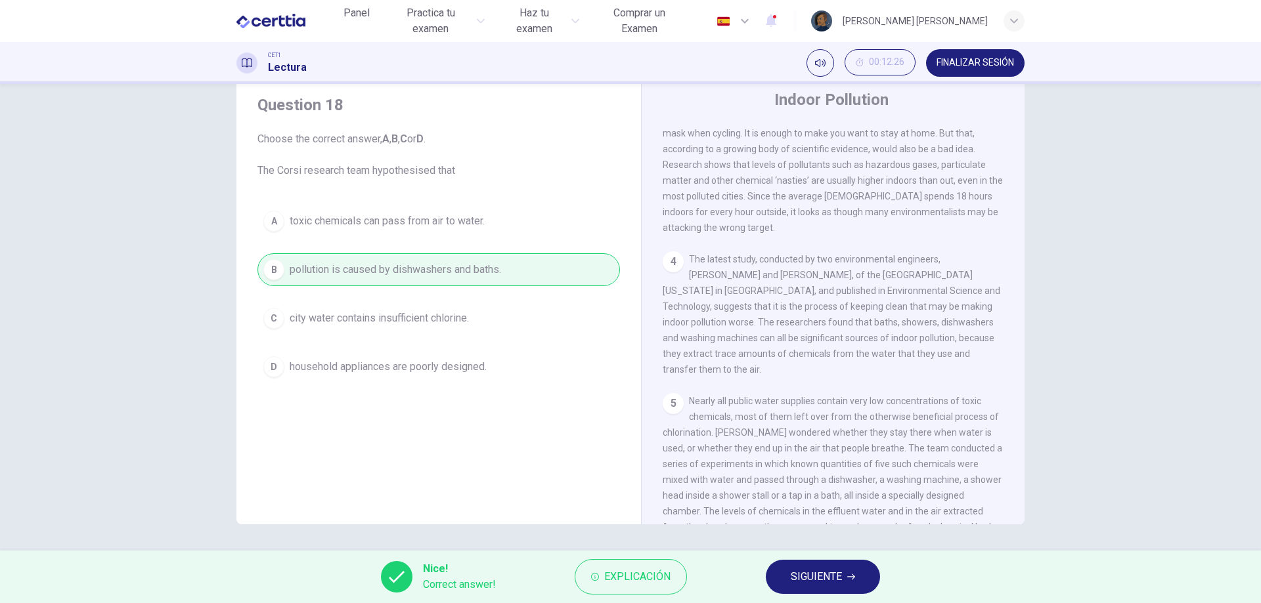
click at [832, 578] on span "SIGUIENTE" at bounding box center [816, 577] width 51 height 18
click at [832, 578] on div "Nice! Correct answer! Explicación SIGUIENTE" at bounding box center [630, 577] width 1261 height 53
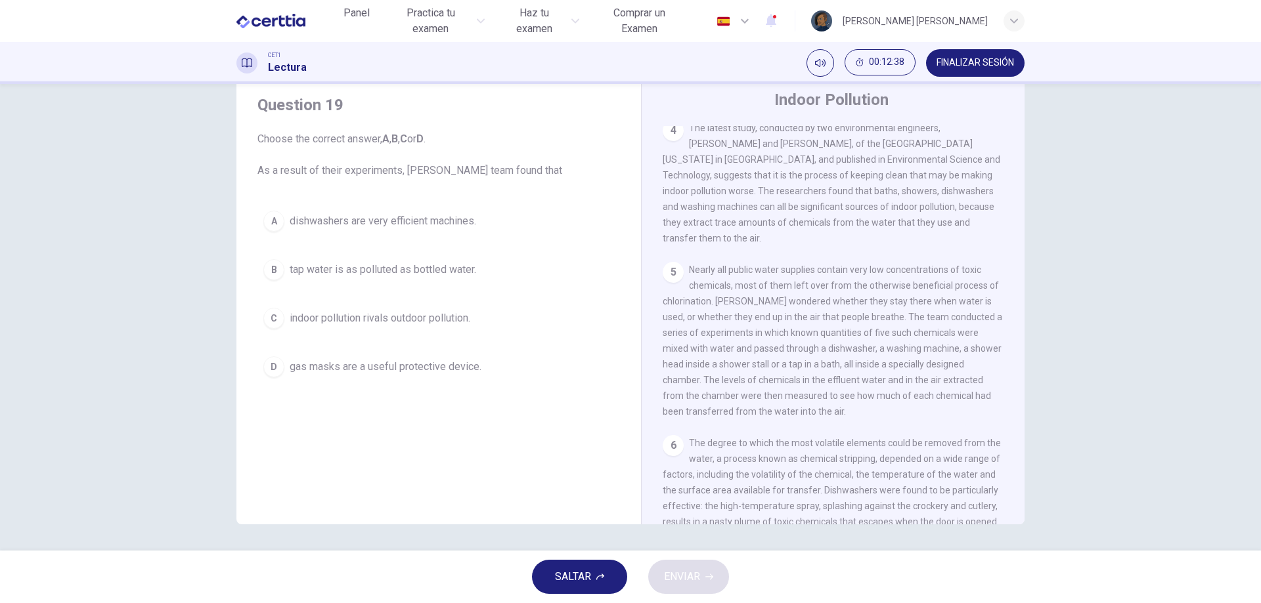
scroll to position [758, 0]
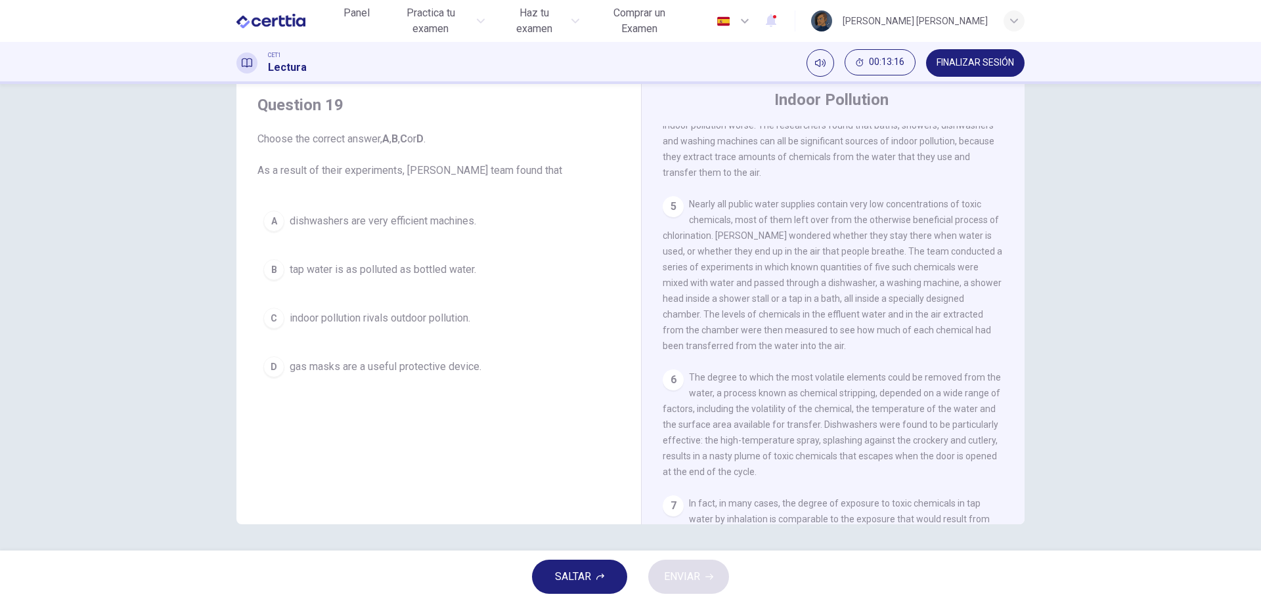
click at [347, 277] on span "tap water is as polluted as bottled water." at bounding box center [383, 270] width 186 height 16
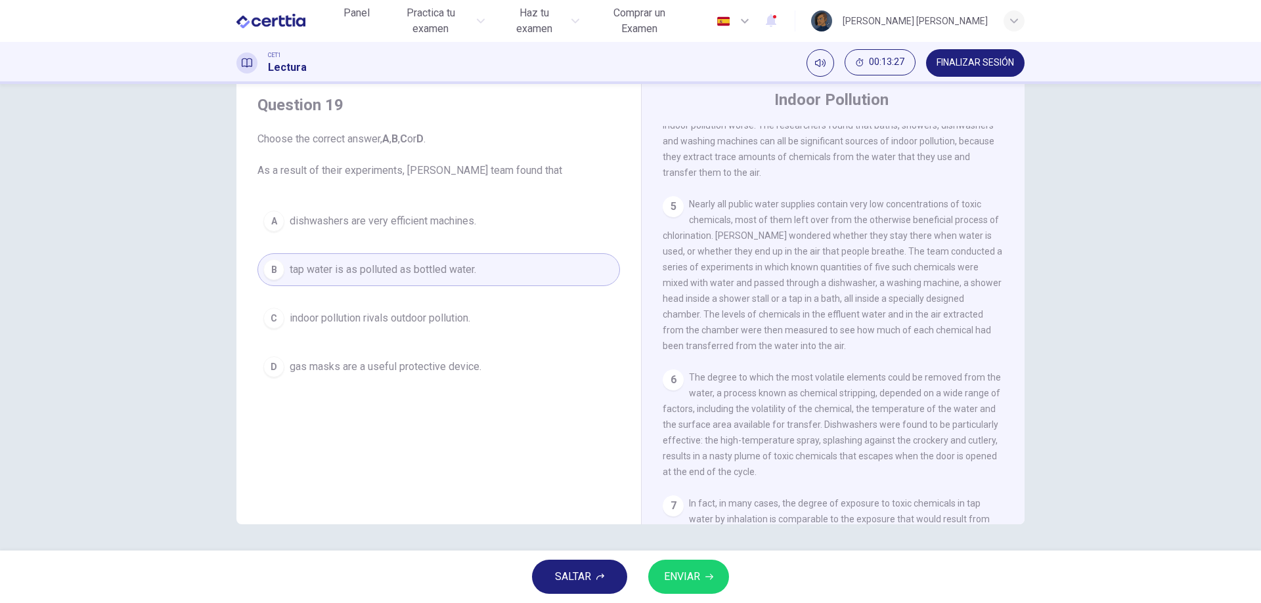
click at [397, 315] on span "indoor pollution rivals outdoor pollution." at bounding box center [380, 319] width 181 height 16
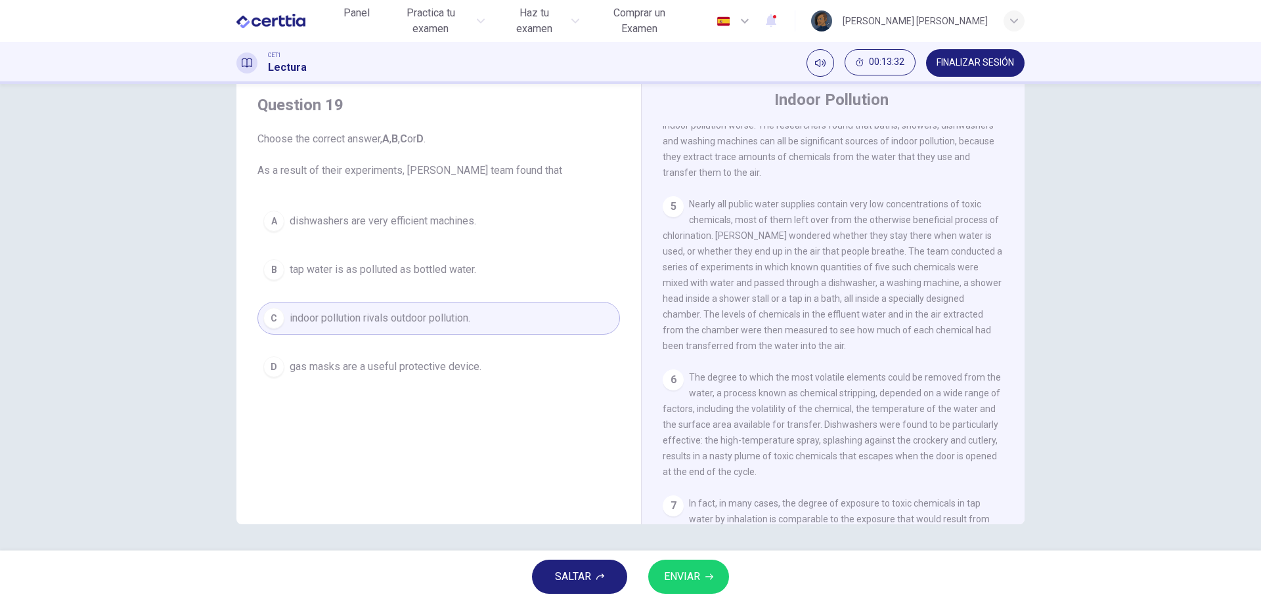
click at [716, 563] on button "ENVIAR" at bounding box center [688, 577] width 81 height 34
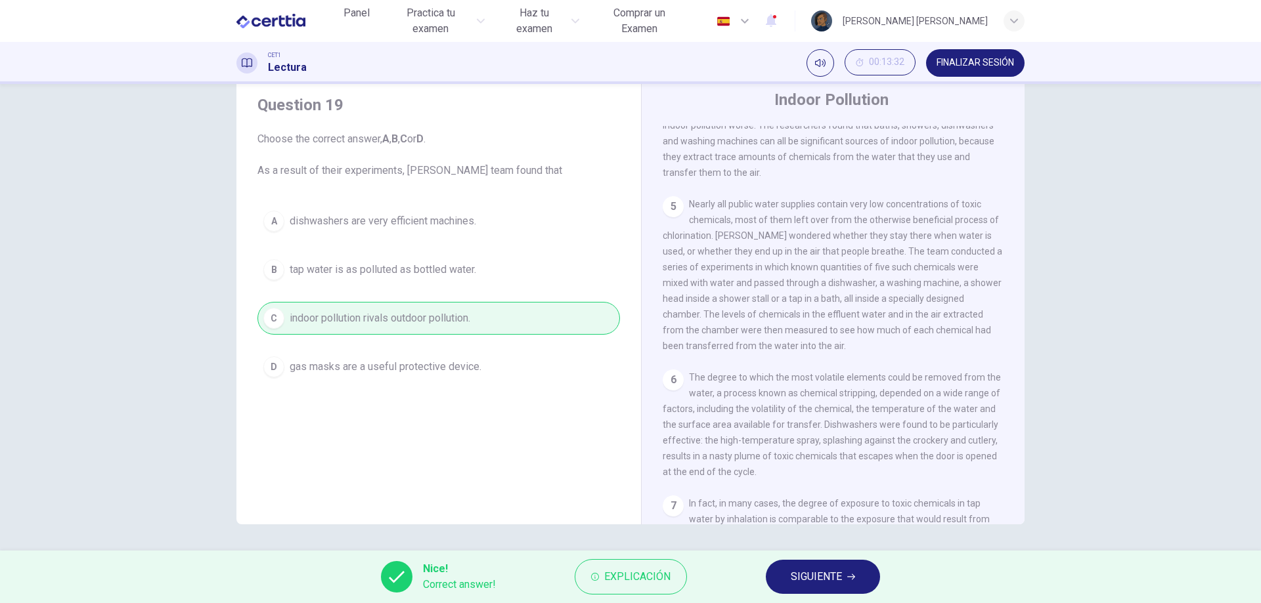
click at [788, 569] on button "SIGUIENTE" at bounding box center [823, 577] width 114 height 34
click at [788, 569] on div "Nice! Correct answer! Explicación SIGUIENTE" at bounding box center [630, 577] width 1261 height 53
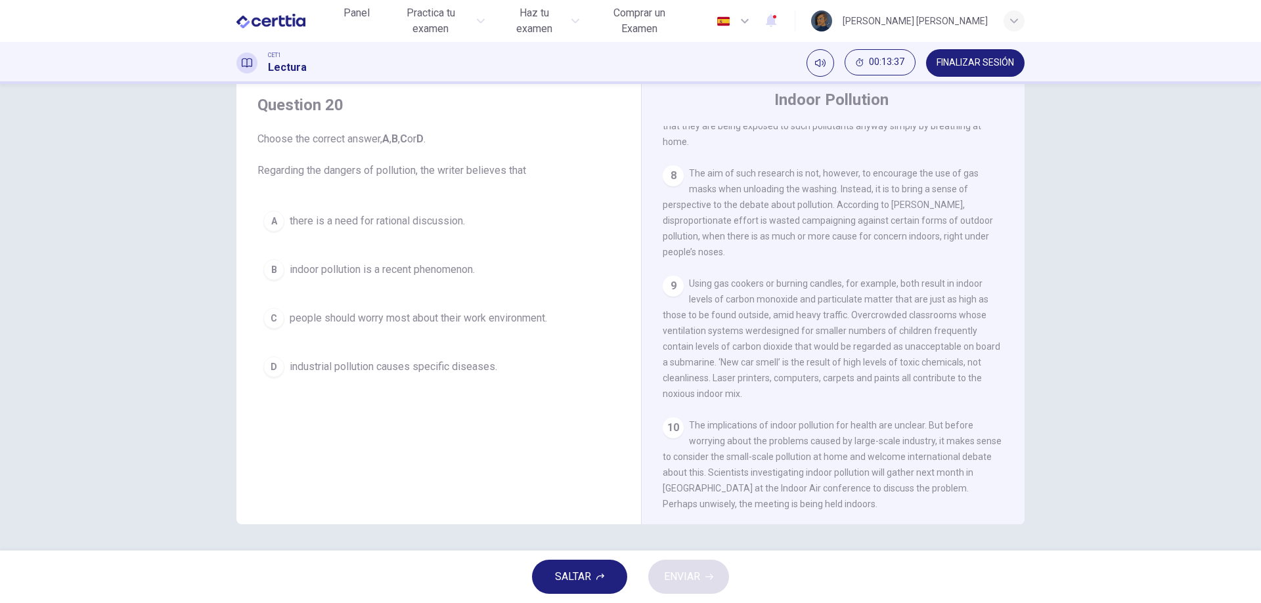
scroll to position [1217, 0]
click at [530, 326] on span "people should worry most about their work environment." at bounding box center [418, 319] width 257 height 16
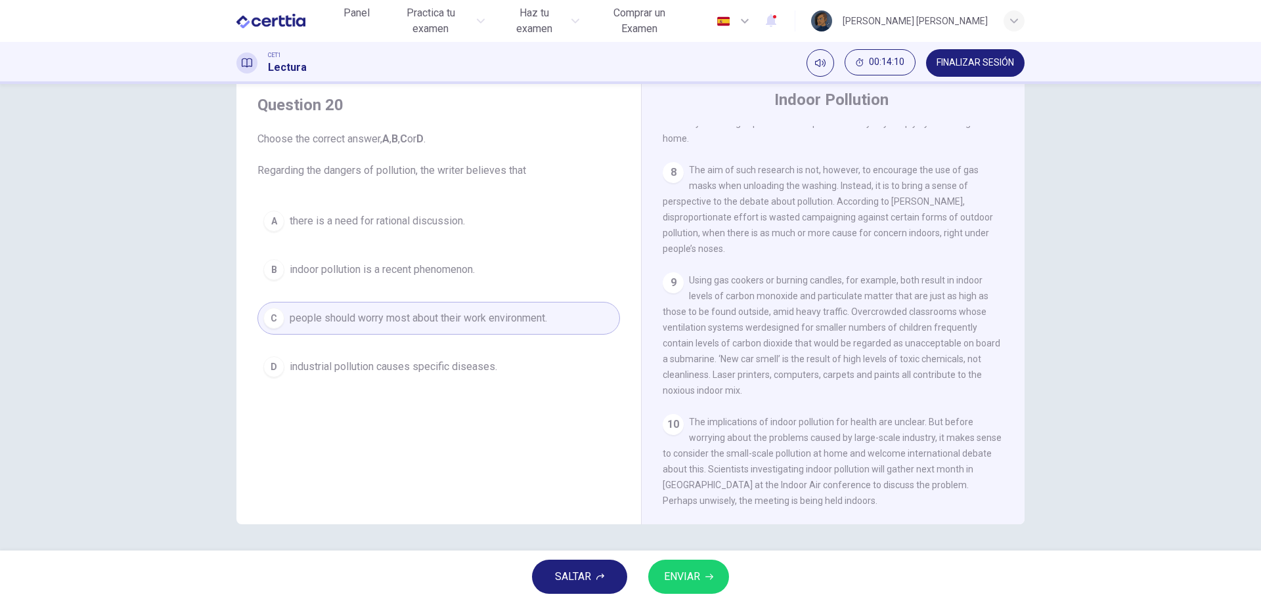
click at [697, 569] on span "ENVIAR" at bounding box center [682, 577] width 36 height 18
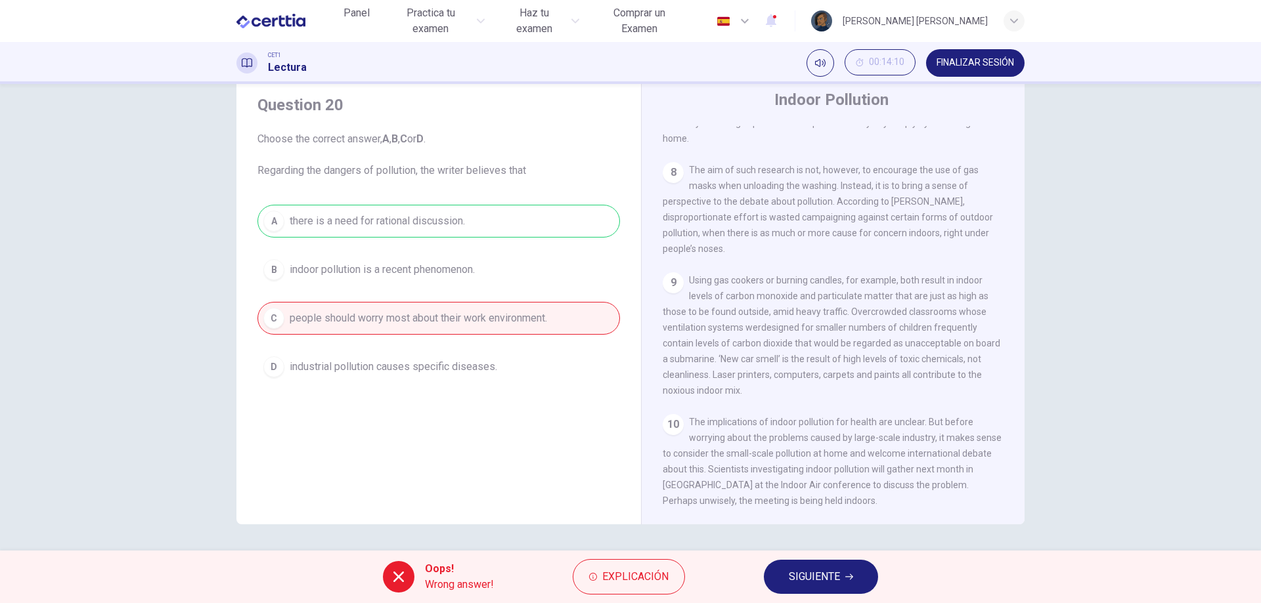
click at [787, 577] on button "SIGUIENTE" at bounding box center [821, 577] width 114 height 34
click at [787, 577] on div "Oops! Wrong answer! Explicación SIGUIENTE" at bounding box center [630, 577] width 1261 height 53
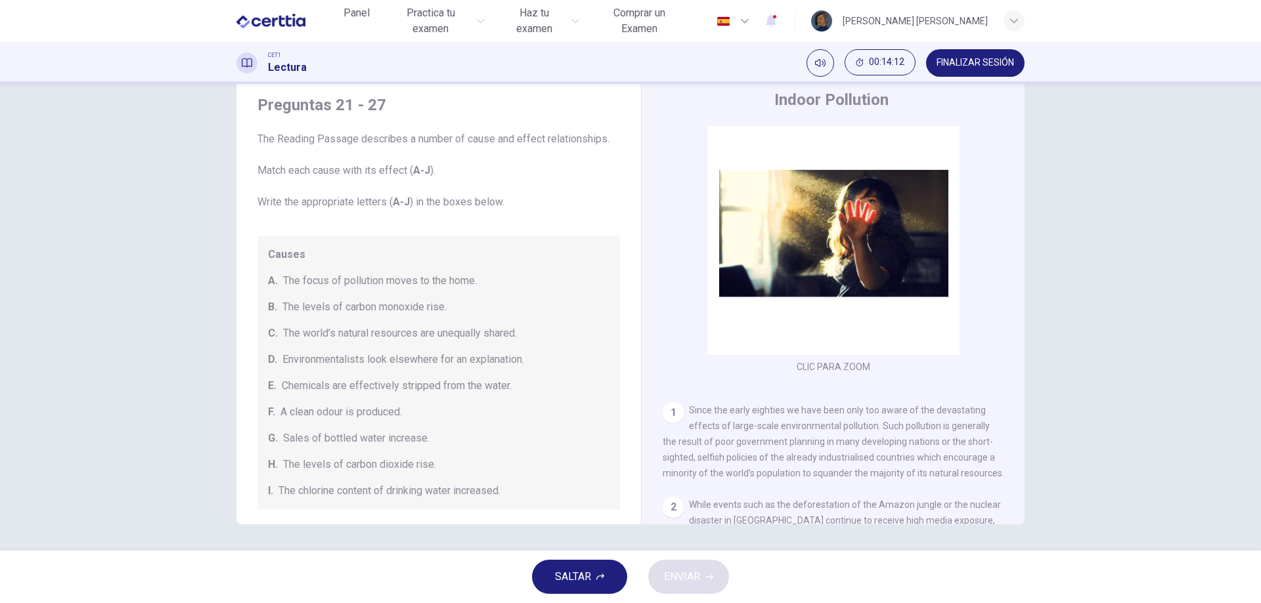
click at [965, 61] on span "FINALIZAR SESIÓN" at bounding box center [974, 63] width 77 height 11
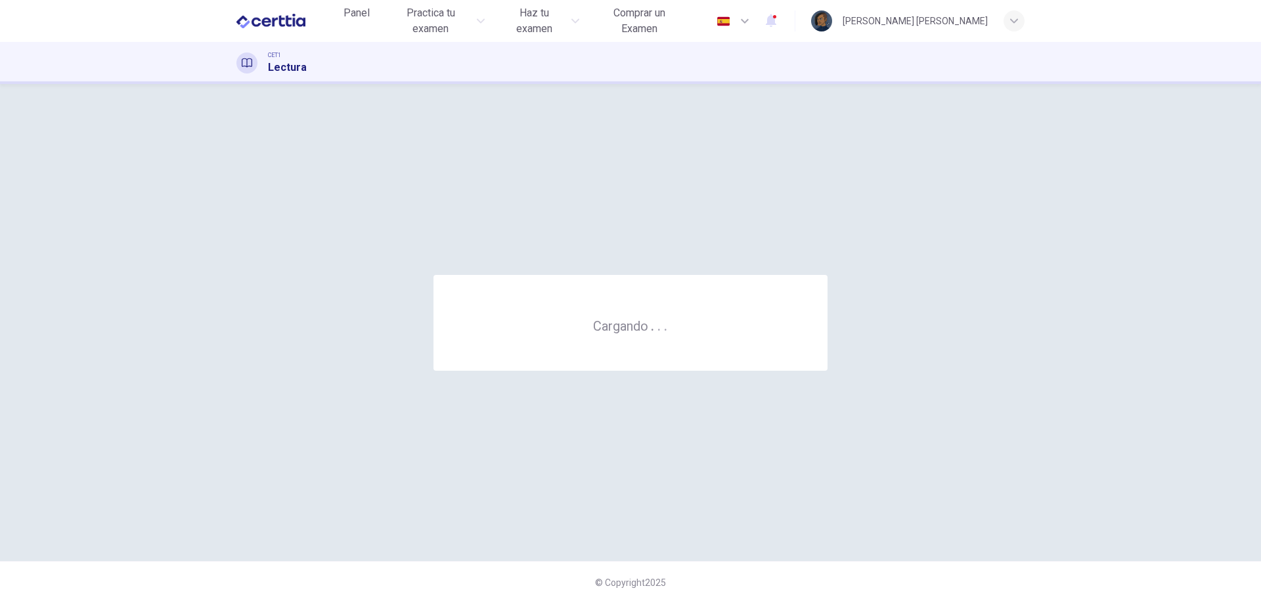
click at [676, 55] on div "CET1 Lectura" at bounding box center [630, 63] width 830 height 25
